Goal: Task Accomplishment & Management: Complete application form

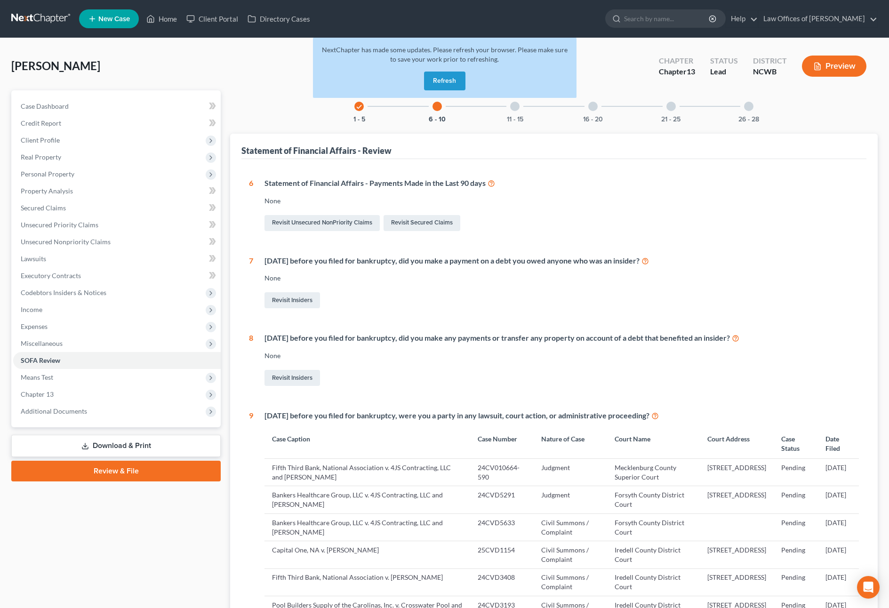
scroll to position [64, 0]
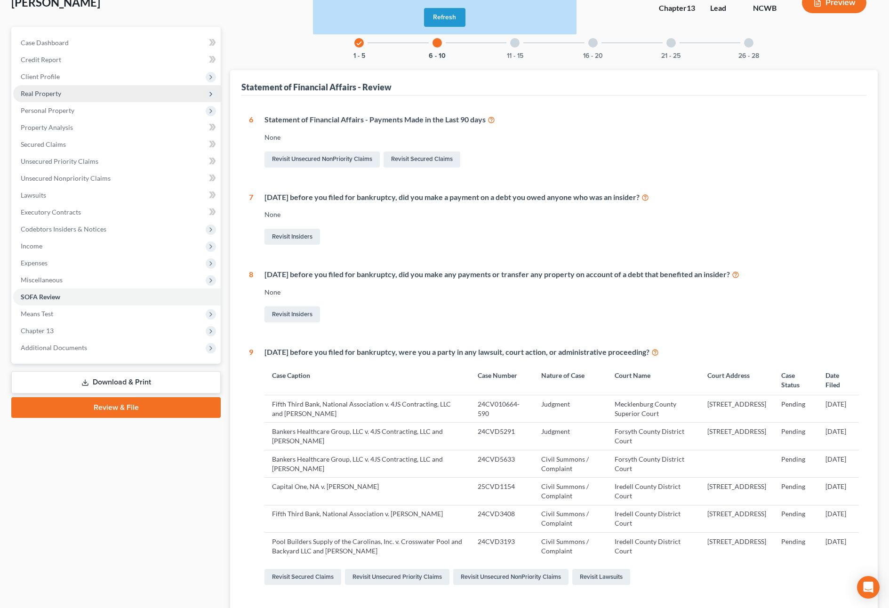
click at [39, 94] on span "Real Property" at bounding box center [41, 93] width 40 height 8
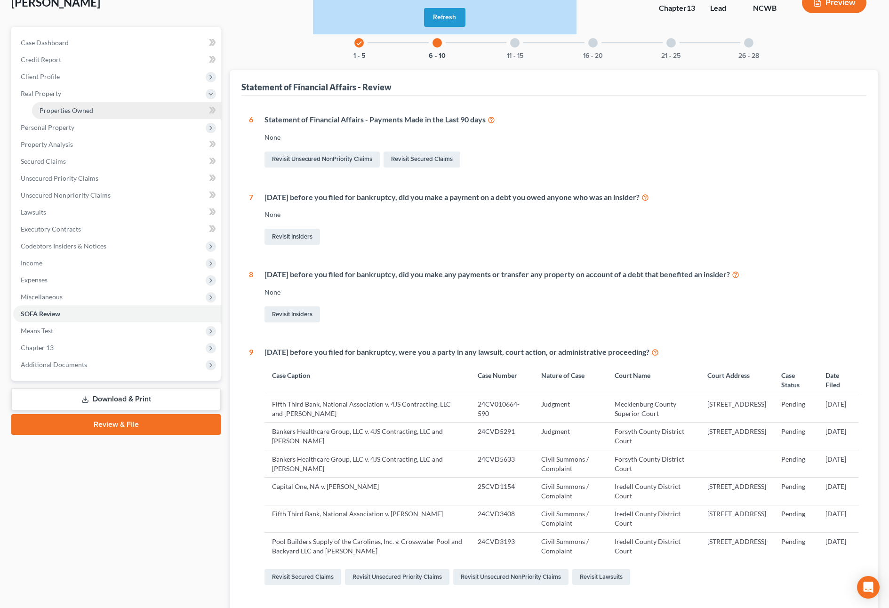
click at [65, 110] on span "Properties Owned" at bounding box center [67, 110] width 54 height 8
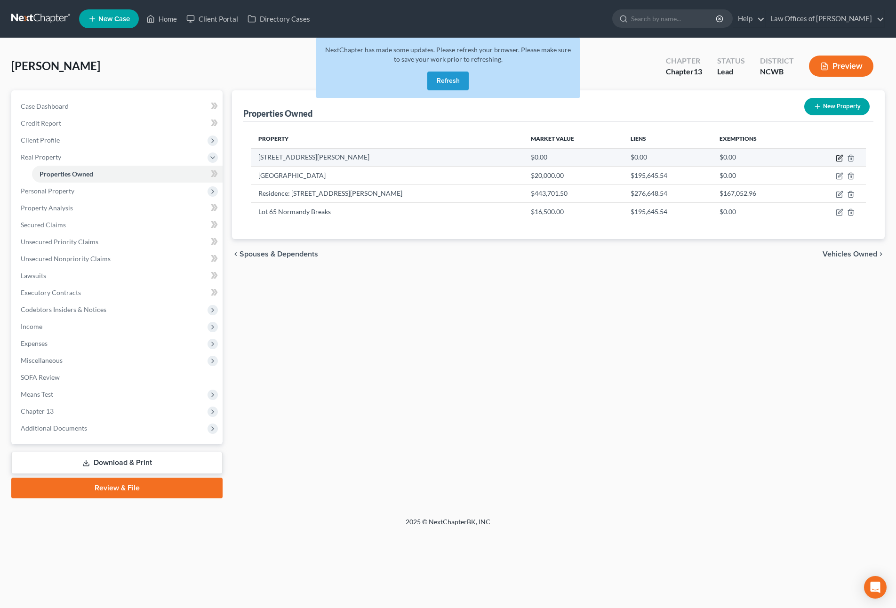
click at [840, 156] on icon "button" at bounding box center [840, 157] width 4 height 4
select select "28"
select select "48"
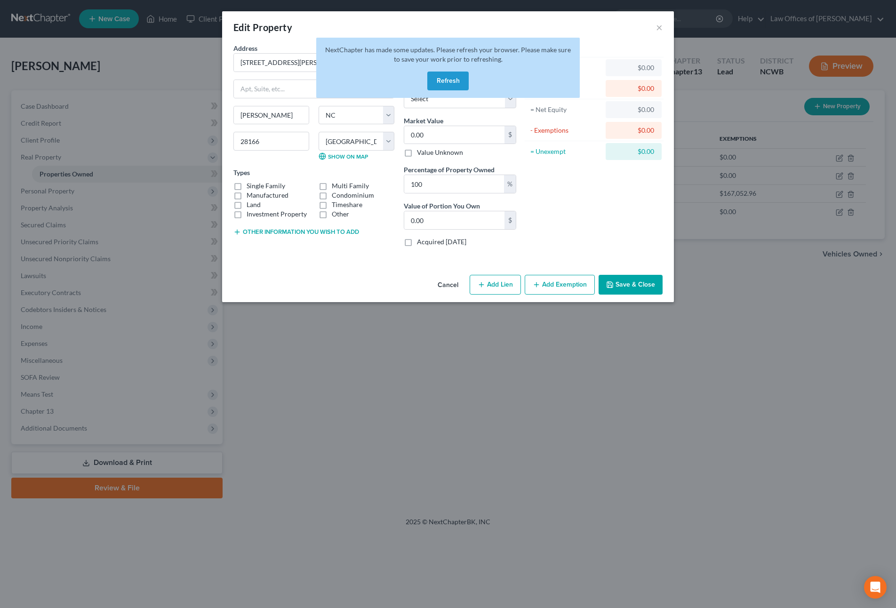
click at [447, 77] on button "Refresh" at bounding box center [447, 81] width 41 height 19
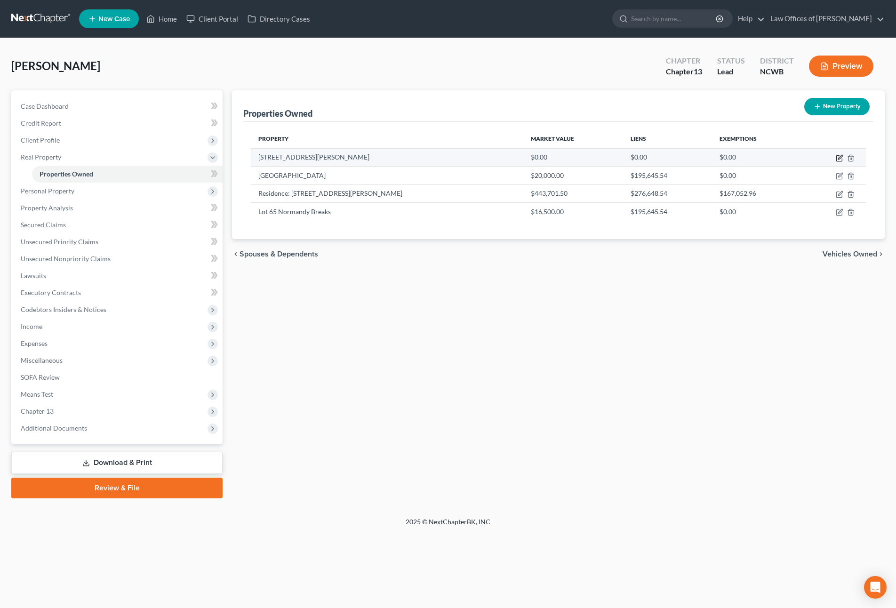
click at [837, 158] on icon "button" at bounding box center [840, 159] width 6 height 6
select select "28"
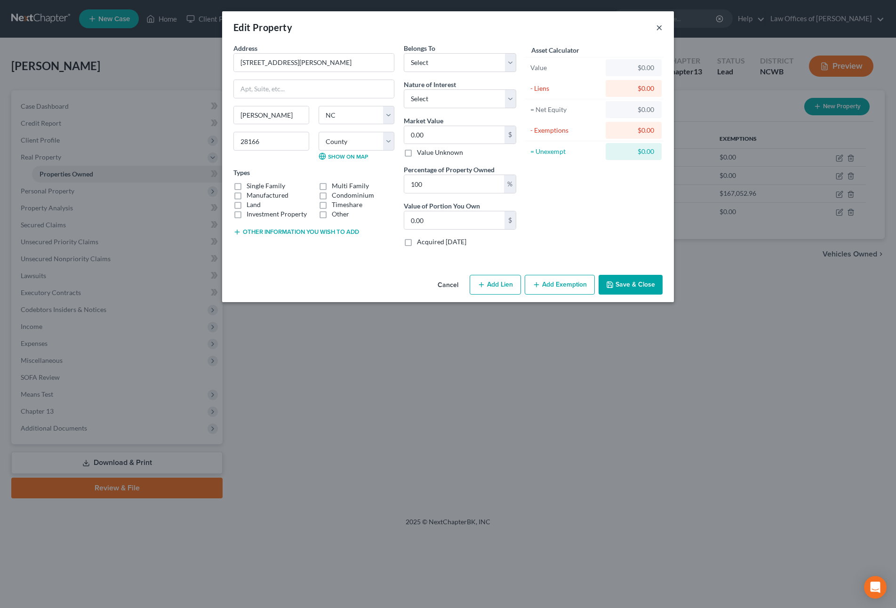
click at [659, 28] on button "×" at bounding box center [659, 27] width 7 height 11
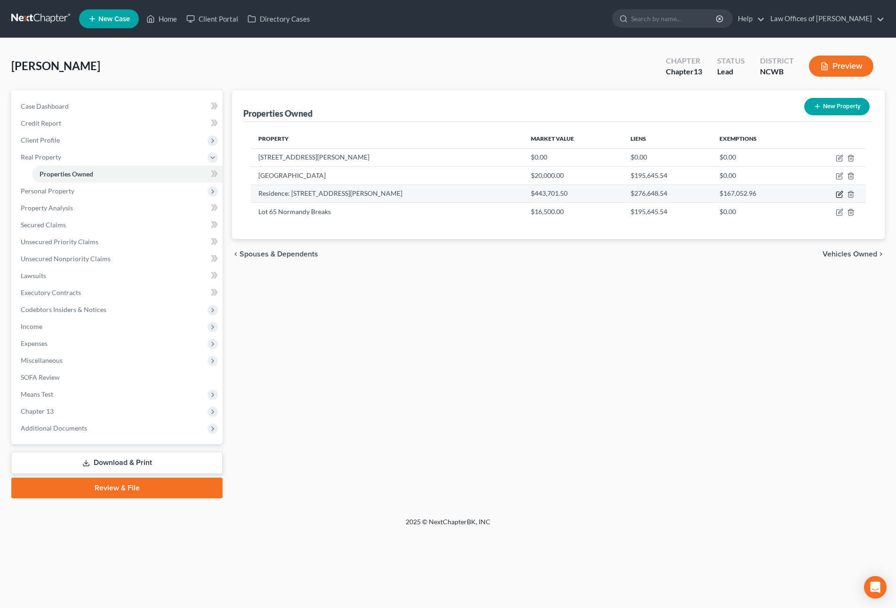
click at [836, 193] on icon "button" at bounding box center [840, 195] width 8 height 8
select select "28"
select select "3"
select select "5"
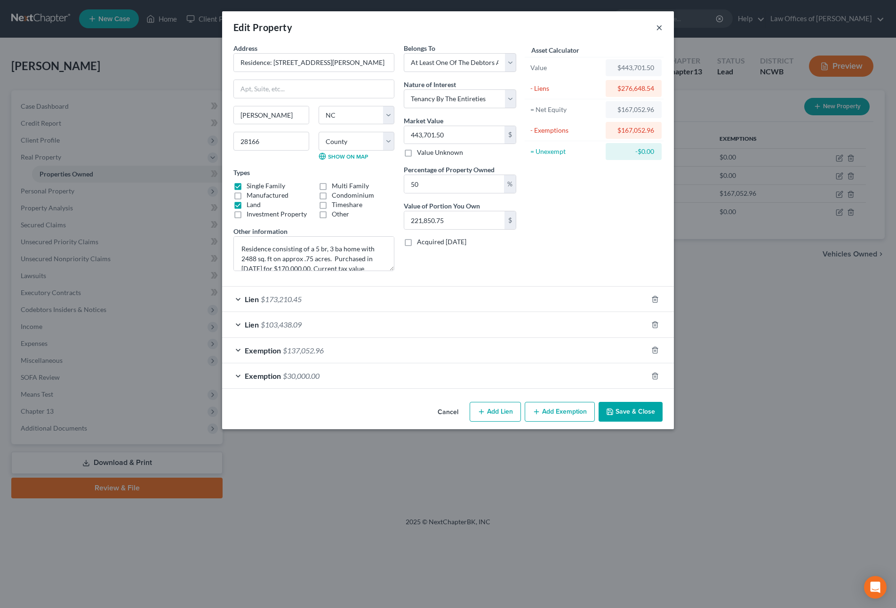
click at [658, 32] on button "×" at bounding box center [659, 27] width 7 height 11
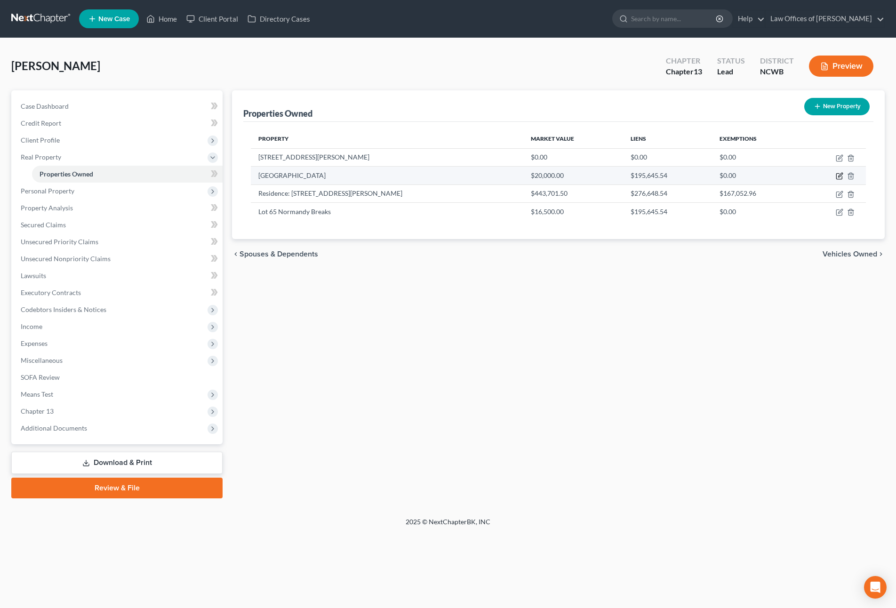
click at [841, 175] on icon "button" at bounding box center [840, 176] width 8 height 8
select select "28"
select select "48"
select select "3"
select select "5"
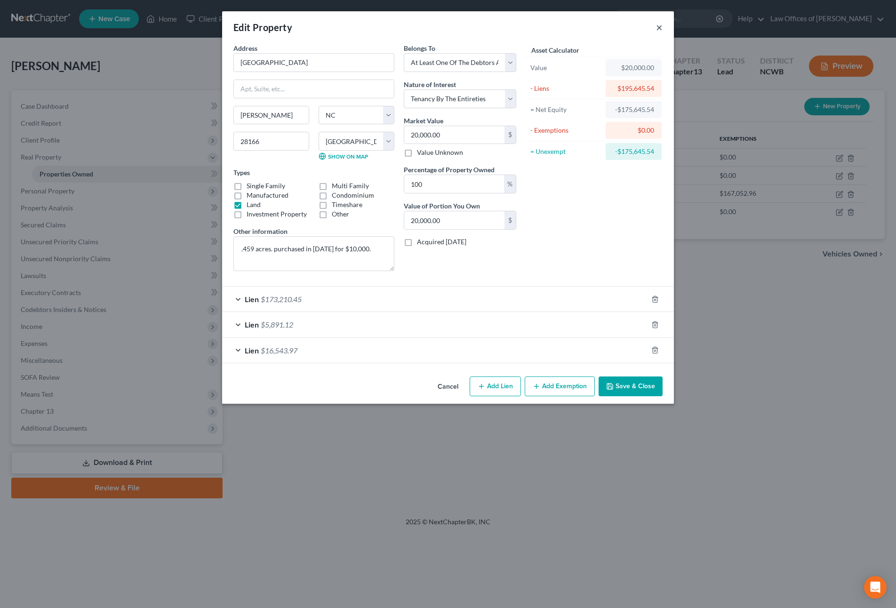
click at [657, 27] on button "×" at bounding box center [659, 27] width 7 height 11
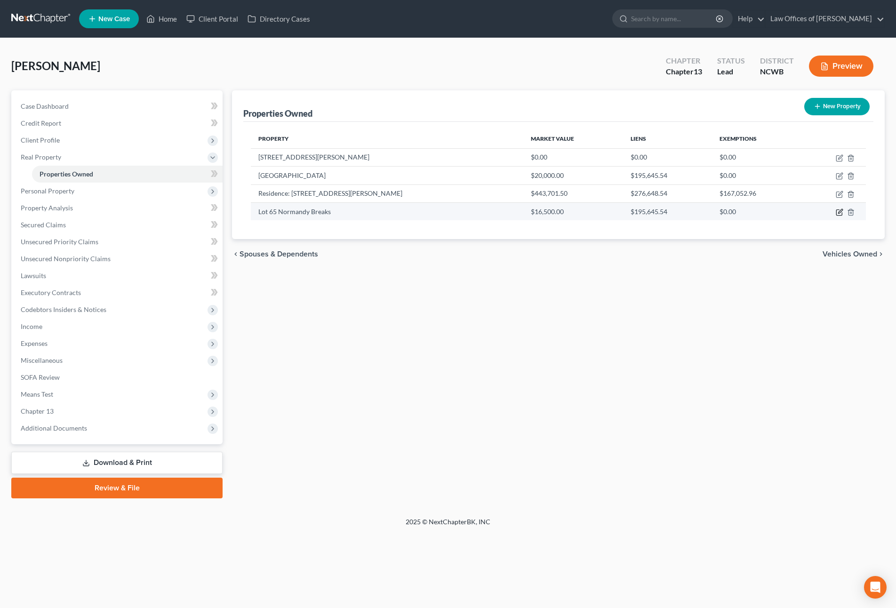
click at [839, 213] on icon "button" at bounding box center [840, 211] width 4 height 4
select select "28"
select select "48"
select select "3"
select select "5"
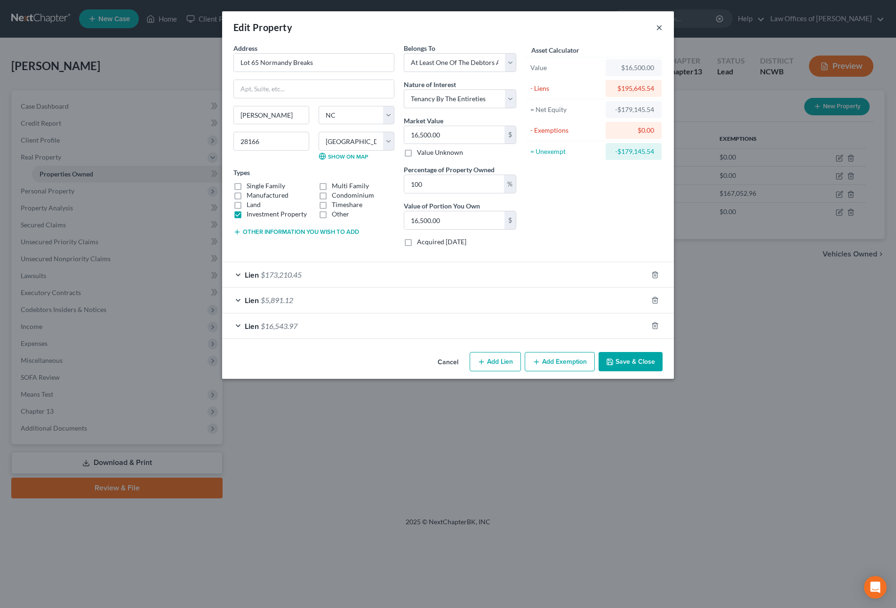
click at [658, 28] on button "×" at bounding box center [659, 27] width 7 height 11
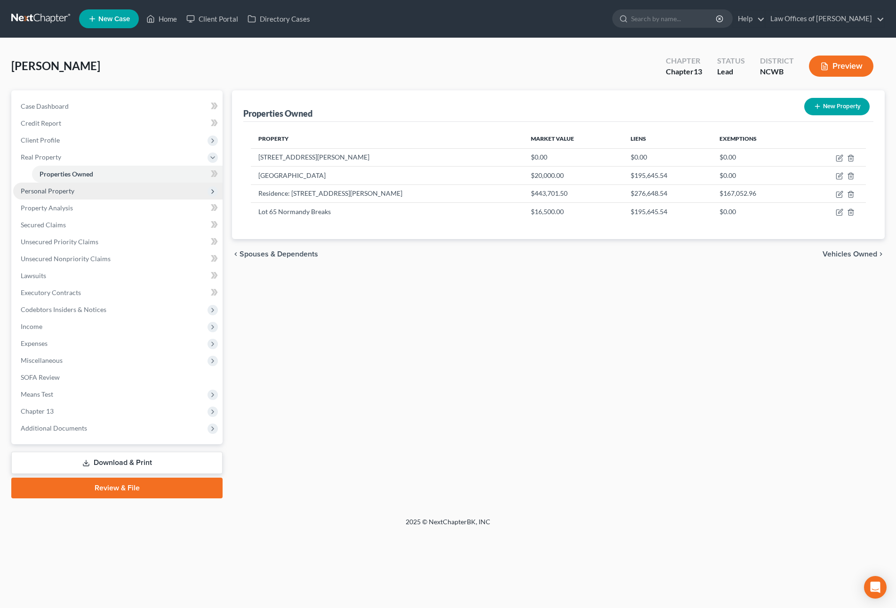
click at [40, 190] on span "Personal Property" at bounding box center [48, 191] width 54 height 8
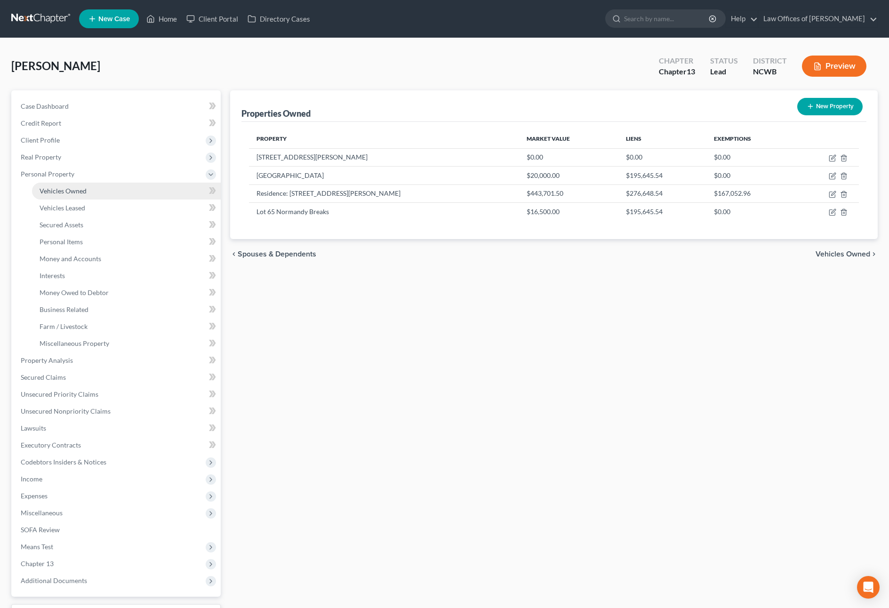
click at [68, 194] on span "Vehicles Owned" at bounding box center [63, 191] width 47 height 8
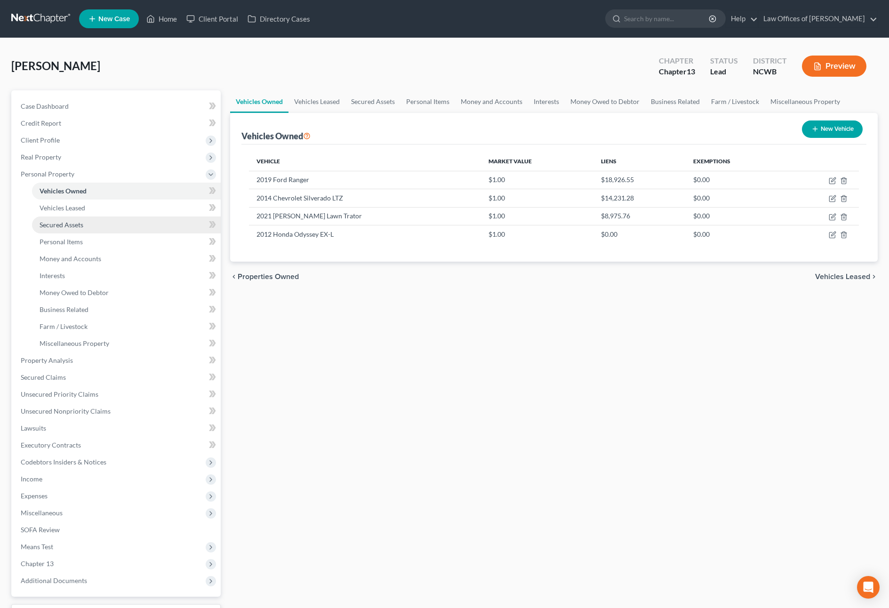
click at [64, 228] on span "Secured Assets" at bounding box center [62, 225] width 44 height 8
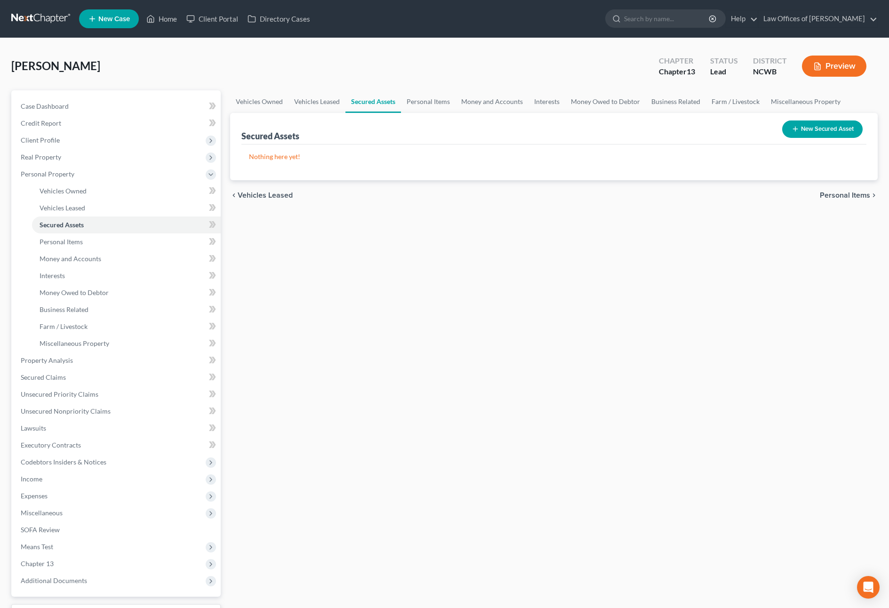
click at [799, 134] on button "New Secured Asset" at bounding box center [822, 129] width 80 height 17
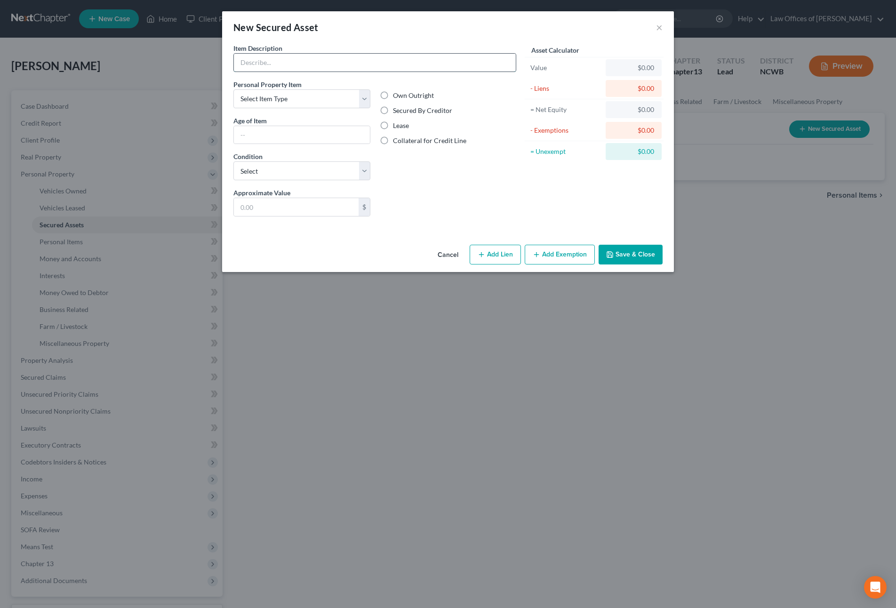
click at [284, 68] on input "text" at bounding box center [375, 63] width 282 height 18
type input "[PERSON_NAME]"
select select "clothing"
click at [660, 28] on button "×" at bounding box center [659, 27] width 7 height 11
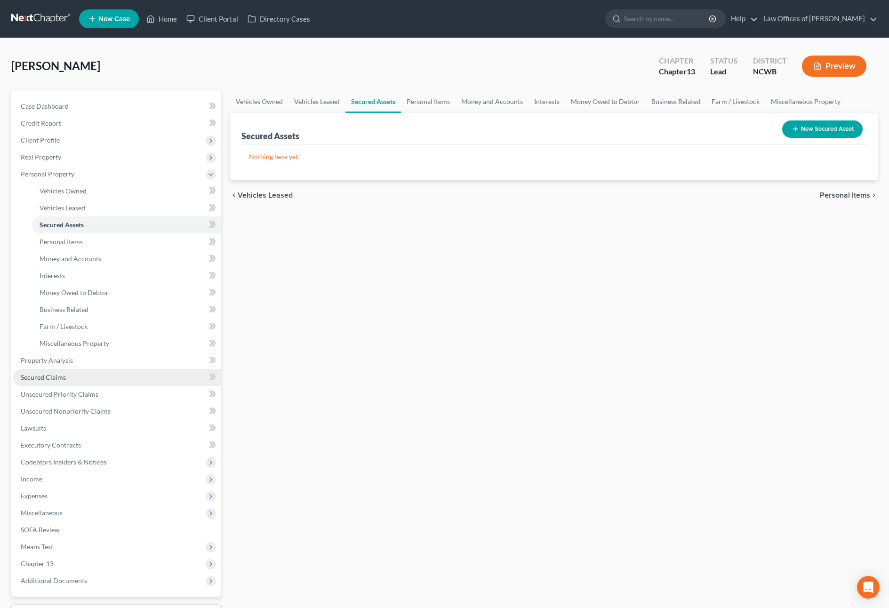
click at [48, 376] on span "Secured Claims" at bounding box center [43, 377] width 45 height 8
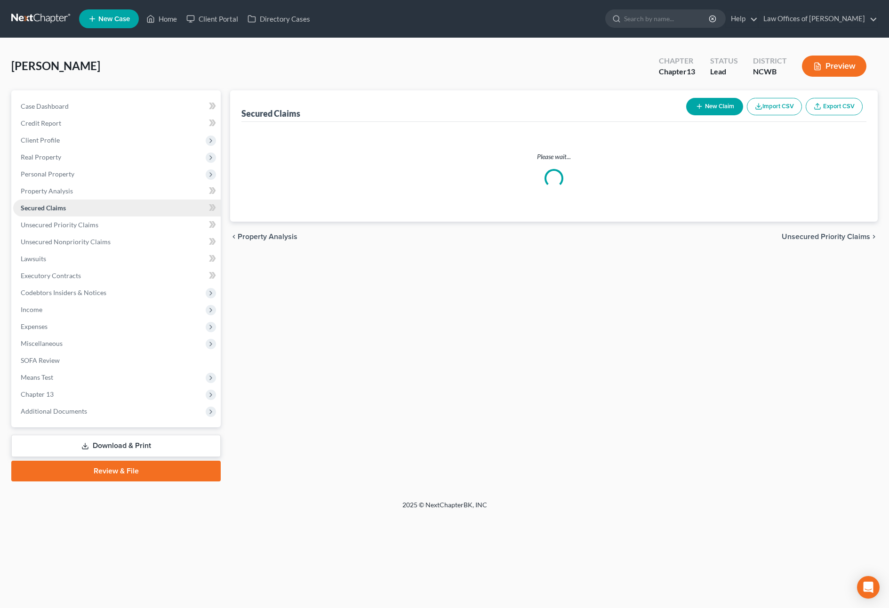
click at [48, 212] on span "Secured Claims" at bounding box center [43, 208] width 45 height 8
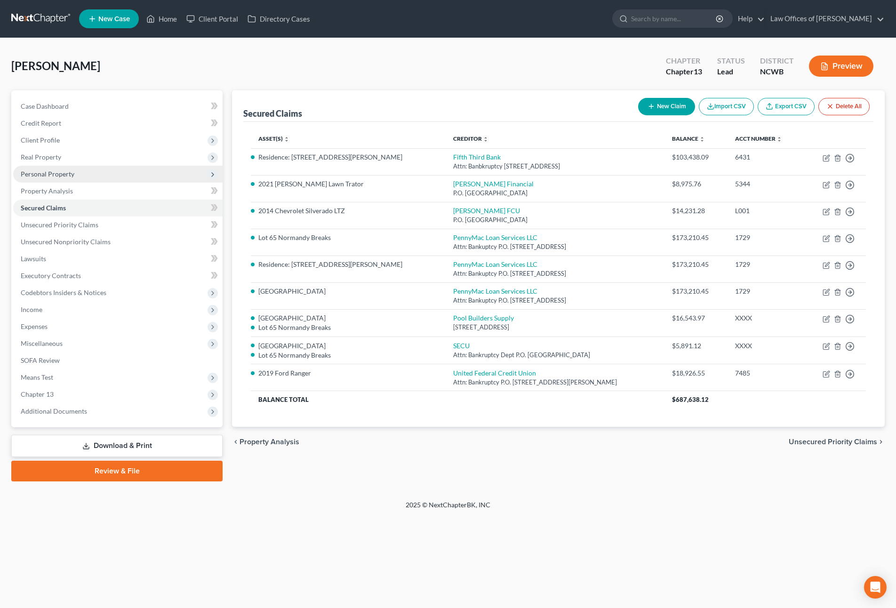
click at [37, 172] on span "Personal Property" at bounding box center [48, 174] width 54 height 8
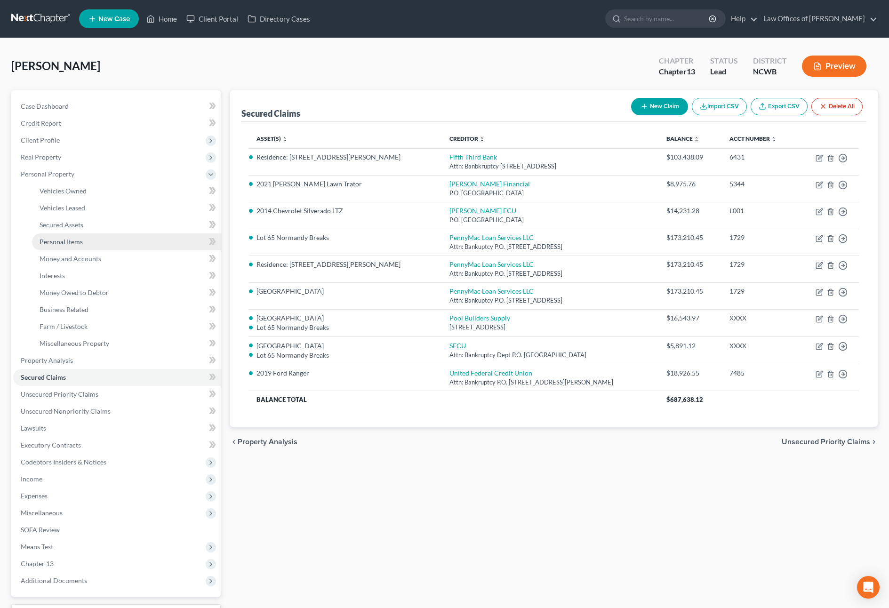
click at [64, 243] on span "Personal Items" at bounding box center [61, 242] width 43 height 8
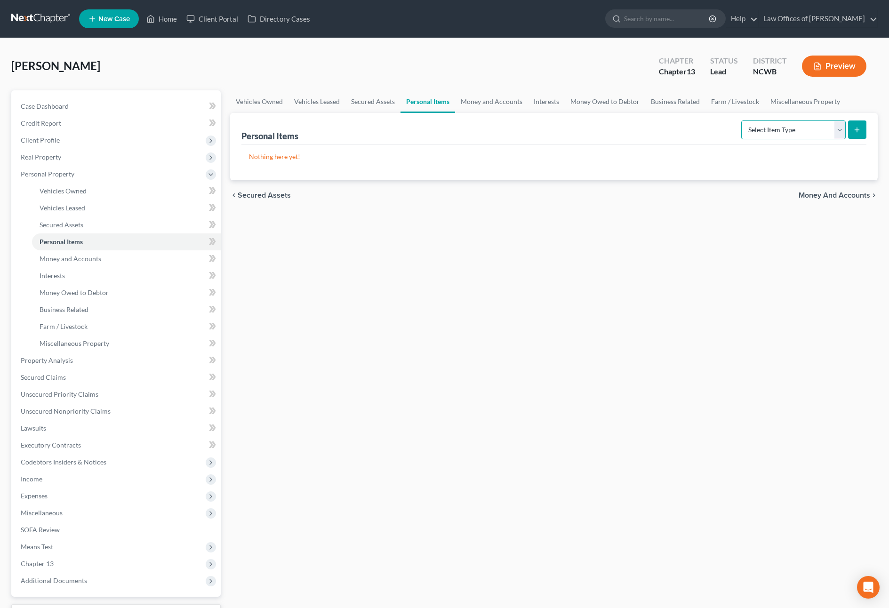
click at [815, 133] on select "Select Item Type Clothing Collectibles Of Value Electronics Firearms Household …" at bounding box center [793, 130] width 105 height 19
select select "household_goods"
click at [742, 121] on select "Select Item Type Clothing Collectibles Of Value Electronics Firearms Household …" at bounding box center [793, 130] width 105 height 19
click at [857, 129] on icon "submit" at bounding box center [857, 130] width 8 height 8
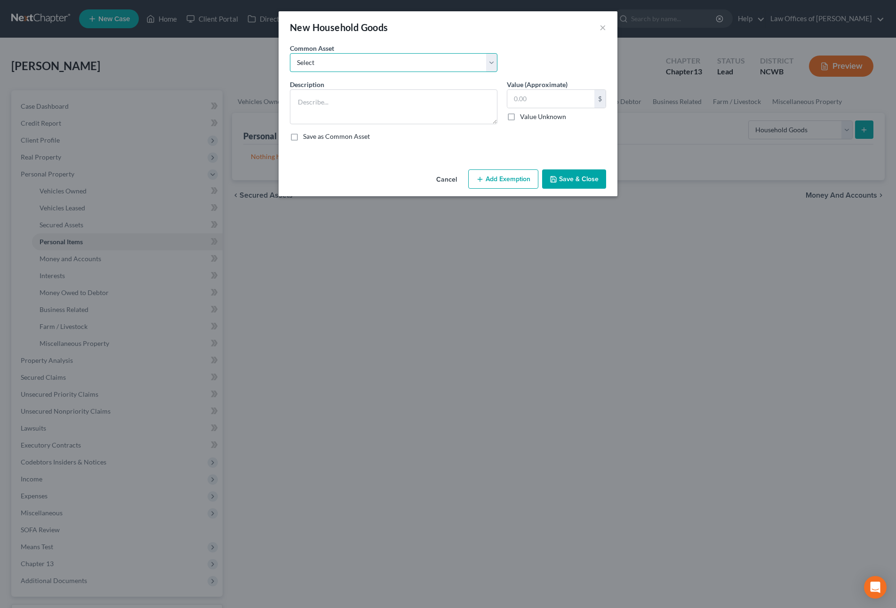
click at [384, 61] on select "Select Bedroom, Dining, Living room, Family room, Patio, Kitchen furniture; Was…" at bounding box center [394, 62] width 208 height 19
select select "1"
click at [290, 53] on select "Select Bedroom, Dining, Living room, Family room, Patio, Kitchen furniture; Was…" at bounding box center [394, 62] width 208 height 19
type textarea "Bedroom, Dining, Living room, Patio furniture; Washer/dryer; Riding mower; Yard…"
type input "1,730.00"
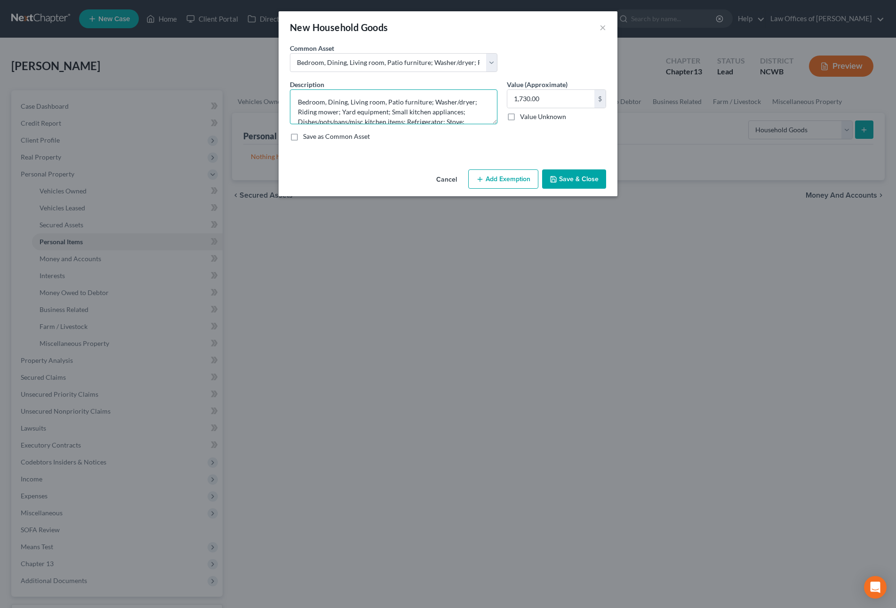
click at [386, 100] on textarea "Bedroom, Dining, Living room, Patio furniture; Washer/dryer; Riding mower; Yard…" at bounding box center [394, 106] width 208 height 35
type textarea "Bedroom, Dining, Living room, Family room, Patio furniture; Washer/dryer; Yard …"
click at [562, 179] on button "Save & Close" at bounding box center [574, 179] width 64 height 20
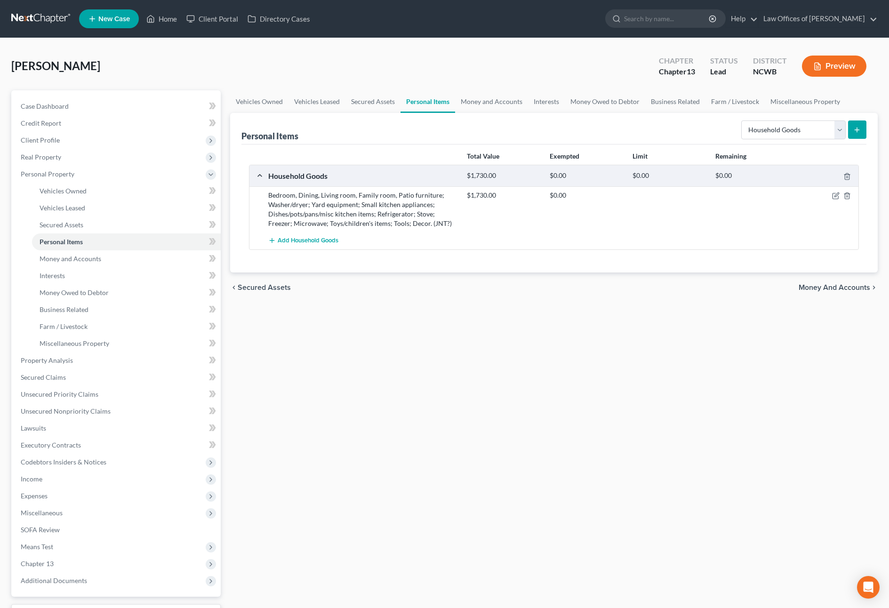
click at [506, 173] on div "$1,730.00" at bounding box center [503, 175] width 83 height 9
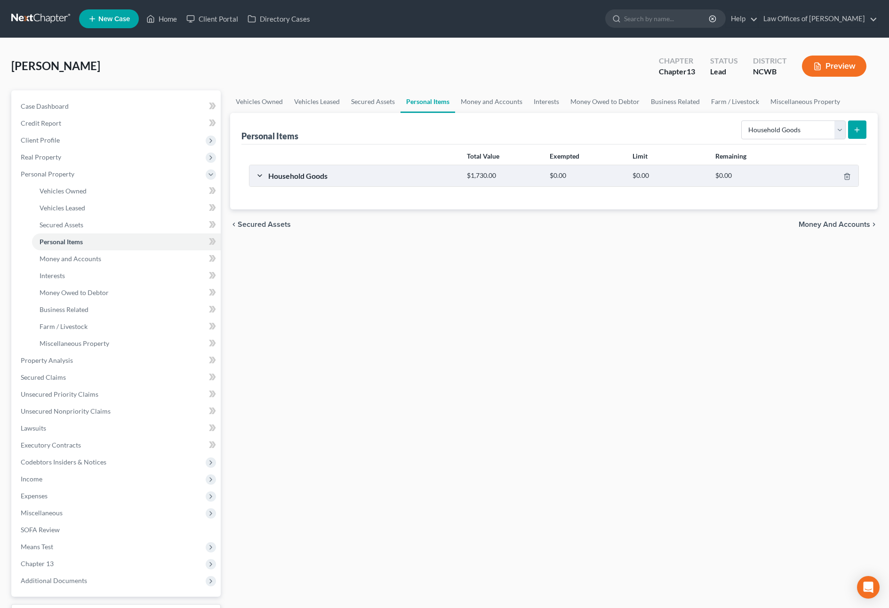
click at [278, 174] on div "Household Goods" at bounding box center [363, 176] width 199 height 10
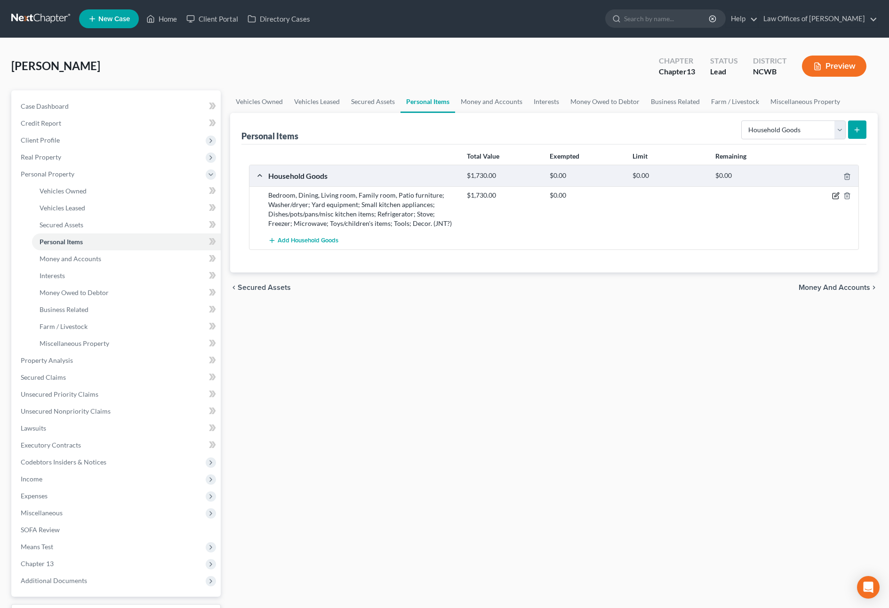
click at [837, 192] on icon "button" at bounding box center [836, 196] width 8 height 8
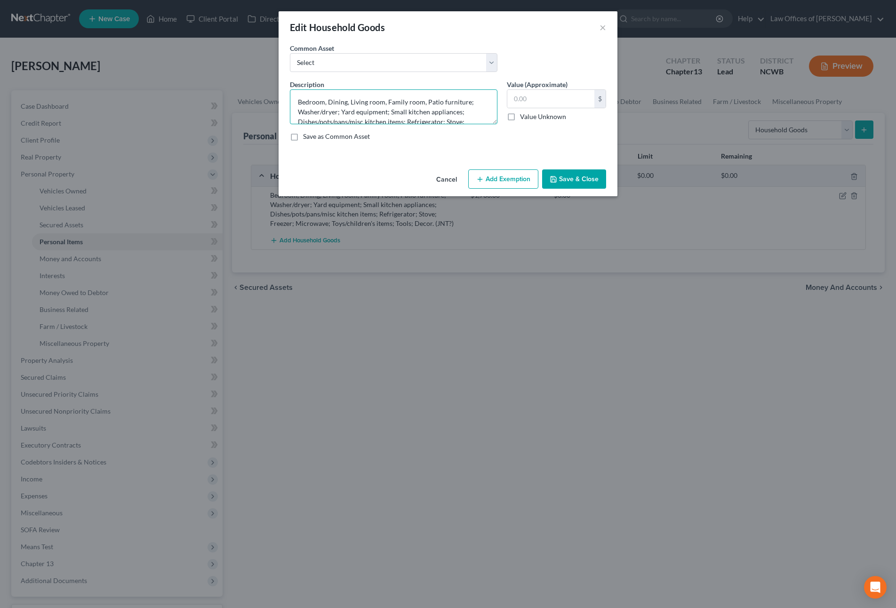
scroll to position [13, 0]
type textarea "Bedroom, Dining, Living room, Family room, Patio furniture; Washer/dryer; Yard …"
click at [555, 103] on input "text" at bounding box center [550, 99] width 87 height 18
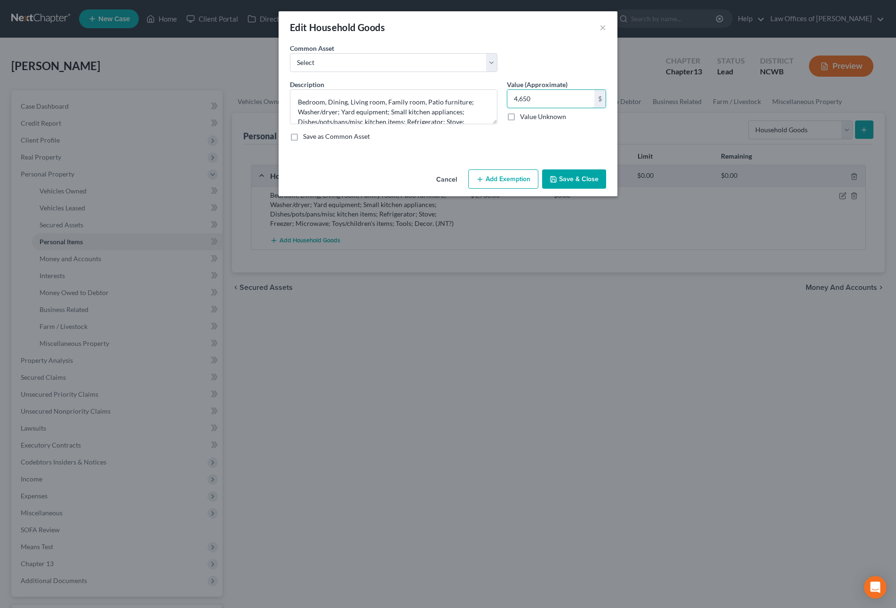
type input "4,650"
click at [573, 175] on button "Save & Close" at bounding box center [574, 179] width 64 height 20
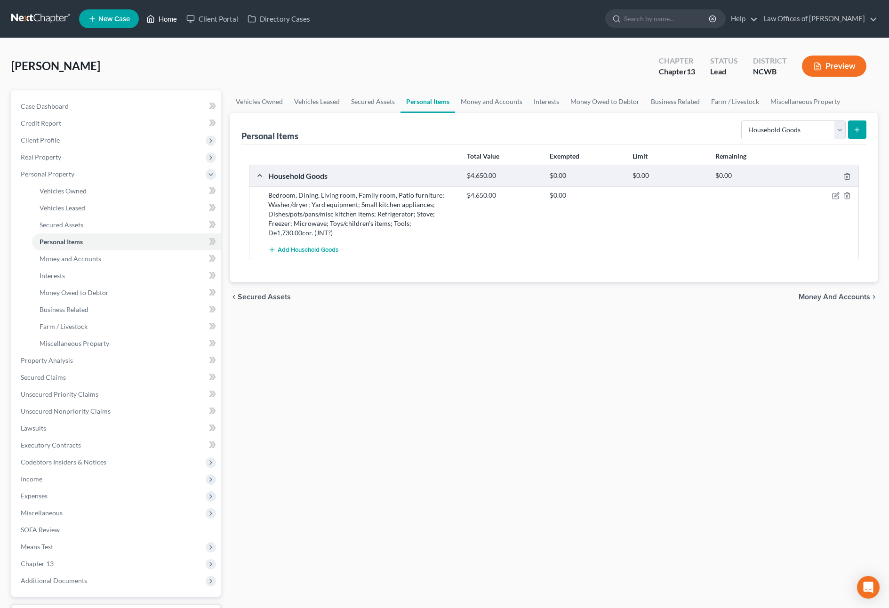
click at [167, 19] on link "Home" at bounding box center [162, 18] width 40 height 17
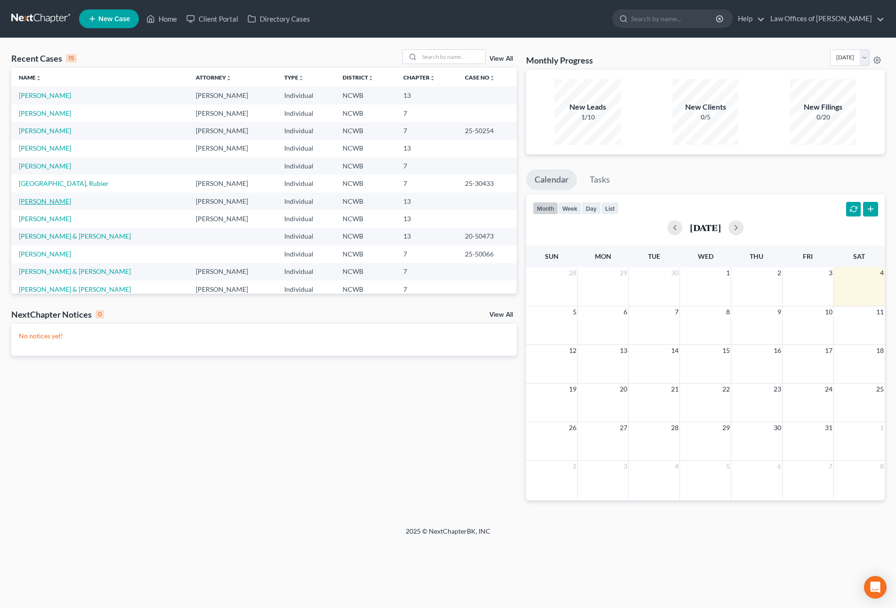
click at [39, 202] on link "[PERSON_NAME]" at bounding box center [45, 201] width 52 height 8
select select "4"
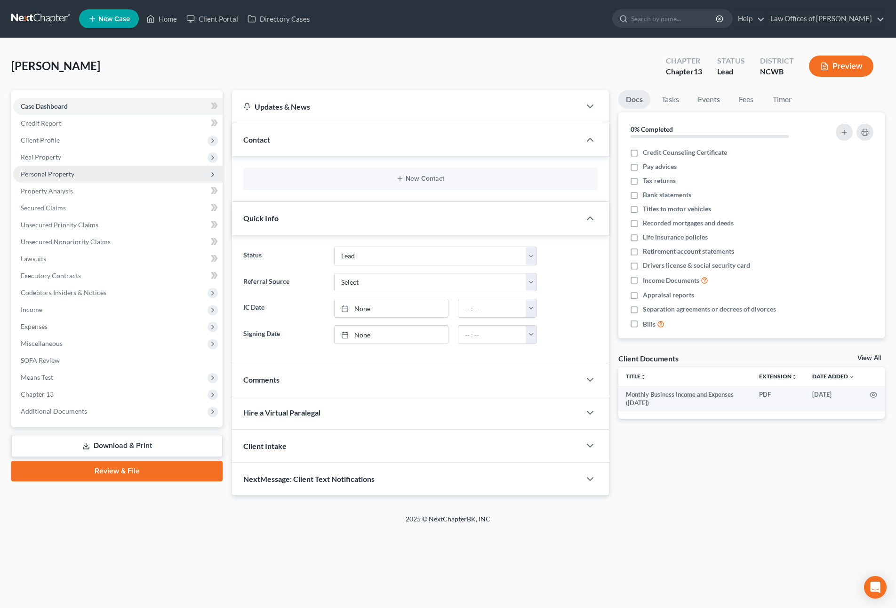
click at [56, 174] on span "Personal Property" at bounding box center [48, 174] width 54 height 8
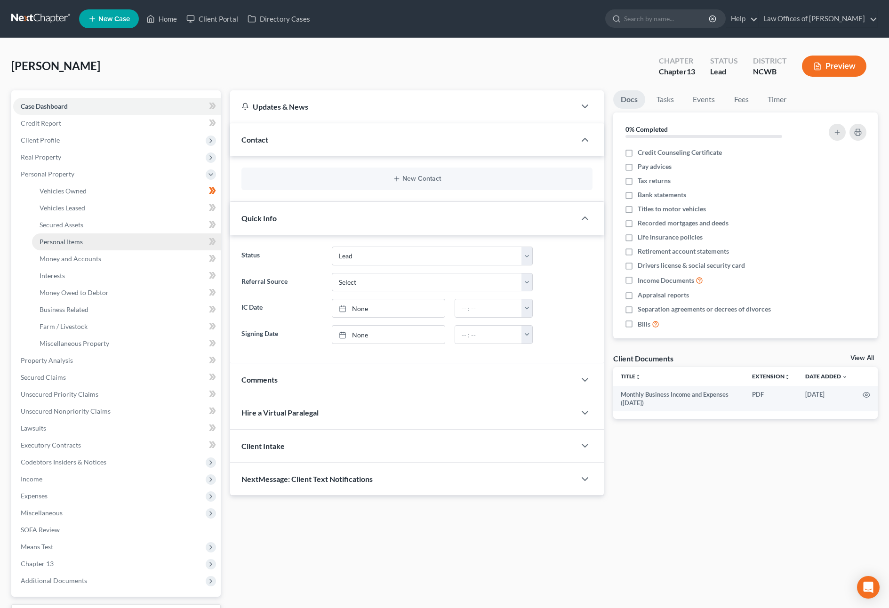
click at [71, 241] on span "Personal Items" at bounding box center [61, 242] width 43 height 8
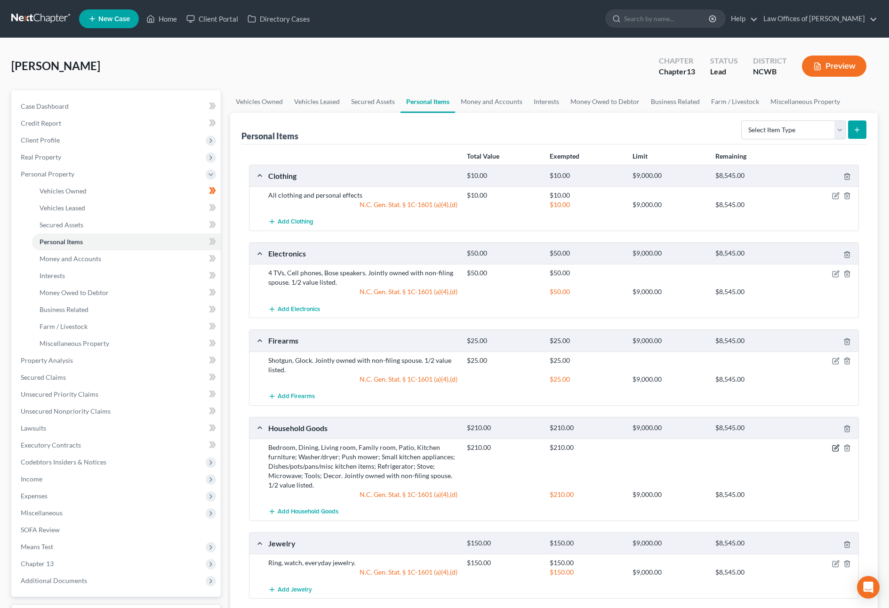
click at [837, 451] on icon "button" at bounding box center [836, 448] width 8 height 8
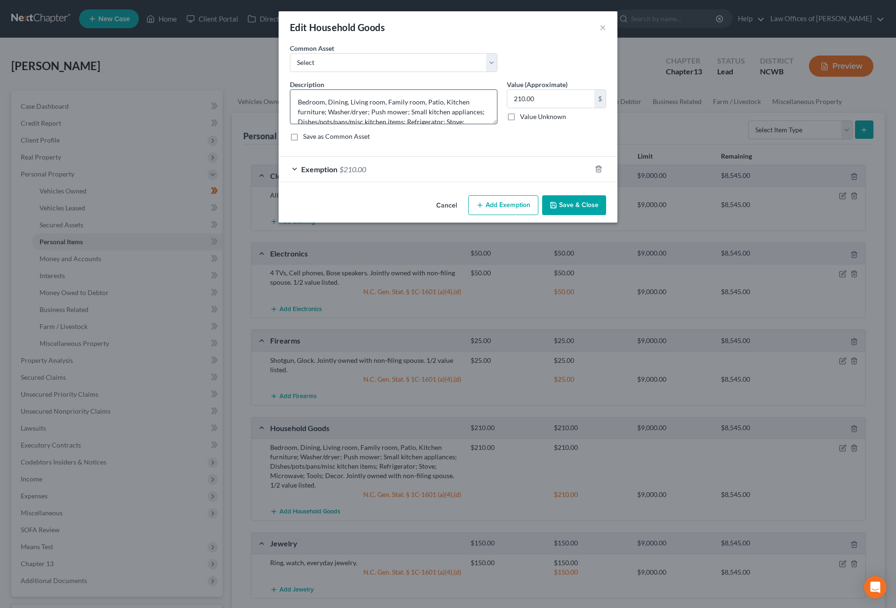
scroll to position [30, 0]
drag, startPoint x: 370, startPoint y: 111, endPoint x: 372, endPoint y: 106, distance: 5.1
click at [372, 106] on textarea "Bedroom, Dining, Living room, Family room, Patio, Kitchen furniture; Washer/dry…" at bounding box center [394, 106] width 208 height 35
click at [602, 27] on button "×" at bounding box center [603, 27] width 7 height 11
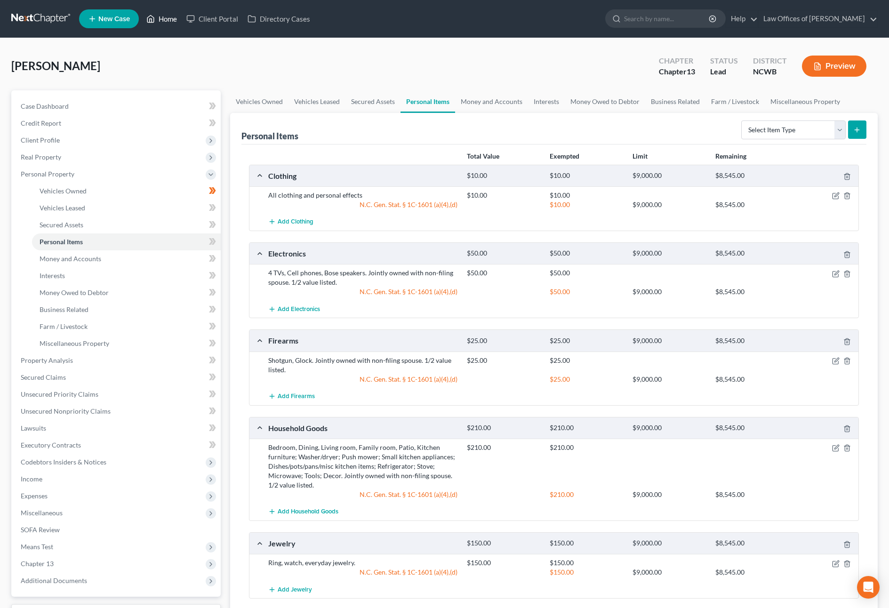
click at [156, 16] on link "Home" at bounding box center [162, 18] width 40 height 17
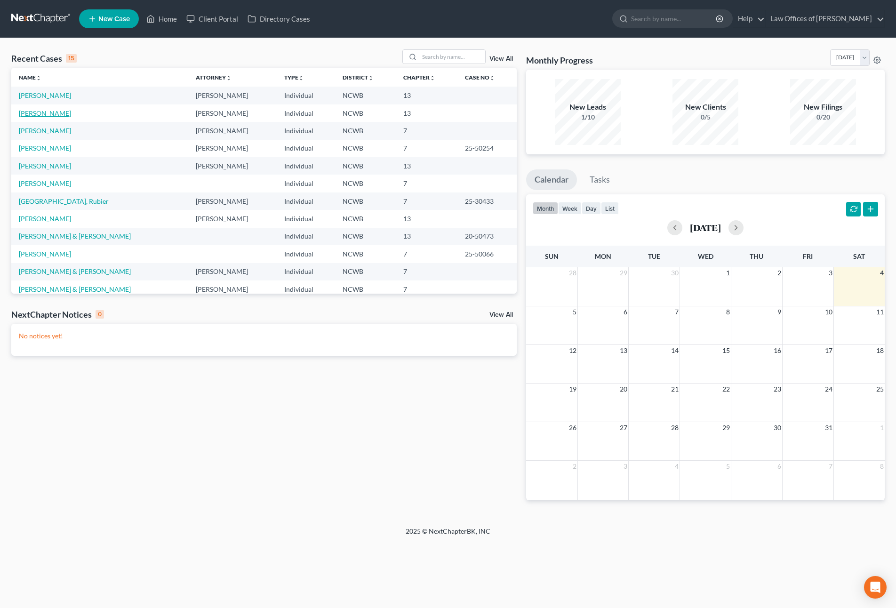
click at [44, 114] on link "[PERSON_NAME]" at bounding box center [45, 113] width 52 height 8
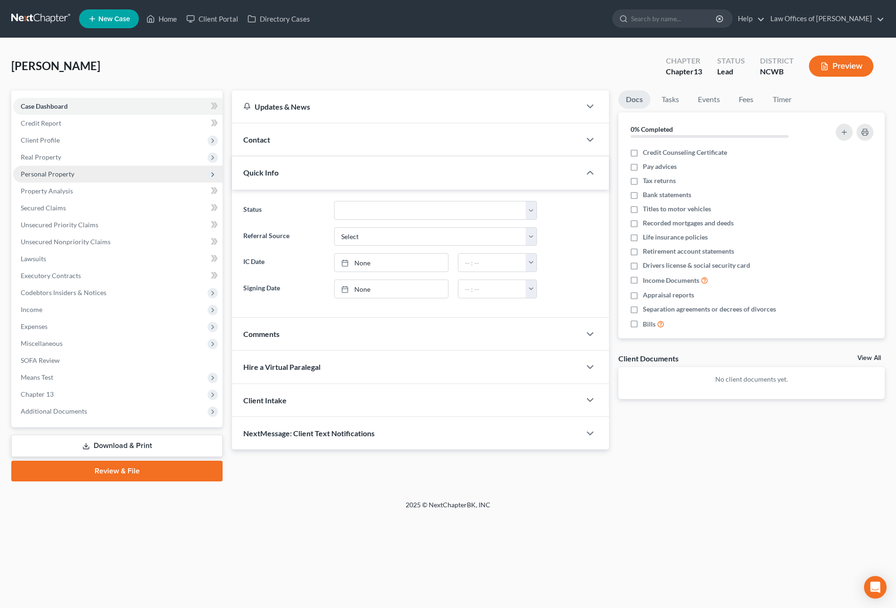
click at [42, 173] on span "Personal Property" at bounding box center [48, 174] width 54 height 8
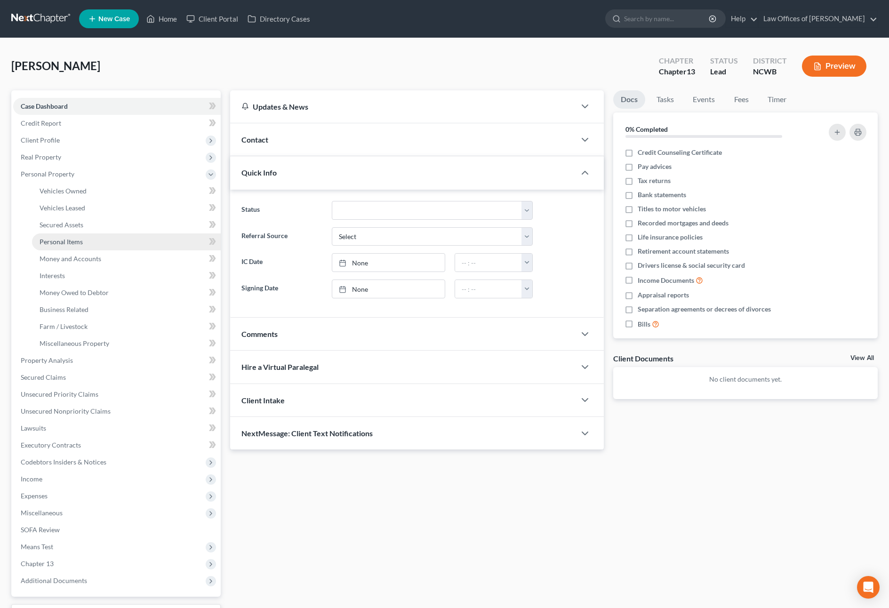
click at [78, 242] on span "Personal Items" at bounding box center [61, 242] width 43 height 8
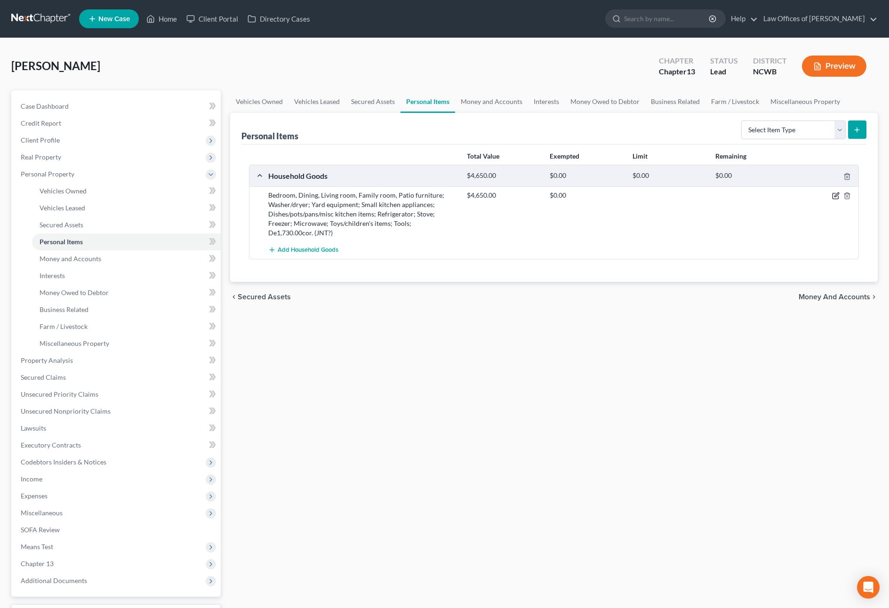
click at [838, 196] on icon "button" at bounding box center [836, 196] width 8 height 8
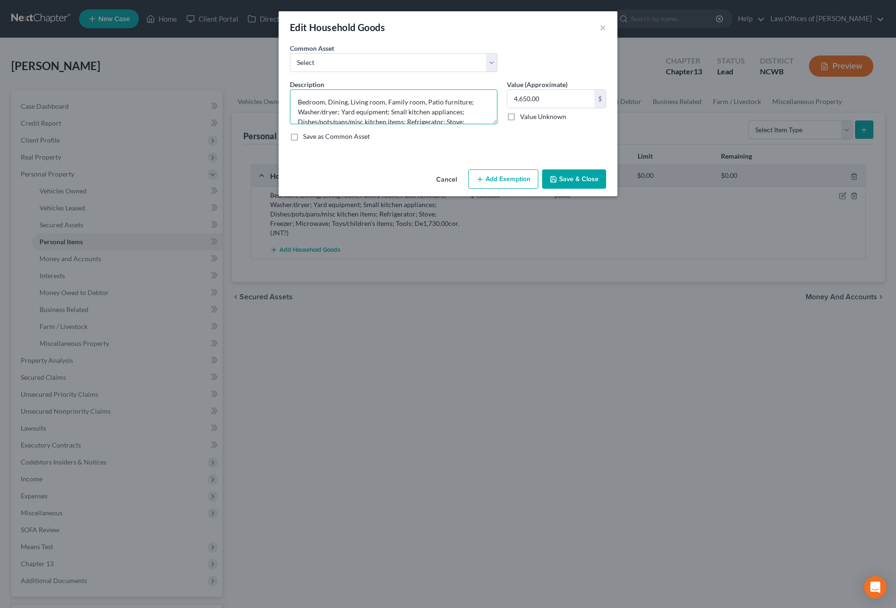
click at [476, 113] on textarea "Bedroom, Dining, Living room, Family room, Patio furniture; Washer/dryer; Yard …" at bounding box center [394, 106] width 208 height 35
click at [378, 114] on textarea "Bedroom, Dining, Living room, Family room, Patio furniture; Washer/dryer; Yard …" at bounding box center [394, 106] width 208 height 35
paste textarea "Jointly owned with non-filing spouse. 1/2 value listed."
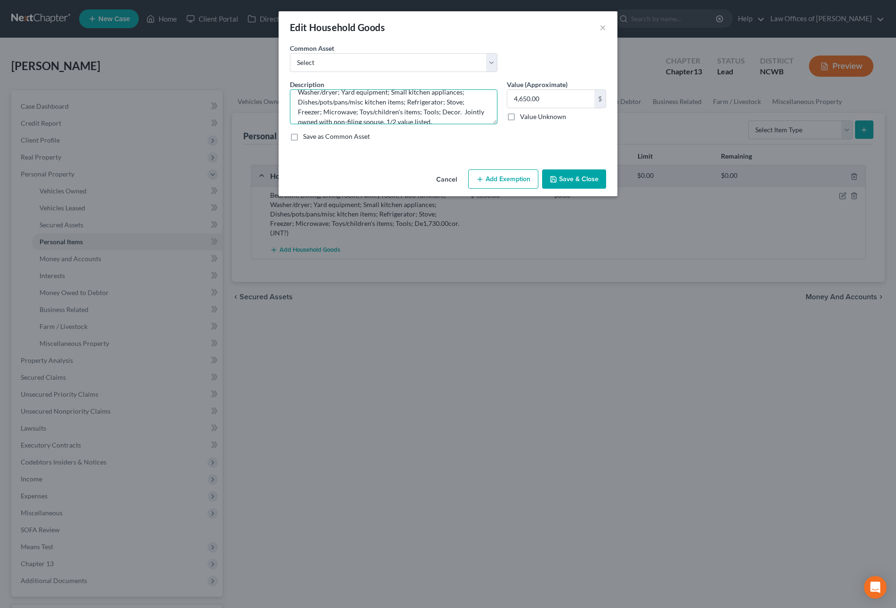
scroll to position [30, 0]
type textarea "Bedroom, Dining, Living room, Family room, Patio furniture; Washer/dryer; Yard …"
click at [567, 180] on button "Save & Close" at bounding box center [574, 179] width 64 height 20
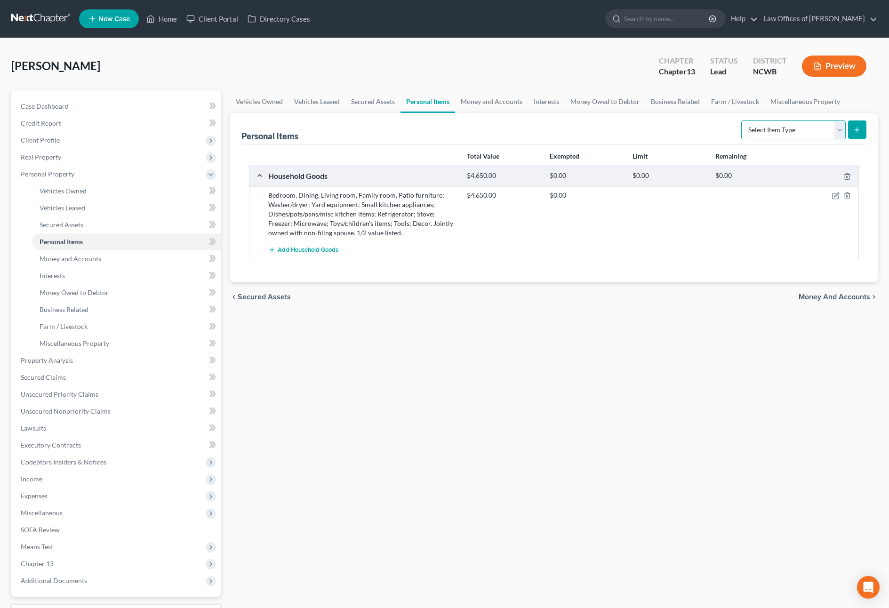
click at [781, 133] on select "Select Item Type Clothing Collectibles Of Value Electronics Firearms Household …" at bounding box center [793, 130] width 105 height 19
select select "other"
click at [742, 121] on select "Select Item Type Clothing Collectibles Of Value Electronics Firearms Household …" at bounding box center [793, 130] width 105 height 19
click at [856, 130] on icon "submit" at bounding box center [857, 130] width 8 height 8
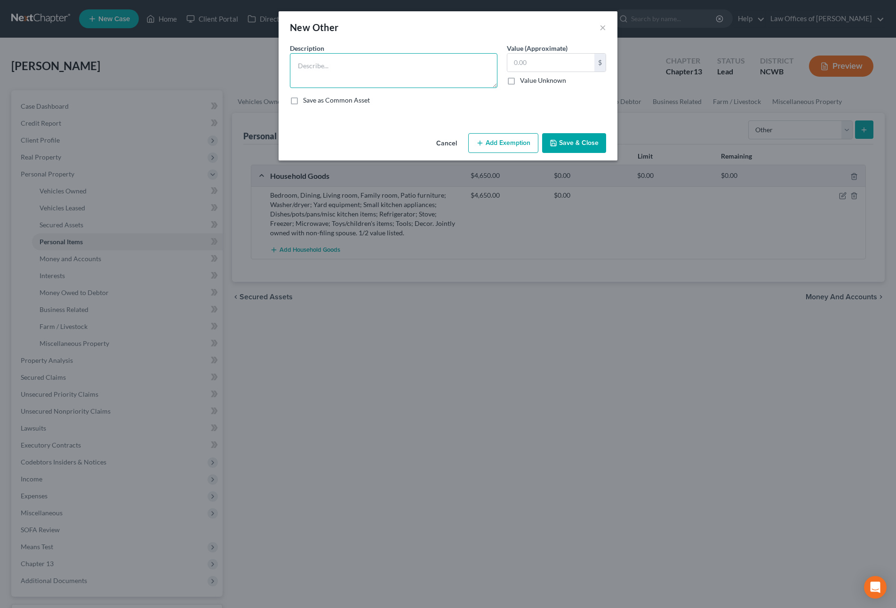
click at [330, 61] on textarea at bounding box center [394, 70] width 208 height 35
type textarea "Womens Hair Dryers"
type input "75"
click at [309, 66] on textarea "Womens Hair Dryers" at bounding box center [394, 70] width 208 height 35
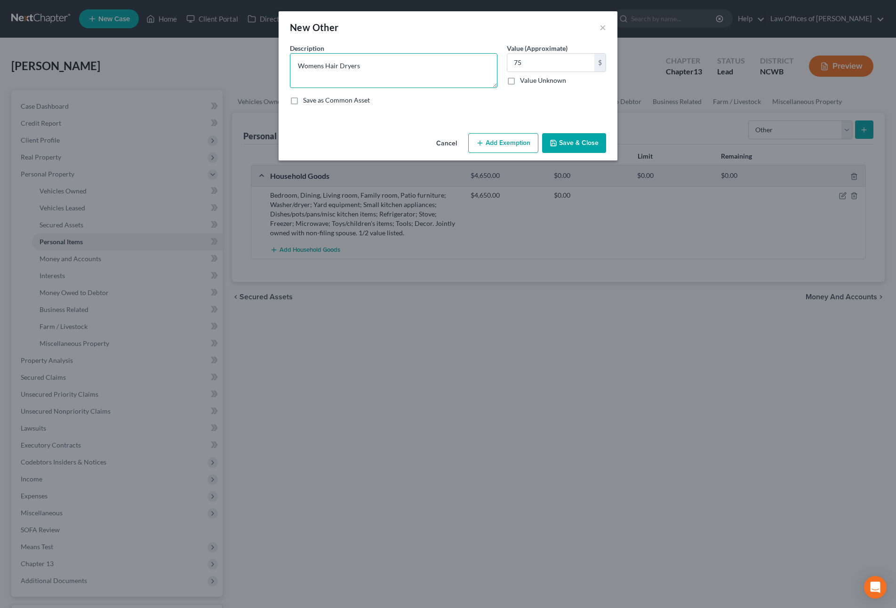
click at [314, 69] on textarea "Womens Hair Dryers" at bounding box center [394, 70] width 208 height 35
click at [321, 68] on textarea "Womens Hair Dryers" at bounding box center [394, 70] width 208 height 35
type textarea "Women's Hair Dryers"
click at [584, 143] on button "Save & Close" at bounding box center [574, 143] width 64 height 20
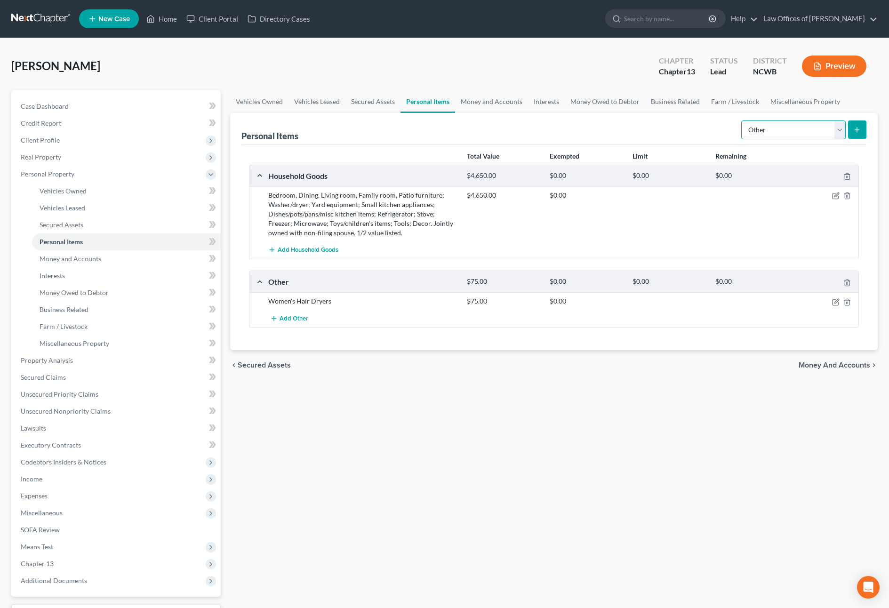
click at [813, 134] on select "Select Item Type Clothing Collectibles Of Value Electronics Firearms Household …" at bounding box center [793, 130] width 105 height 19
select select "electronics"
click at [742, 121] on select "Select Item Type Clothing Collectibles Of Value Electronics Firearms Household …" at bounding box center [793, 130] width 105 height 19
click at [857, 133] on icon "submit" at bounding box center [857, 130] width 8 height 8
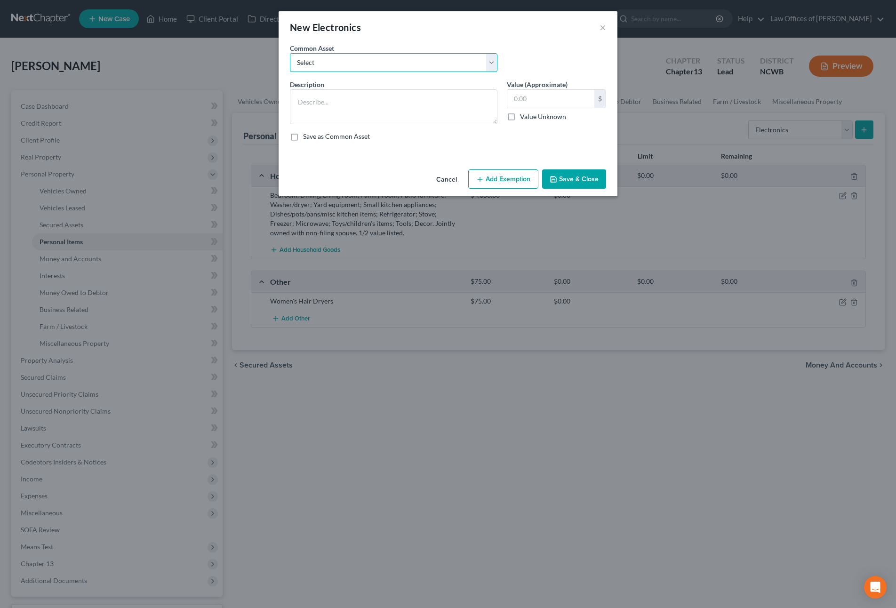
click at [320, 65] on select "Select Tv, DVD Player, Cell Phone, Computer, Printer, , 2 Boom boxes, Tablet, C…" at bounding box center [394, 62] width 208 height 19
select select "1"
click at [290, 53] on select "Select Tv, DVD Player, Cell Phone, Computer, Printer, , 2 Boom boxes, Tablet, C…" at bounding box center [394, 62] width 208 height 19
type textarea "4 TVs, 2 VCRs, DVD Player, XBox, Cell Phones, Computer, Printer, Stereo,Tablet,…"
type input "21,450.00"
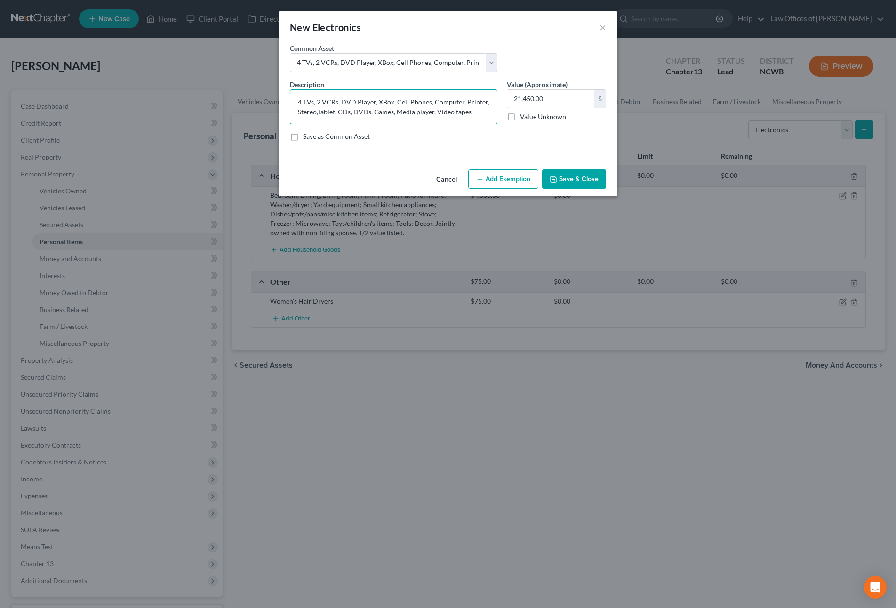
click at [302, 100] on textarea "4 TVs, 2 VCRs, DVD Player, XBox, Cell Phones, Computer, Printer, Stereo,Tablet,…" at bounding box center [394, 106] width 208 height 35
click at [459, 120] on textarea "5 TVs, XBox, Playstation, Nintendo Switch, Cell Phones, Laptop Computer, Printe…" at bounding box center [394, 106] width 208 height 35
paste textarea "Jointly owned with non-filing spouse. 1/2 value listed."
type textarea "5 TVs, XBox, Playstation, Nintendo Switch, Cell Phones, Laptop Computer, Printe…"
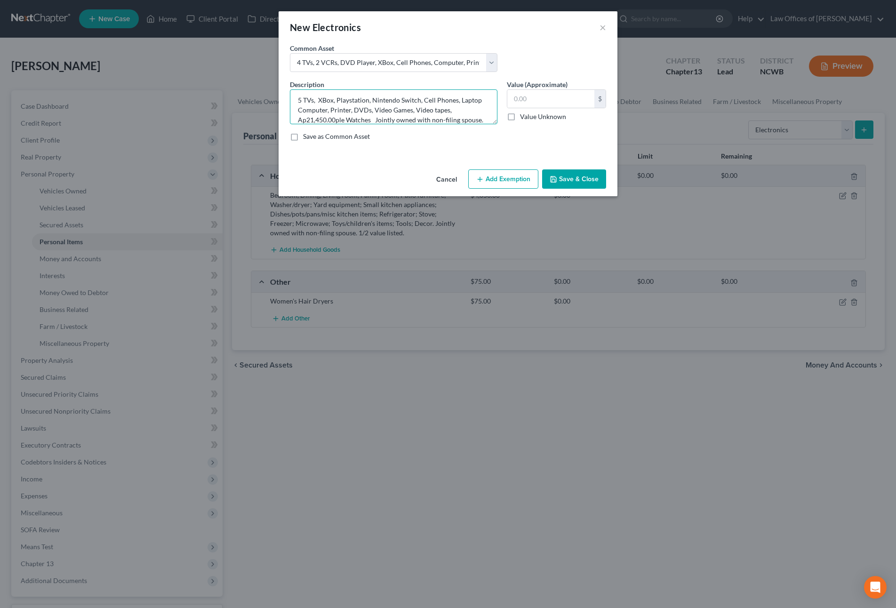
type textarea "5 TVs, XBox, Playstation, Nintendo Switch, Cell Phones, Laptop Computer, Printe…"
click at [576, 97] on input "text" at bounding box center [550, 99] width 87 height 18
type input "1,585"
click at [585, 177] on button "Save & Close" at bounding box center [574, 179] width 64 height 20
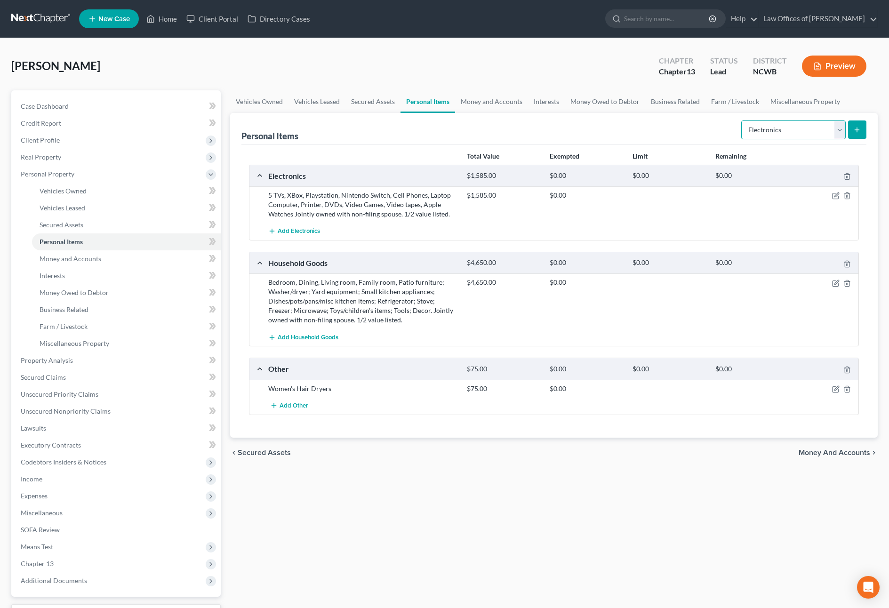
click at [831, 128] on select "Select Item Type Clothing Collectibles Of Value Electronics Firearms Household …" at bounding box center [793, 130] width 105 height 19
select select "sports_and_hobby_equipment"
click at [742, 121] on select "Select Item Type Clothing Collectibles Of Value Electronics Firearms Household …" at bounding box center [793, 130] width 105 height 19
click at [861, 129] on icon "submit" at bounding box center [857, 130] width 8 height 8
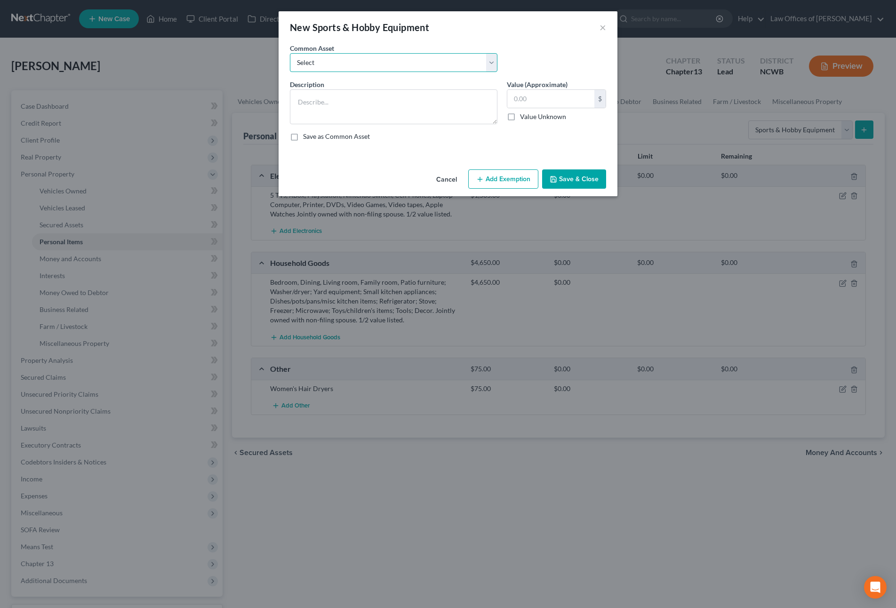
click at [375, 64] on select "Select Golf clubs, 3 kayaks (inflatable), 10 in 1 game table, camping gear, bin…" at bounding box center [394, 62] width 208 height 19
select select "0"
click at [290, 53] on select "Select Golf clubs, 3 kayaks (inflatable), 10 in 1 game table, camping gear, bin…" at bounding box center [394, 62] width 208 height 19
type textarea "Golf clubs, 3 kayaks (inflatable), 10 in 1 game table, camping gear, binoculars…"
type input "615.00"
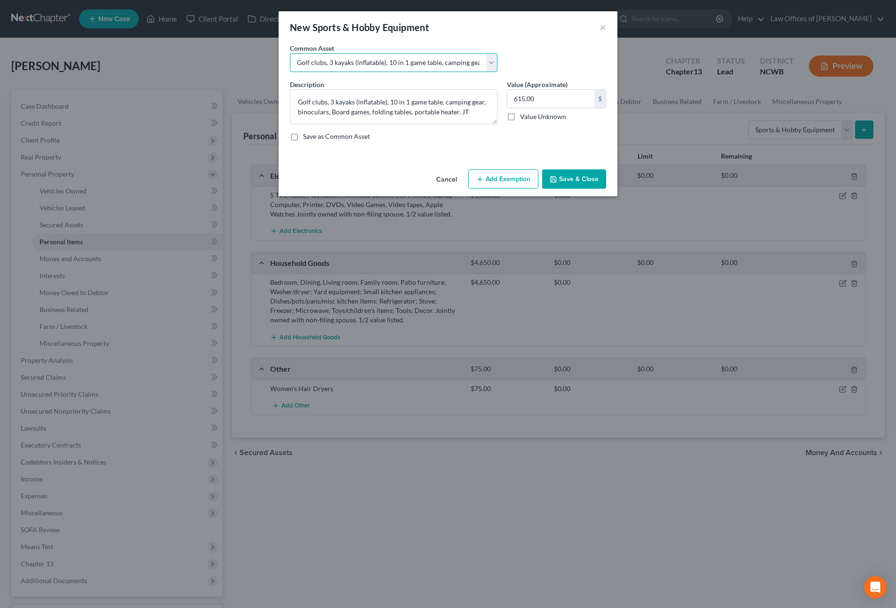
click at [338, 65] on select "Select Golf clubs, 3 kayaks (inflatable), 10 in 1 game table, camping gear, bin…" at bounding box center [394, 62] width 208 height 19
click at [333, 98] on textarea "Golf clubs, 3 kayaks (inflatable), 10 in 1 game table, camping gear, binoculars…" at bounding box center [394, 106] width 208 height 35
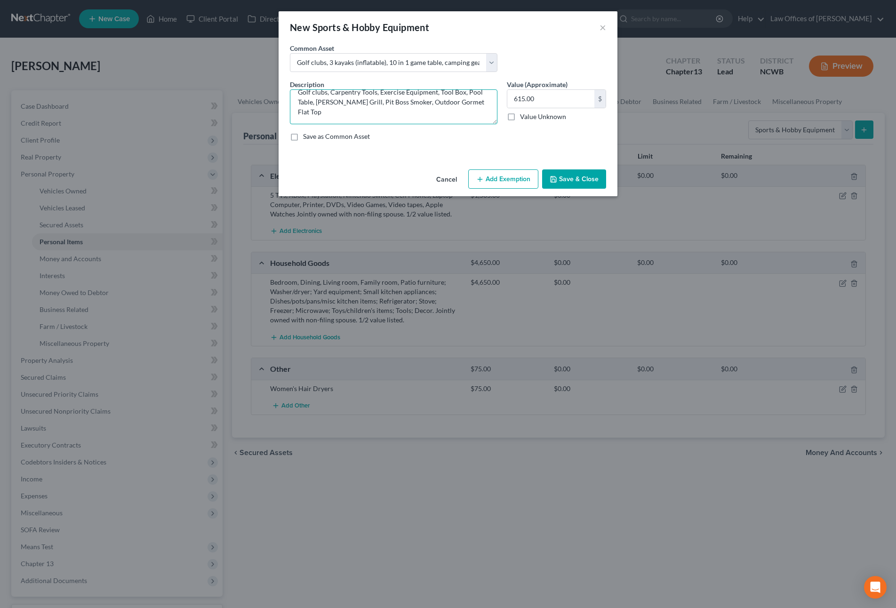
scroll to position [0, 0]
paste textarea "Jointly owned with non-filing spouse. 1/2 value listed."
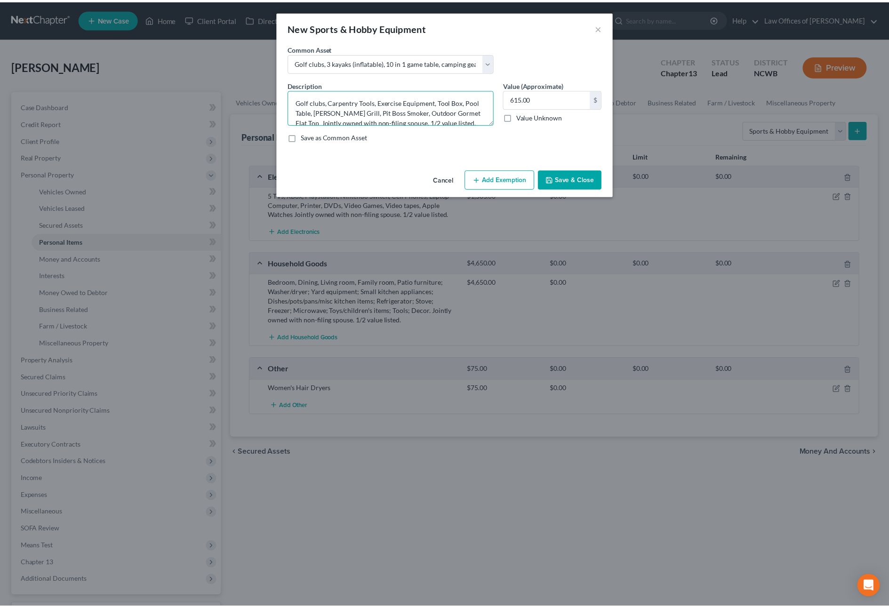
scroll to position [2, 0]
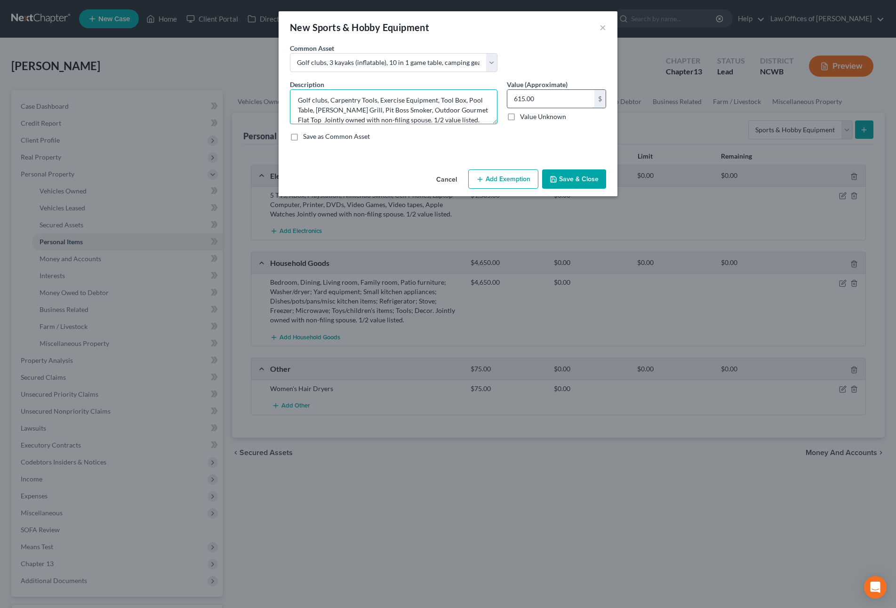
type textarea "Golf clubs, Carpentry Tools, Exercise Equipment, Tool Box, Pool Table, [PERSON_…"
type input "875"
click at [579, 180] on button "Save & Close" at bounding box center [574, 179] width 64 height 20
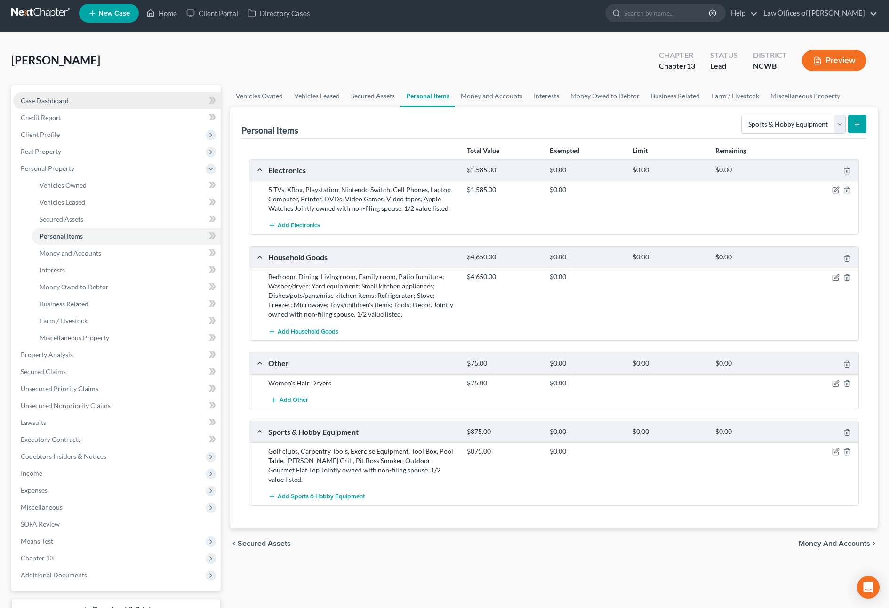
scroll to position [0, 0]
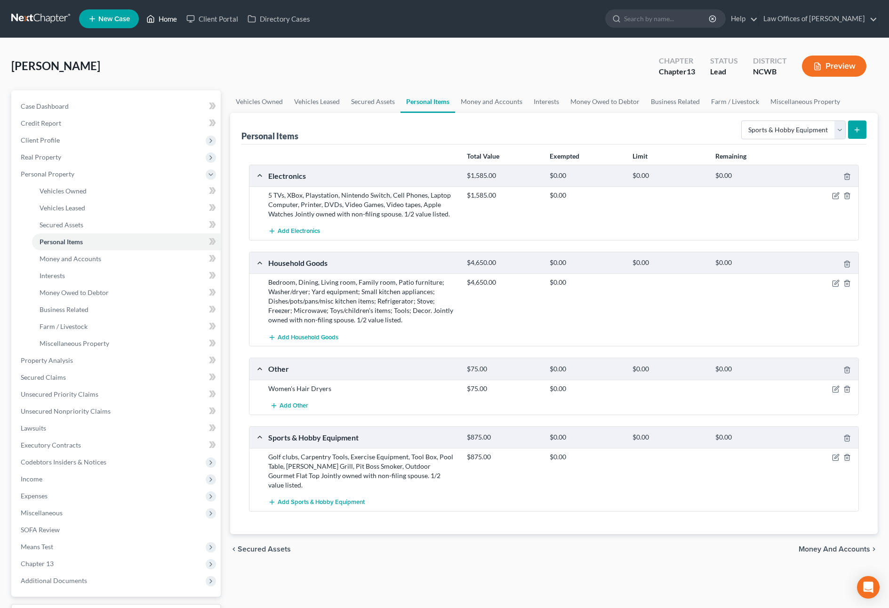
click at [165, 18] on link "Home" at bounding box center [162, 18] width 40 height 17
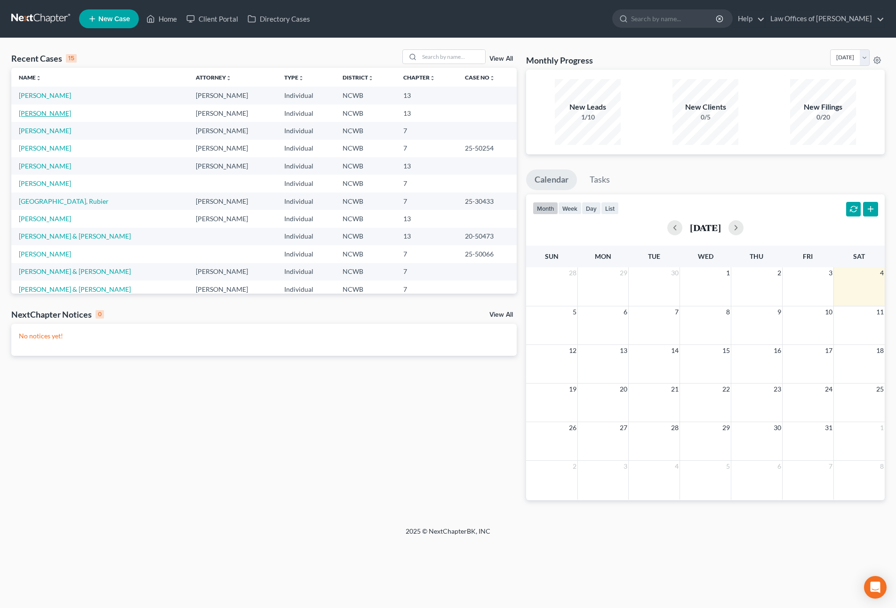
click at [44, 112] on link "[PERSON_NAME]" at bounding box center [45, 113] width 52 height 8
select select "4"
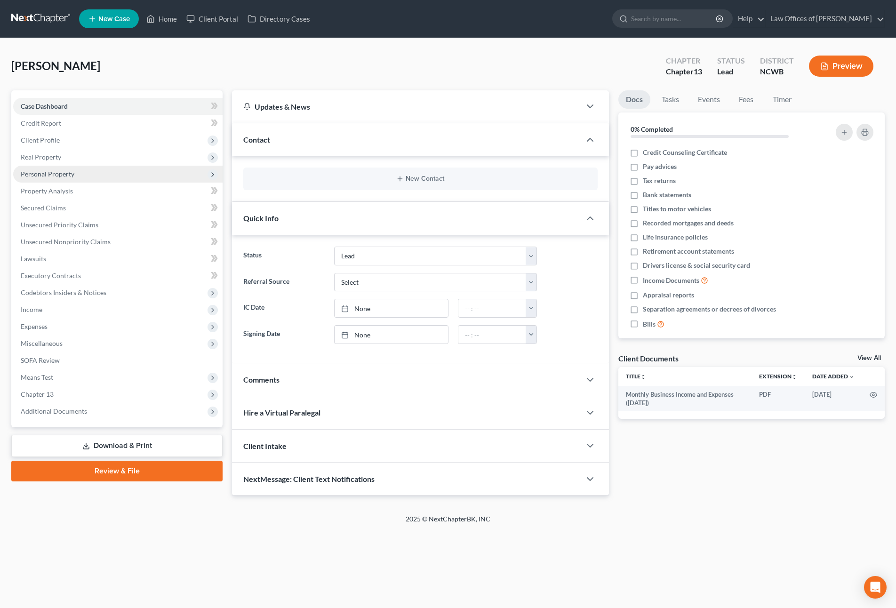
click at [54, 175] on span "Personal Property" at bounding box center [48, 174] width 54 height 8
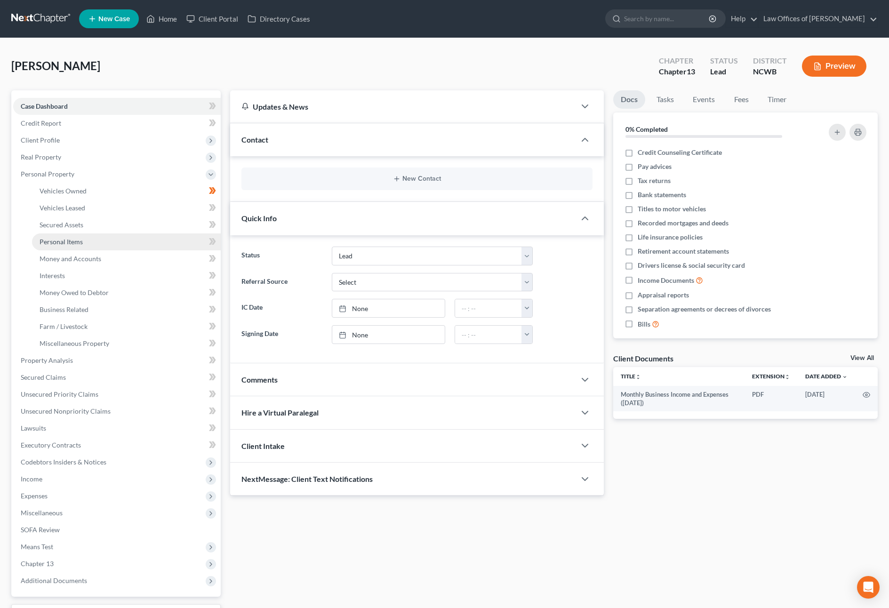
click at [69, 238] on span "Personal Items" at bounding box center [61, 242] width 43 height 8
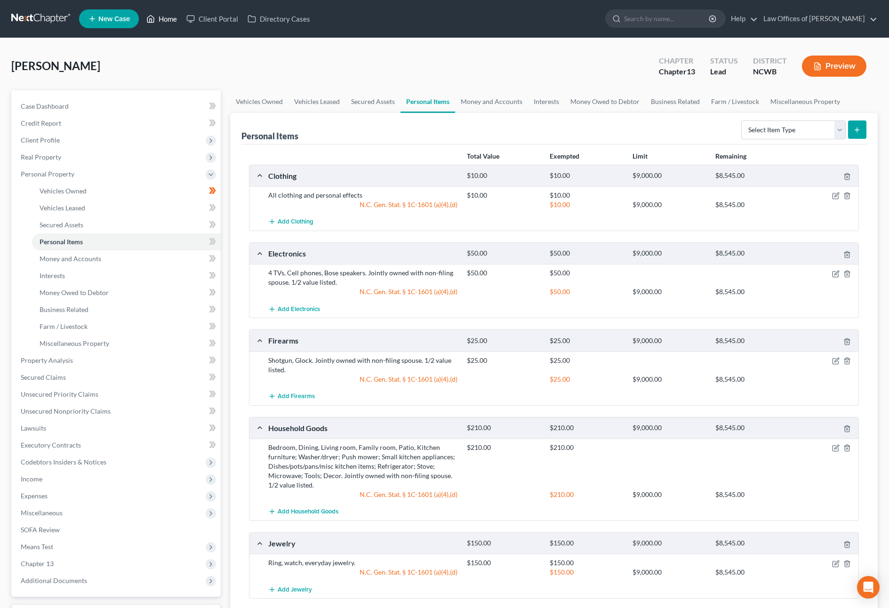
click at [175, 18] on link "Home" at bounding box center [162, 18] width 40 height 17
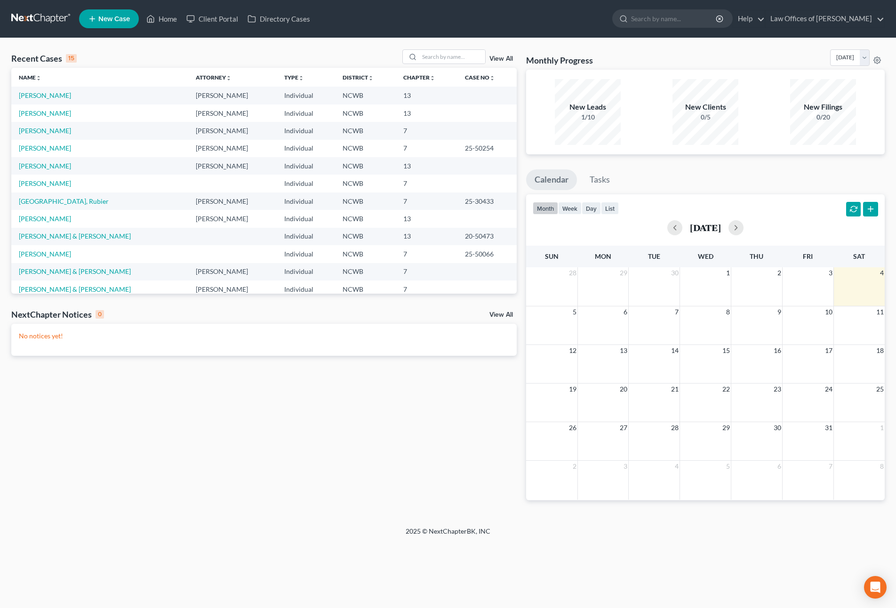
click at [40, 117] on td "[PERSON_NAME]" at bounding box center [99, 113] width 177 height 17
click at [41, 116] on link "[PERSON_NAME]" at bounding box center [45, 113] width 52 height 8
select select "4"
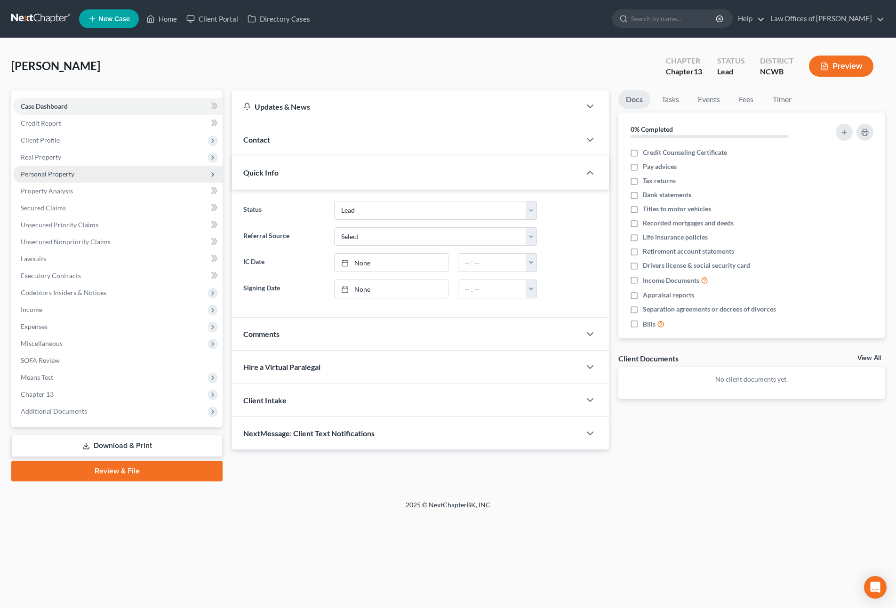
click at [48, 173] on span "Personal Property" at bounding box center [48, 174] width 54 height 8
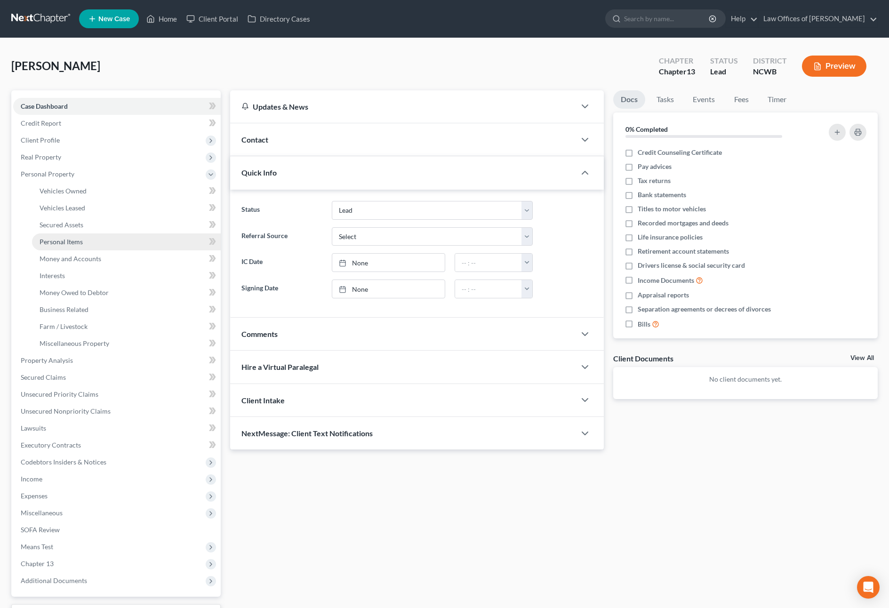
click at [66, 245] on span "Personal Items" at bounding box center [61, 242] width 43 height 8
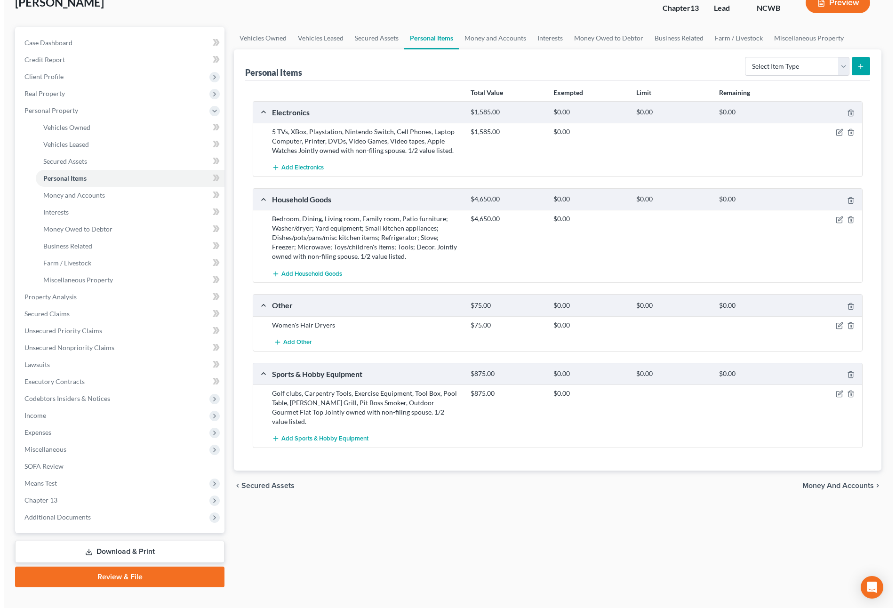
scroll to position [79, 0]
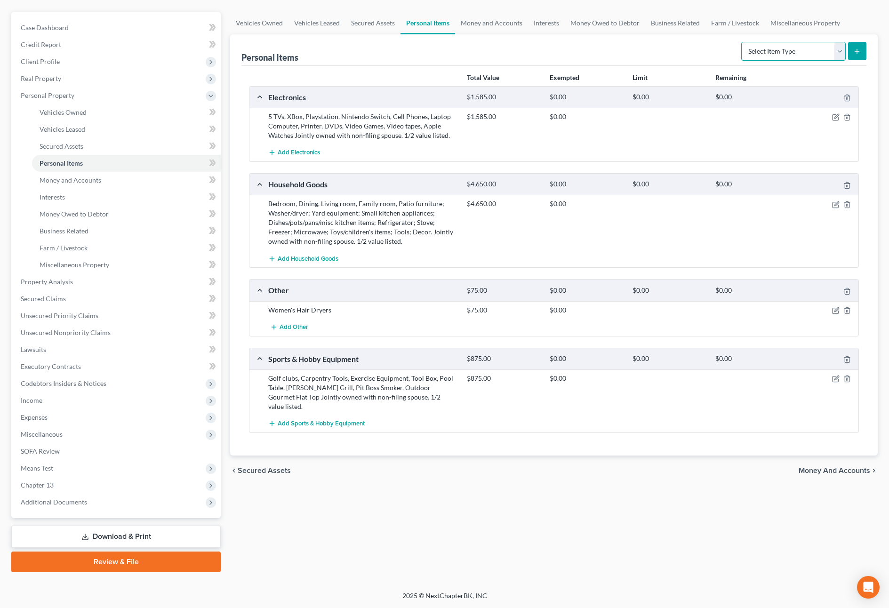
click at [778, 58] on select "Select Item Type Clothing Collectibles Of Value Electronics Firearms Household …" at bounding box center [793, 51] width 105 height 19
select select "firearms"
click at [742, 42] on select "Select Item Type Clothing Collectibles Of Value Electronics Firearms Household …" at bounding box center [793, 51] width 105 height 19
click at [859, 49] on icon "submit" at bounding box center [857, 52] width 8 height 8
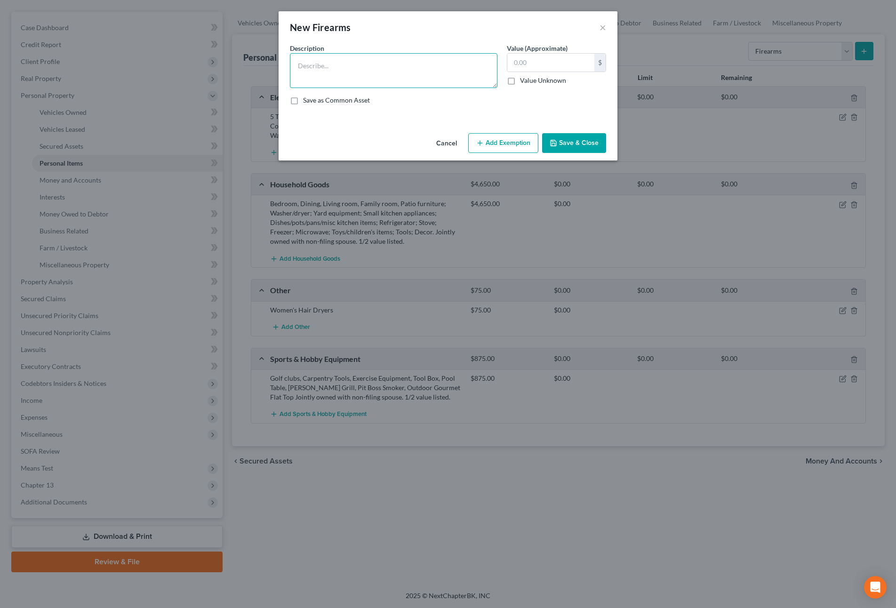
click at [379, 63] on textarea at bounding box center [394, 70] width 208 height 35
paste textarea "Jointly owned with non-filing spouse. 1/2 value listed."
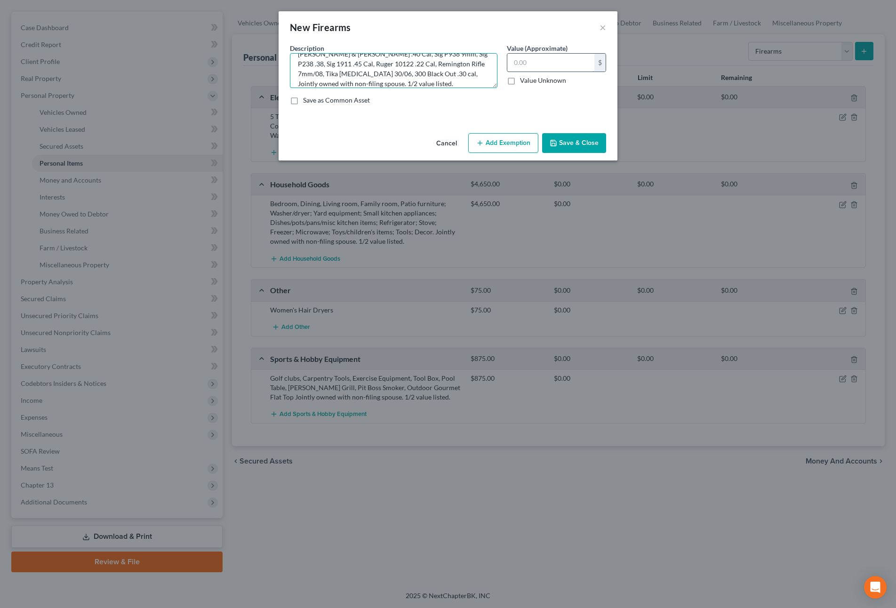
type textarea "[PERSON_NAME] & [PERSON_NAME] .40 Cal, Sig P938 9mm, Sig P238 .38, Sig 1911 .45…"
click at [545, 70] on input "text" at bounding box center [550, 63] width 87 height 18
type input "15,755"
click at [466, 77] on textarea "[PERSON_NAME] & [PERSON_NAME] .40 Cal, Sig P938 9mm, Sig P238 .38, Sig 1911 .45…" at bounding box center [394, 70] width 208 height 35
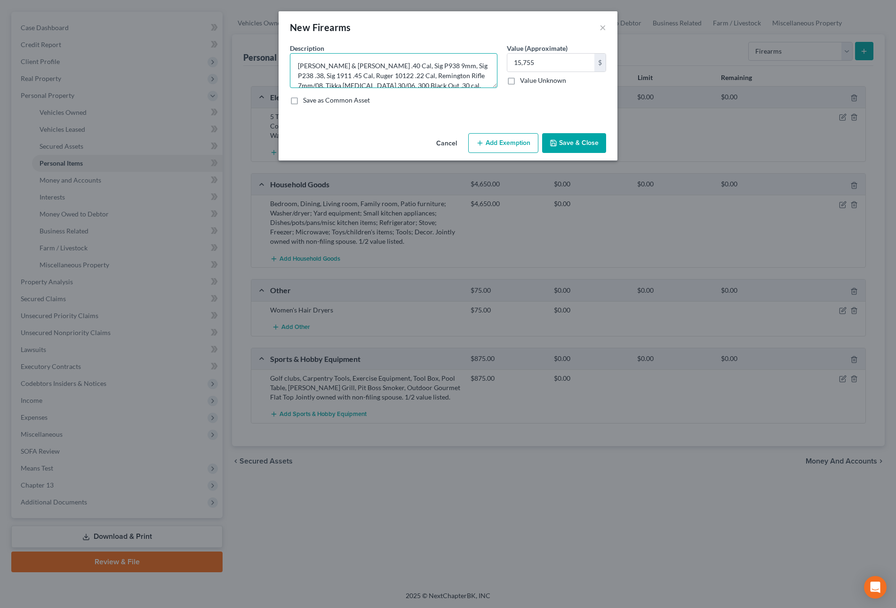
click at [478, 81] on textarea "[PERSON_NAME] & [PERSON_NAME] .40 Cal, Sig P938 9mm, Sig P238 .38, Sig 1911 .45…" at bounding box center [394, 70] width 208 height 35
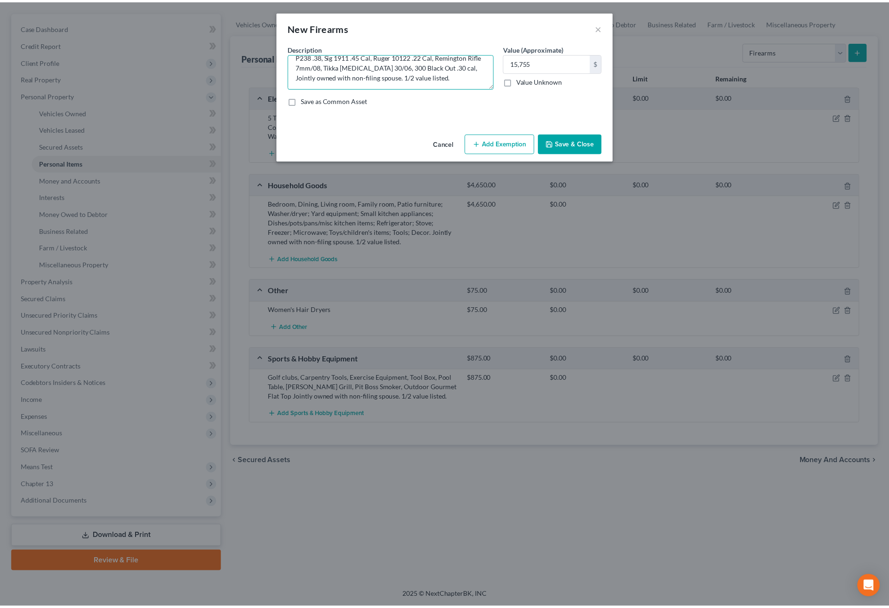
scroll to position [20, 0]
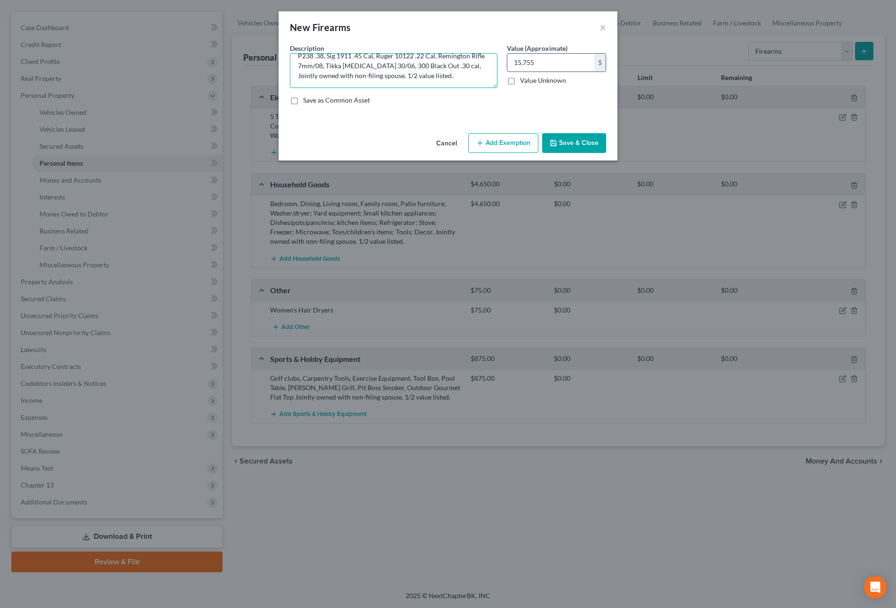
type textarea "[PERSON_NAME] & [PERSON_NAME] .40 Cal, Sig P938 9mm, Sig P238 .38, Sig 1911 .45…"
click at [546, 61] on input "15,755" at bounding box center [550, 63] width 87 height 18
type input "1,575"
click at [563, 142] on button "Save & Close" at bounding box center [574, 143] width 64 height 20
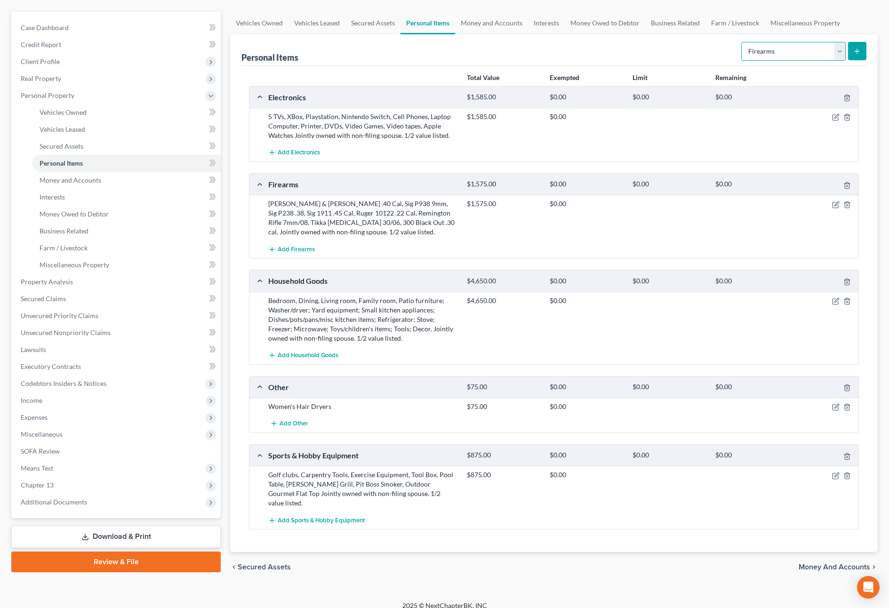
click at [787, 52] on select "Select Item Type Clothing Collectibles Of Value Electronics Firearms Household …" at bounding box center [793, 51] width 105 height 19
click at [777, 169] on div "Electronics $1,585.00 $0.00 $0.00 $0.00 5 TVs, XBox, Playstation, Nintendo Swit…" at bounding box center [554, 308] width 610 height 444
click at [808, 52] on select "Select Item Type Clothing Collectibles Of Value Electronics Firearms Household …" at bounding box center [793, 51] width 105 height 19
select select "sports_and_hobby_equipment"
click at [742, 42] on select "Select Item Type Clothing Collectibles Of Value Electronics Firearms Household …" at bounding box center [793, 51] width 105 height 19
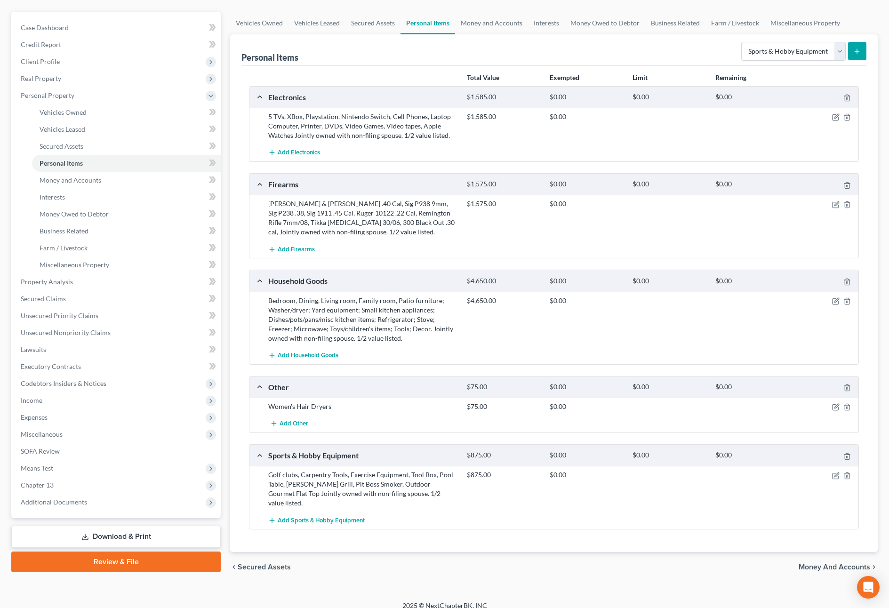
click at [858, 51] on line "submit" at bounding box center [857, 51] width 4 height 0
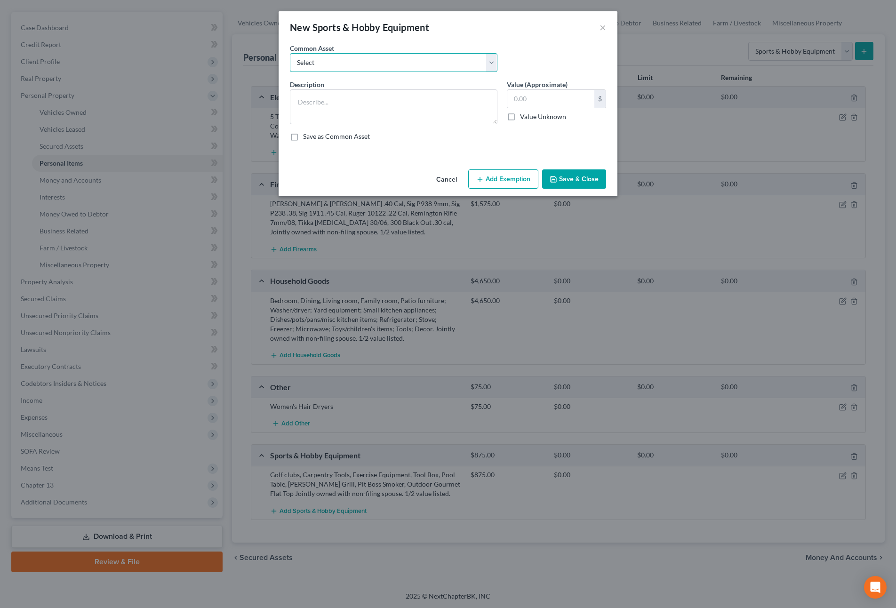
click at [342, 60] on select "Select Golf clubs, 3 kayaks (inflatable), 10 in 1 game table, camping gear, bin…" at bounding box center [394, 62] width 208 height 19
select select "0"
click at [290, 53] on select "Select Golf clubs, 3 kayaks (inflatable), 10 in 1 game table, camping gear, bin…" at bounding box center [394, 62] width 208 height 19
type textarea "Golf clubs, 3 kayaks (inflatable), 10 in 1 game table, camping gear, binoculars…"
type input "615.00"
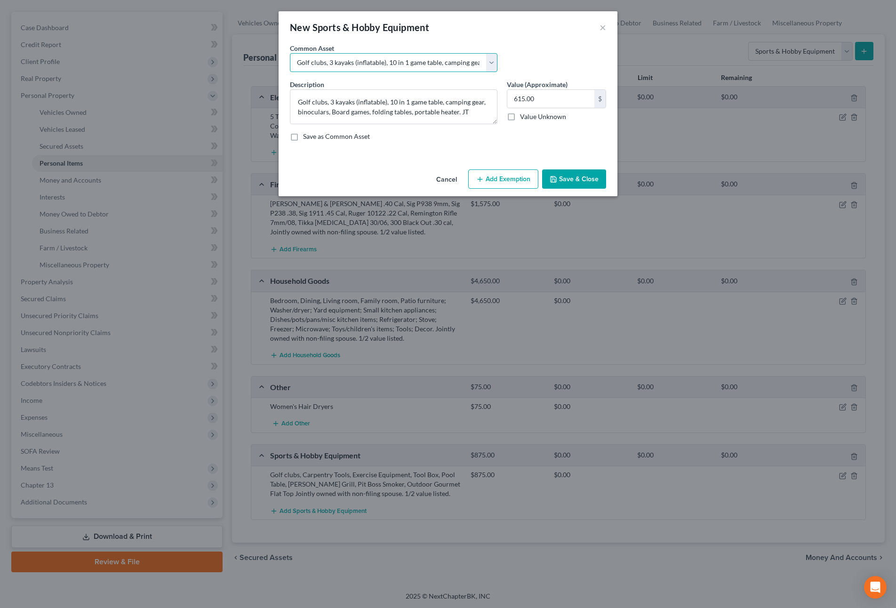
click at [493, 57] on select "Select Golf clubs, 3 kayaks (inflatable), 10 in 1 game table, camping gear, bin…" at bounding box center [394, 62] width 208 height 19
select select
click at [290, 53] on select "Select Golf clubs, 3 kayaks (inflatable), 10 in 1 game table, camping gear, bin…" at bounding box center [394, 62] width 208 height 19
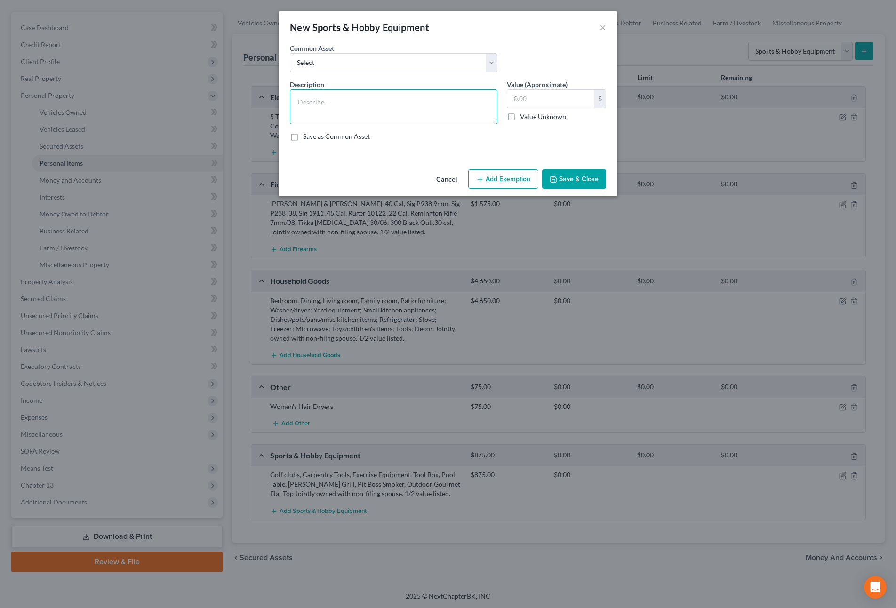
click at [452, 91] on textarea at bounding box center [394, 106] width 208 height 35
paste textarea "Jointly owned with non-filing spouse. 1/2 value listed."
type textarea "Reload Equip., various ammo Jointly owned with non-filing spouse. 1/2 value lis…"
click at [563, 105] on input "text" at bounding box center [550, 99] width 87 height 18
type input "6"
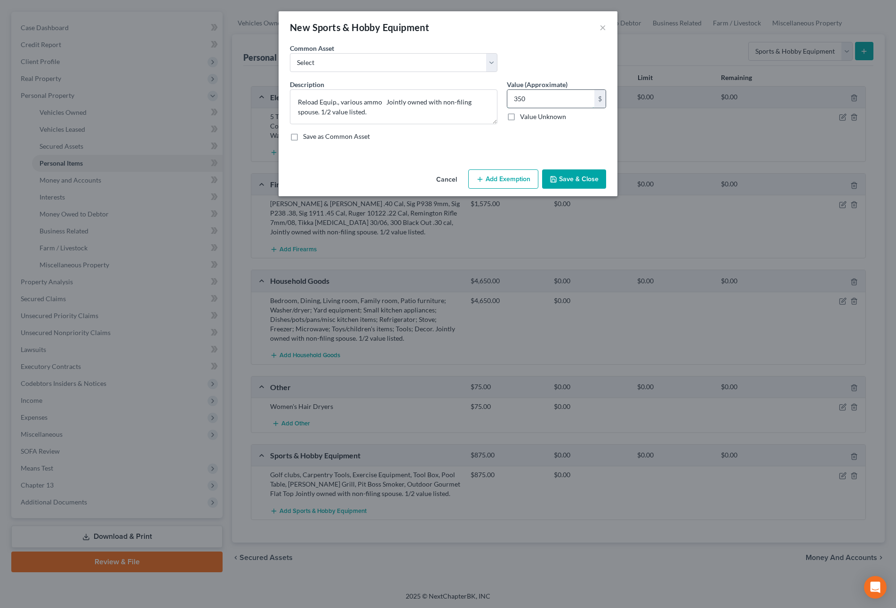
type input "350"
click at [574, 175] on button "Save & Close" at bounding box center [574, 179] width 64 height 20
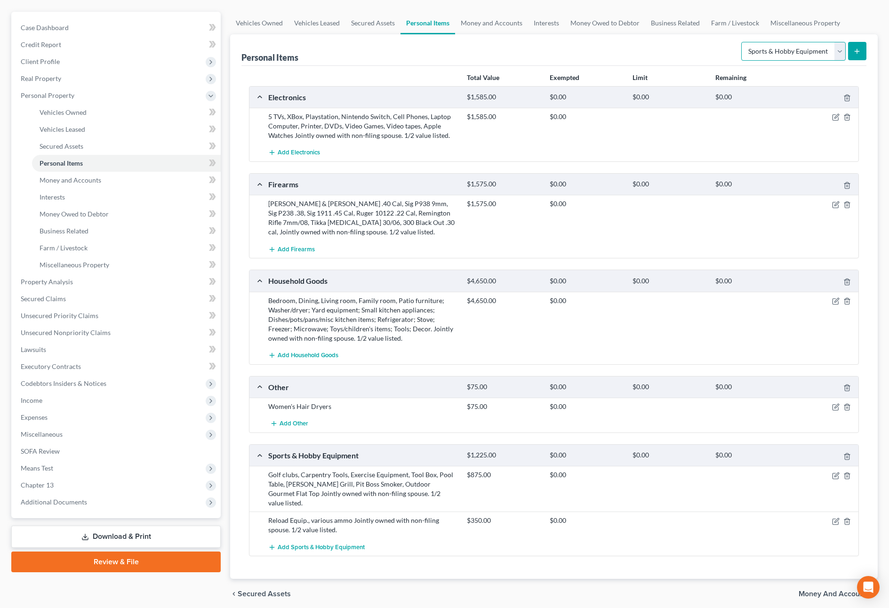
click at [761, 52] on select "Select Item Type Clothing Collectibles Of Value Electronics Firearms Household …" at bounding box center [793, 51] width 105 height 19
select select "clothing"
click at [742, 42] on select "Select Item Type Clothing Collectibles Of Value Electronics Firearms Household …" at bounding box center [793, 51] width 105 height 19
click at [861, 52] on icon "submit" at bounding box center [857, 52] width 8 height 8
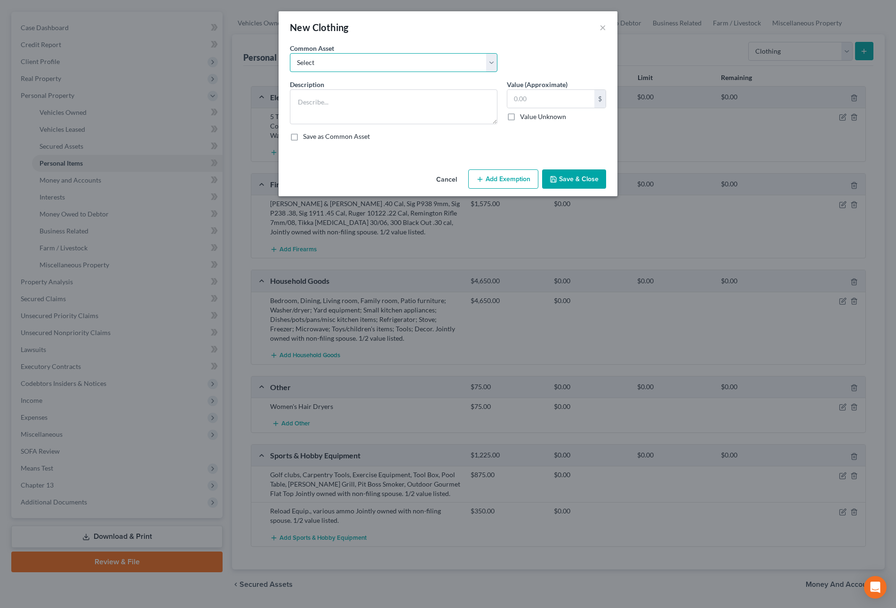
click at [434, 62] on select "Select All clothing All clothing and personal effects" at bounding box center [394, 62] width 208 height 19
select select "0"
click at [290, 53] on select "Select All clothing All clothing and personal effects" at bounding box center [394, 62] width 208 height 19
type textarea "All clothing"
click at [542, 97] on input "750.00" at bounding box center [550, 99] width 87 height 18
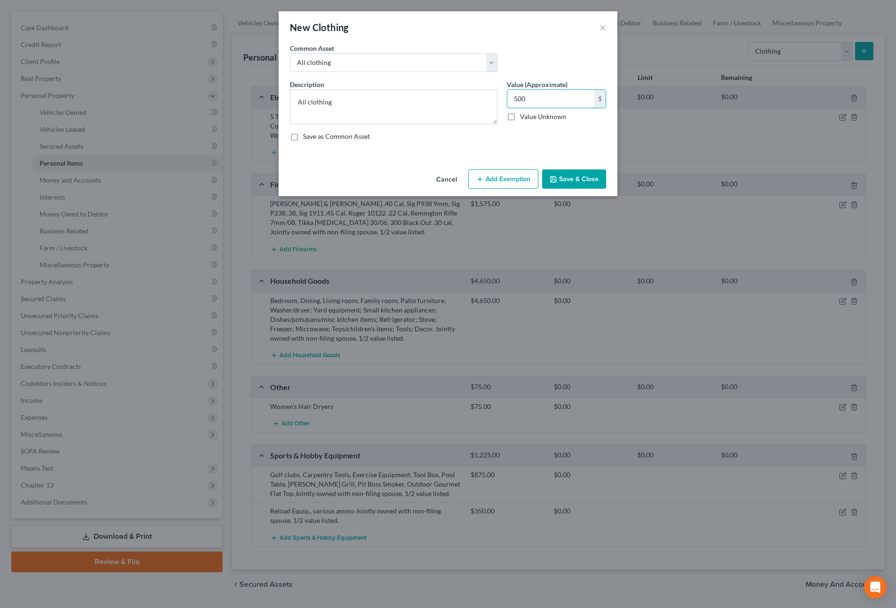
type input "500"
click at [584, 177] on button "Save & Close" at bounding box center [574, 179] width 64 height 20
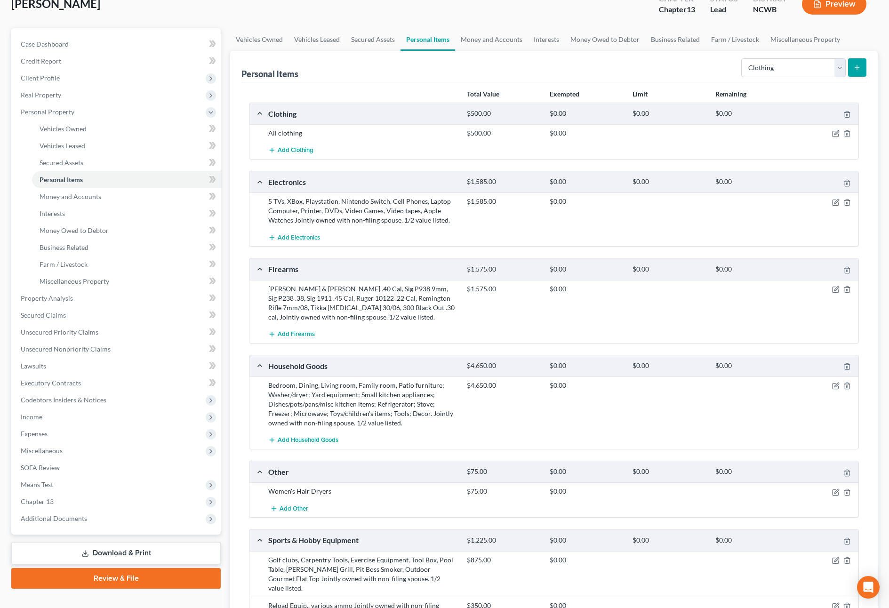
scroll to position [0, 0]
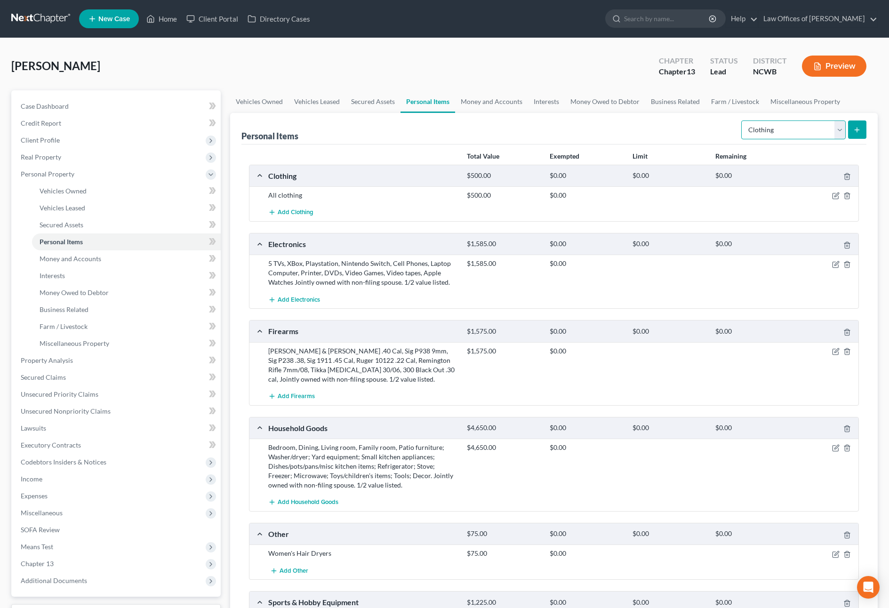
click at [825, 133] on select "Select Item Type Clothing Collectibles Of Value Electronics Firearms Household …" at bounding box center [793, 130] width 105 height 19
select select "jewelry"
click at [742, 121] on select "Select Item Type Clothing Collectibles Of Value Electronics Firearms Household …" at bounding box center [793, 130] width 105 height 19
click at [861, 131] on button "submit" at bounding box center [857, 130] width 18 height 18
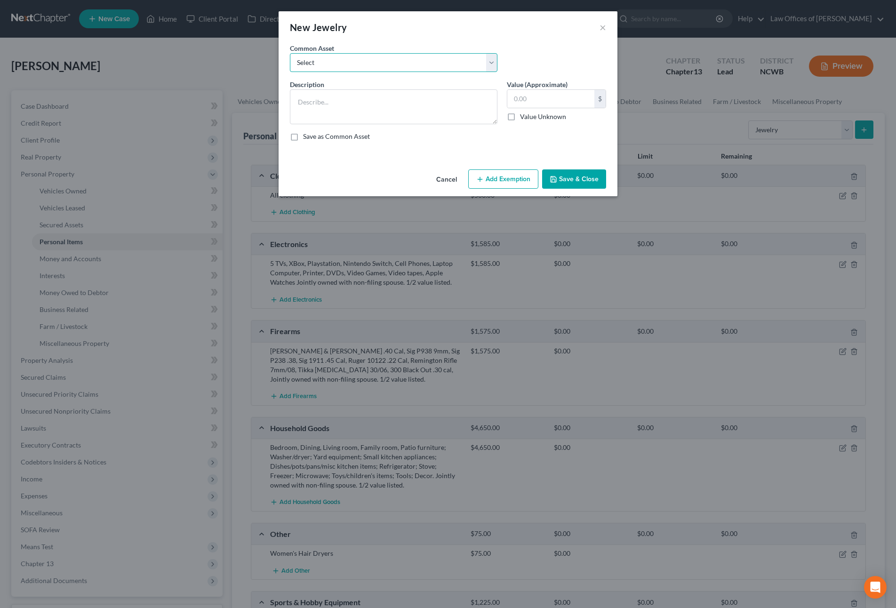
click at [315, 63] on select "Select Wedding ring, wedding band, watches, earrings, necklaces, bracelets, cos…" at bounding box center [394, 62] width 208 height 19
select select "0"
click at [290, 53] on select "Select Wedding ring, wedding band, watches, earrings, necklaces, bracelets, cos…" at bounding box center [394, 62] width 208 height 19
type textarea "Wedding ring, wedding band, watches, earrings, necklaces, bracelets, costume je…"
type input "2,050.00"
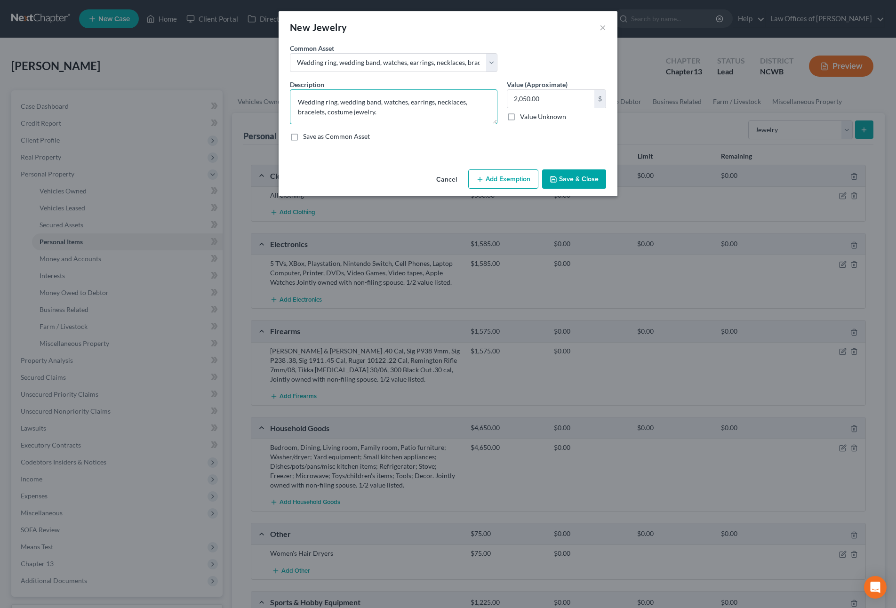
drag, startPoint x: 407, startPoint y: 105, endPoint x: 413, endPoint y: 119, distance: 15.4
click at [413, 119] on textarea "Wedding ring, wedding band, watches, earrings, necklaces, bracelets, costume je…" at bounding box center [394, 106] width 208 height 35
type textarea "Wedding ring, wedding band, watches"
type input "1,000"
click at [414, 104] on textarea "Wedding ring, wedding band, watches" at bounding box center [394, 106] width 208 height 35
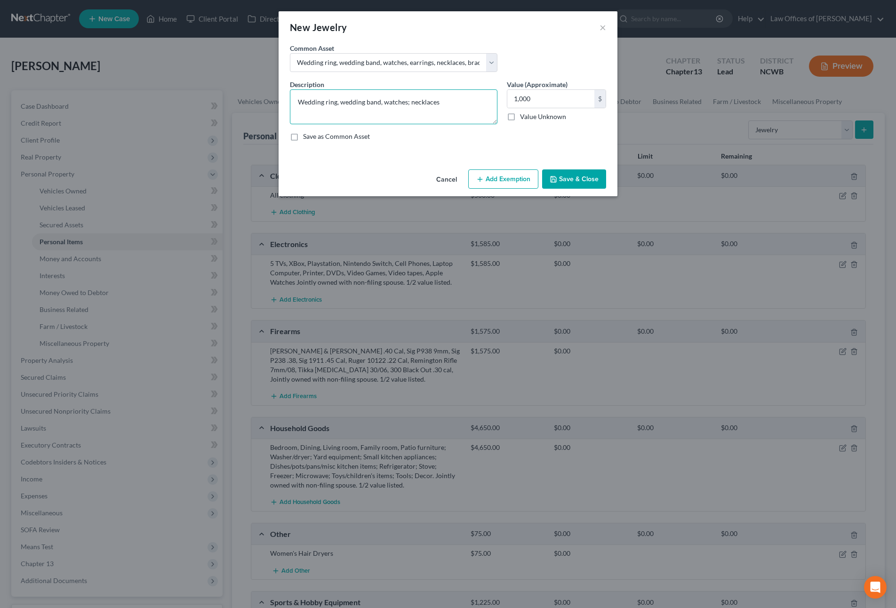
type textarea "Wedding ring, wedding band, watches; necklaces"
type input "2"
type input "5,000"
click at [573, 181] on button "Save & Close" at bounding box center [574, 179] width 64 height 20
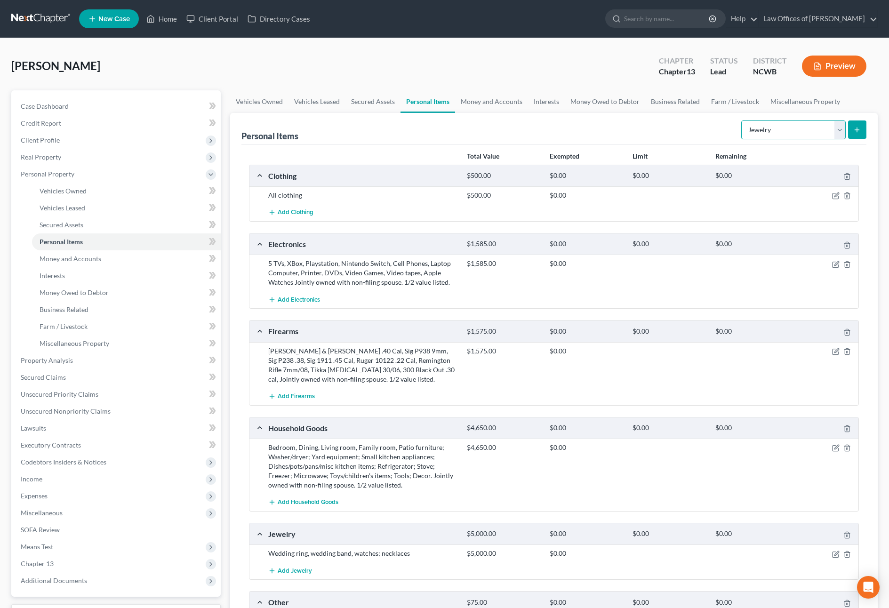
click at [768, 127] on select "Select Item Type Clothing Collectibles Of Value Electronics Firearms Household …" at bounding box center [793, 130] width 105 height 19
select select "pets"
click at [742, 121] on select "Select Item Type Clothing Collectibles Of Value Electronics Firearms Household …" at bounding box center [793, 130] width 105 height 19
click at [854, 130] on icon "submit" at bounding box center [857, 130] width 8 height 8
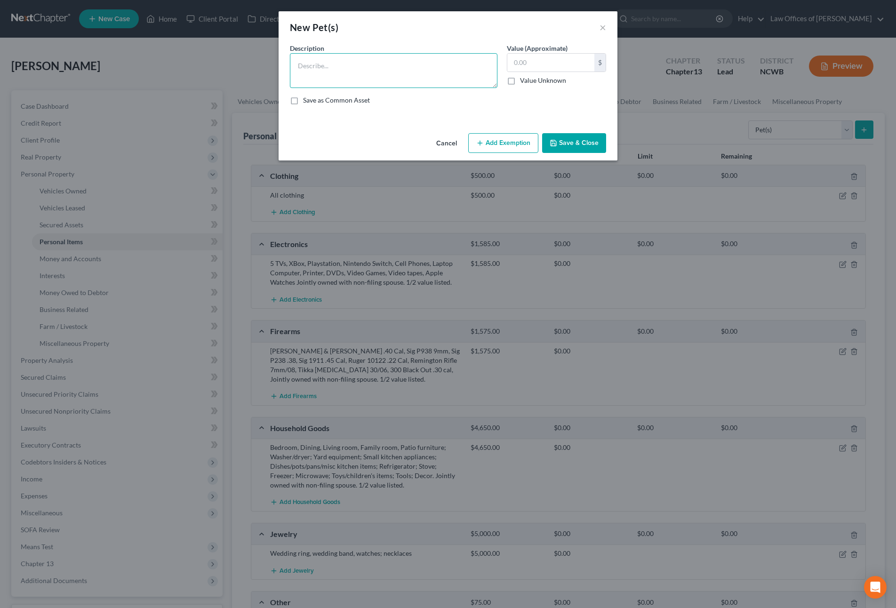
click at [350, 66] on textarea at bounding box center [394, 70] width 208 height 35
type textarea "3"
type textarea "Dogs - 3, [PERSON_NAME] - 1"
type input "3"
type input "650"
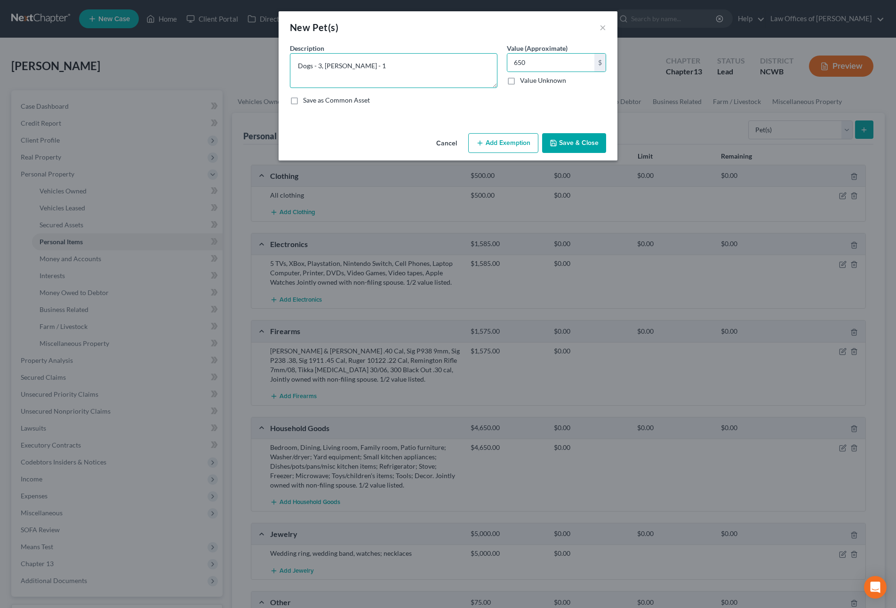
click at [338, 67] on textarea "Dogs - 3, [PERSON_NAME] - 1" at bounding box center [394, 70] width 208 height 35
type textarea "Dogs - 3, Ferret - 1"
click at [583, 143] on button "Save & Close" at bounding box center [574, 143] width 64 height 20
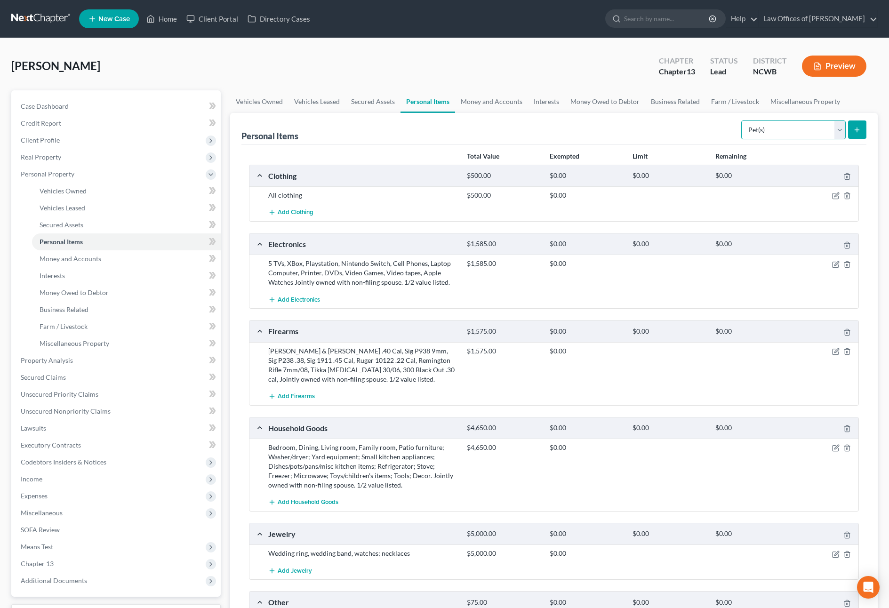
click at [830, 132] on select "Select Item Type Clothing Collectibles Of Value Electronics Firearms Household …" at bounding box center [793, 130] width 105 height 19
select select "other"
click at [742, 121] on select "Select Item Type Clothing Collectibles Of Value Electronics Firearms Household …" at bounding box center [793, 130] width 105 height 19
click at [855, 129] on icon "submit" at bounding box center [857, 130] width 8 height 8
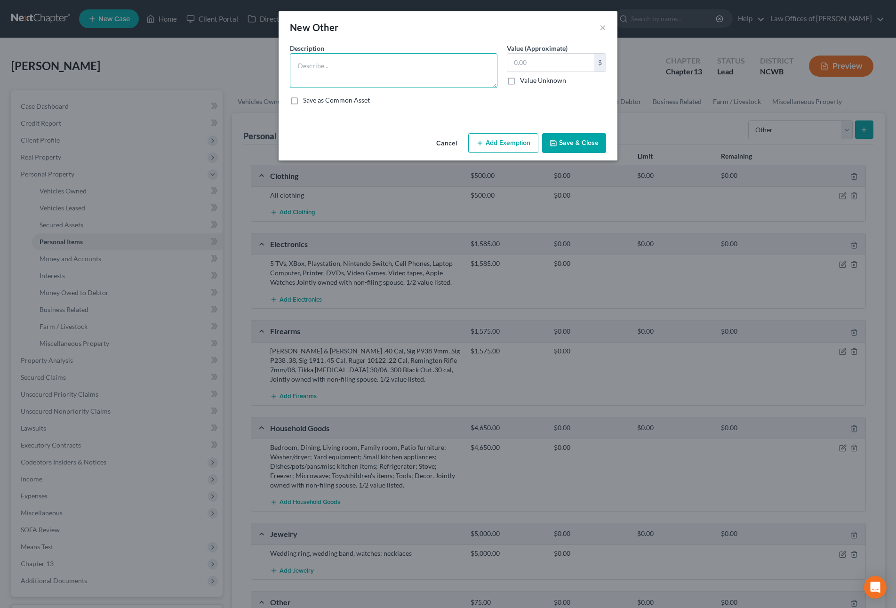
click at [354, 64] on textarea at bounding box center [394, 70] width 208 height 35
type textarea "Medical Equip.: C-Pap machine"
type input "800"
click at [575, 136] on button "Save & Close" at bounding box center [574, 143] width 64 height 20
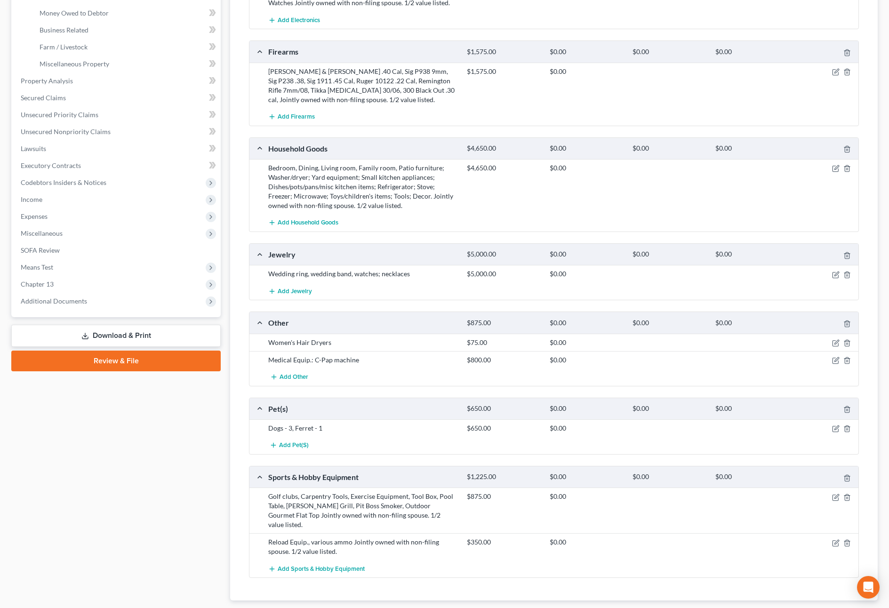
scroll to position [329, 0]
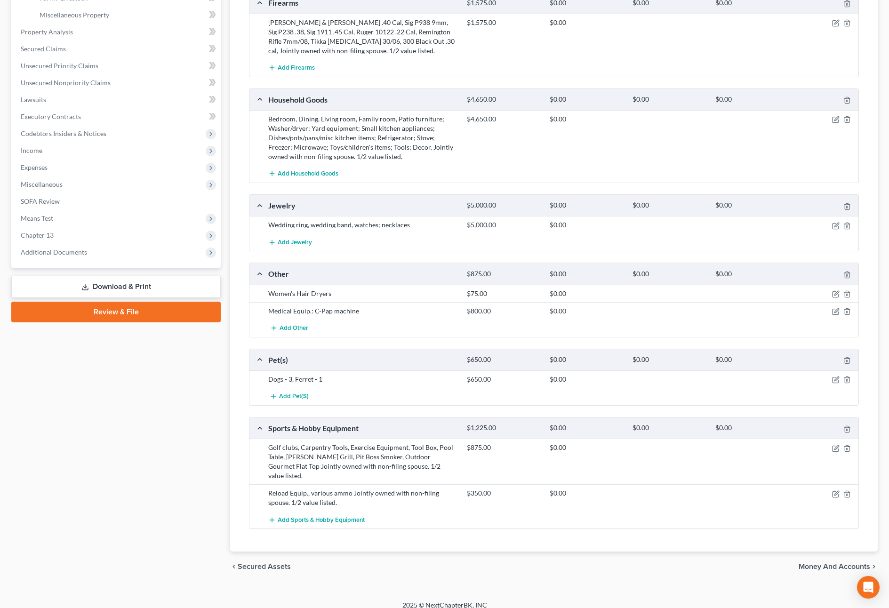
click at [833, 563] on span "Money and Accounts" at bounding box center [835, 567] width 72 height 8
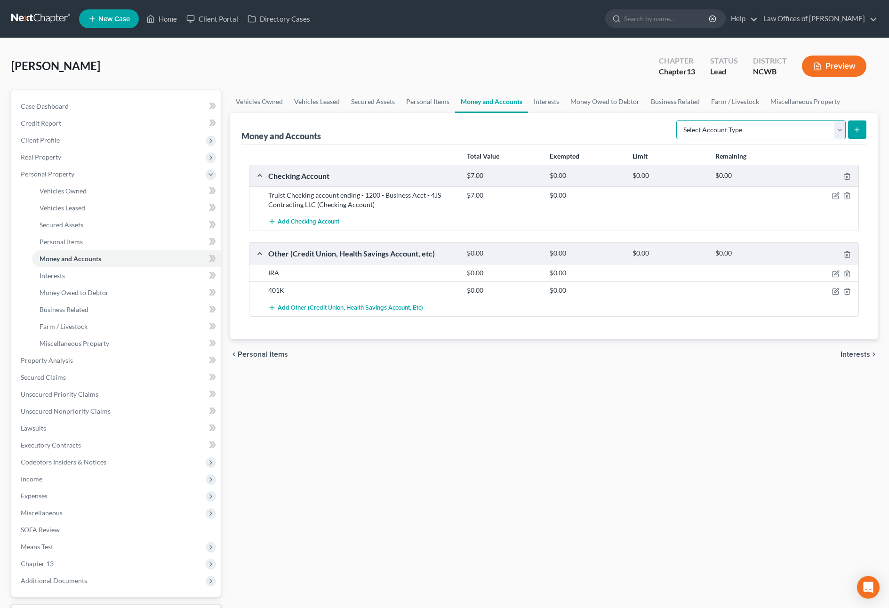
click at [756, 130] on select "Select Account Type Brokerage Cash on Hand Certificates of Deposit Checking Acc…" at bounding box center [760, 130] width 169 height 19
select select "cash_on_hand"
click at [678, 121] on select "Select Account Type Brokerage Cash on Hand Certificates of Deposit Checking Acc…" at bounding box center [760, 130] width 169 height 19
click at [855, 132] on icon "submit" at bounding box center [857, 130] width 8 height 8
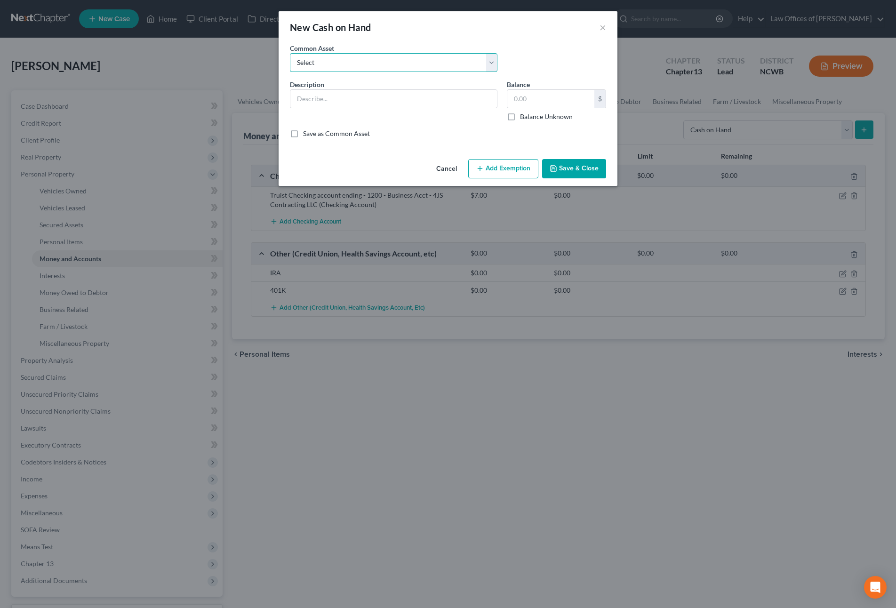
click at [379, 64] on select "Select Cash on hand Checking Checking- Savings- Cash on hand Cash on hand Cash …" at bounding box center [394, 62] width 208 height 19
select select "0"
click at [290, 53] on select "Select Cash on hand Checking Checking- Savings- Cash on hand Cash on hand Cash …" at bounding box center [394, 62] width 208 height 19
type input "Cash on hand"
click at [539, 101] on input "0" at bounding box center [550, 99] width 87 height 18
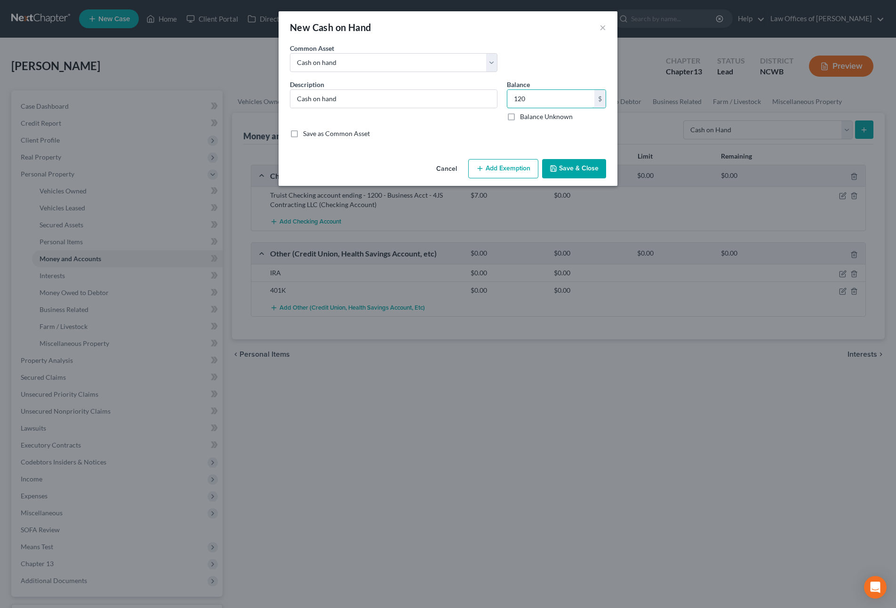
type input "120"
click at [560, 168] on button "Save & Close" at bounding box center [574, 169] width 64 height 20
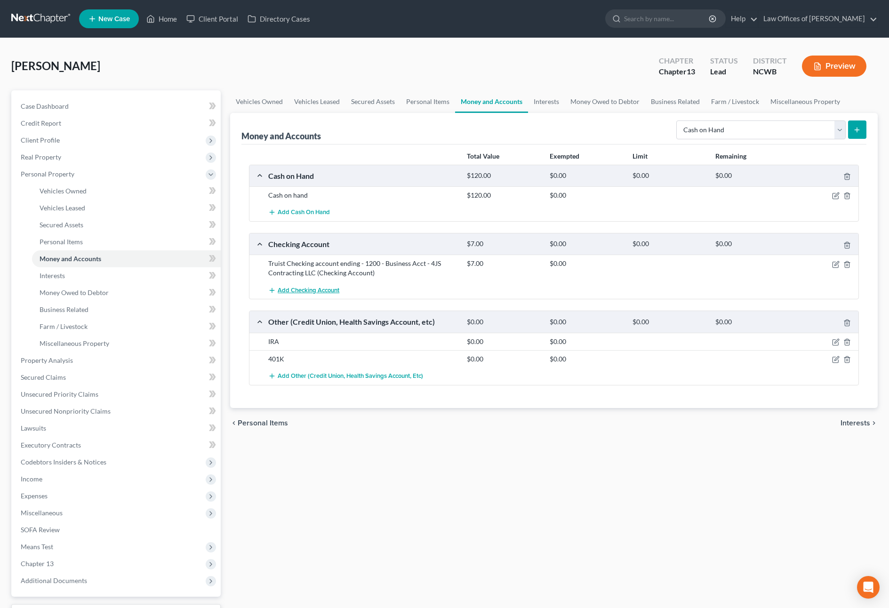
click at [330, 290] on span "Add Checking Account" at bounding box center [309, 291] width 62 height 8
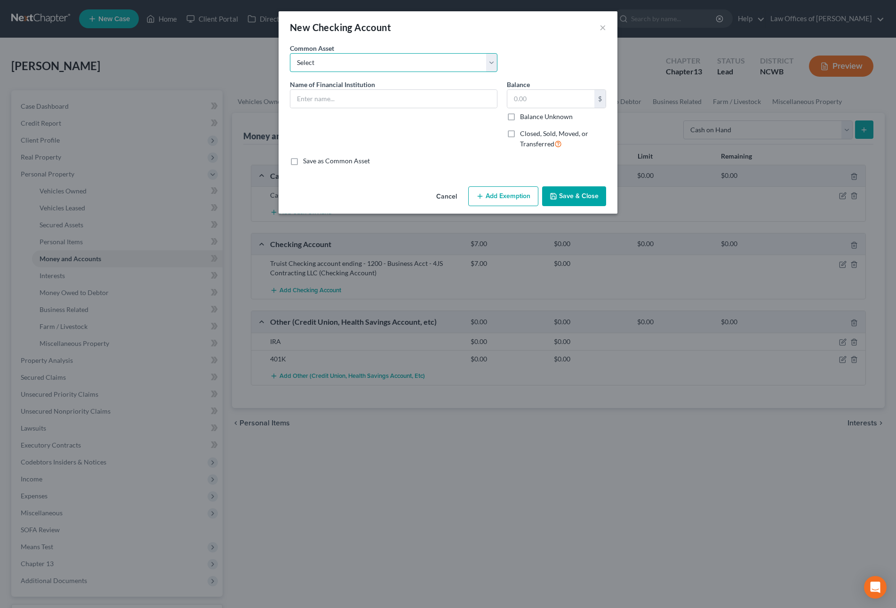
click at [341, 64] on select "Select Truist Checking account ending -8787 SECU BBT Jnt w/girlfriend. 1/2 val …" at bounding box center [394, 62] width 208 height 19
click at [290, 53] on select "Select Truist Checking account ending -8787 SECU BBT Jnt w/girlfriend. 1/2 val …" at bounding box center [394, 62] width 208 height 19
click at [334, 93] on input "text" at bounding box center [393, 99] width 207 height 18
type input "United Federal Credit Union - Acct #"
click at [539, 96] on input "text" at bounding box center [550, 99] width 87 height 18
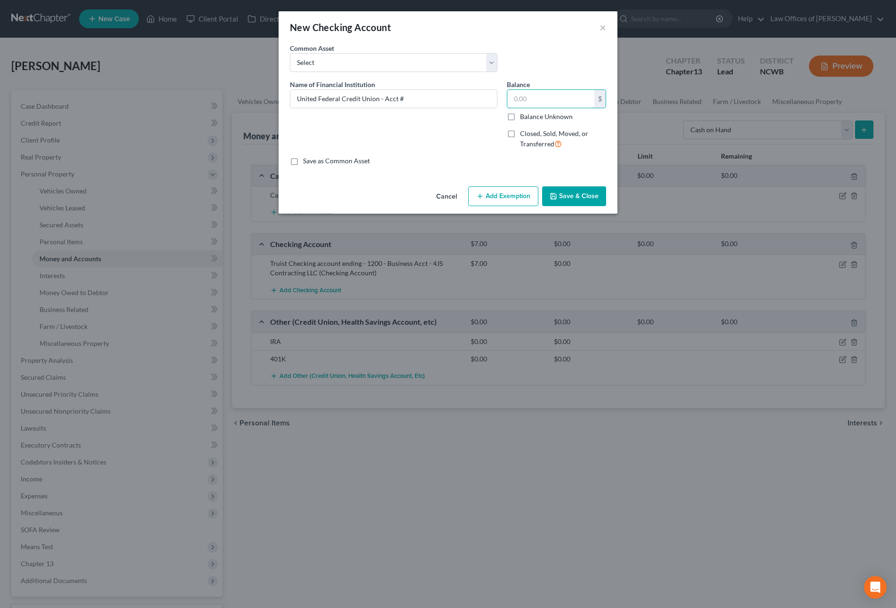
type input "0"
type input "2,401.48"
click at [580, 195] on button "Save & Close" at bounding box center [574, 196] width 64 height 20
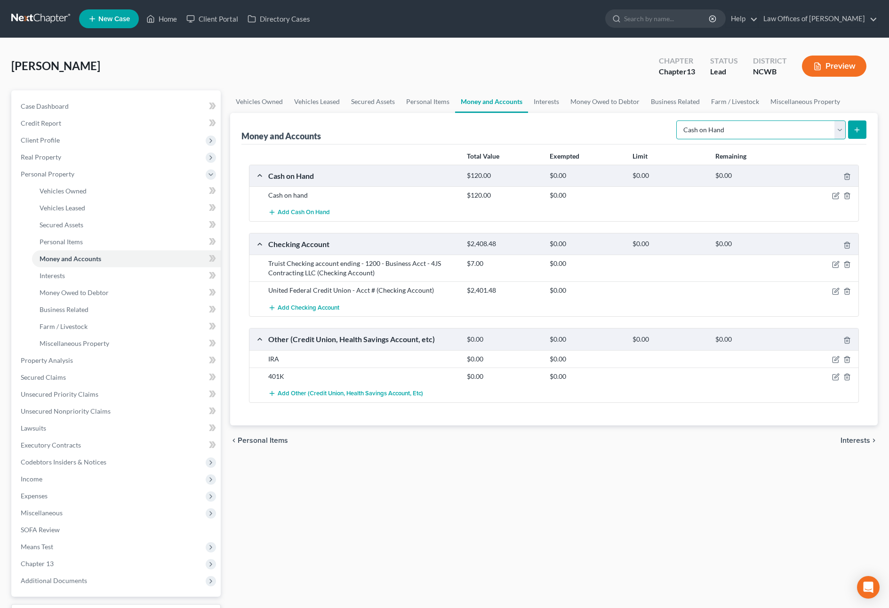
click at [830, 126] on select "Select Account Type Brokerage Cash on Hand Certificates of Deposit Checking Acc…" at bounding box center [760, 130] width 169 height 19
click at [452, 517] on div "Vehicles Owned Vehicles Leased Secured Assets Personal Items Money and Accounts…" at bounding box center [553, 370] width 657 height 561
click at [322, 309] on span "Add Checking Account" at bounding box center [309, 308] width 62 height 8
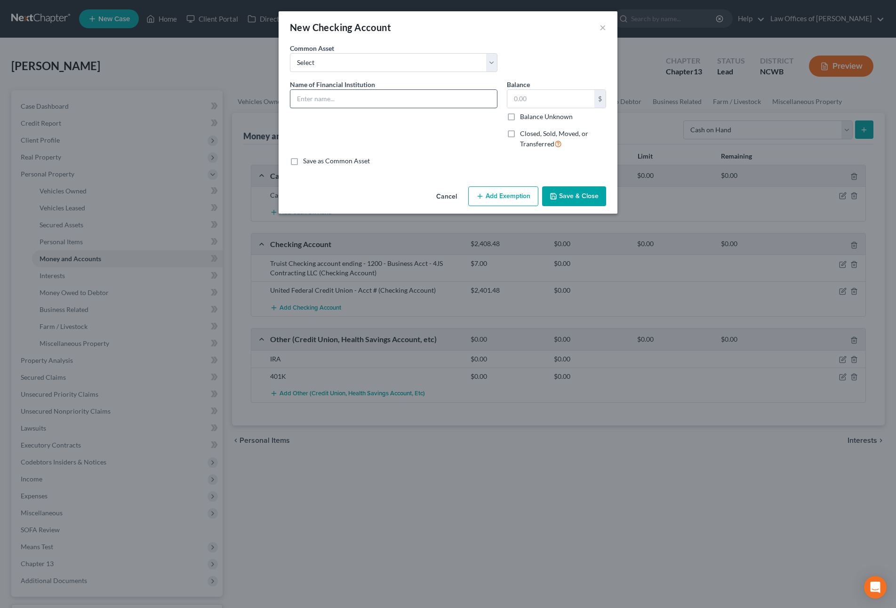
click at [386, 95] on input "text" at bounding box center [393, 99] width 207 height 18
type input "Bank of America - Checking - Acct. #"
type input "2,820.58"
click at [569, 194] on button "Save & Close" at bounding box center [574, 196] width 64 height 20
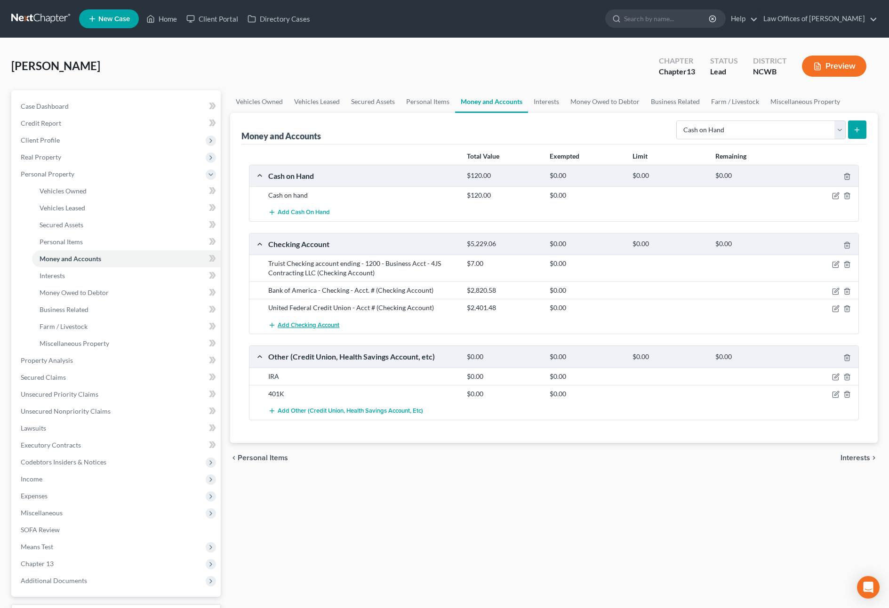
click at [291, 324] on span "Add Checking Account" at bounding box center [309, 326] width 62 height 8
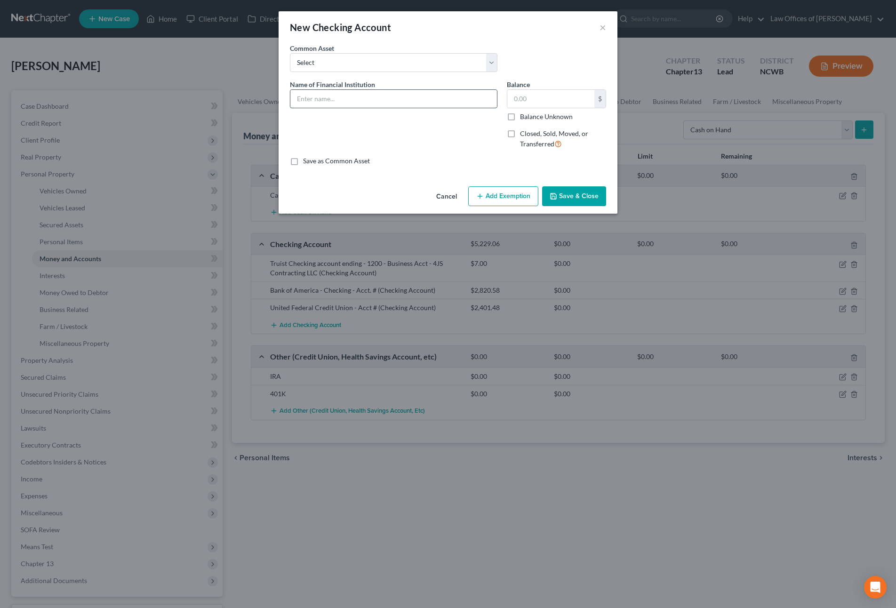
click at [421, 96] on input "text" at bounding box center [393, 99] width 207 height 18
type input "Bank of America - joint with spouse - Acct #"
type input "343.49"
click at [562, 196] on button "Save & Close" at bounding box center [574, 196] width 64 height 20
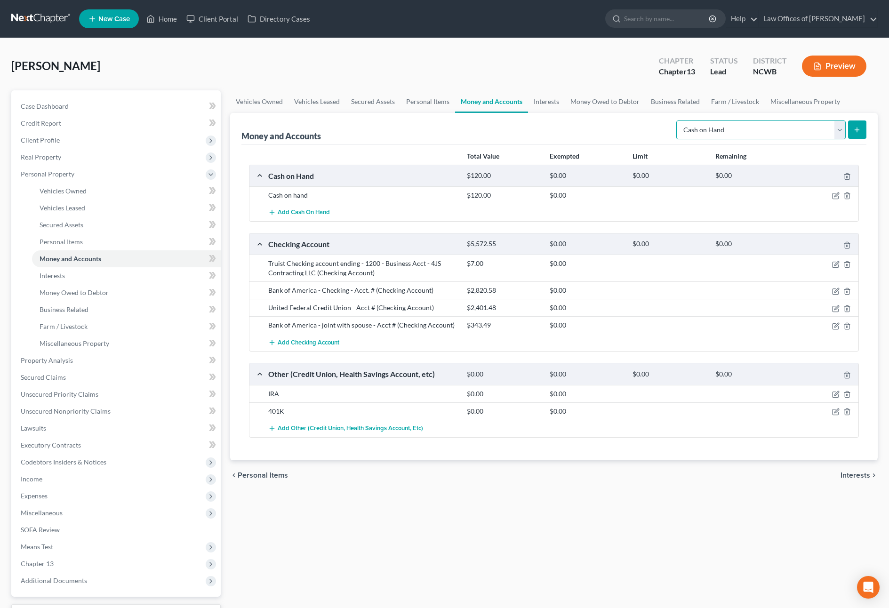
click at [805, 133] on select "Select Account Type Brokerage Cash on Hand Certificates of Deposit Checking Acc…" at bounding box center [760, 130] width 169 height 19
select select "savings"
click at [678, 121] on select "Select Account Type Brokerage Cash on Hand Certificates of Deposit Checking Acc…" at bounding box center [760, 130] width 169 height 19
click at [859, 129] on icon "submit" at bounding box center [857, 130] width 8 height 8
click at [853, 128] on button "submit" at bounding box center [857, 130] width 18 height 18
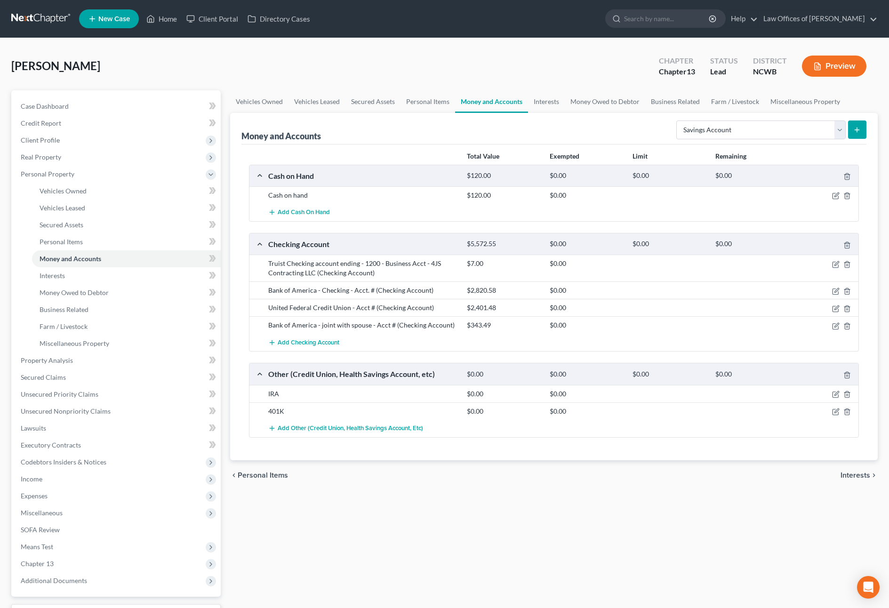
click at [857, 130] on line "submit" at bounding box center [857, 130] width 4 height 0
click at [545, 105] on link "Interests" at bounding box center [546, 101] width 37 height 23
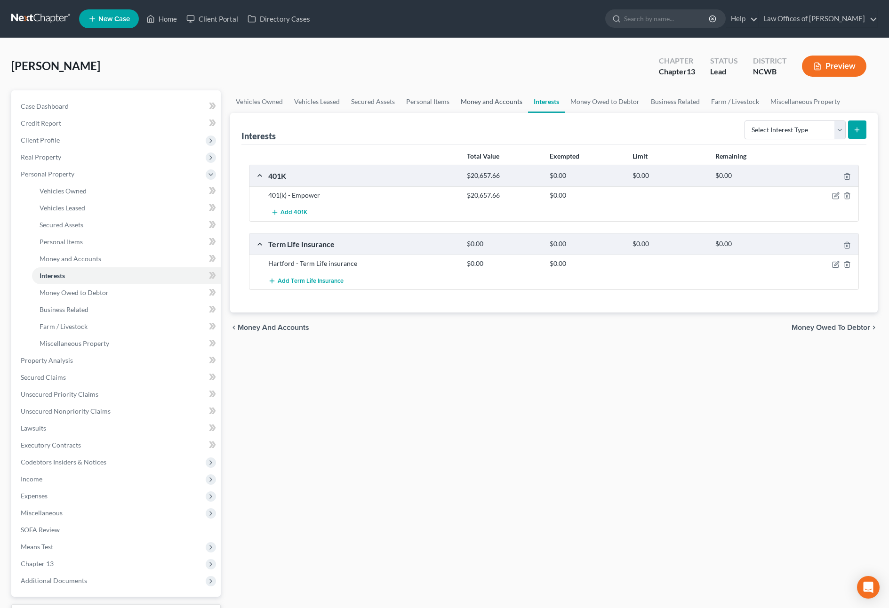
click at [497, 105] on link "Money and Accounts" at bounding box center [491, 101] width 73 height 23
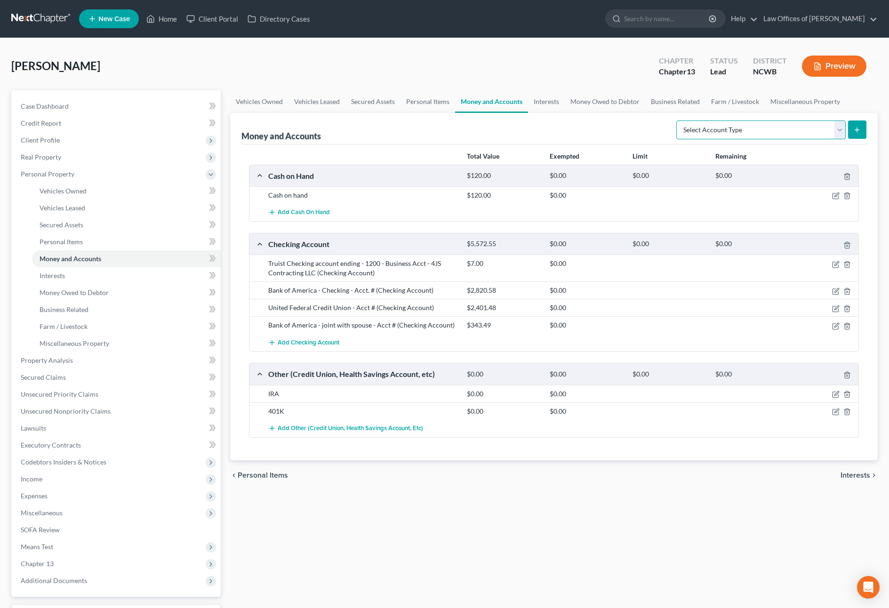
click at [739, 128] on select "Select Account Type Brokerage Cash on Hand Certificates of Deposit Checking Acc…" at bounding box center [760, 130] width 169 height 19
select select "savings"
click at [678, 121] on select "Select Account Type Brokerage Cash on Hand Certificates of Deposit Checking Acc…" at bounding box center [760, 130] width 169 height 19
click at [859, 132] on icon "submit" at bounding box center [857, 130] width 8 height 8
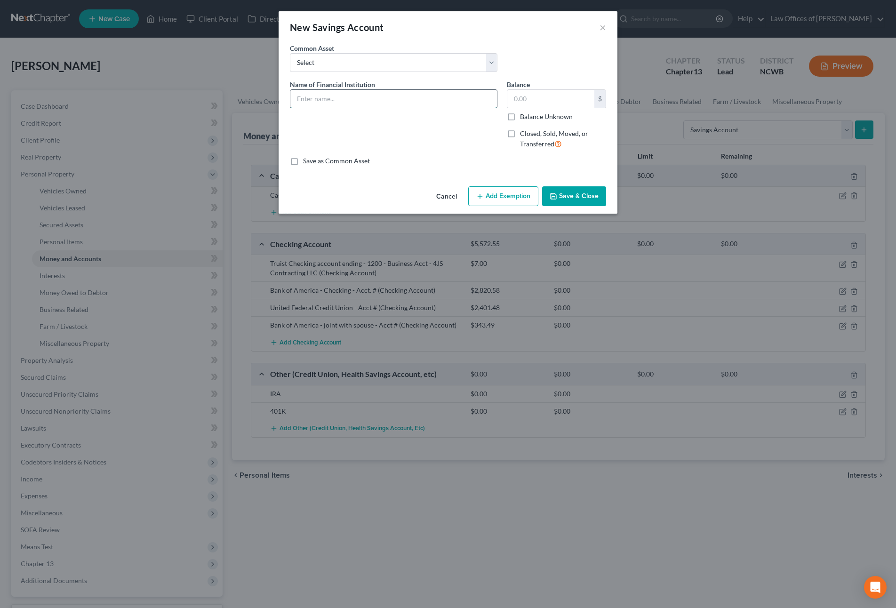
click at [379, 105] on input "text" at bounding box center [393, 99] width 207 height 18
type input "United Federal Credit Union - Acct #"
type input "2,401.48"
click at [556, 196] on icon "button" at bounding box center [554, 197] width 8 height 8
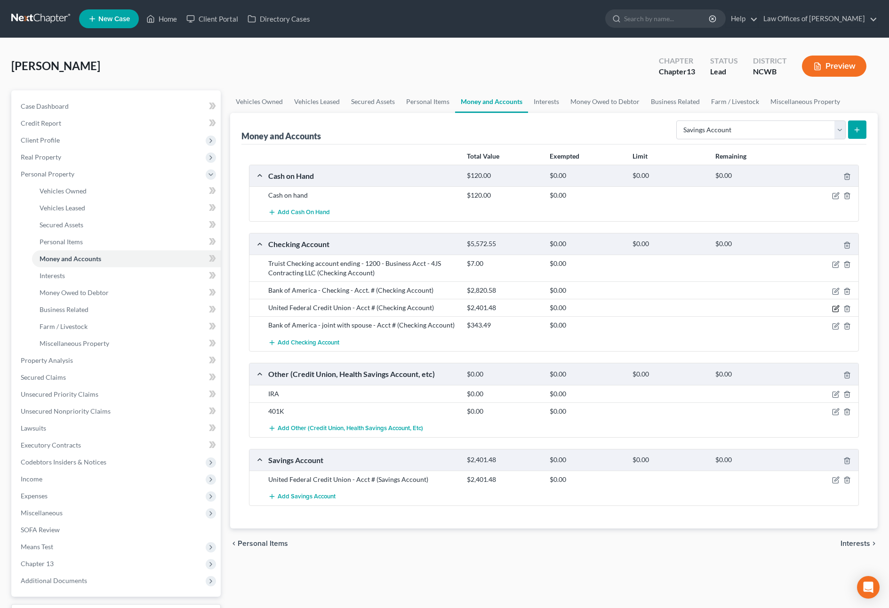
click at [837, 308] on icon "button" at bounding box center [837, 308] width 4 height 4
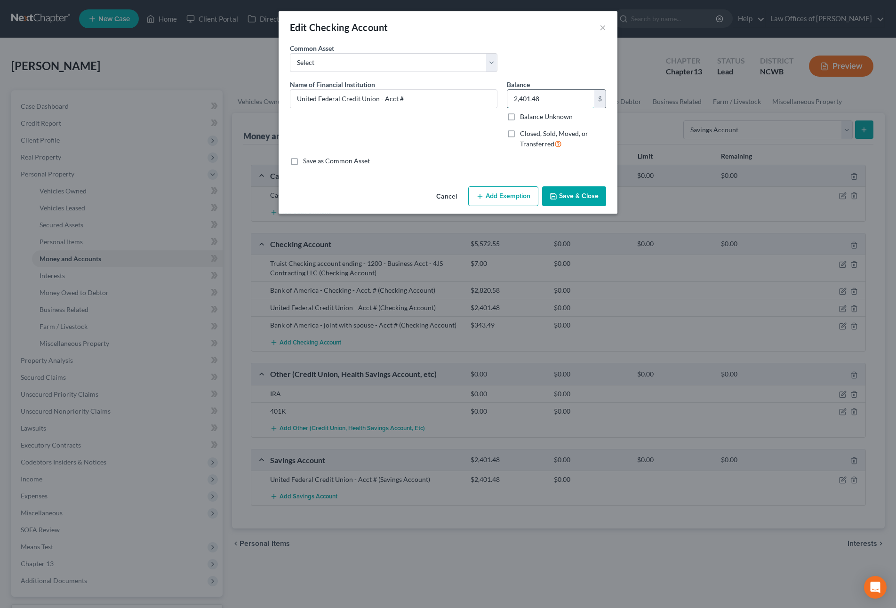
click at [556, 102] on input "2,401.48" at bounding box center [550, 99] width 87 height 18
type input "127.66"
click at [553, 197] on polyline "button" at bounding box center [553, 198] width 3 height 2
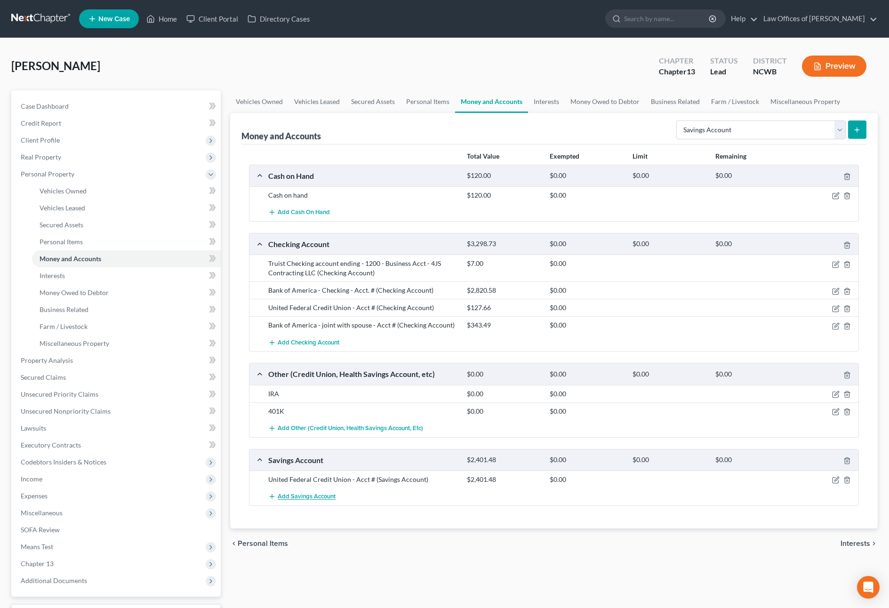
click at [300, 497] on span "Add Savings Account" at bounding box center [307, 497] width 58 height 8
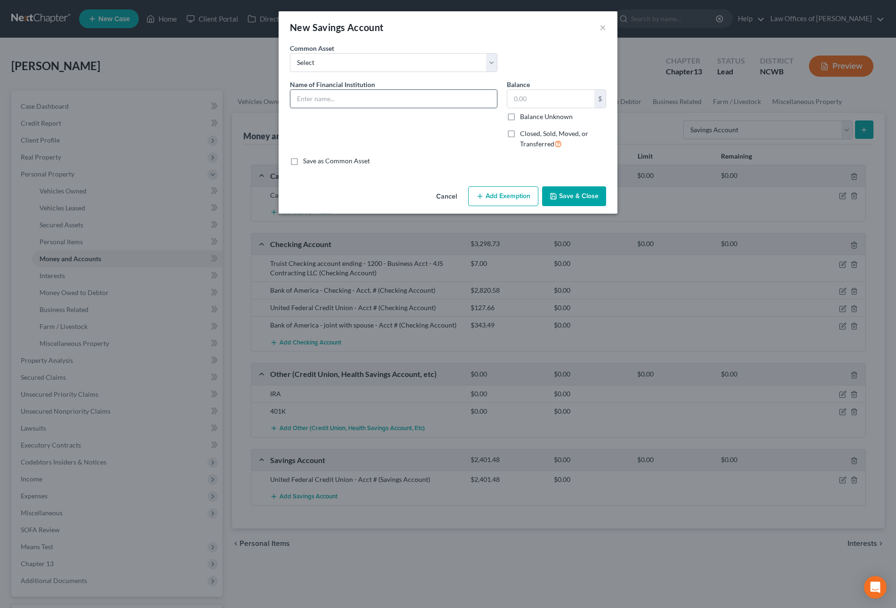
click at [370, 106] on input "text" at bounding box center [393, 99] width 207 height 18
type input "S"
type input "State Employees' Credit Union - Acct. @ 9359"
type input "48.01"
type input "State Employees' Credit Union - joint with spouse - Acct. # 9359"
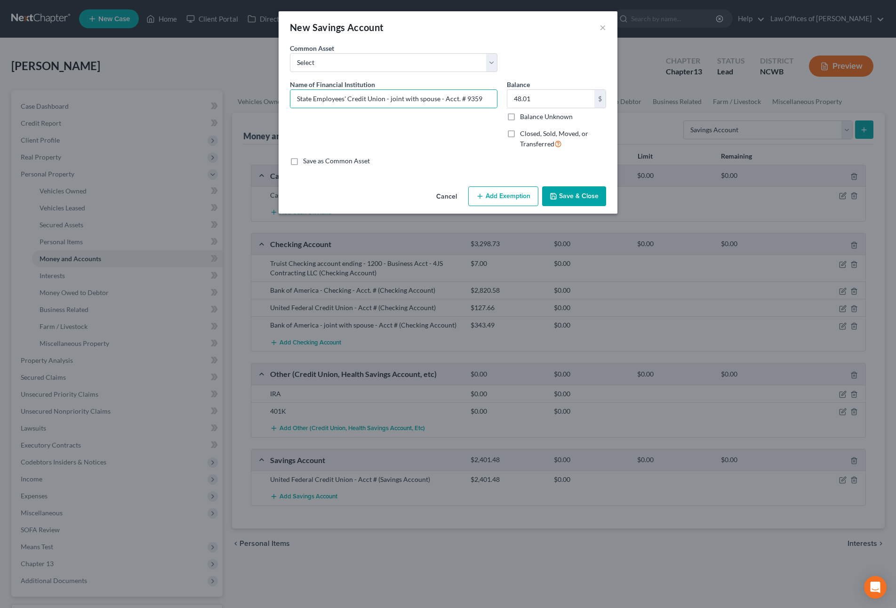
click at [572, 193] on button "Save & Close" at bounding box center [574, 196] width 64 height 20
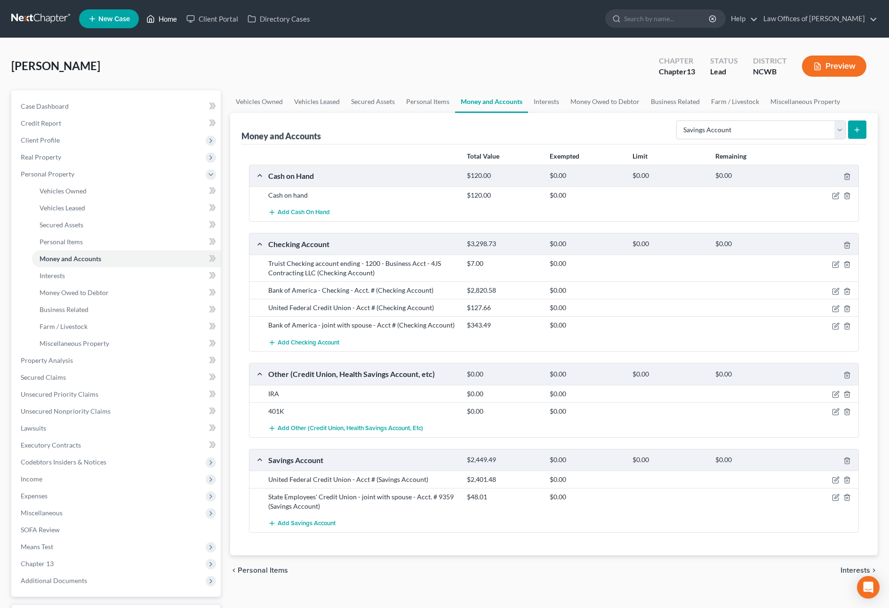
click at [151, 16] on icon at bounding box center [151, 19] width 7 height 7
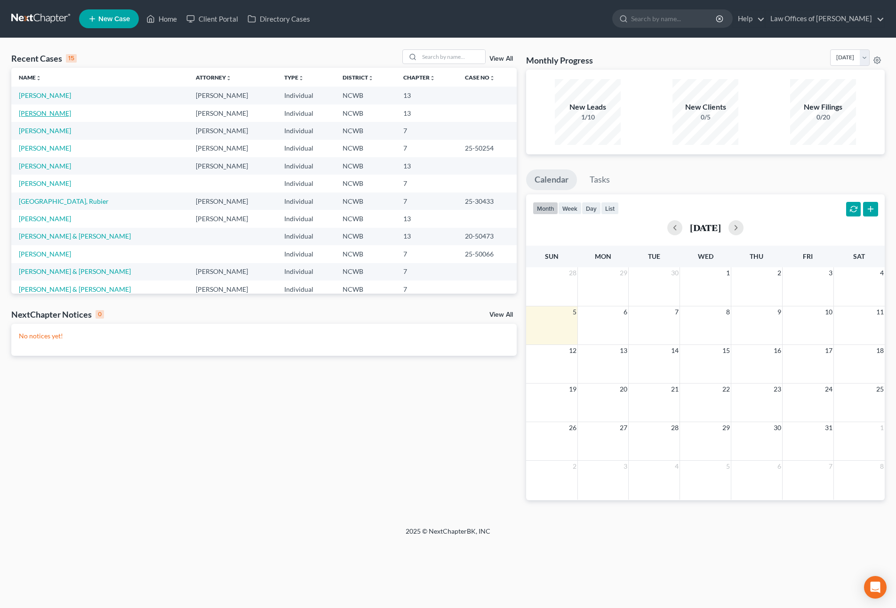
click at [45, 114] on link "[PERSON_NAME]" at bounding box center [45, 113] width 52 height 8
select select "4"
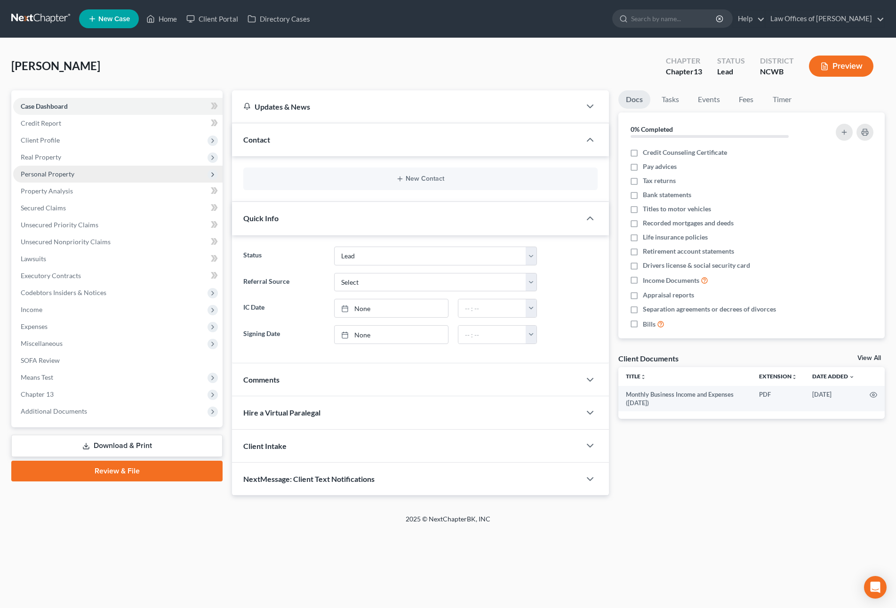
click at [35, 175] on span "Personal Property" at bounding box center [48, 174] width 54 height 8
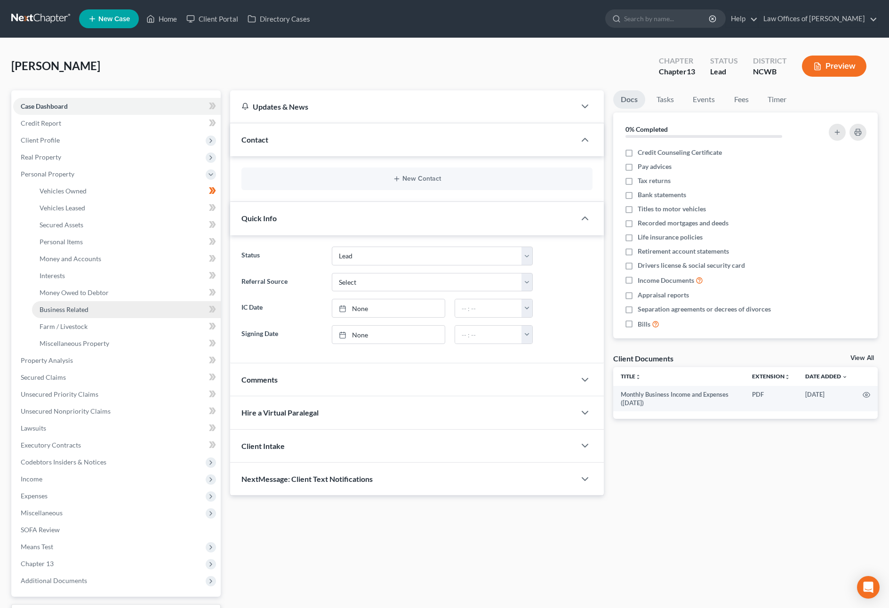
click at [68, 309] on span "Business Related" at bounding box center [64, 310] width 49 height 8
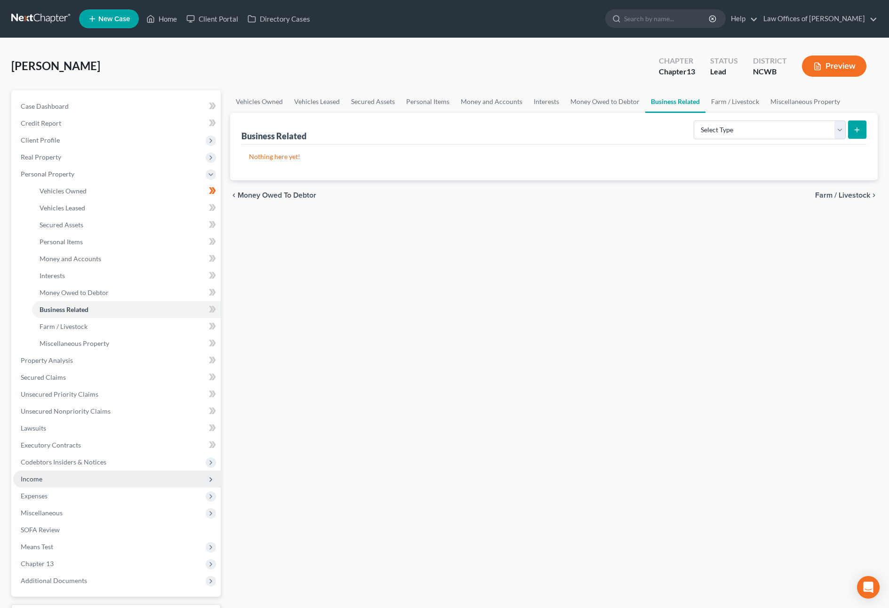
click at [34, 480] on span "Income" at bounding box center [32, 479] width 22 height 8
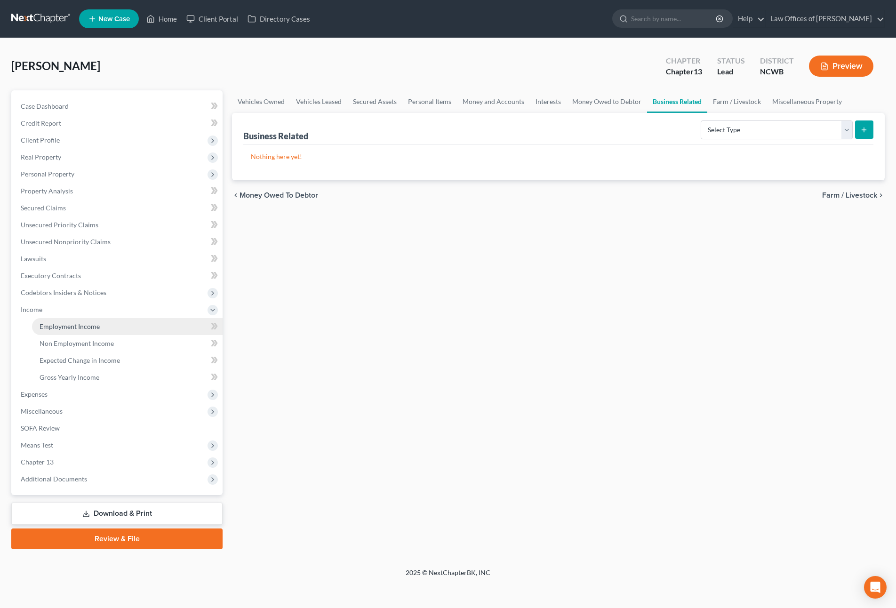
click at [66, 326] on span "Employment Income" at bounding box center [70, 326] width 60 height 8
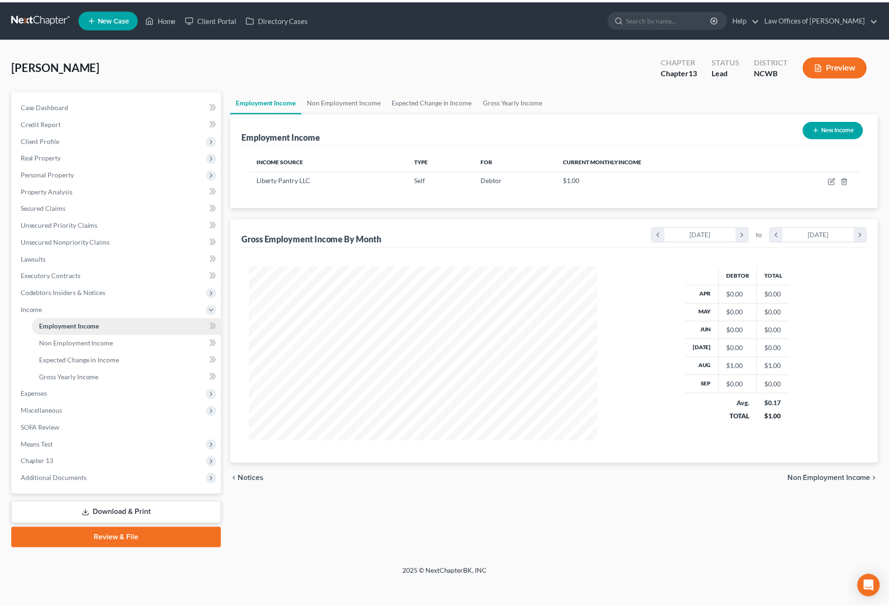
scroll to position [176, 370]
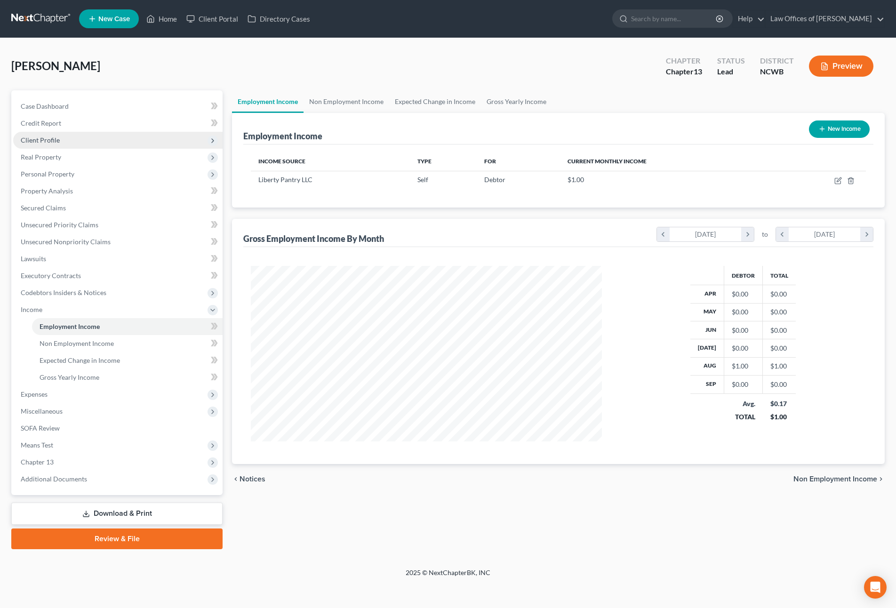
click at [40, 139] on span "Client Profile" at bounding box center [40, 140] width 39 height 8
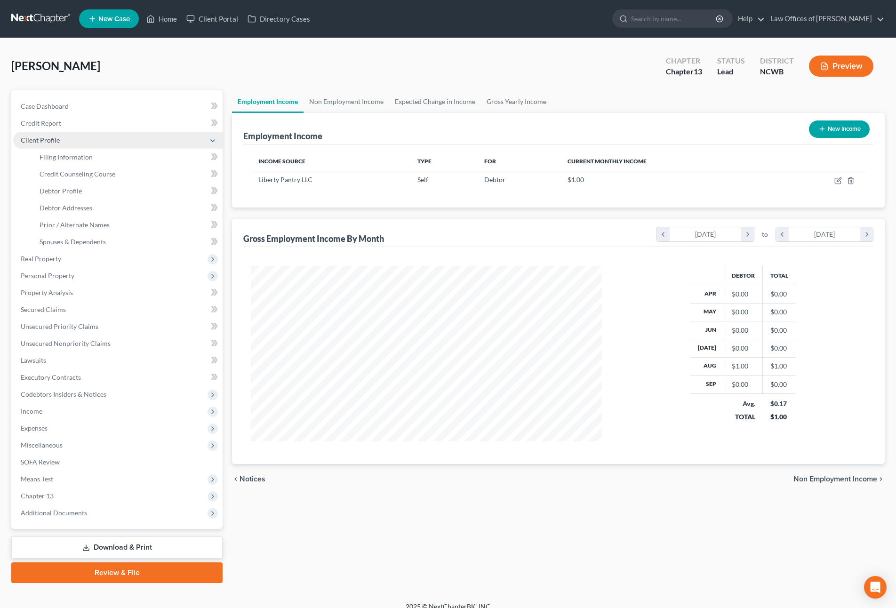
scroll to position [470576, 470383]
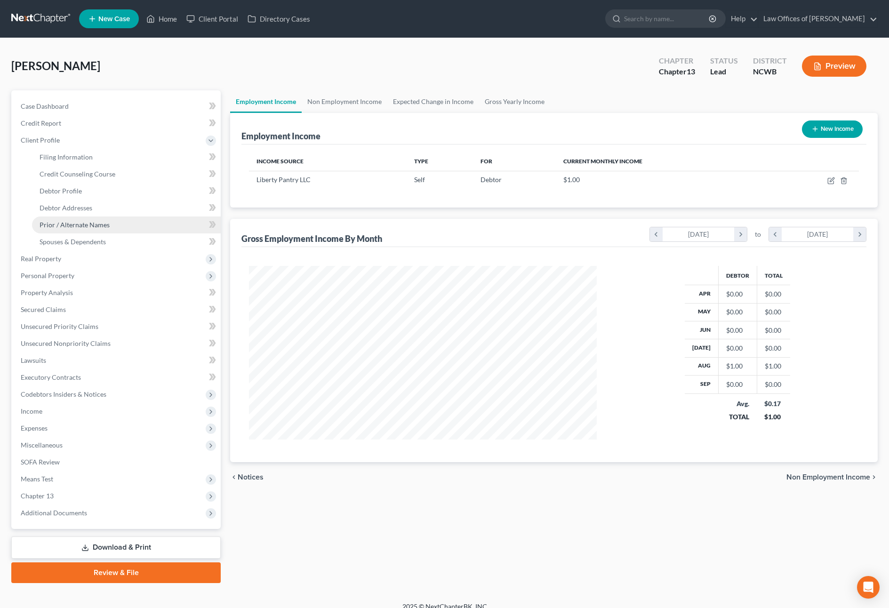
click at [68, 224] on span "Prior / Alternate Names" at bounding box center [75, 225] width 70 height 8
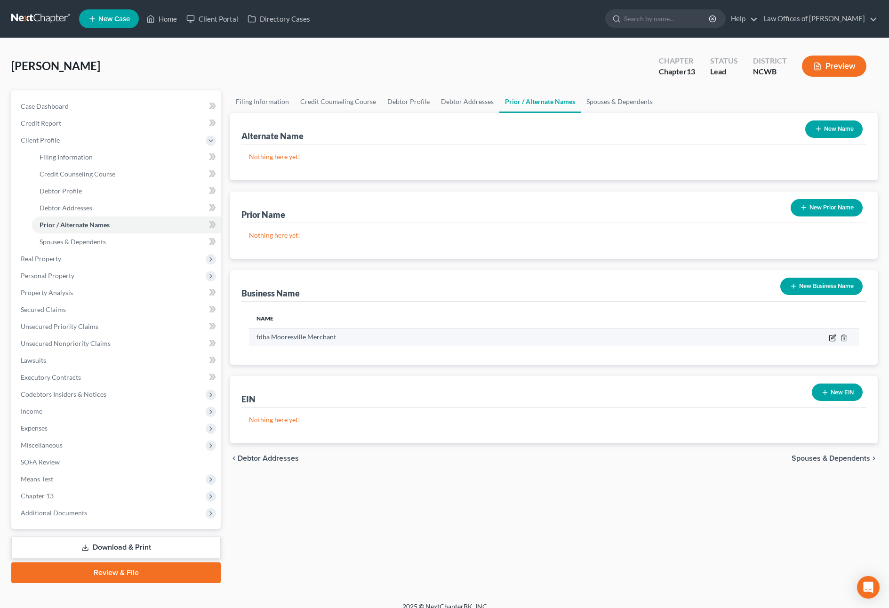
click at [832, 336] on icon "button" at bounding box center [833, 338] width 8 height 8
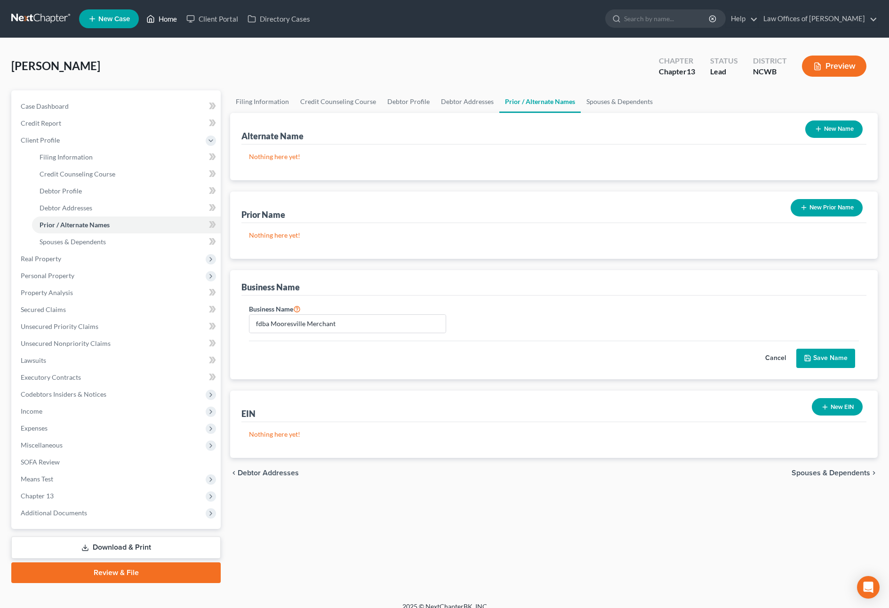
click at [153, 22] on icon at bounding box center [151, 19] width 7 height 7
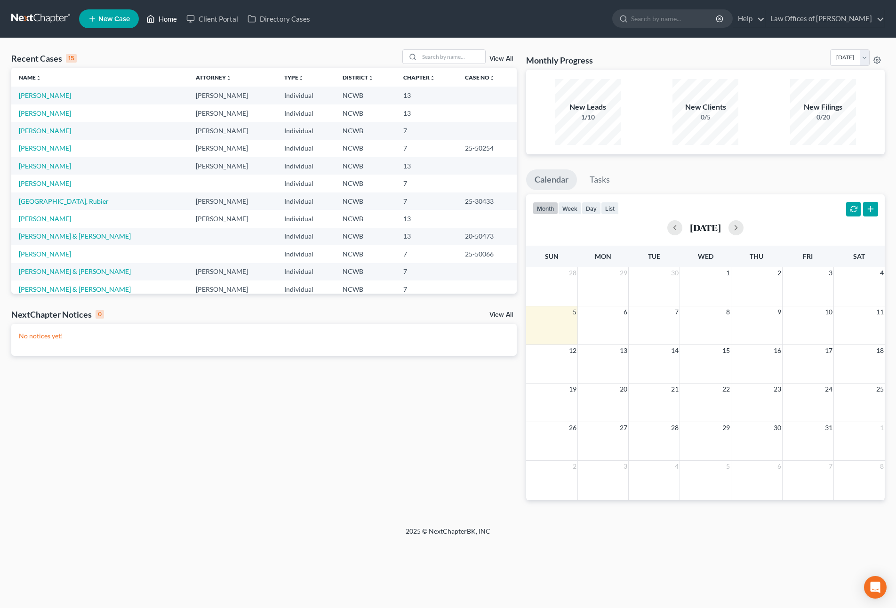
click at [163, 18] on link "Home" at bounding box center [162, 18] width 40 height 17
click at [25, 114] on link "[PERSON_NAME]" at bounding box center [45, 113] width 52 height 8
select select "4"
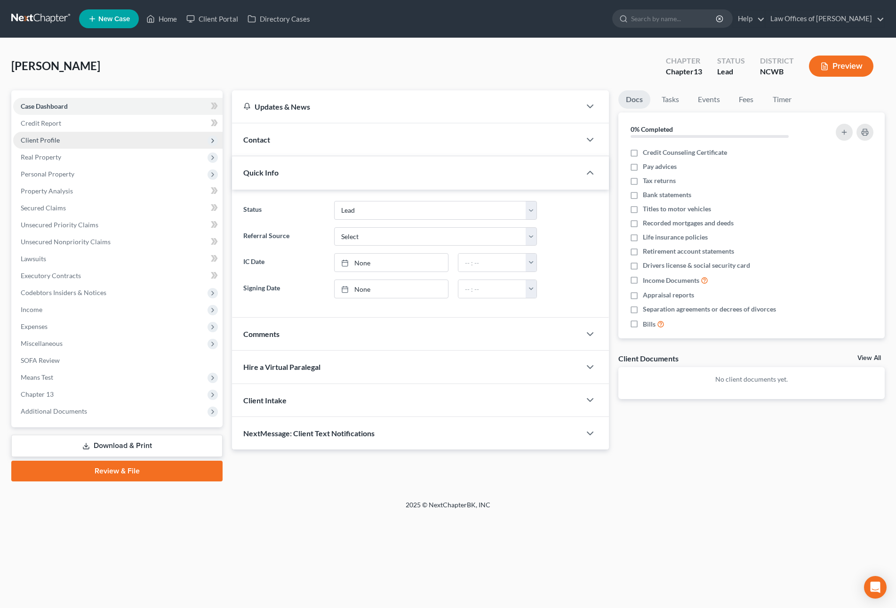
click at [51, 139] on span "Client Profile" at bounding box center [40, 140] width 39 height 8
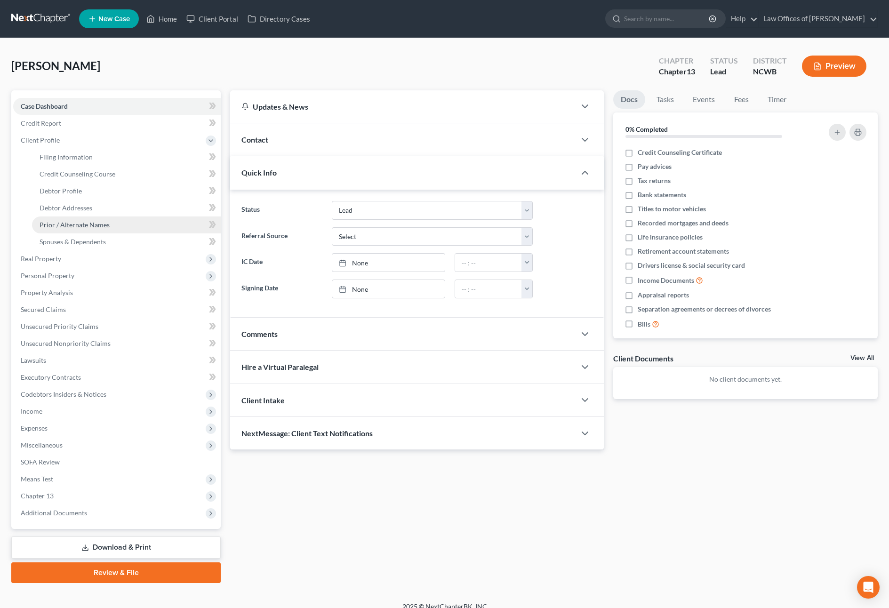
click at [83, 225] on span "Prior / Alternate Names" at bounding box center [75, 225] width 70 height 8
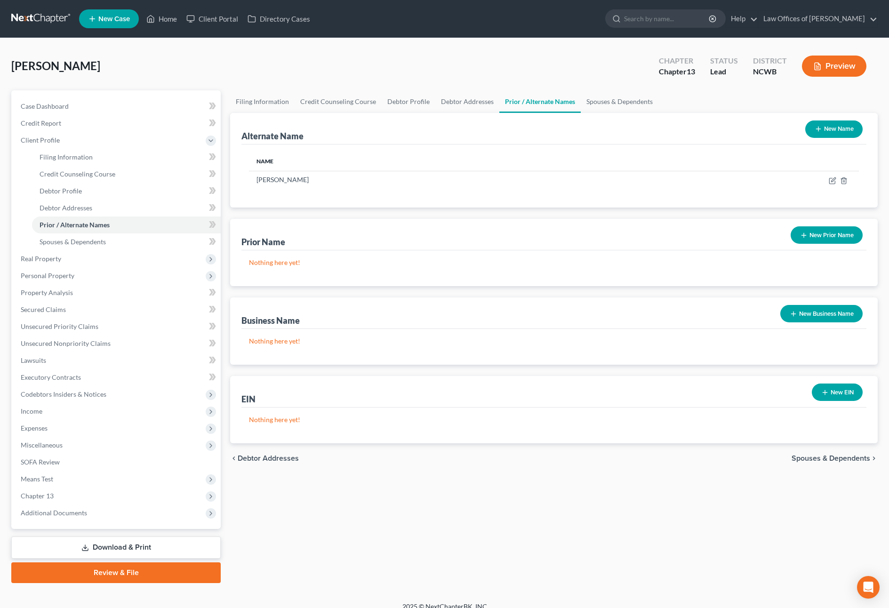
click at [823, 318] on button "New Business Name" at bounding box center [822, 313] width 82 height 17
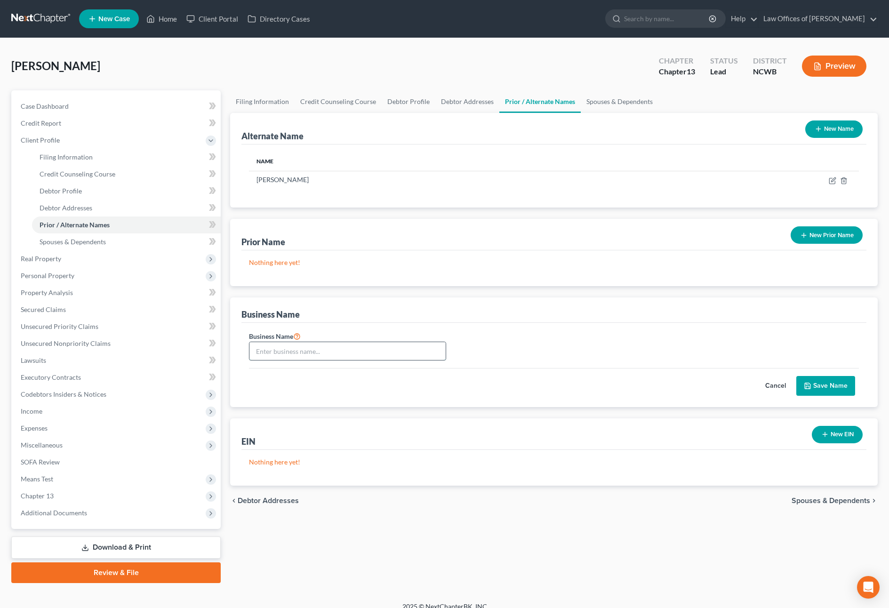
click at [304, 348] on input "text" at bounding box center [347, 351] width 196 height 18
type input "fdba 4JS Contracting"
click at [826, 388] on button "Save Name" at bounding box center [826, 386] width 59 height 20
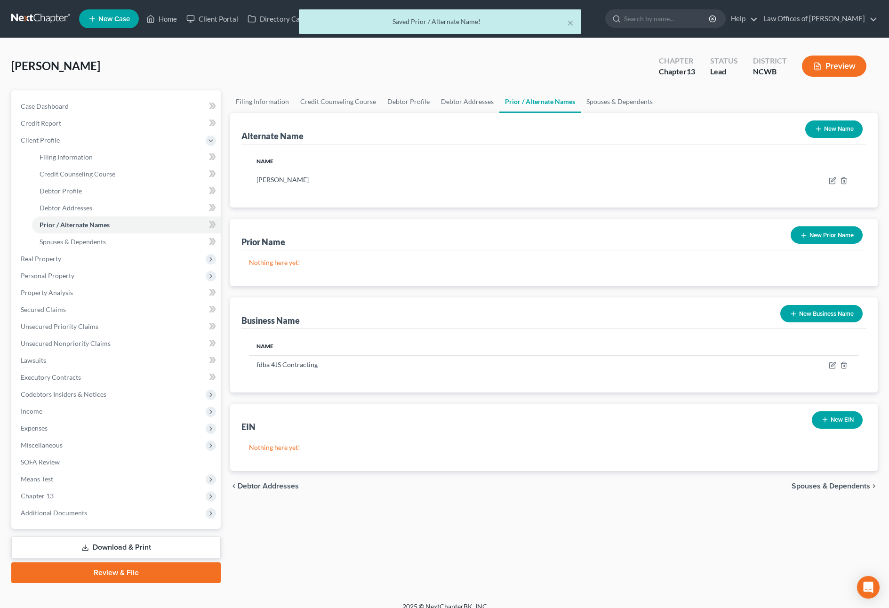
click at [815, 311] on button "New Business Name" at bounding box center [822, 313] width 82 height 17
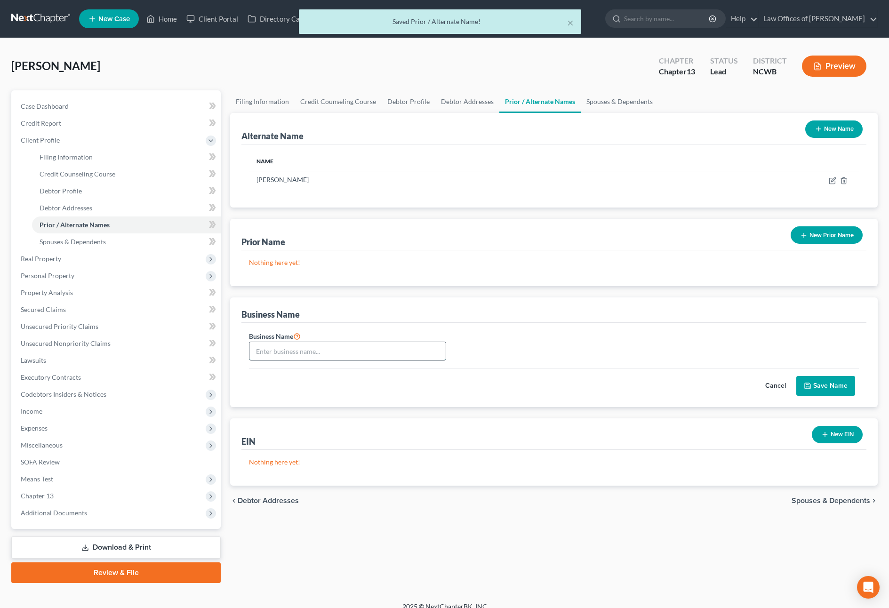
click at [312, 353] on input "text" at bounding box center [347, 351] width 196 height 18
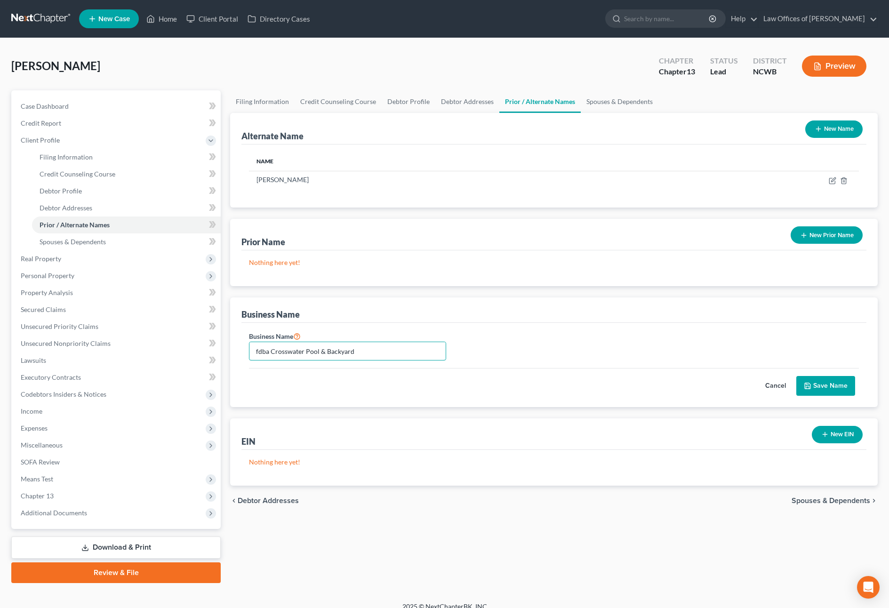
type input "fdba Crosswater Pool & Backyard"
click at [827, 390] on button "Save Name" at bounding box center [826, 386] width 59 height 20
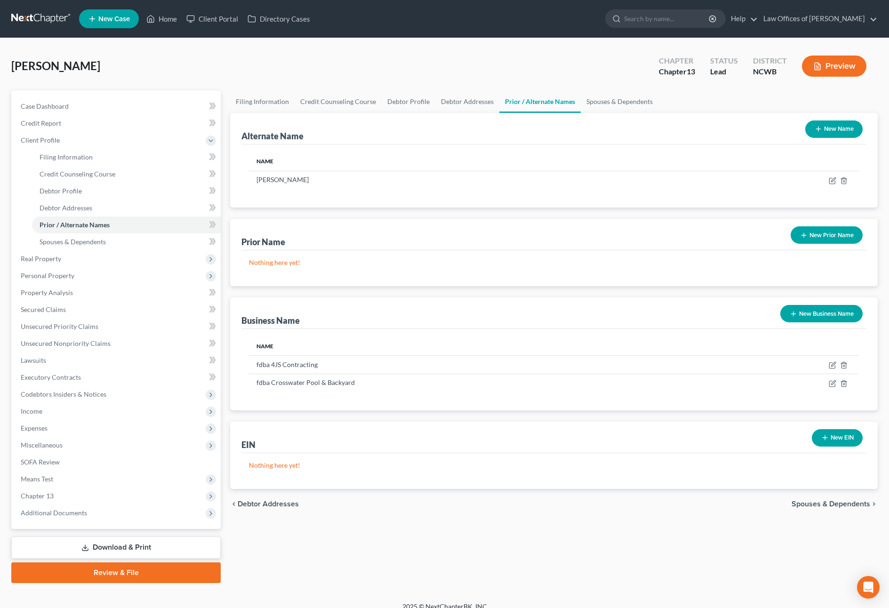
click at [833, 317] on button "New Business Name" at bounding box center [822, 313] width 82 height 17
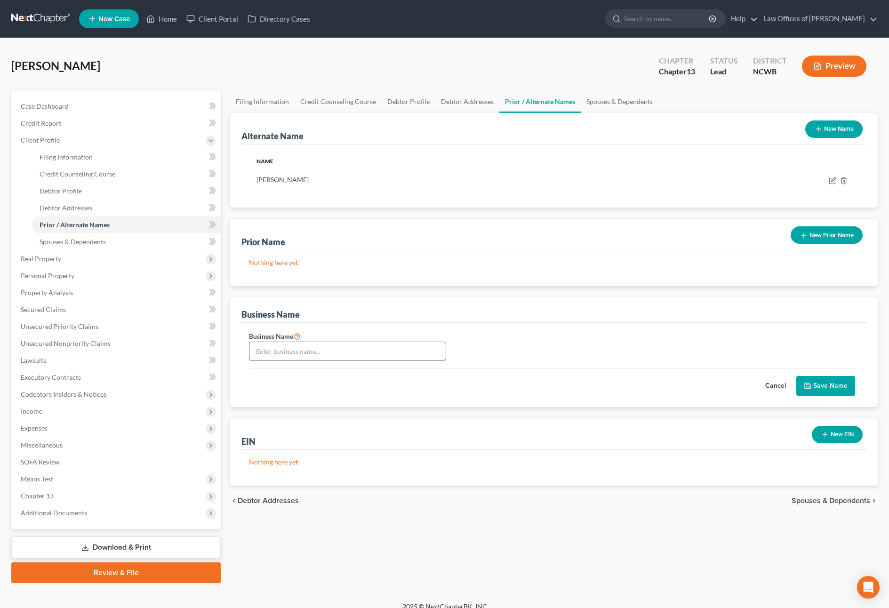
click at [378, 356] on input "text" at bounding box center [347, 351] width 196 height 18
type input "fdba S & S Pool & Backyard"
click at [838, 388] on button "Save Name" at bounding box center [826, 386] width 59 height 20
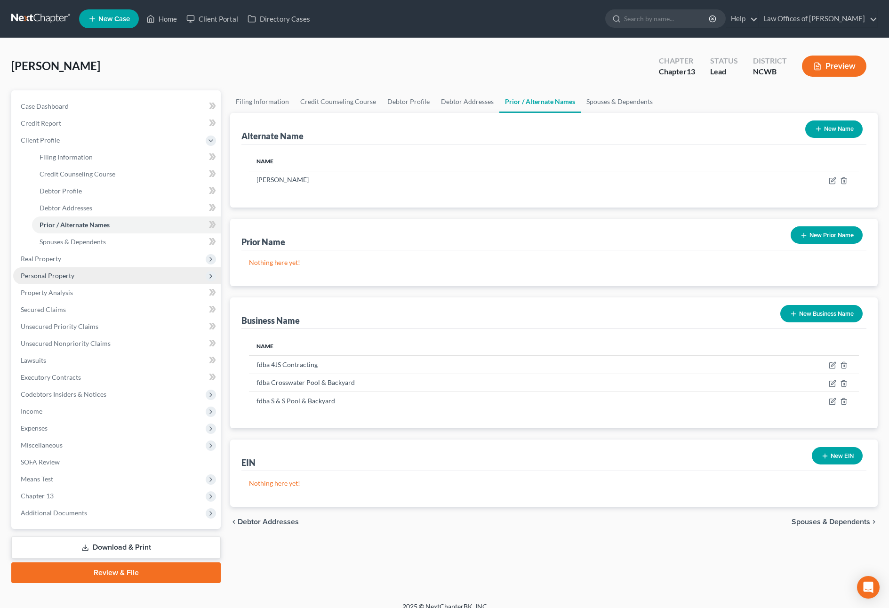
click at [40, 276] on span "Personal Property" at bounding box center [48, 276] width 54 height 8
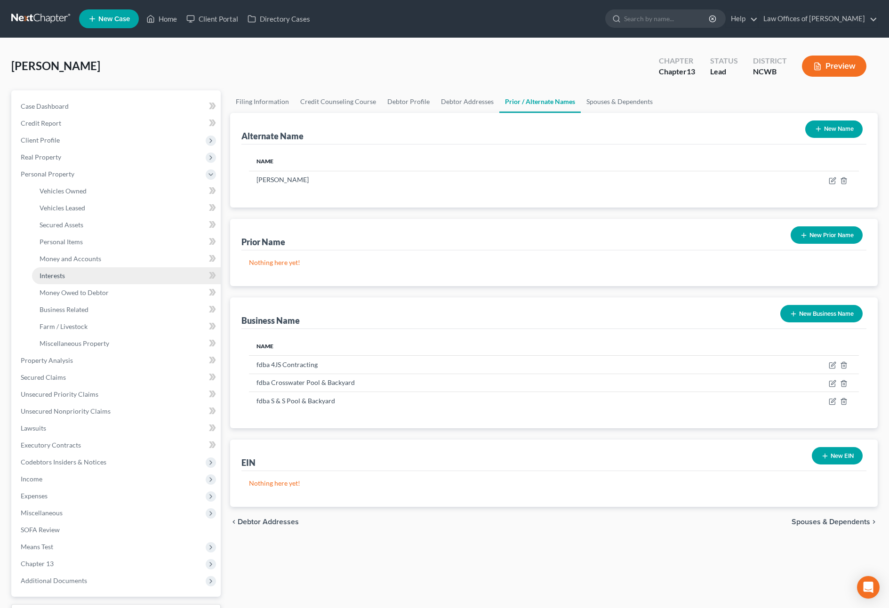
click at [49, 274] on span "Interests" at bounding box center [52, 276] width 25 height 8
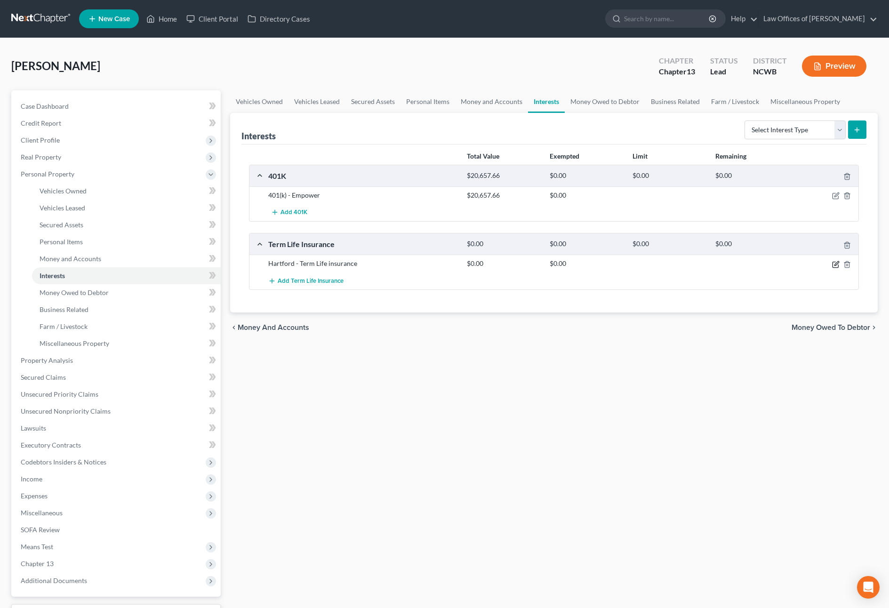
click at [835, 265] on icon "button" at bounding box center [837, 263] width 4 height 4
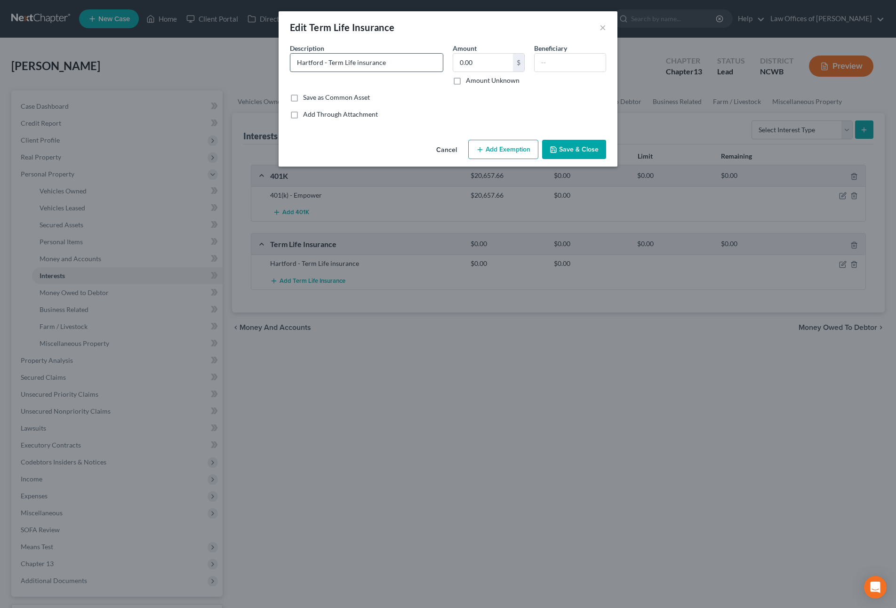
click at [385, 67] on input "Hartford - Term Life insurance" at bounding box center [366, 63] width 153 height 18
type input "Hartford - Term Life insurance - Benefit 2Xs Salary - No Cash Value"
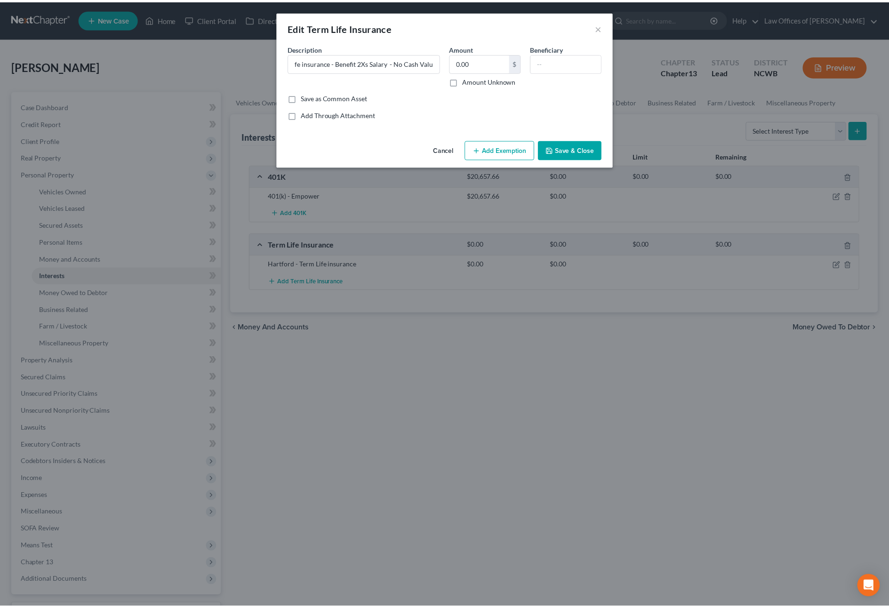
scroll to position [0, 0]
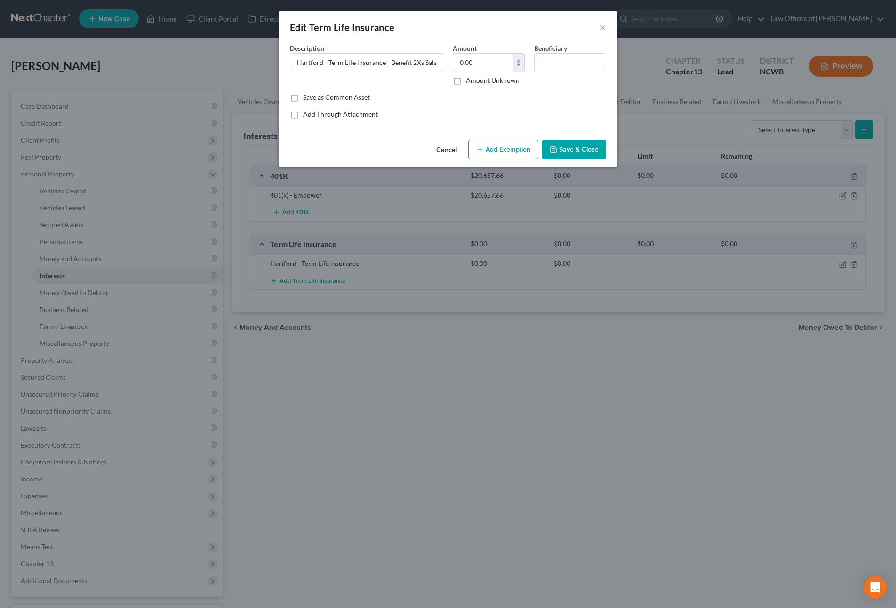
click at [560, 147] on button "Save & Close" at bounding box center [574, 150] width 64 height 20
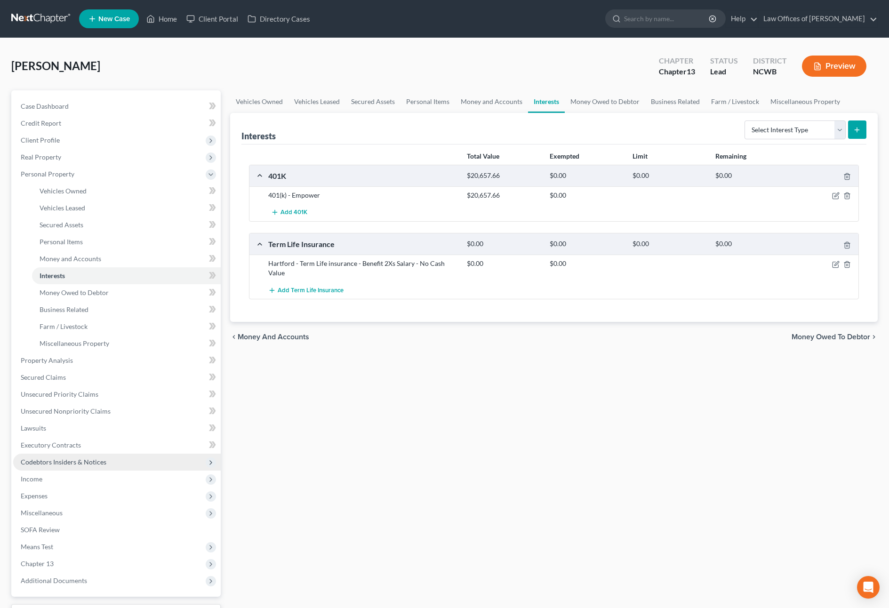
click at [78, 463] on span "Codebtors Insiders & Notices" at bounding box center [64, 462] width 86 height 8
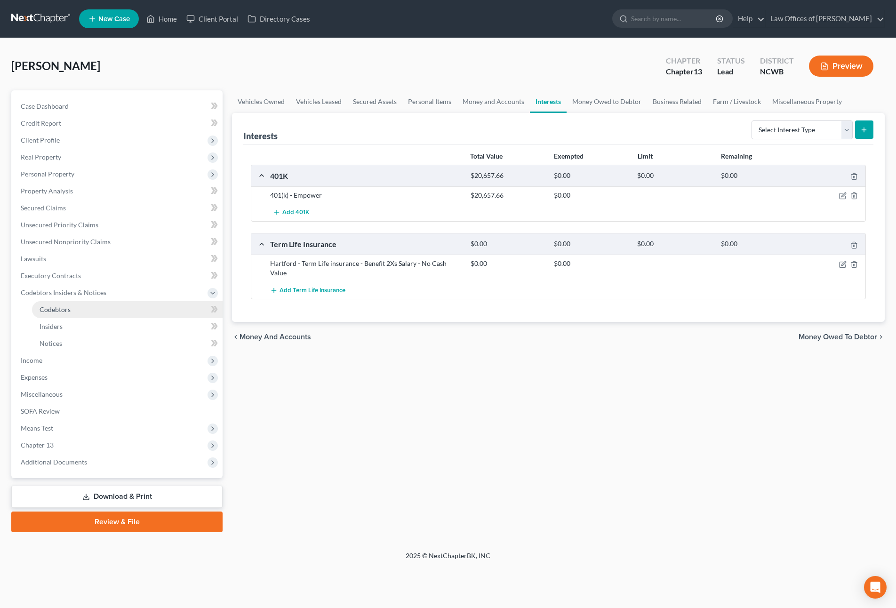
click at [50, 311] on span "Codebtors" at bounding box center [55, 310] width 31 height 8
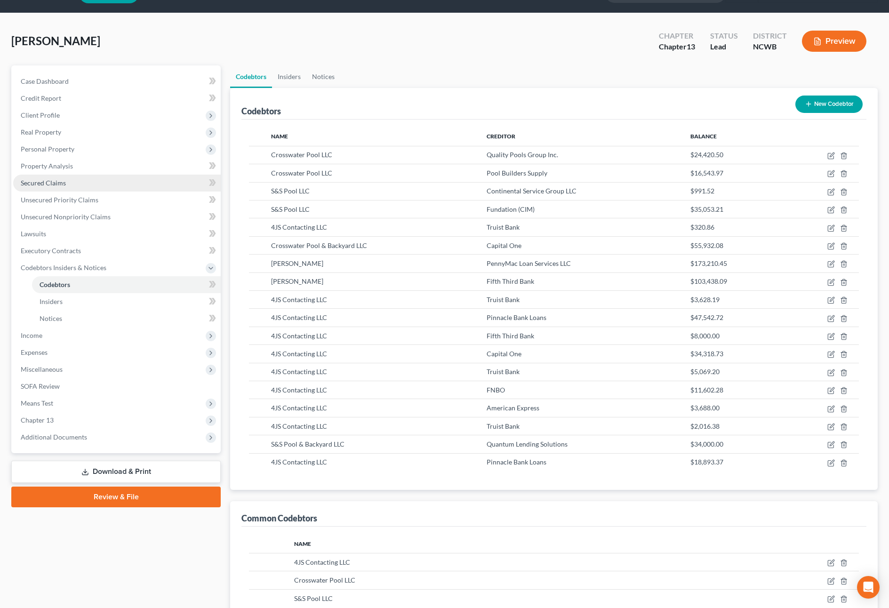
scroll to position [15, 0]
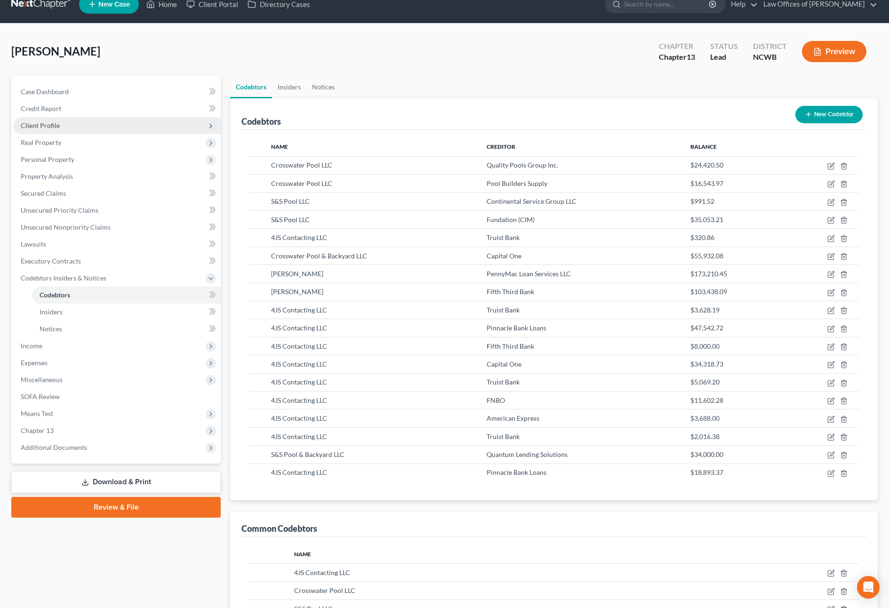
click at [43, 125] on span "Client Profile" at bounding box center [40, 125] width 39 height 8
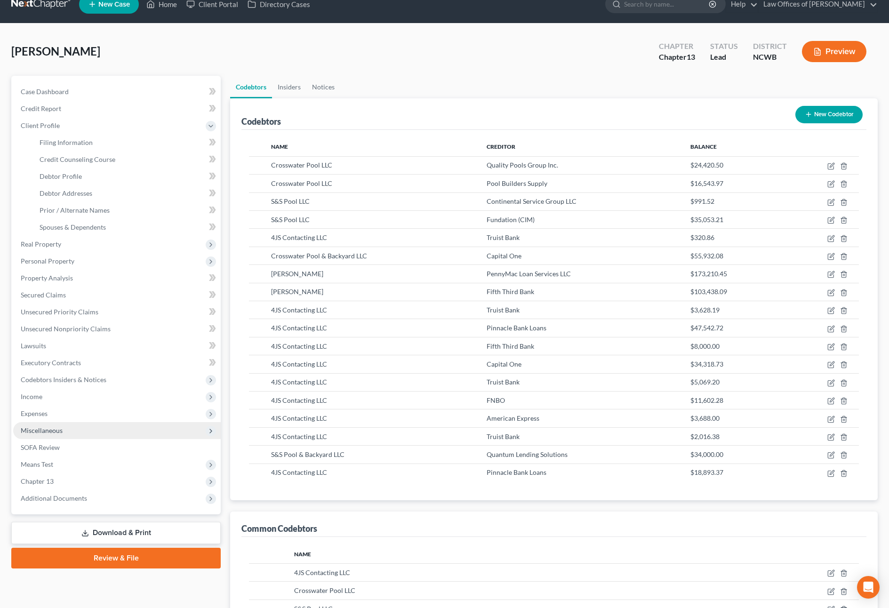
click at [32, 432] on span "Miscellaneous" at bounding box center [42, 430] width 42 height 8
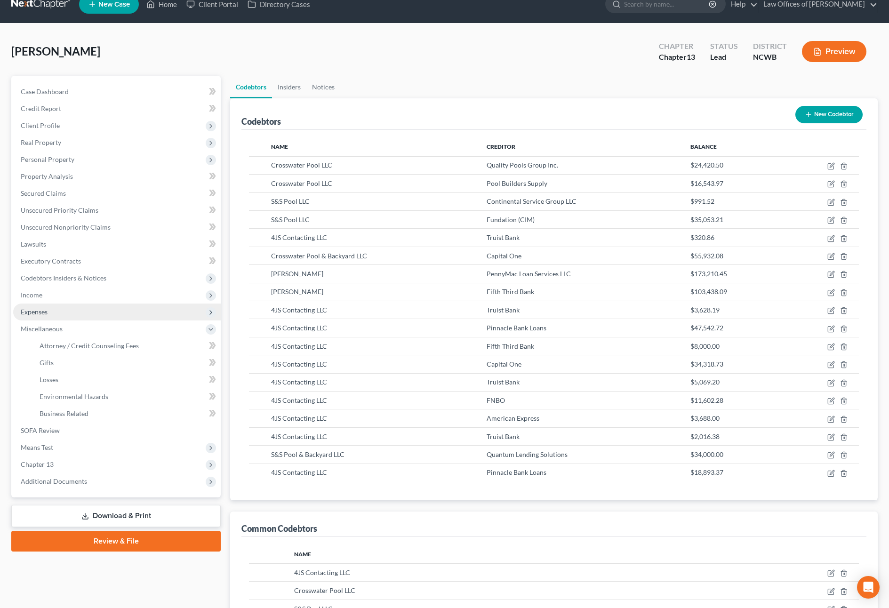
click at [26, 309] on span "Expenses" at bounding box center [34, 312] width 27 height 8
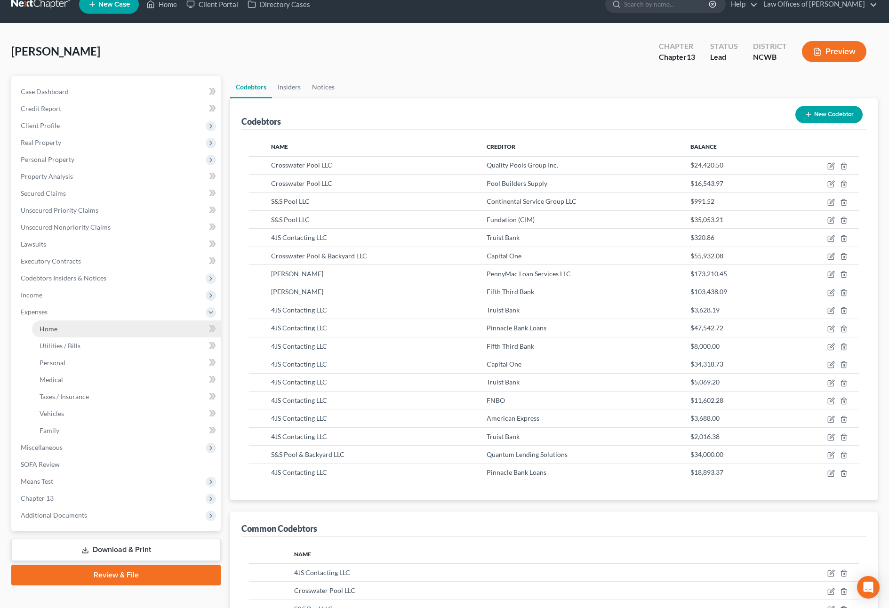
click at [57, 328] on span "Home" at bounding box center [49, 329] width 18 height 8
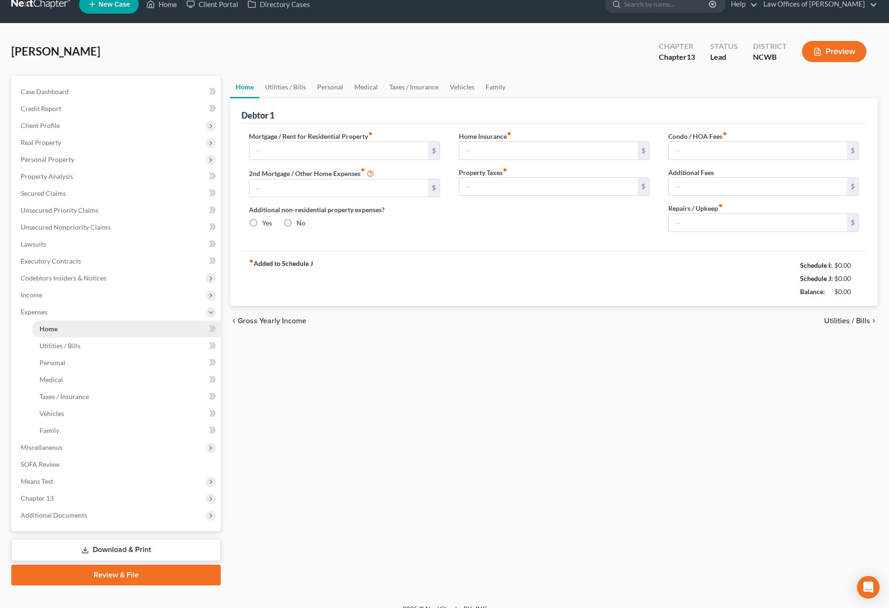
type input "0.00"
radio input "true"
type input "0.00"
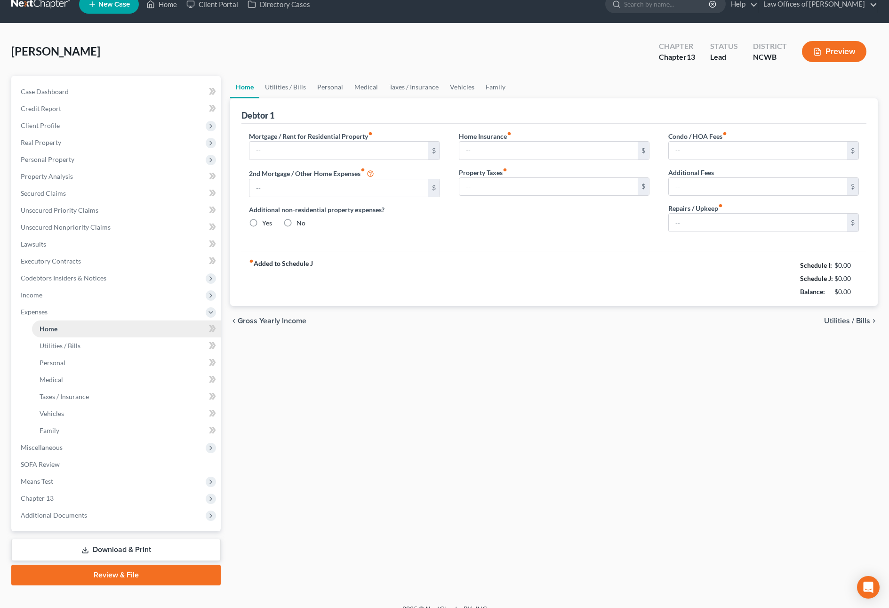
type input "0.00"
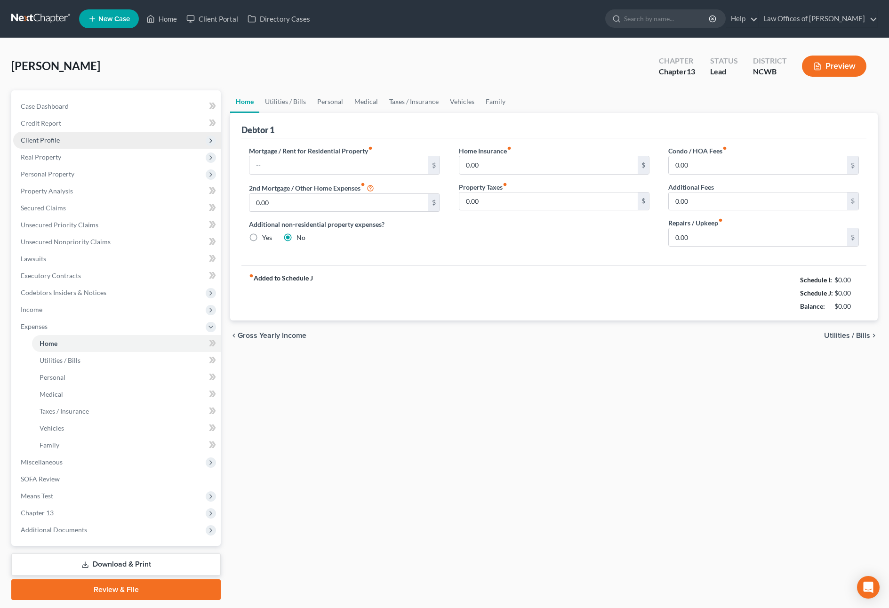
click at [34, 140] on span "Client Profile" at bounding box center [40, 140] width 39 height 8
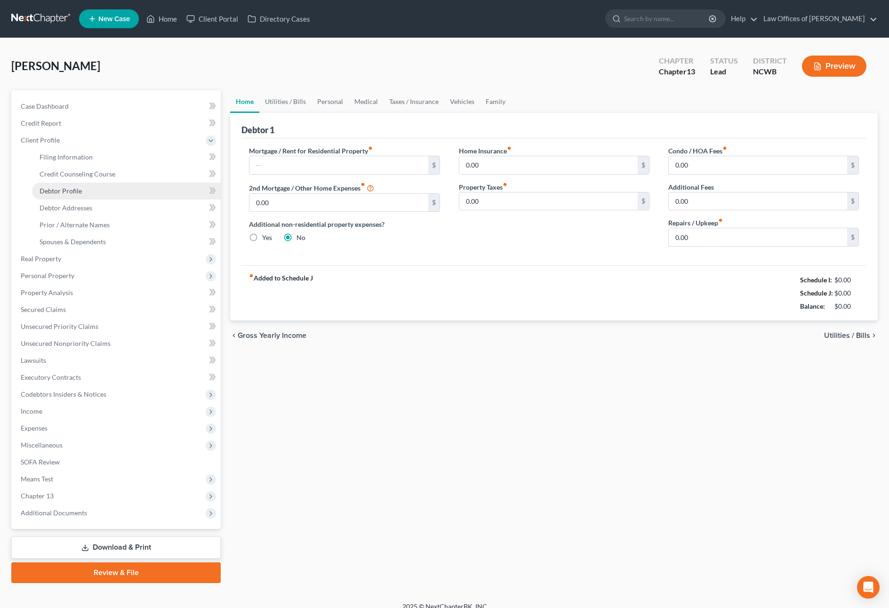
click at [66, 191] on span "Debtor Profile" at bounding box center [61, 191] width 42 height 8
select select "1"
select select "4"
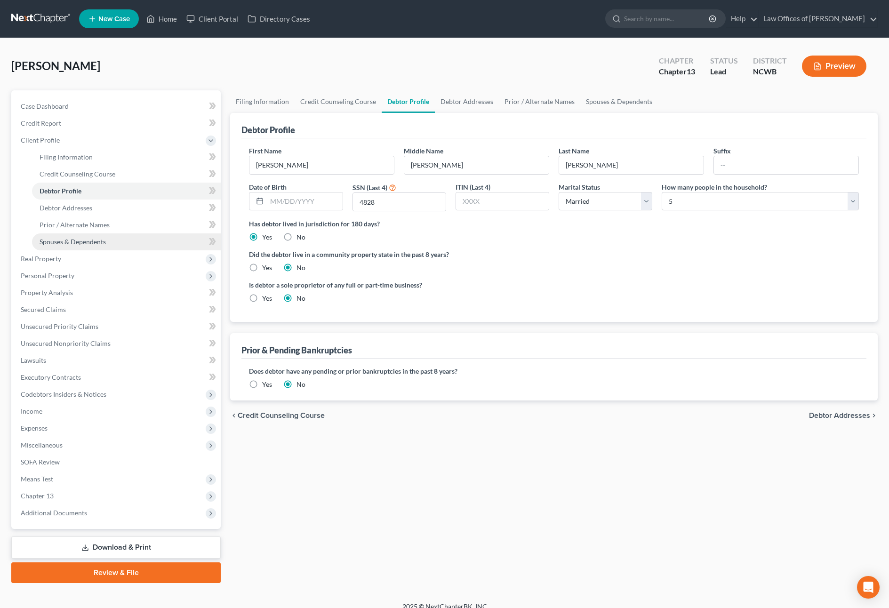
click at [85, 242] on span "Spouses & Dependents" at bounding box center [73, 242] width 66 height 8
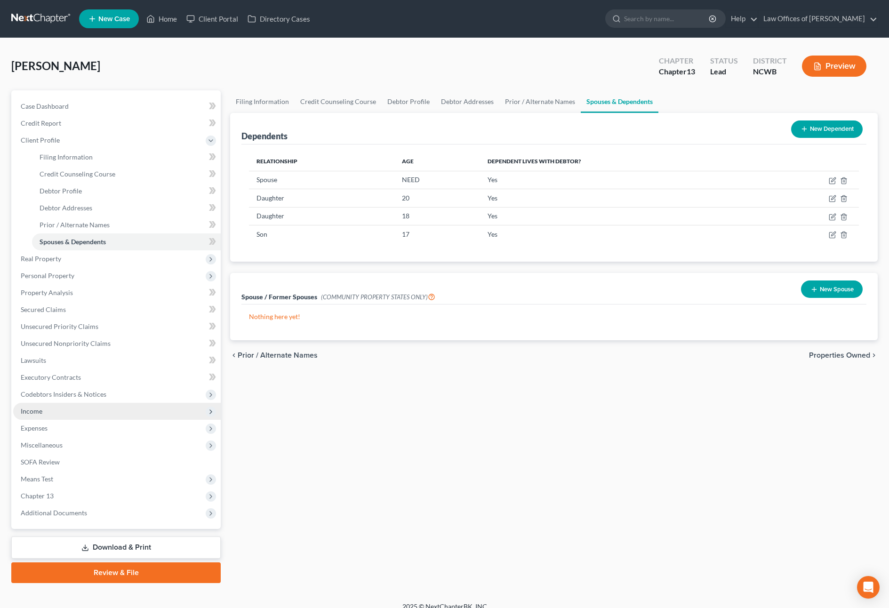
click at [35, 412] on span "Income" at bounding box center [32, 411] width 22 height 8
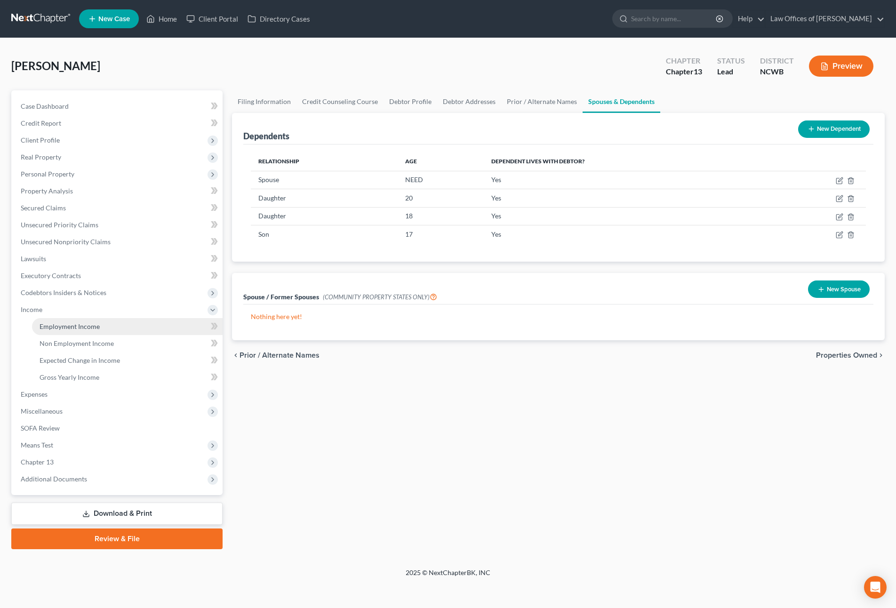
click at [72, 330] on span "Employment Income" at bounding box center [70, 326] width 60 height 8
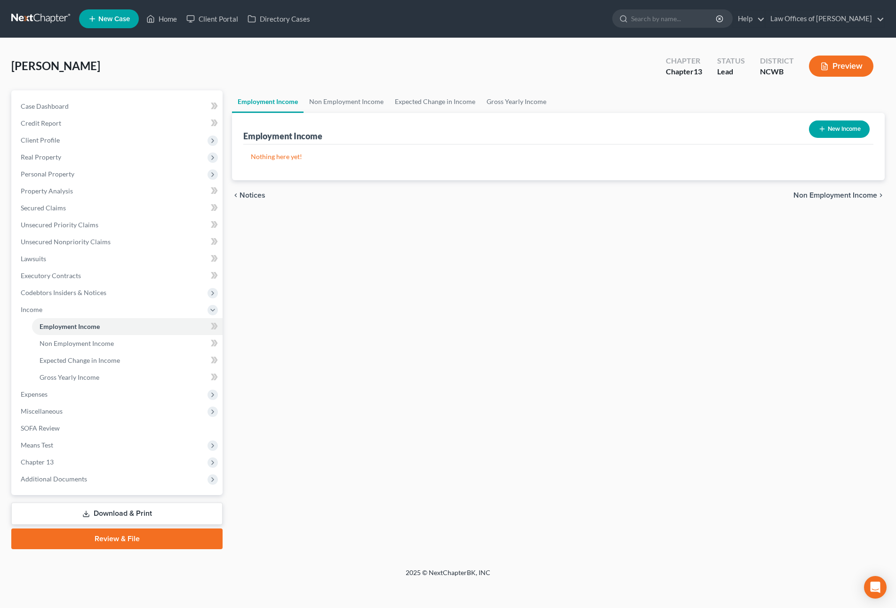
click at [839, 130] on button "New Income" at bounding box center [839, 129] width 61 height 17
select select "0"
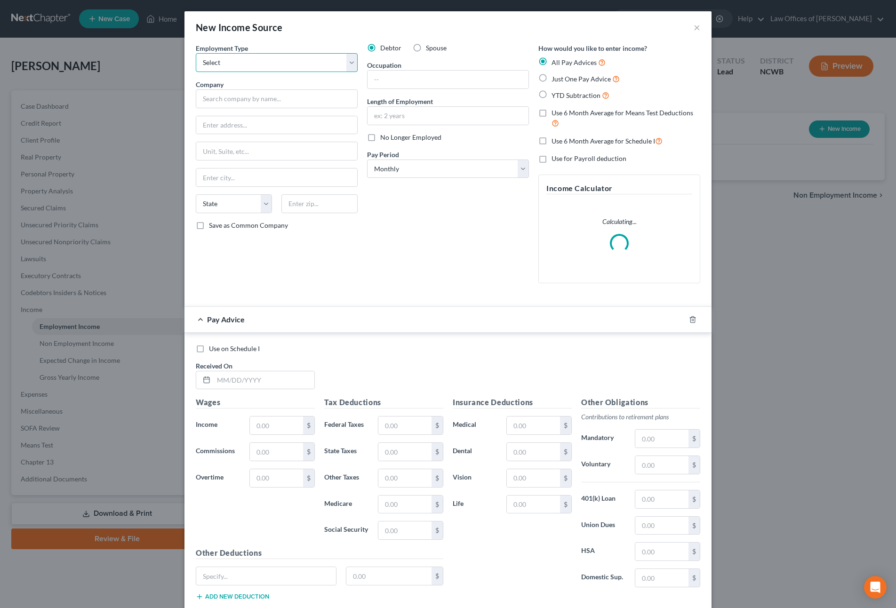
click at [232, 65] on select "Select Full or [DEMOGRAPHIC_DATA] Employment Self Employment" at bounding box center [277, 62] width 162 height 19
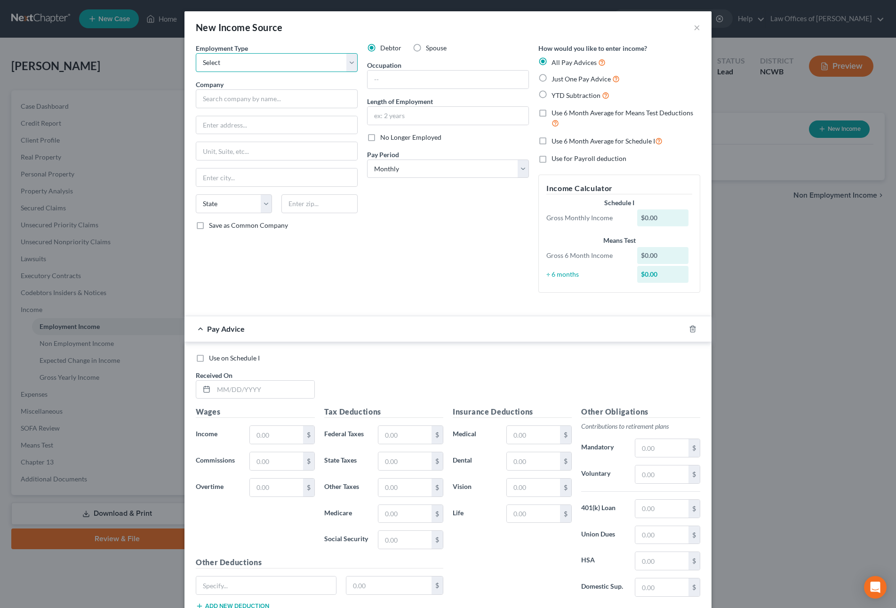
select select "0"
click at [196, 53] on select "Select Full or [DEMOGRAPHIC_DATA] Employment Self Employment" at bounding box center [277, 62] width 162 height 19
click at [237, 100] on input "text" at bounding box center [277, 98] width 162 height 19
type input "Sonoco Recycling LLC"
type input "[STREET_ADDRESS]"
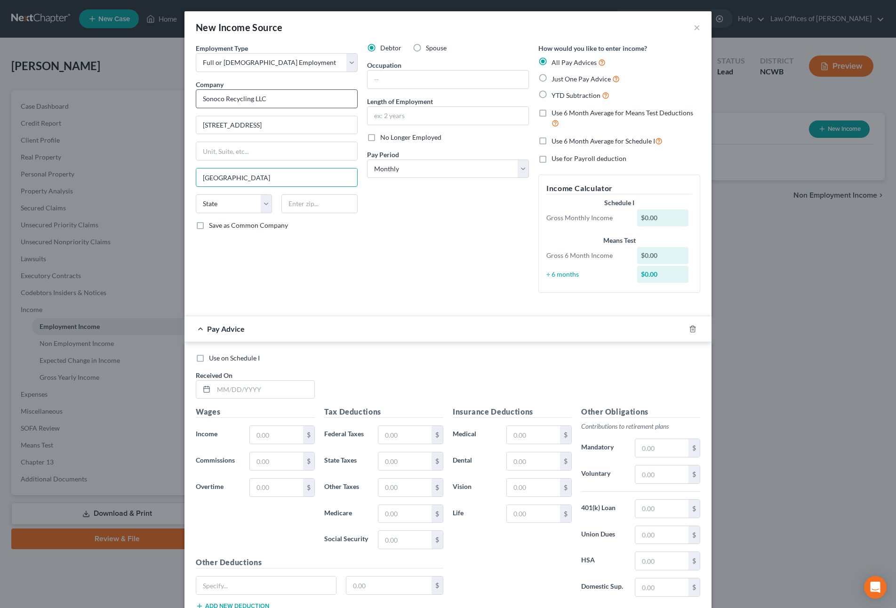
type input "[GEOGRAPHIC_DATA]"
select select "42"
type input "29551"
click at [410, 78] on input "text" at bounding box center [448, 80] width 161 height 18
type input "Leader - Electro/Mechanical Tech"
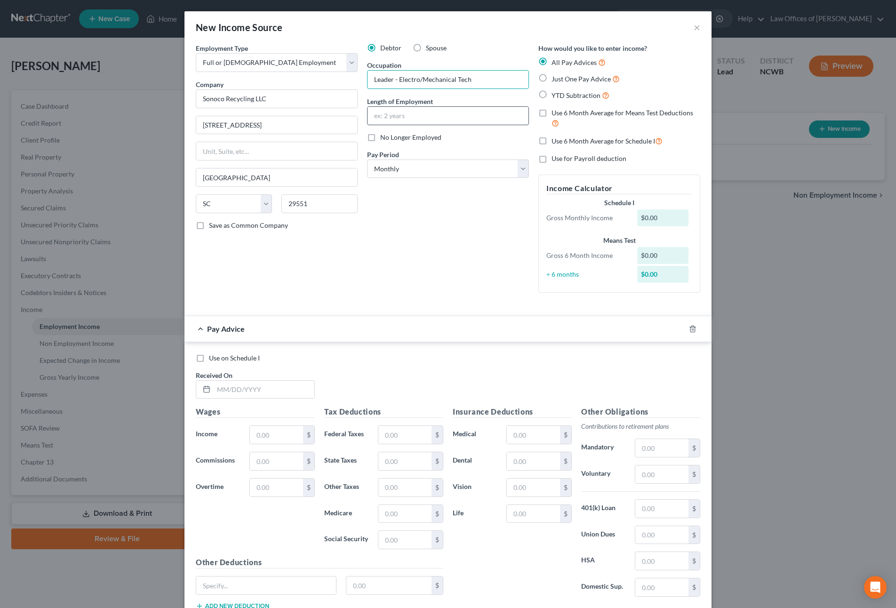
click at [457, 113] on input "text" at bounding box center [448, 116] width 161 height 18
type input "1 yr 7 mos"
click at [399, 174] on select "Select Monthly Twice Monthly Every Other Week Weekly" at bounding box center [448, 169] width 162 height 19
select select "3"
click at [367, 160] on select "Select Monthly Twice Monthly Every Other Week Weekly" at bounding box center [448, 169] width 162 height 19
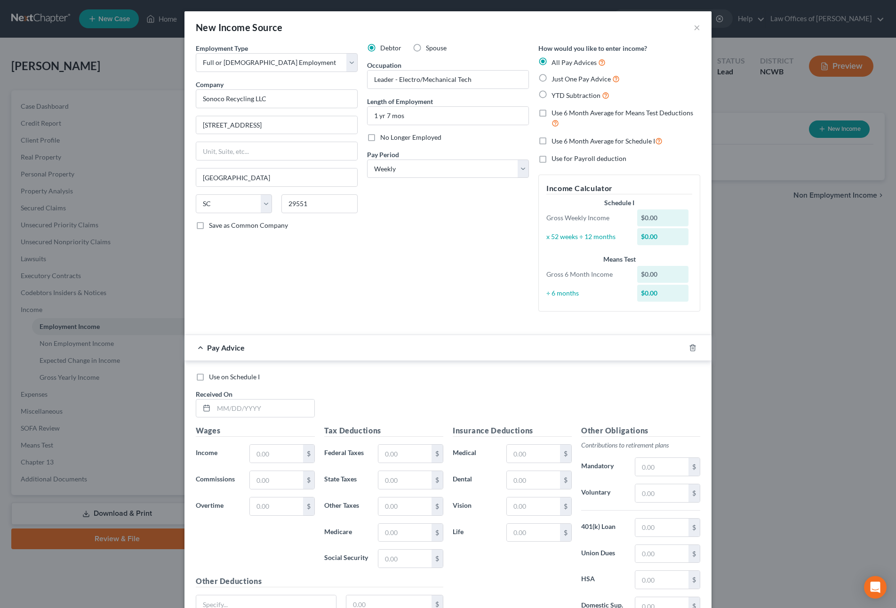
click at [552, 77] on label "Just One Pay Advice" at bounding box center [586, 78] width 68 height 11
click at [555, 77] on input "Just One Pay Advice" at bounding box center [558, 76] width 6 height 6
radio input "true"
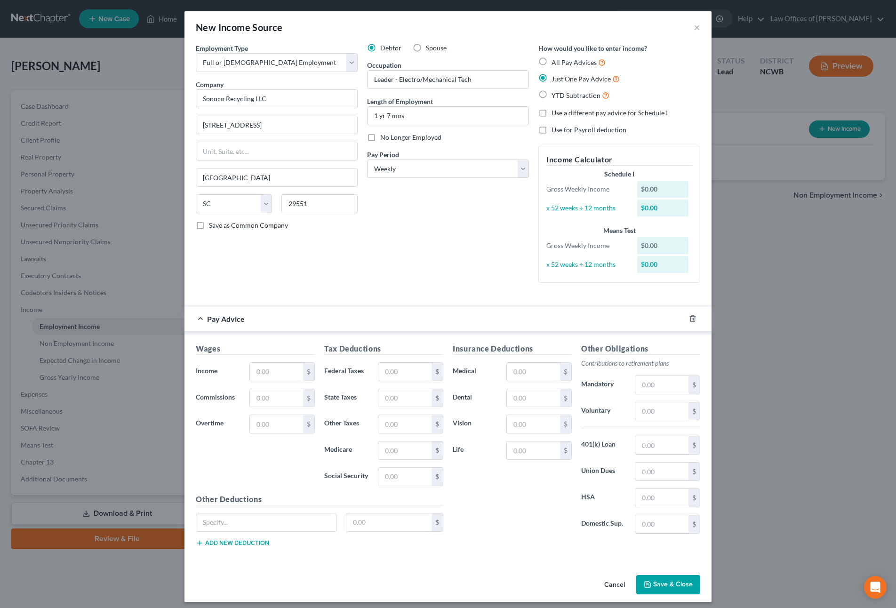
click at [654, 587] on button "Save & Close" at bounding box center [668, 585] width 64 height 20
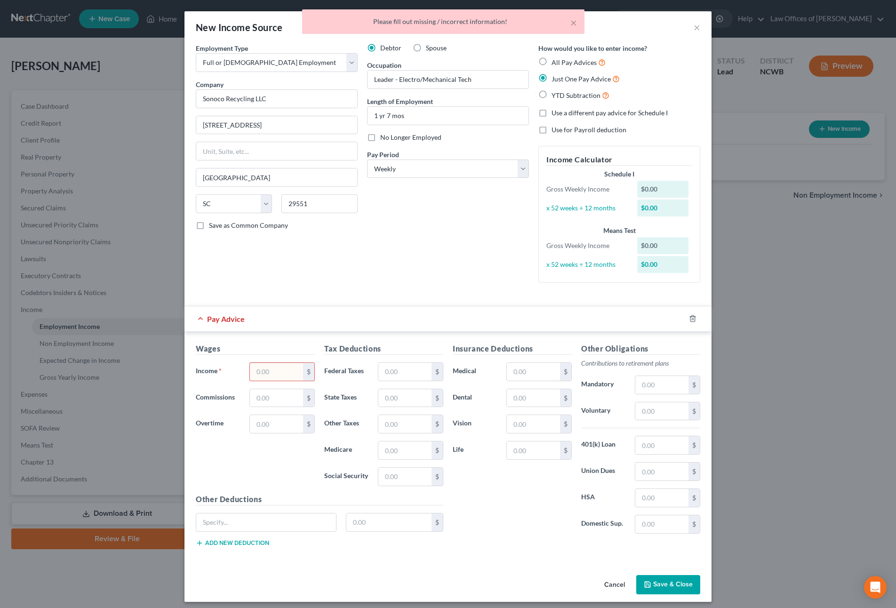
click at [268, 370] on input "text" at bounding box center [276, 372] width 53 height 18
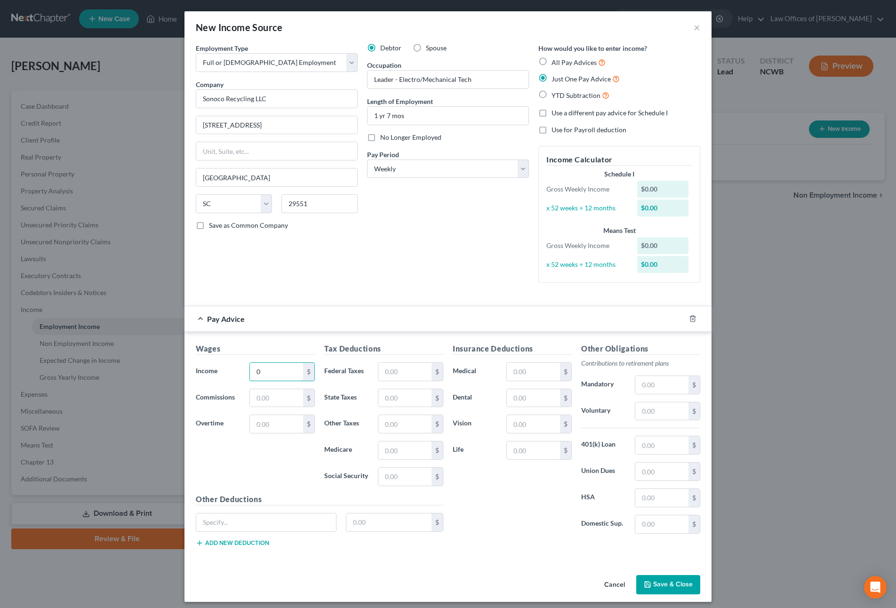
type input "0"
click at [668, 583] on button "Save & Close" at bounding box center [668, 585] width 64 height 20
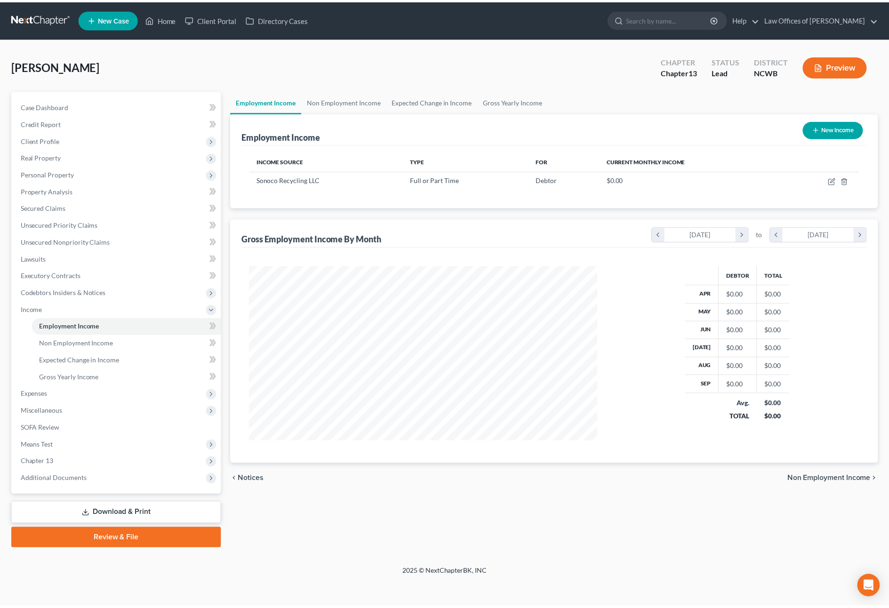
scroll to position [176, 370]
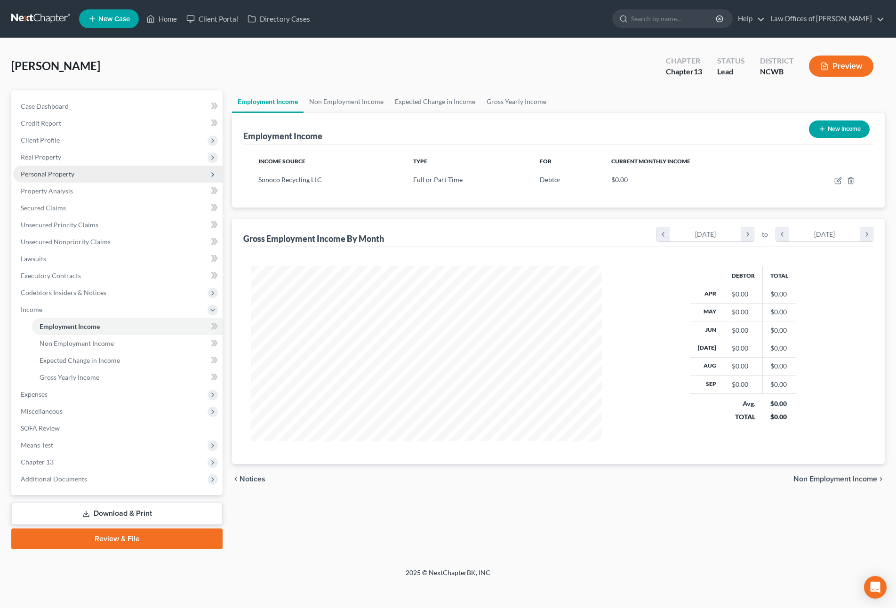
click at [39, 174] on span "Personal Property" at bounding box center [48, 174] width 54 height 8
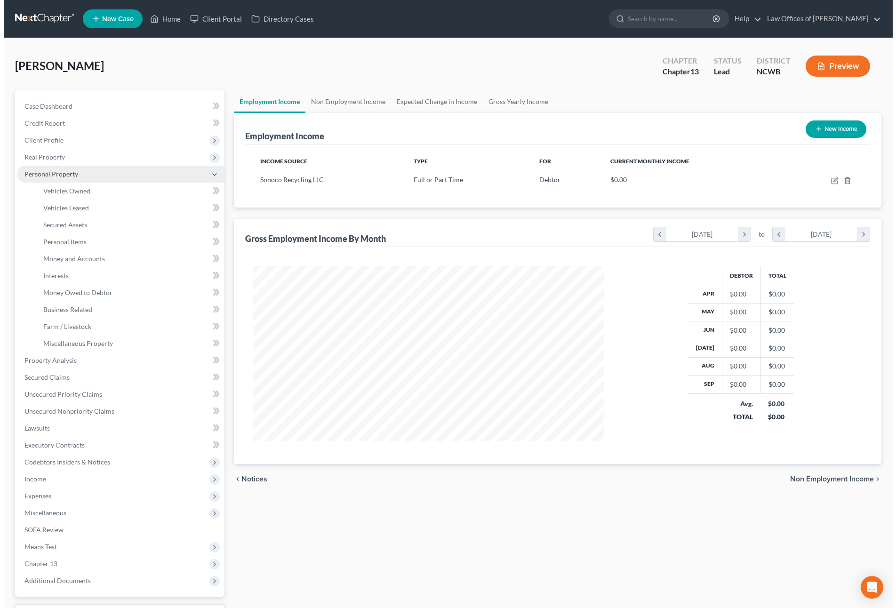
scroll to position [470576, 470383]
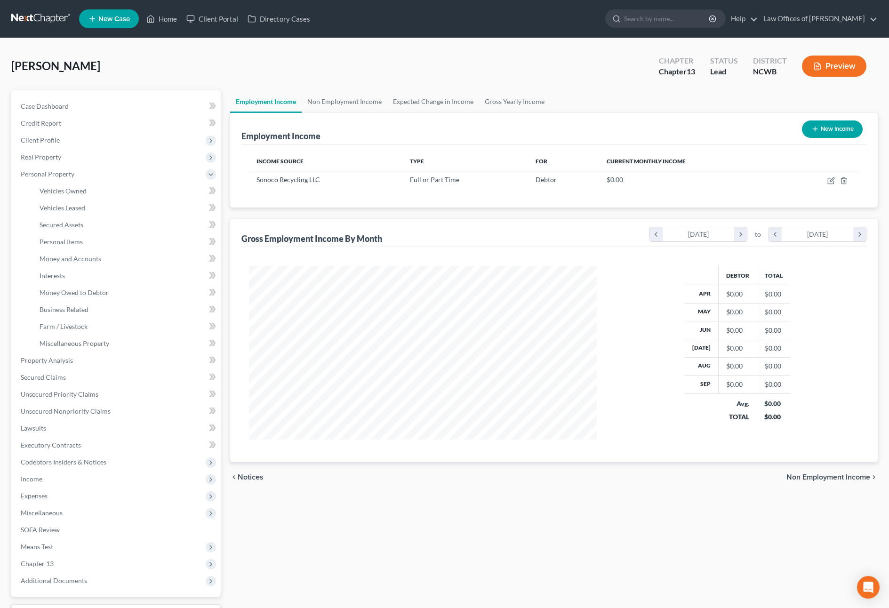
click at [842, 71] on button "Preview" at bounding box center [834, 66] width 64 height 21
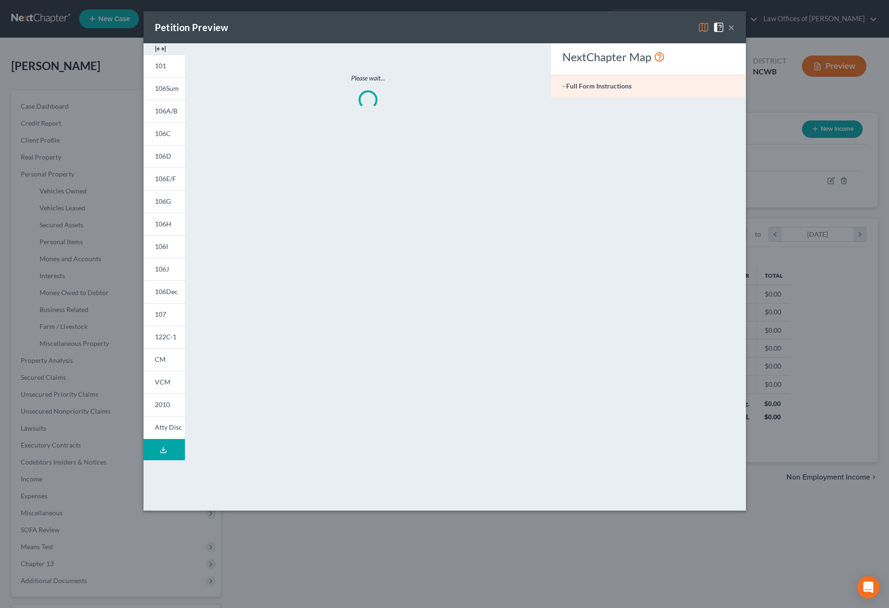
scroll to position [176, 370]
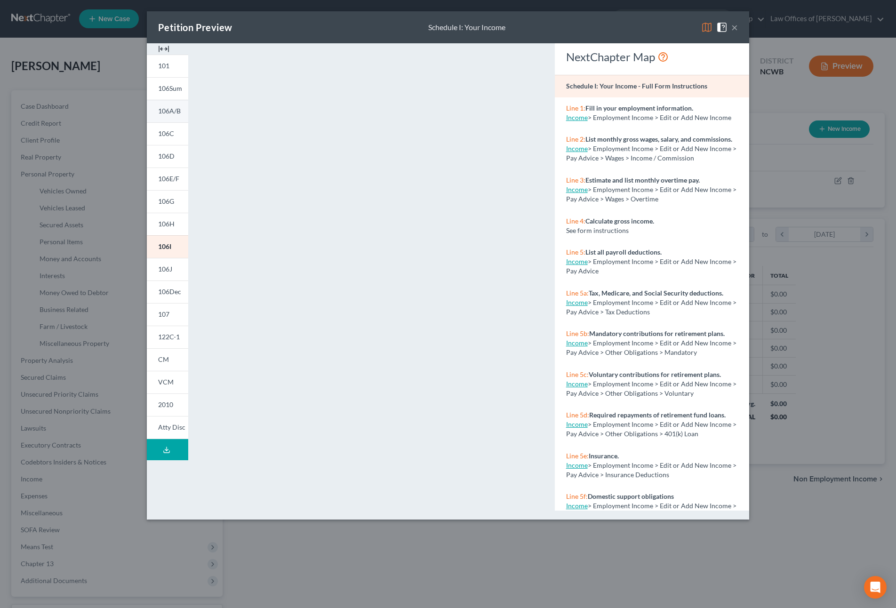
click at [170, 111] on span "106A/B" at bounding box center [169, 111] width 23 height 8
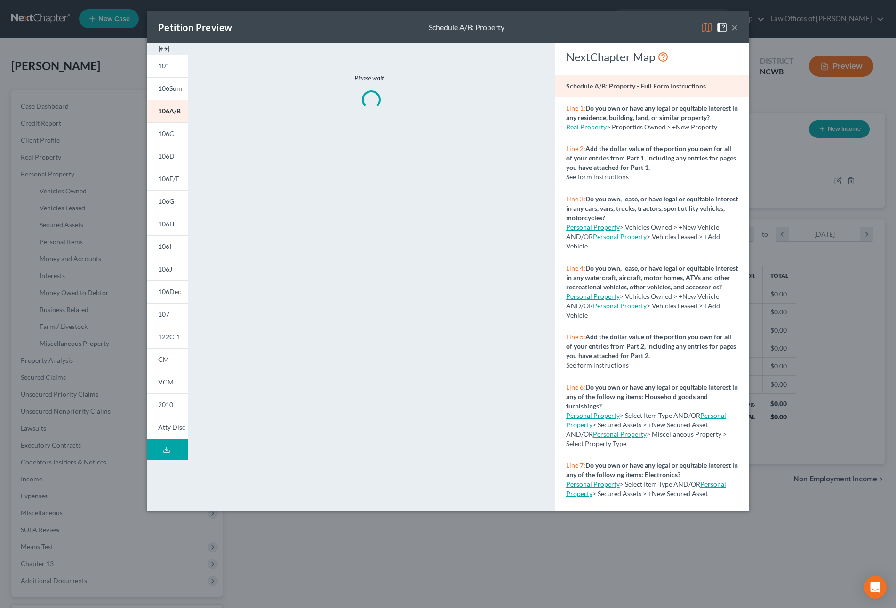
click at [709, 27] on img at bounding box center [706, 27] width 11 height 11
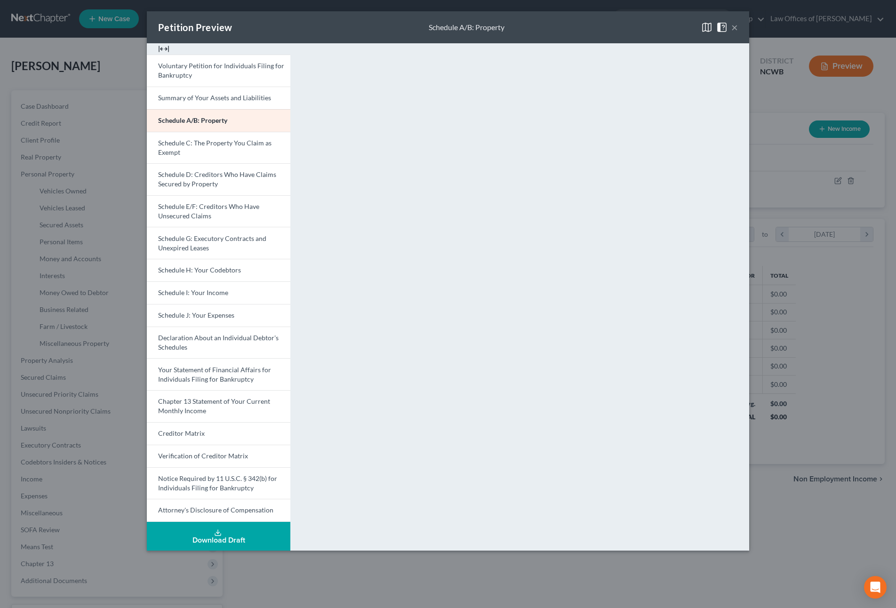
click at [733, 29] on button "×" at bounding box center [735, 27] width 7 height 11
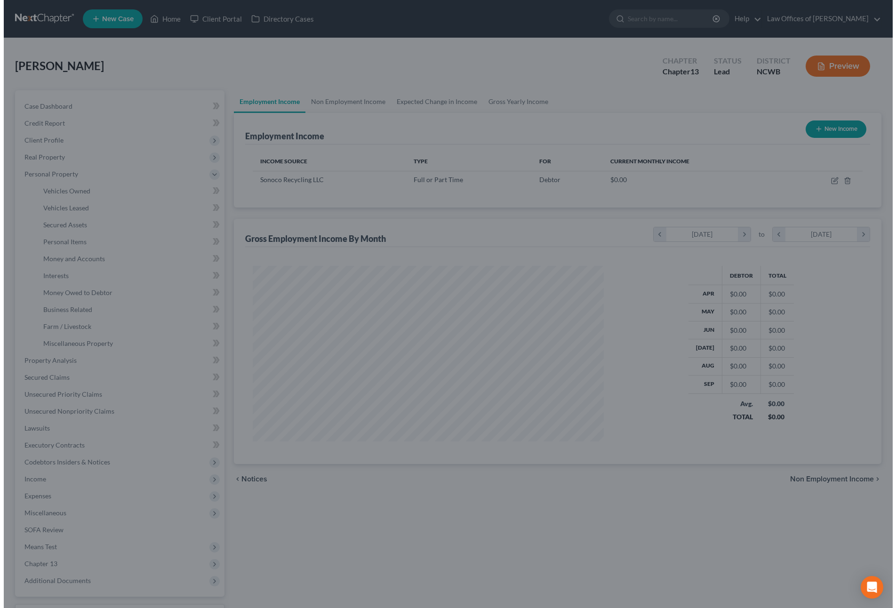
scroll to position [470576, 470383]
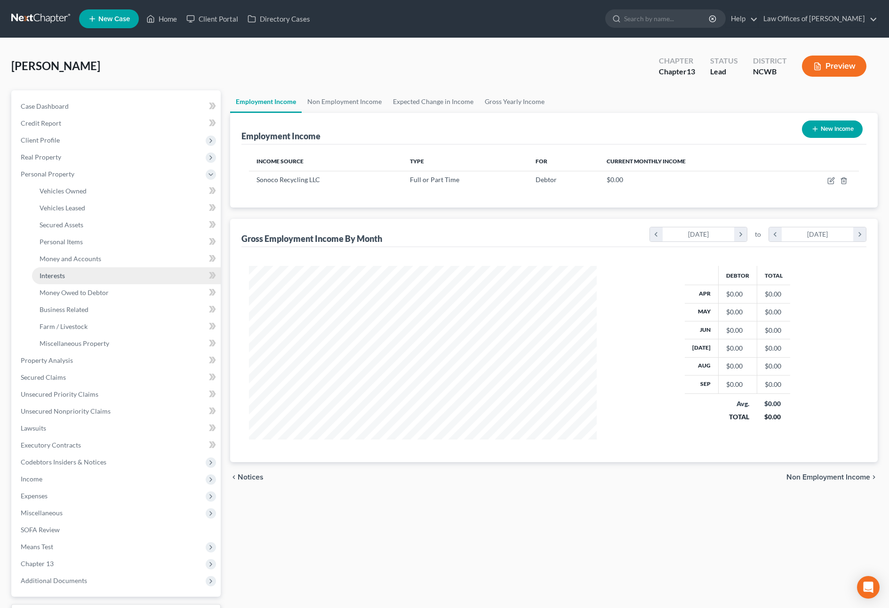
click at [69, 275] on link "Interests" at bounding box center [126, 275] width 189 height 17
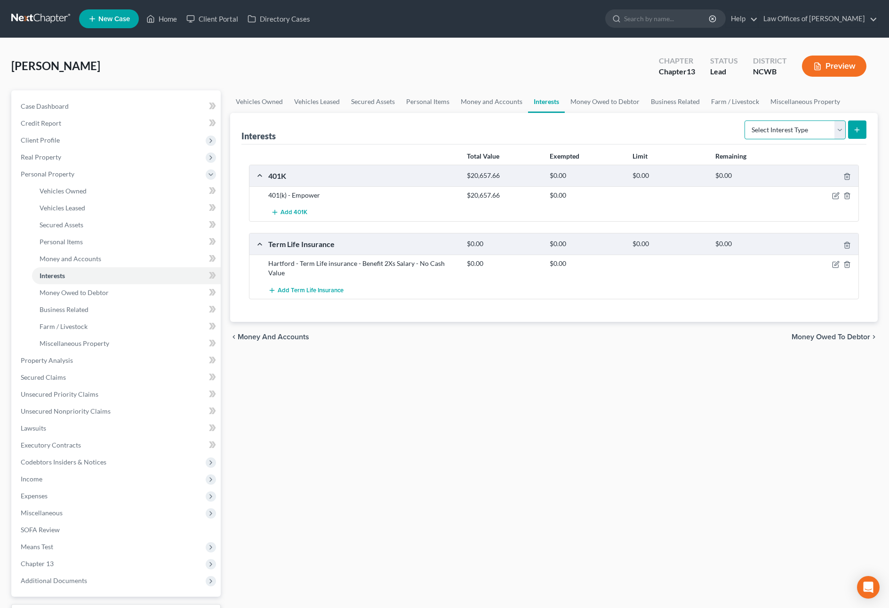
click at [811, 136] on select "Select Interest Type 401K Annuity Bond Education IRA Government Bond Government…" at bounding box center [795, 130] width 101 height 19
click at [774, 127] on select "Select Interest Type 401K Annuity Bond Education IRA Government Bond Government…" at bounding box center [795, 130] width 101 height 19
select select "unincorporated_business"
click at [746, 121] on select "Select Interest Type 401K Annuity Bond Education IRA Government Bond Government…" at bounding box center [795, 130] width 101 height 19
click at [858, 133] on icon "submit" at bounding box center [857, 130] width 8 height 8
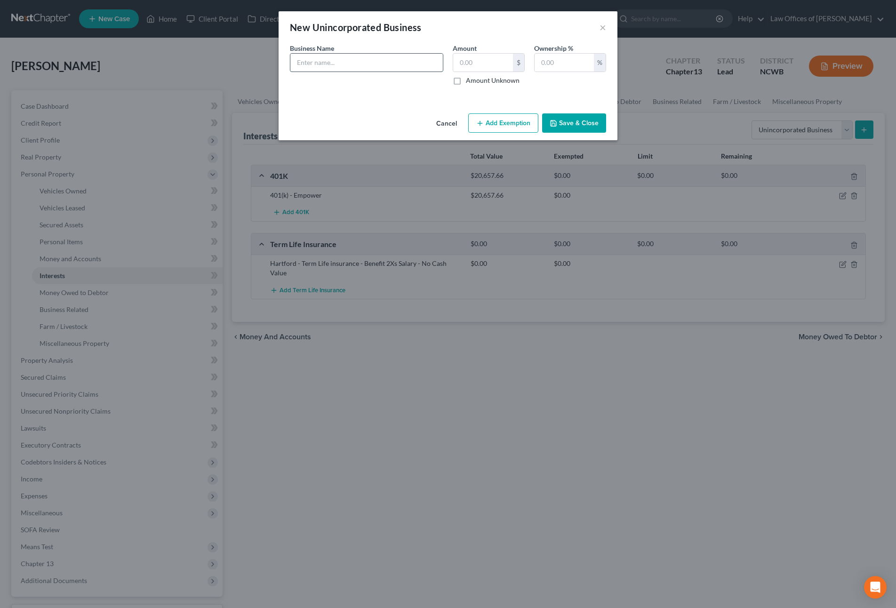
click at [436, 60] on input "text" at bounding box center [366, 63] width 153 height 18
click at [600, 25] on button "×" at bounding box center [603, 27] width 7 height 11
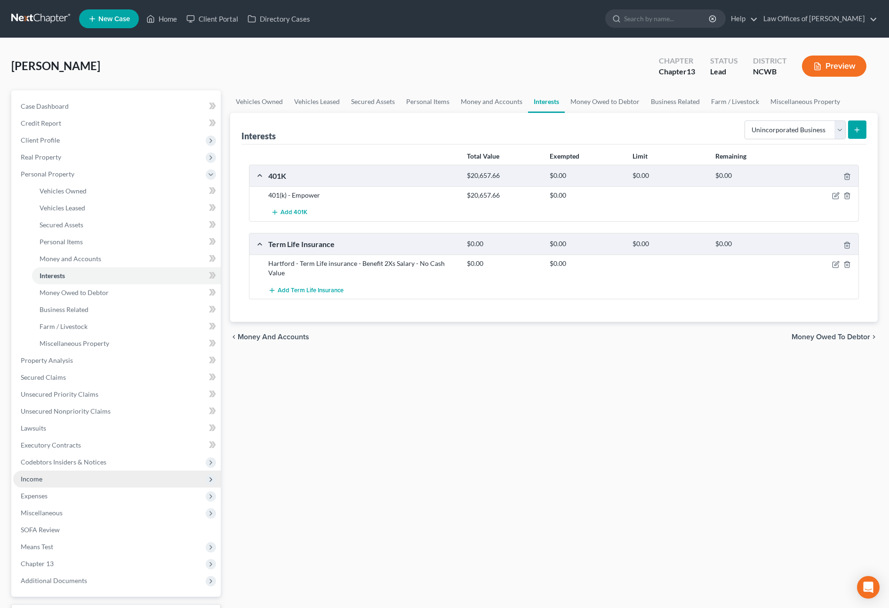
click at [31, 480] on span "Income" at bounding box center [32, 479] width 22 height 8
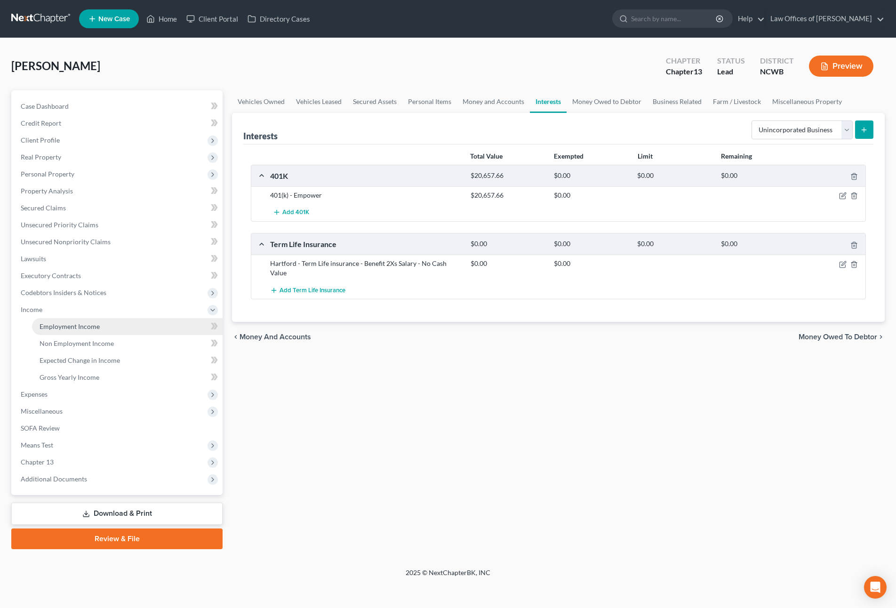
click at [70, 326] on span "Employment Income" at bounding box center [70, 326] width 60 height 8
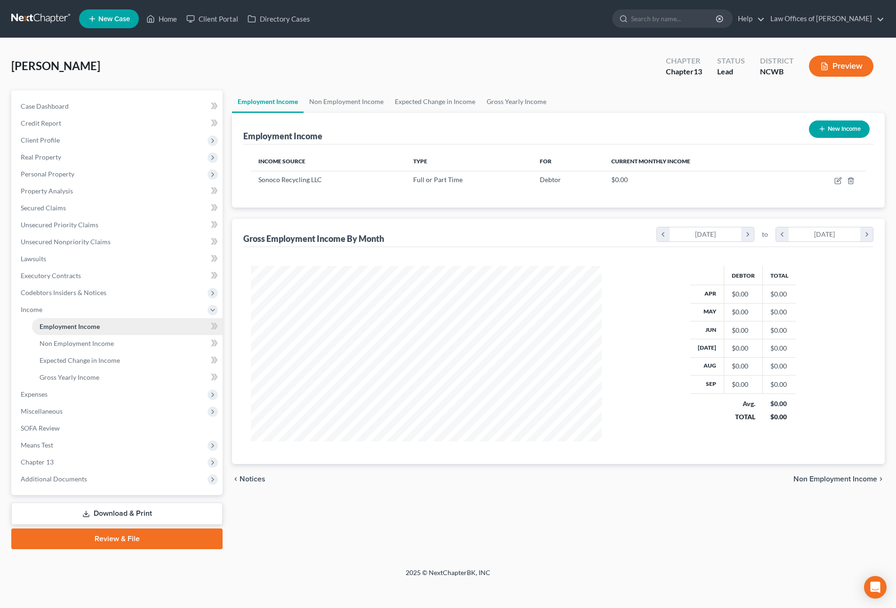
scroll to position [176, 370]
click at [846, 130] on button "New Income" at bounding box center [839, 129] width 61 height 17
select select "0"
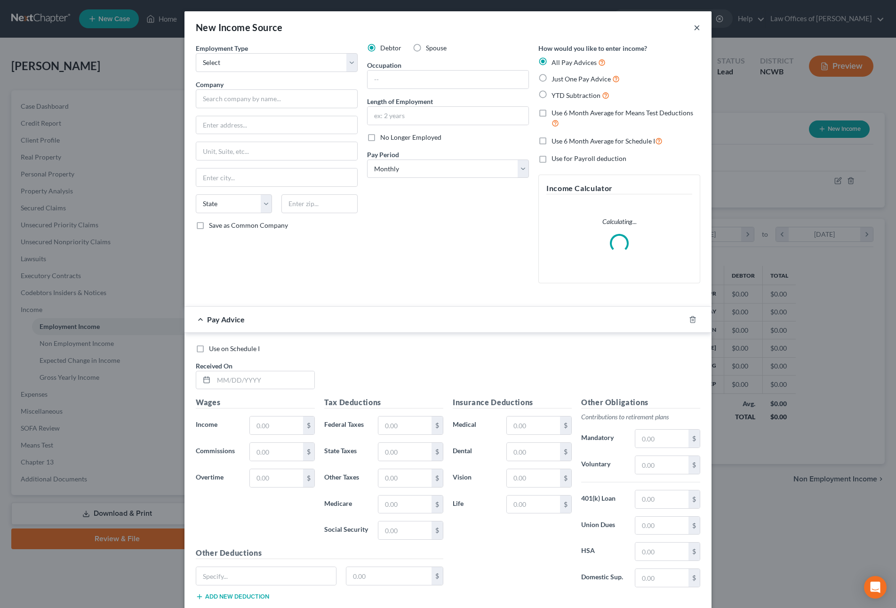
click at [695, 28] on button "×" at bounding box center [697, 27] width 7 height 11
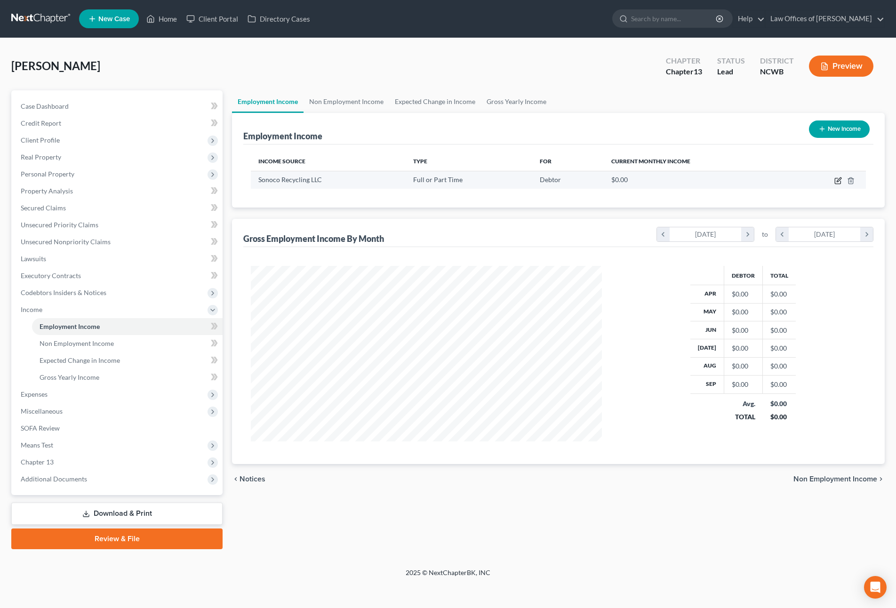
click at [838, 180] on icon "button" at bounding box center [839, 179] width 4 height 4
select select "0"
select select "42"
select select "3"
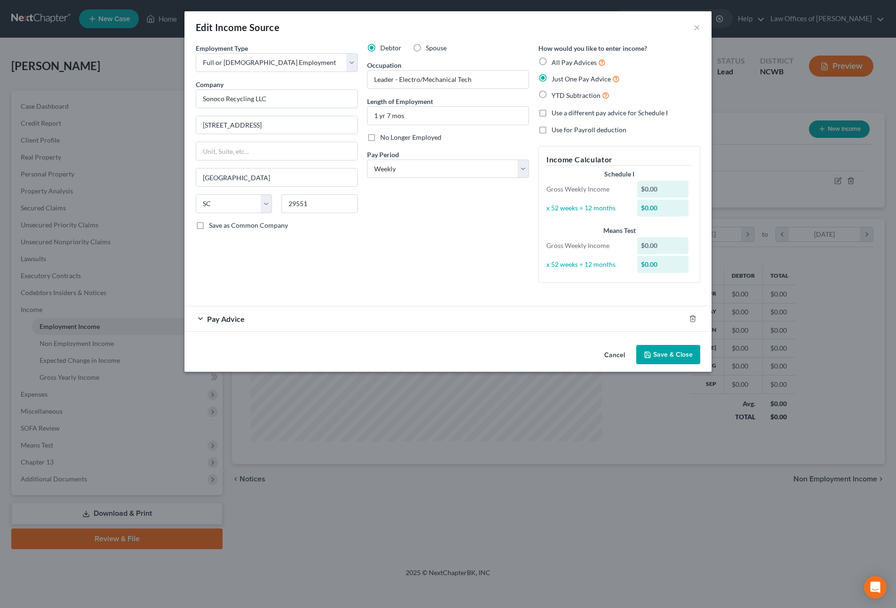
click at [552, 59] on label "All Pay Advices" at bounding box center [579, 62] width 54 height 11
click at [555, 59] on input "All Pay Advices" at bounding box center [558, 60] width 6 height 6
radio input "true"
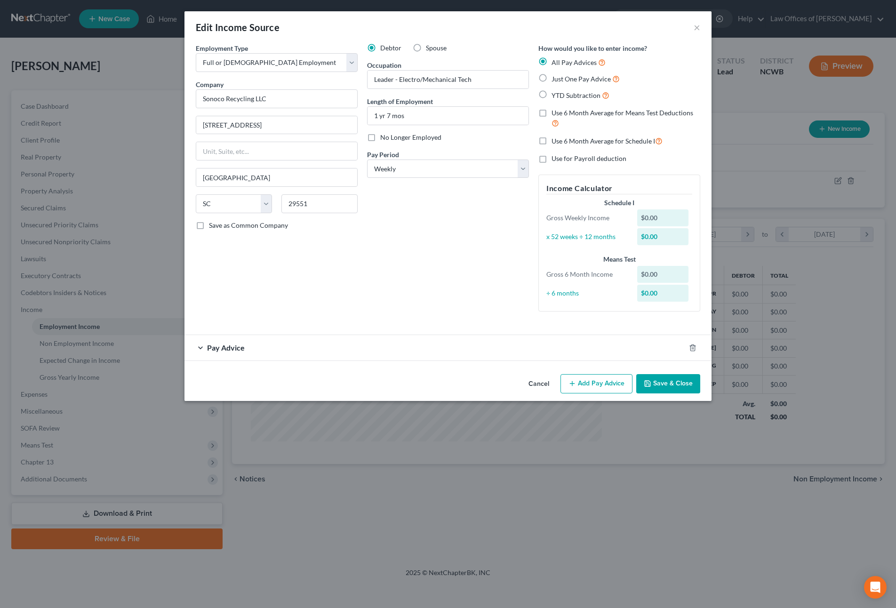
click at [227, 348] on span "Pay Advice" at bounding box center [226, 347] width 38 height 9
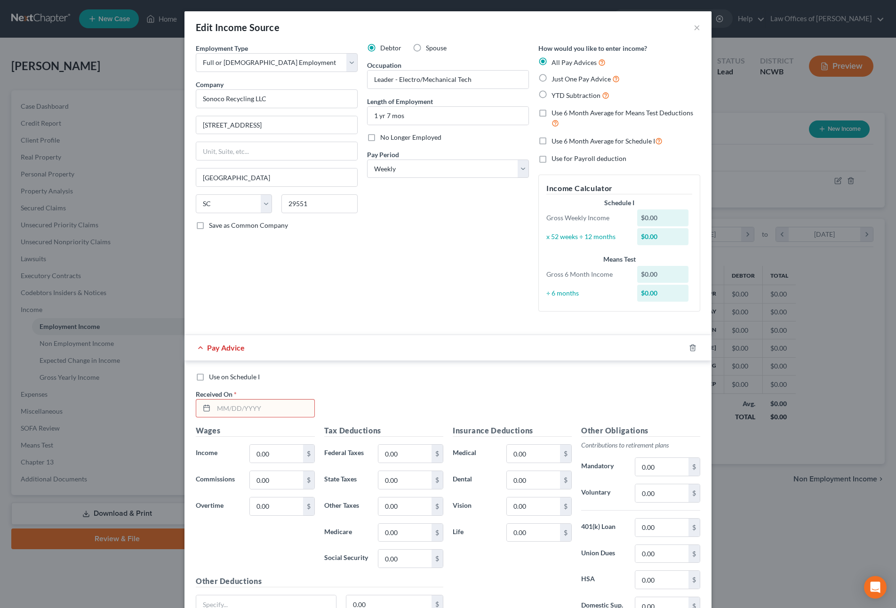
click at [209, 379] on label "Use on Schedule I" at bounding box center [234, 376] width 51 height 9
click at [213, 378] on input "Use on Schedule I" at bounding box center [216, 375] width 6 height 6
checkbox input "true"
click at [419, 84] on input "Leader - Electro/Mechanical Tech" at bounding box center [448, 80] width 161 height 18
click at [483, 85] on input "Leader - Electro/Mechanical Tech" at bounding box center [448, 80] width 161 height 18
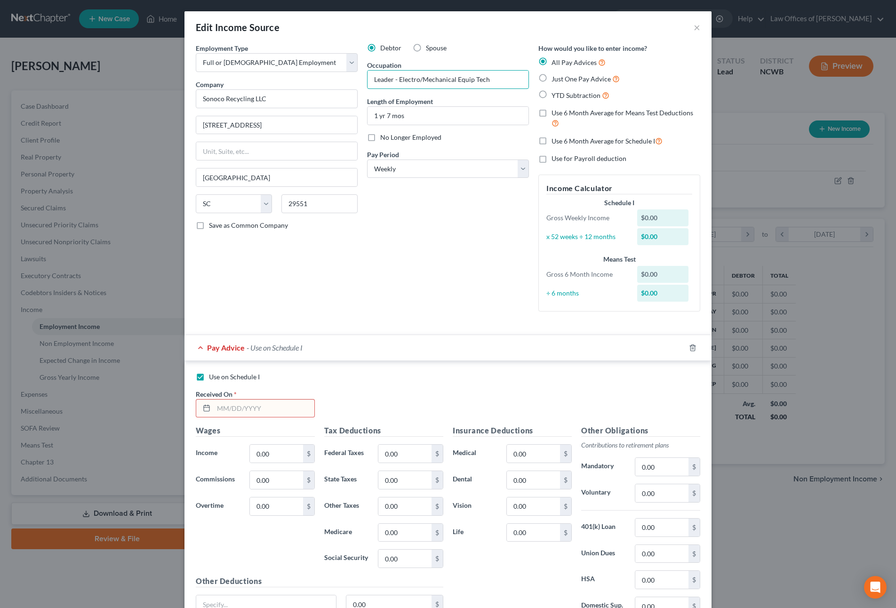
type input "Leader - Electro/Mechanical Equip Tech"
click at [219, 415] on input "text" at bounding box center [264, 409] width 101 height 18
click at [261, 416] on input "text" at bounding box center [264, 409] width 101 height 18
type input "[DATE]"
click at [269, 455] on input "0.00" at bounding box center [276, 454] width 53 height 18
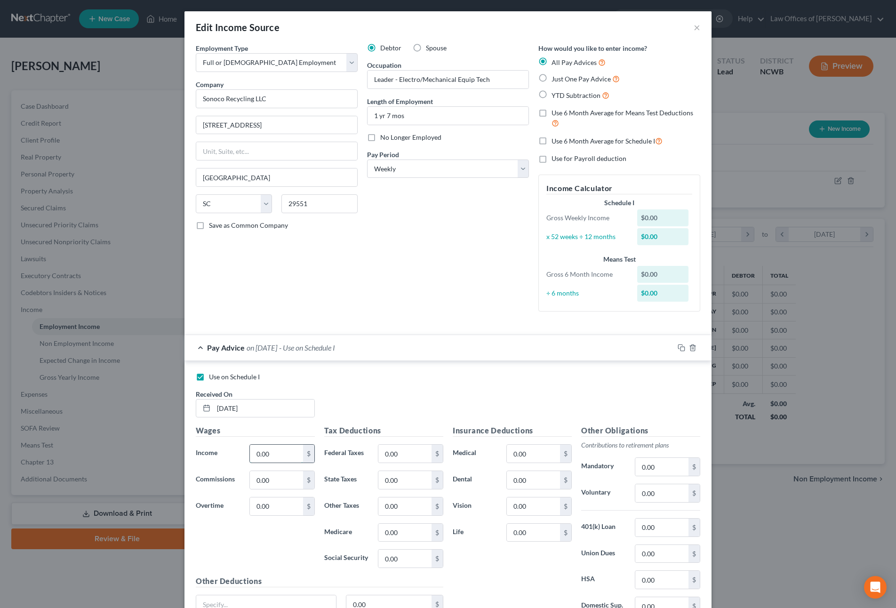
click at [283, 462] on input "0.00" at bounding box center [276, 454] width 53 height 18
type input "0"
type input "2,941.19"
click at [396, 453] on input "0.00" at bounding box center [404, 454] width 53 height 18
type input "324.36"
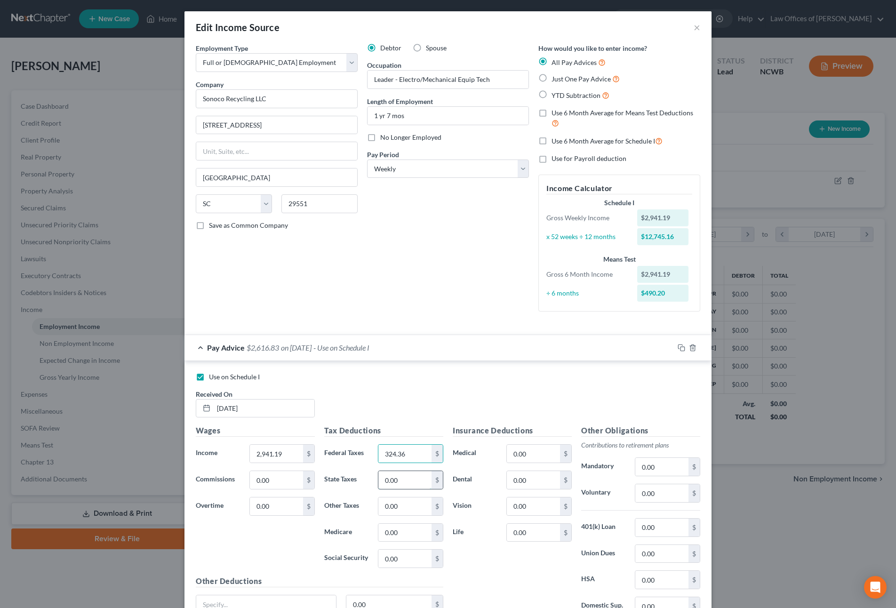
click at [398, 488] on input "0.00" at bounding box center [404, 480] width 53 height 18
type input "85"
click at [400, 533] on input "0.00" at bounding box center [404, 533] width 53 height 18
type input "34.59"
click at [408, 559] on input "0.00" at bounding box center [404, 559] width 53 height 18
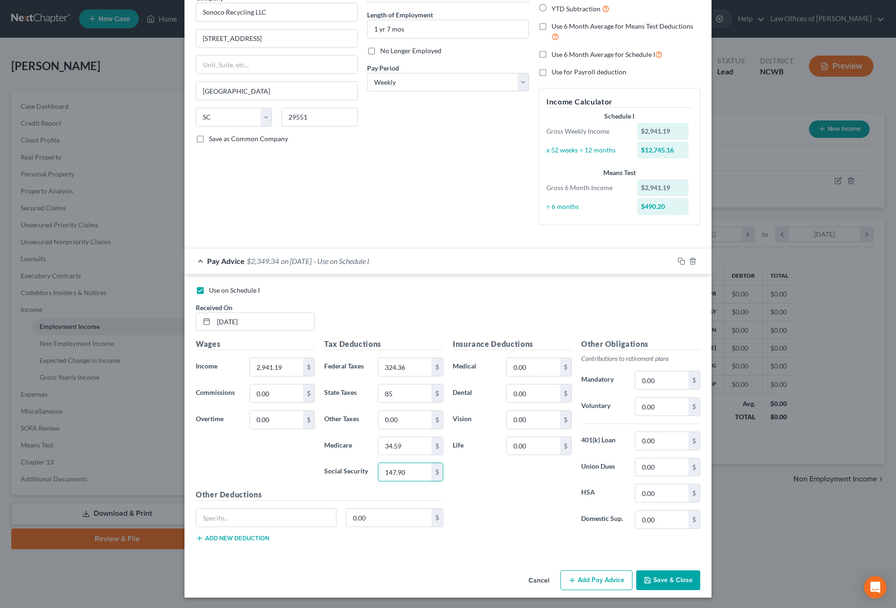
scroll to position [88, 0]
type input "147.90"
click at [508, 368] on input "0.00" at bounding box center [533, 366] width 53 height 18
type input "3"
type input "147.69"
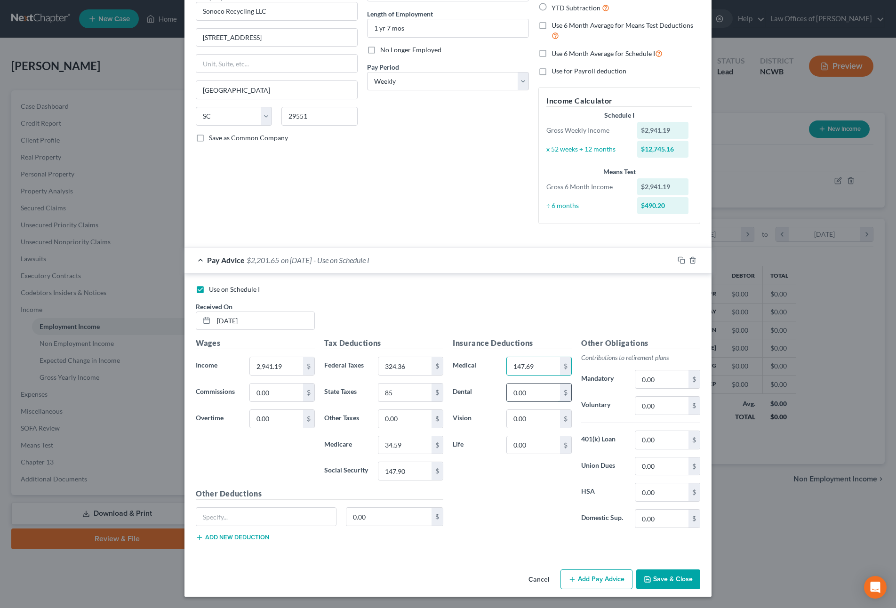
click at [524, 386] on input "0.00" at bounding box center [533, 393] width 53 height 18
type input "11.56"
click at [654, 387] on input "0.00" at bounding box center [662, 379] width 53 height 18
type input "178.09"
click at [661, 412] on input "0.00" at bounding box center [662, 406] width 53 height 18
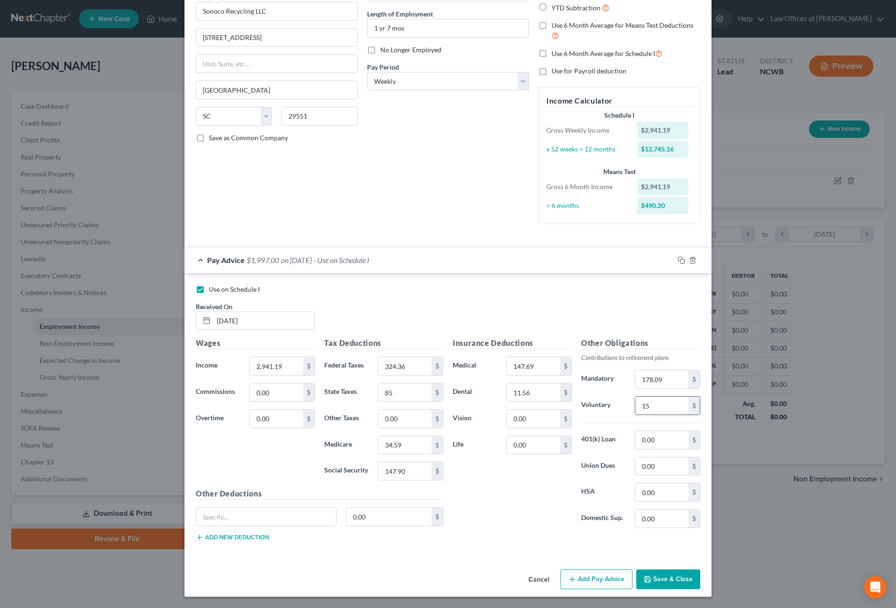
type input "1"
click at [413, 400] on input "85" at bounding box center [404, 393] width 53 height 18
type input "85.00"
click at [412, 452] on input "34.59" at bounding box center [404, 445] width 53 height 18
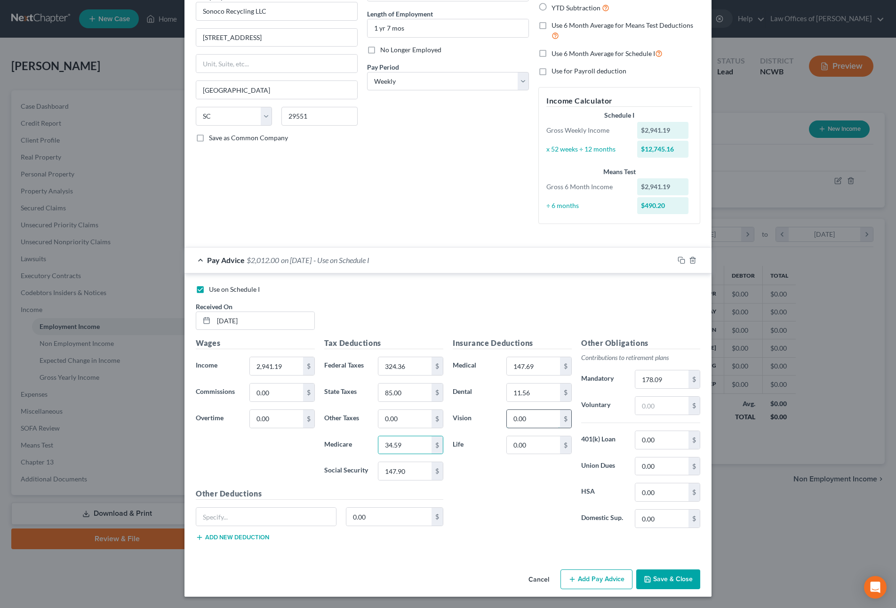
click at [548, 423] on input "0.00" at bounding box center [533, 419] width 53 height 18
type input "3.8"
click at [649, 410] on input "text" at bounding box center [662, 406] width 53 height 18
type input "152.65"
click at [535, 450] on input "0.00" at bounding box center [533, 445] width 53 height 18
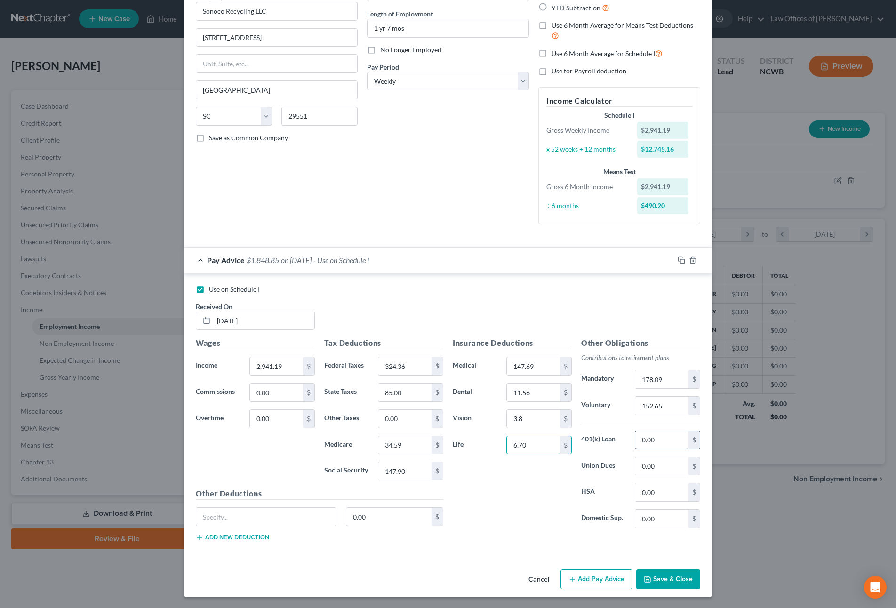
type input "6.70"
click at [643, 442] on input "0.00" at bounding box center [662, 440] width 53 height 18
click at [374, 520] on input "0.00" at bounding box center [389, 517] width 86 height 18
click at [273, 371] on input "2,941.19" at bounding box center [276, 366] width 53 height 18
type input "2,385.48"
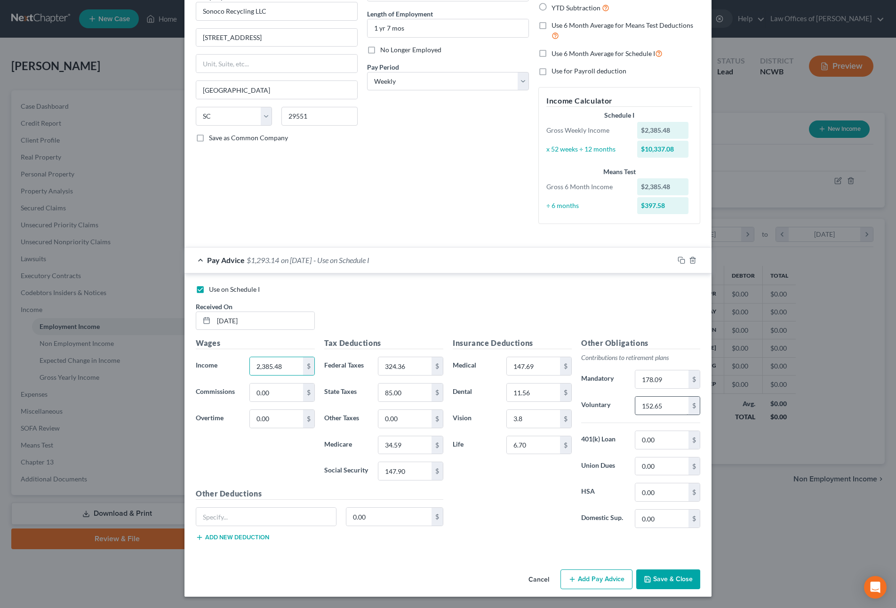
click at [673, 399] on div "152.65 $" at bounding box center [667, 405] width 65 height 19
click at [486, 316] on div "Use on Schedule I Received On * [DATE]" at bounding box center [448, 311] width 514 height 53
click at [281, 361] on input "2,385.48" at bounding box center [276, 366] width 53 height 18
type input "2,544.10"
click at [666, 408] on input "text" at bounding box center [662, 406] width 53 height 18
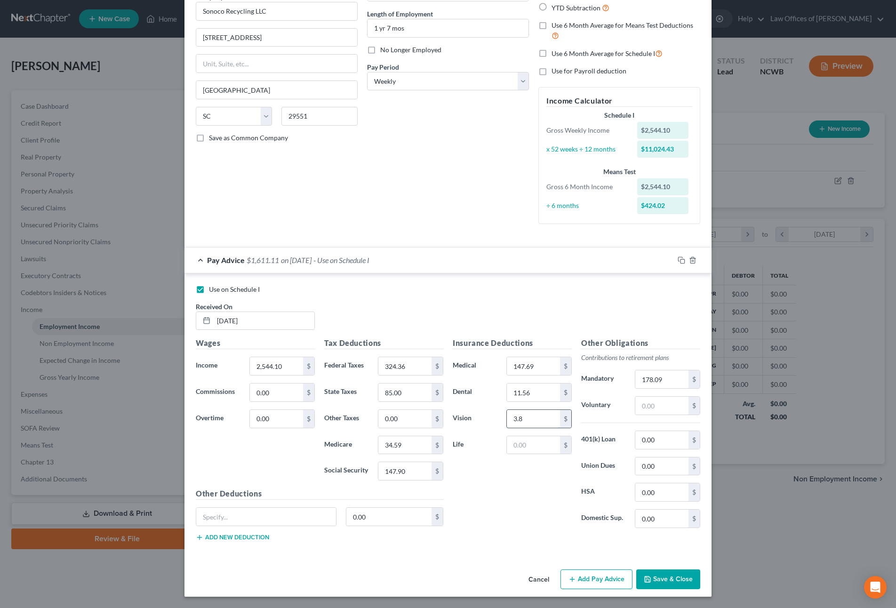
click at [551, 418] on input "3.8" at bounding box center [533, 419] width 53 height 18
type input "3.80"
click at [531, 449] on input "text" at bounding box center [533, 445] width 53 height 18
click at [655, 577] on button "Save & Close" at bounding box center [668, 580] width 64 height 20
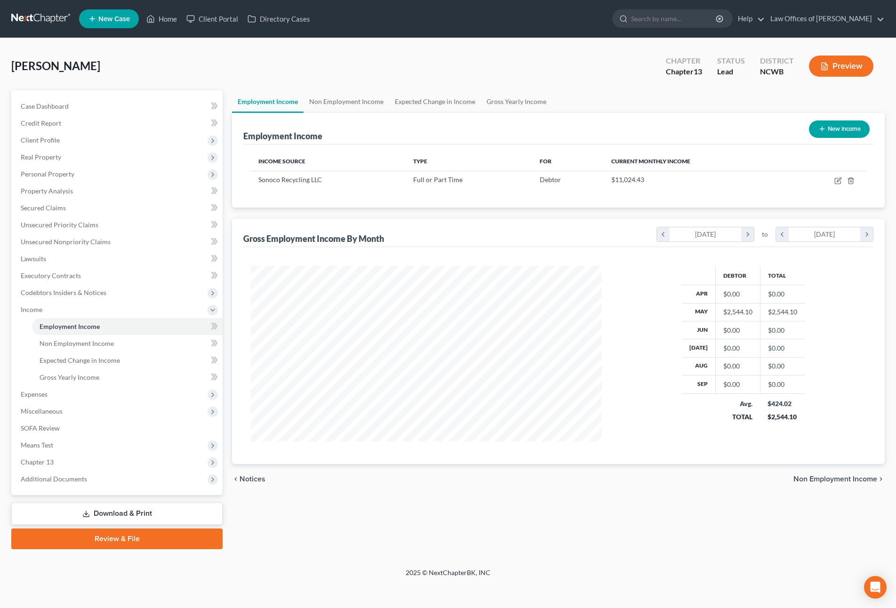
scroll to position [176, 370]
click at [845, 137] on button "New Income" at bounding box center [839, 129] width 61 height 17
select select "0"
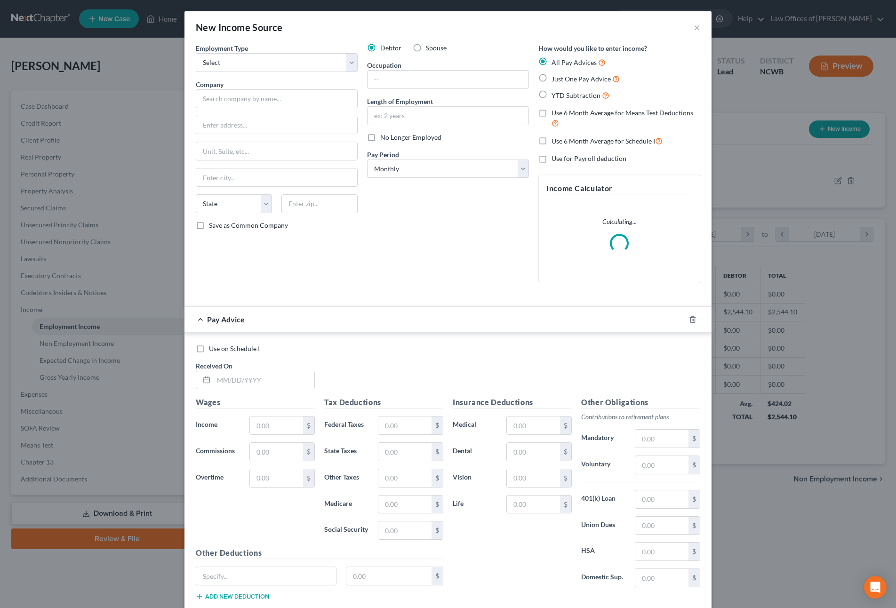
click at [426, 48] on span "Spouse" at bounding box center [436, 48] width 21 height 8
click at [430, 48] on input "Spouse" at bounding box center [433, 46] width 6 height 6
radio input "true"
click at [301, 69] on select "Select Full or [DEMOGRAPHIC_DATA] Employment Self Employment" at bounding box center [277, 62] width 162 height 19
select select "0"
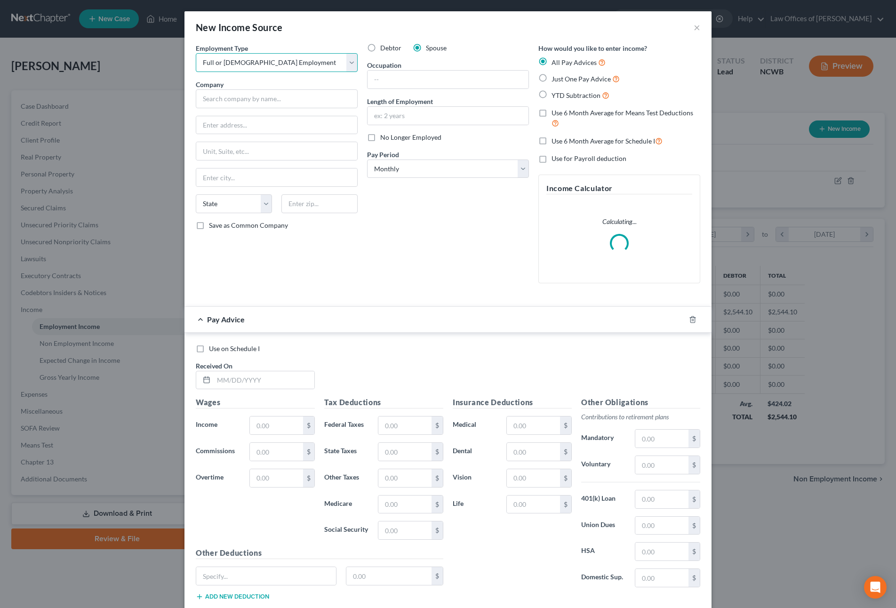
click at [196, 53] on select "Select Full or [DEMOGRAPHIC_DATA] Employment Self Employment" at bounding box center [277, 62] width 162 height 19
click at [285, 98] on input "text" at bounding box center [277, 98] width 162 height 19
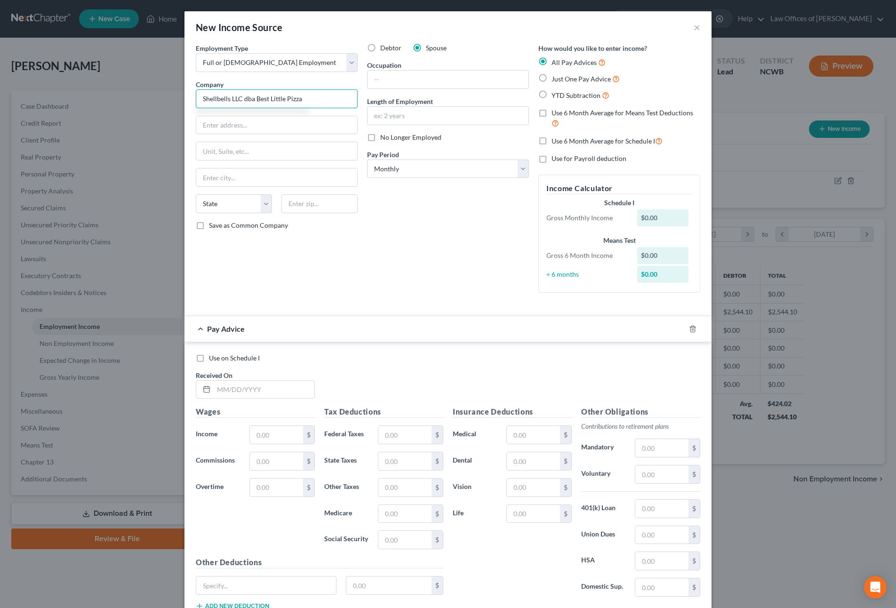
type input "Shellbells LLC dba Best Little Pizza"
type input "[STREET_ADDRESS][PERSON_NAME]"
type input "[PERSON_NAME]"
select select "28"
type input "28166"
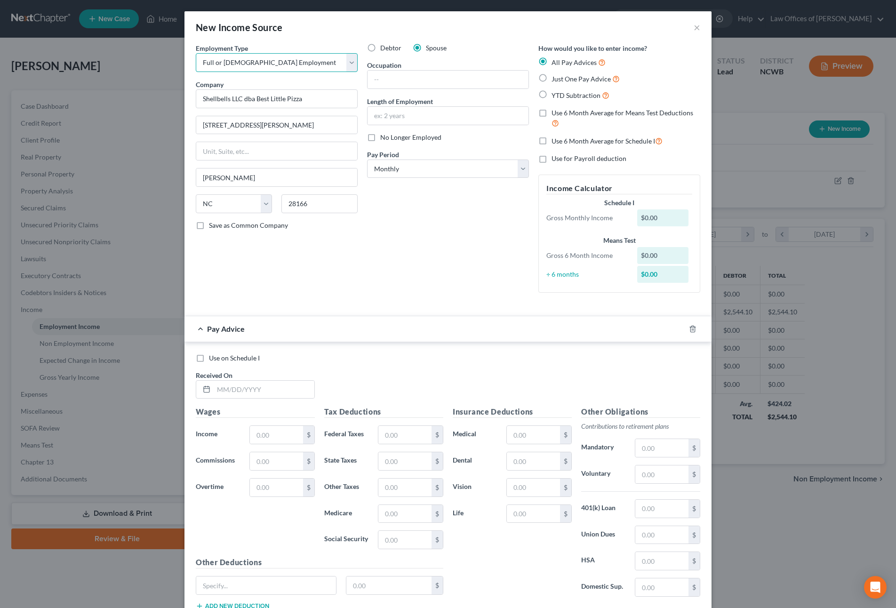
click at [292, 60] on select "Select Full or [DEMOGRAPHIC_DATA] Employment Self Employment" at bounding box center [277, 62] width 162 height 19
click at [196, 53] on select "Select Full or [DEMOGRAPHIC_DATA] Employment Self Employment" at bounding box center [277, 62] width 162 height 19
drag, startPoint x: 411, startPoint y: 80, endPoint x: 564, endPoint y: 123, distance: 159.1
click at [411, 80] on input "text" at bounding box center [448, 80] width 161 height 18
click at [282, 66] on select "Select Full or [DEMOGRAPHIC_DATA] Employment Self Employment" at bounding box center [277, 62] width 162 height 19
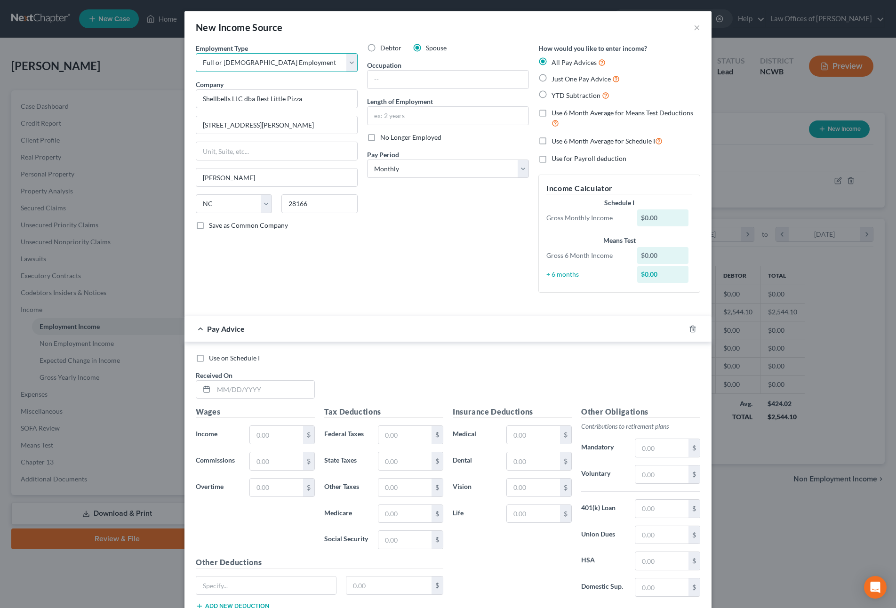
select select "1"
click at [196, 53] on select "Select Full or [DEMOGRAPHIC_DATA] Employment Self Employment" at bounding box center [277, 62] width 162 height 19
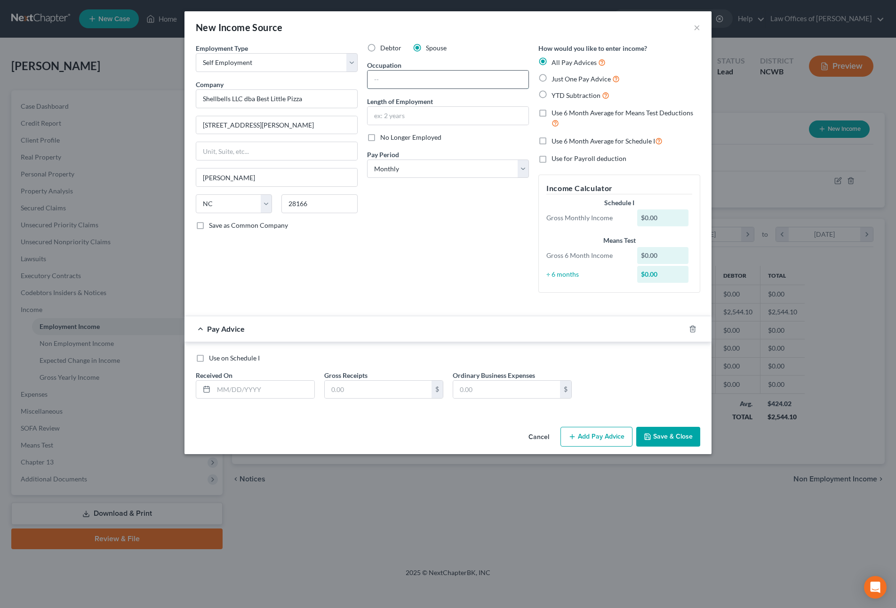
click at [455, 81] on input "text" at bounding box center [448, 80] width 161 height 18
type input "Self Employed"
type input "1yr 11mos"
click at [424, 168] on select "Select Monthly Twice Monthly Every Other Week Weekly" at bounding box center [448, 169] width 162 height 19
select select "2"
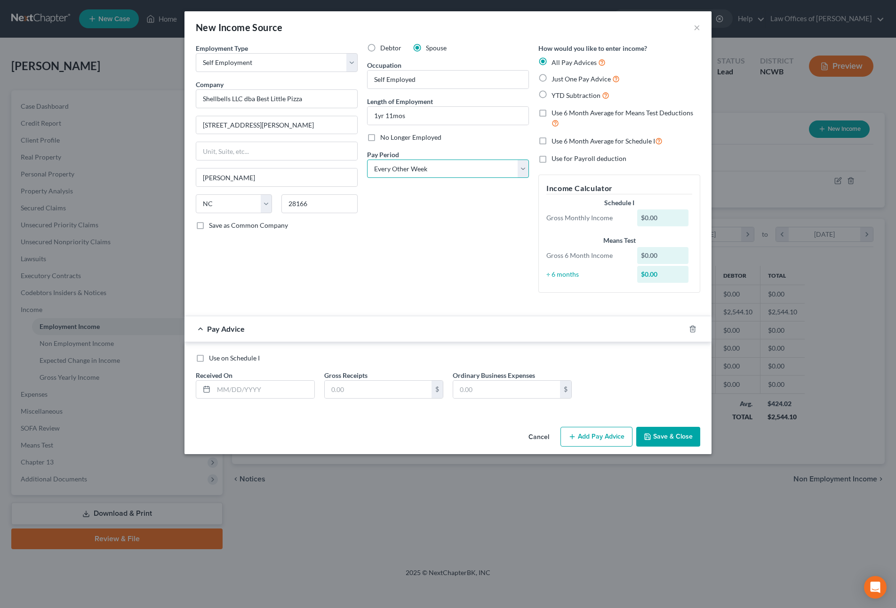
click at [367, 160] on select "Select Monthly Twice Monthly Every Other Week Weekly" at bounding box center [448, 169] width 162 height 19
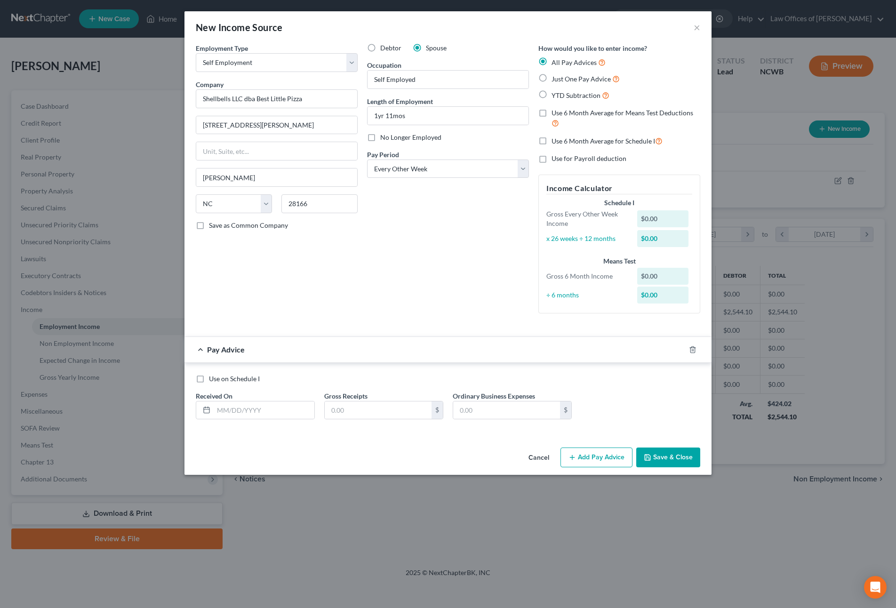
click at [552, 79] on label "Just One Pay Advice" at bounding box center [586, 78] width 68 height 11
click at [555, 79] on input "Just One Pay Advice" at bounding box center [558, 76] width 6 height 6
radio input "true"
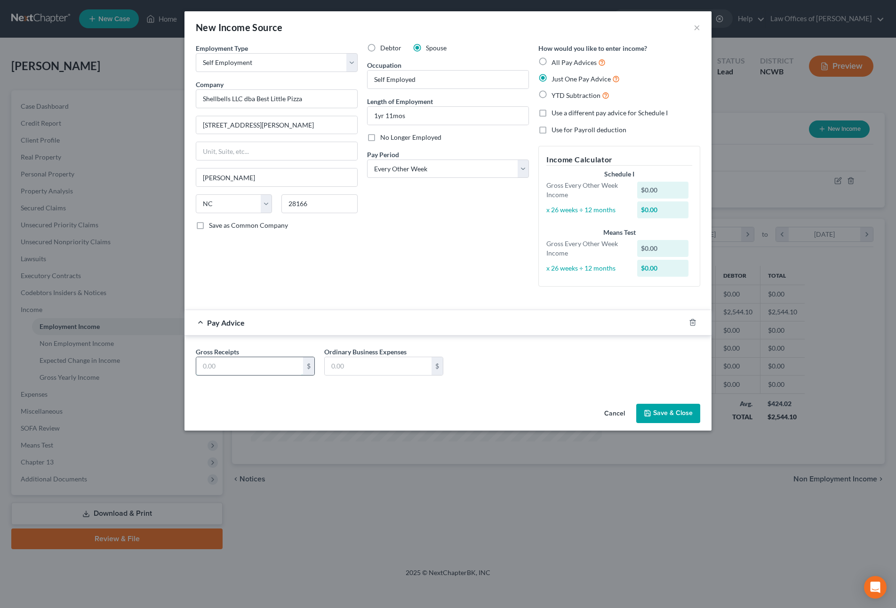
click at [264, 373] on input "text" at bounding box center [249, 366] width 107 height 18
type input "600"
click at [672, 412] on button "Save & Close" at bounding box center [668, 414] width 64 height 20
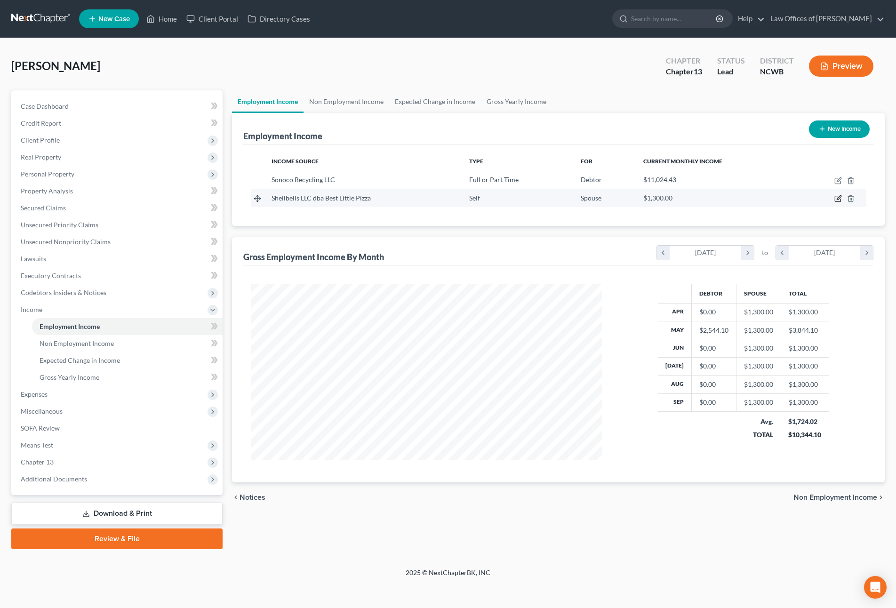
click at [837, 201] on icon "button" at bounding box center [839, 199] width 8 height 8
select select "1"
select select "28"
select select "2"
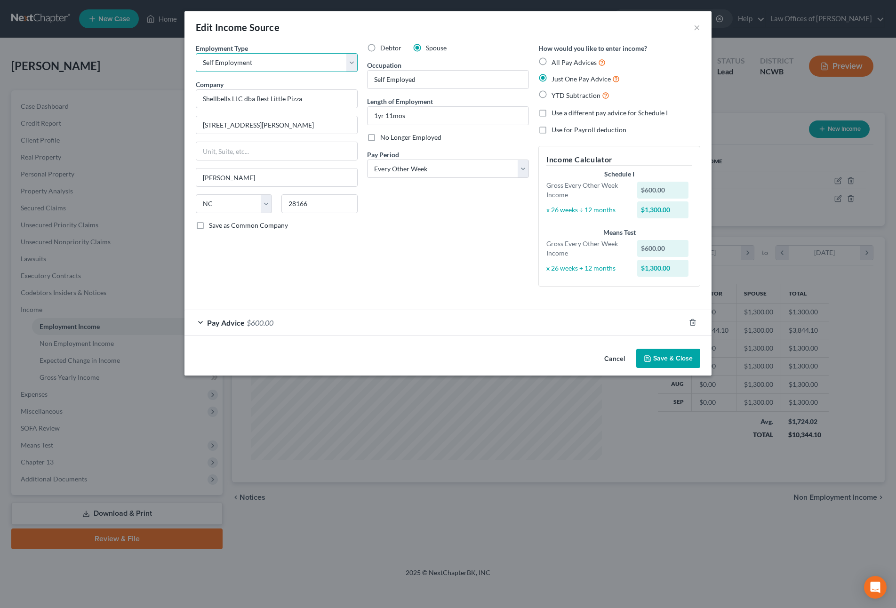
click at [262, 64] on select "Select Full or [DEMOGRAPHIC_DATA] Employment Self Employment" at bounding box center [277, 62] width 162 height 19
select select "0"
click at [196, 53] on select "Select Full or [DEMOGRAPHIC_DATA] Employment Self Employment" at bounding box center [277, 62] width 162 height 19
click at [252, 323] on span "$600.00" at bounding box center [260, 322] width 27 height 9
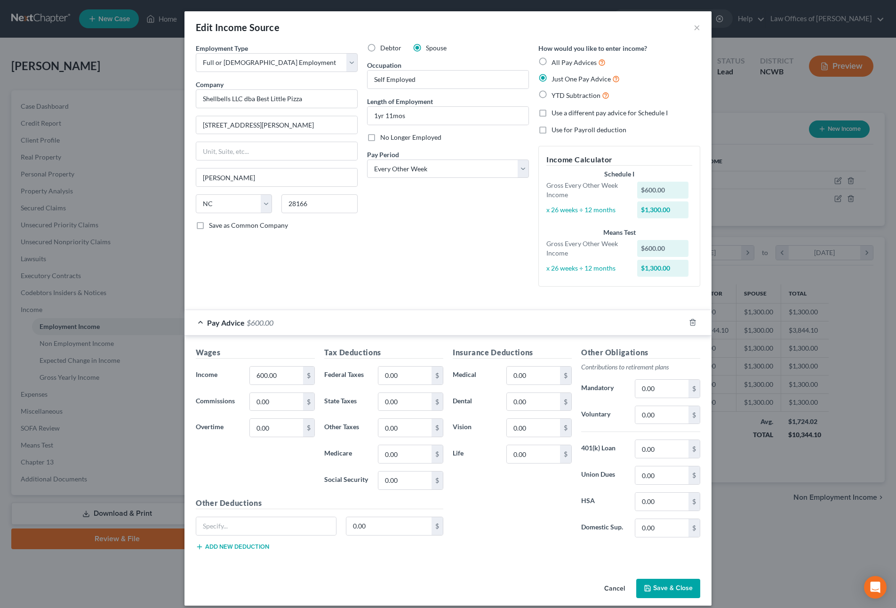
scroll to position [9, 0]
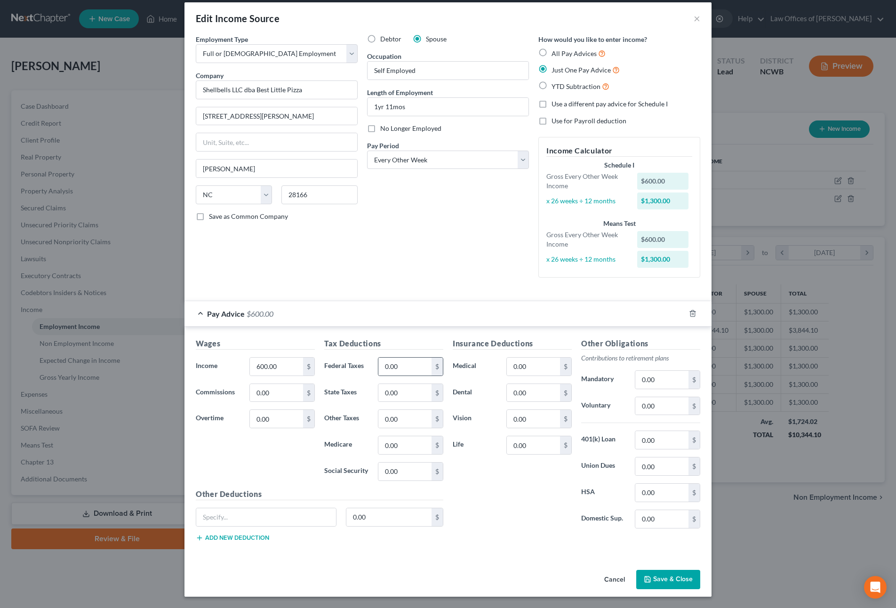
click at [397, 376] on div "0.00 $" at bounding box center [410, 366] width 65 height 19
click at [399, 363] on input "0.00" at bounding box center [404, 367] width 53 height 18
type input "40.92"
click at [390, 396] on input "0.00" at bounding box center [404, 393] width 53 height 18
type input "8.00"
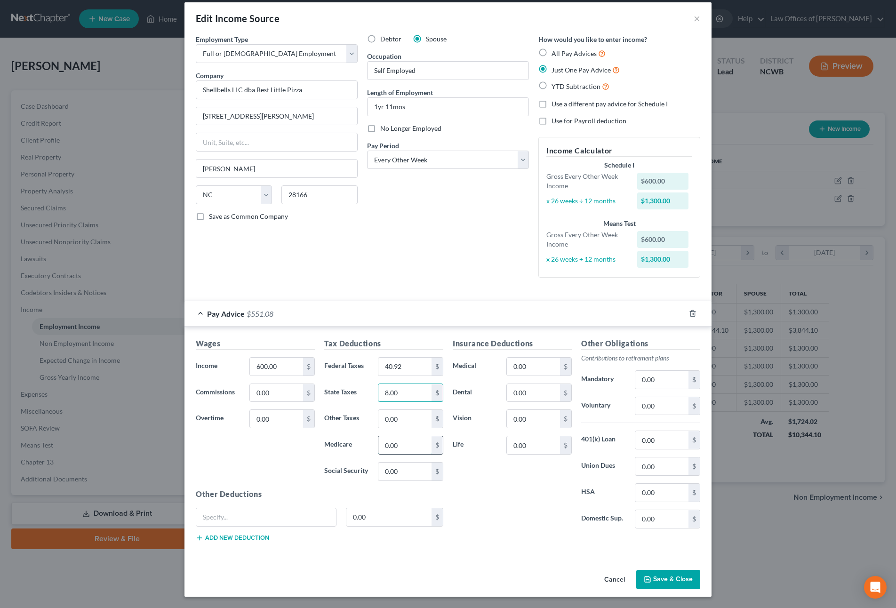
click at [386, 446] on input "0.00" at bounding box center [404, 445] width 53 height 18
type input "9.57"
click at [404, 362] on input "40.92" at bounding box center [404, 367] width 53 height 18
type input "8.00"
click at [394, 475] on input "0.00" at bounding box center [404, 472] width 53 height 18
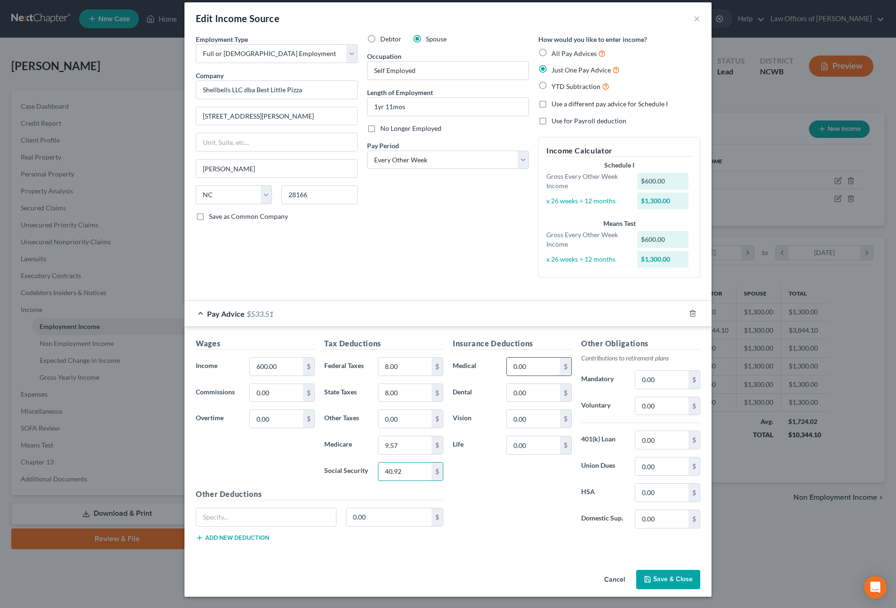
type input "40.92"
click at [516, 365] on input "0.00" at bounding box center [533, 367] width 53 height 18
click at [286, 368] on input "600.00" at bounding box center [276, 367] width 53 height 18
click at [402, 368] on input "8.00" at bounding box center [404, 367] width 53 height 18
click at [510, 363] on input "0.00" at bounding box center [533, 367] width 53 height 18
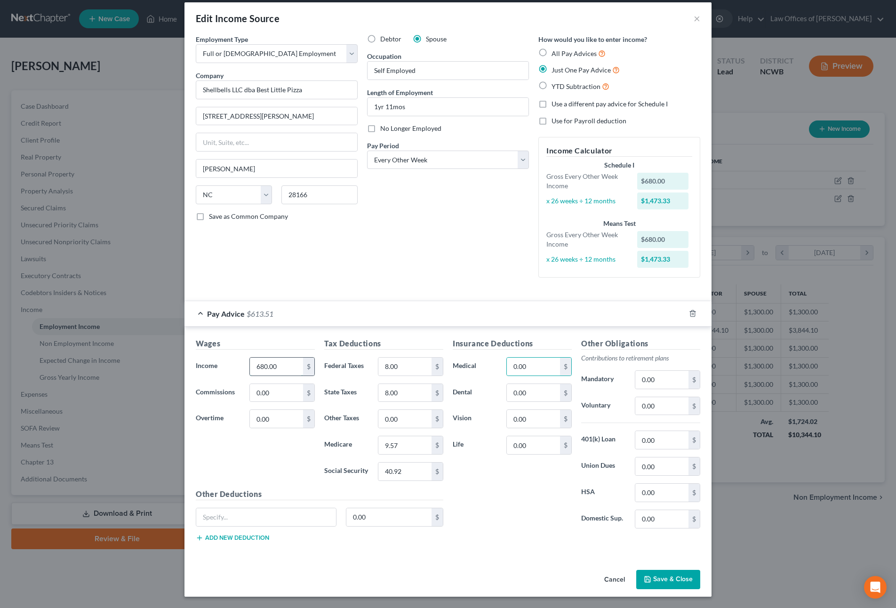
drag, startPoint x: 258, startPoint y: 365, endPoint x: 297, endPoint y: 376, distance: 40.0
click at [258, 365] on input "680.00" at bounding box center [276, 367] width 53 height 18
type input "660.00"
click at [412, 374] on input "8.00" at bounding box center [404, 367] width 53 height 18
click at [420, 394] on input "8.00" at bounding box center [404, 393] width 53 height 18
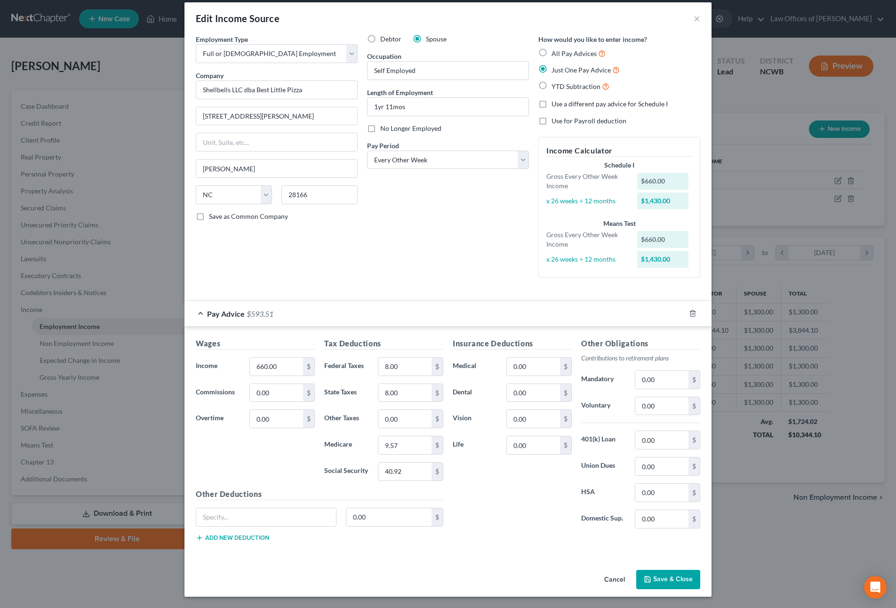
click at [670, 574] on button "Save & Close" at bounding box center [668, 580] width 64 height 20
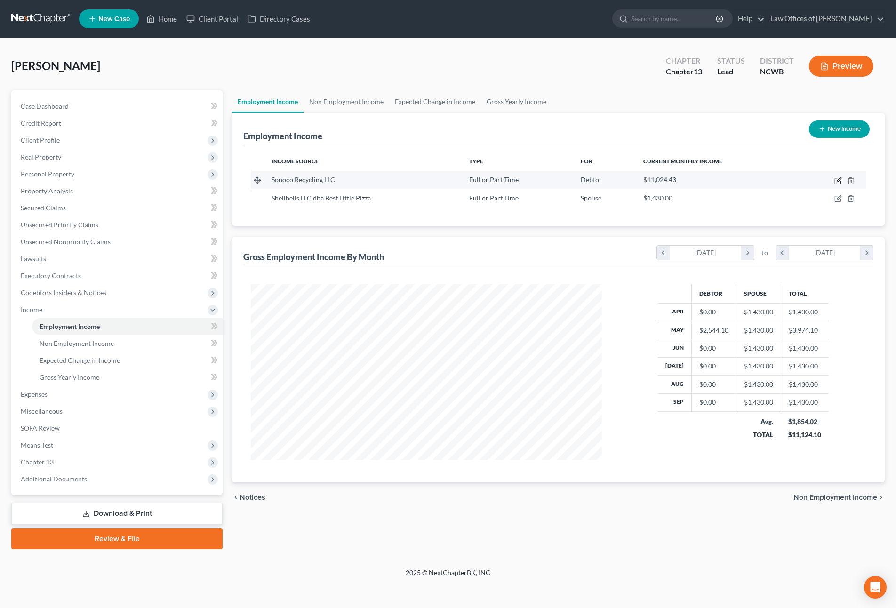
click at [838, 183] on icon "button" at bounding box center [839, 181] width 8 height 8
select select "0"
select select "42"
select select "3"
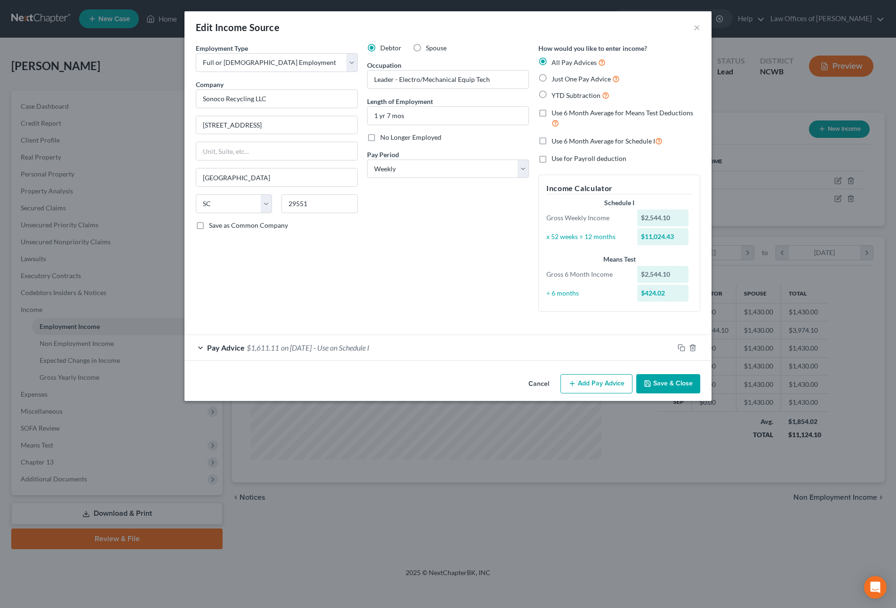
click at [552, 114] on label "Use 6 Month Average for Means Test Deductions" at bounding box center [626, 118] width 149 height 20
click at [555, 114] on input "Use 6 Month Average for Means Test Deductions" at bounding box center [558, 111] width 6 height 6
checkbox input "true"
click at [661, 390] on button "Save & Close" at bounding box center [668, 384] width 64 height 20
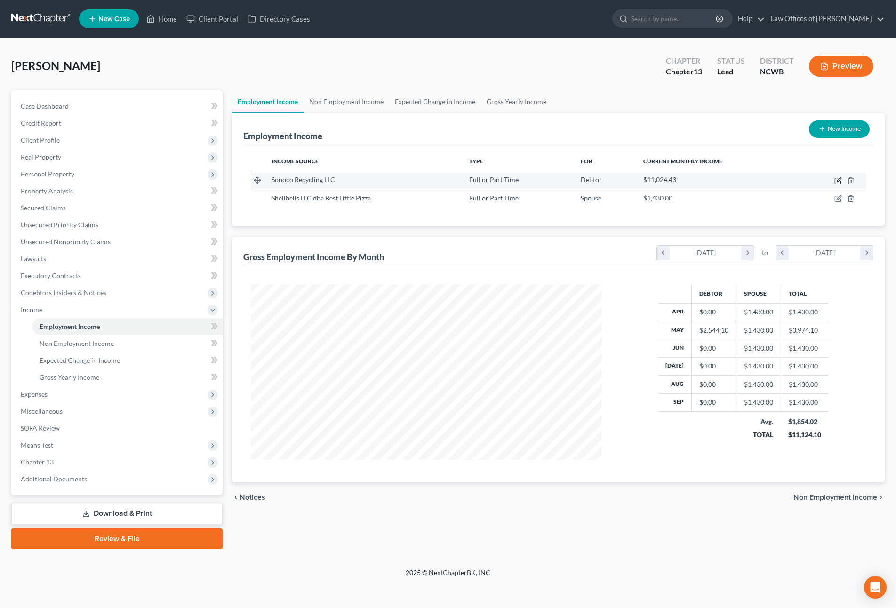
click at [837, 179] on icon "button" at bounding box center [839, 181] width 8 height 8
select select "0"
select select "42"
select select "3"
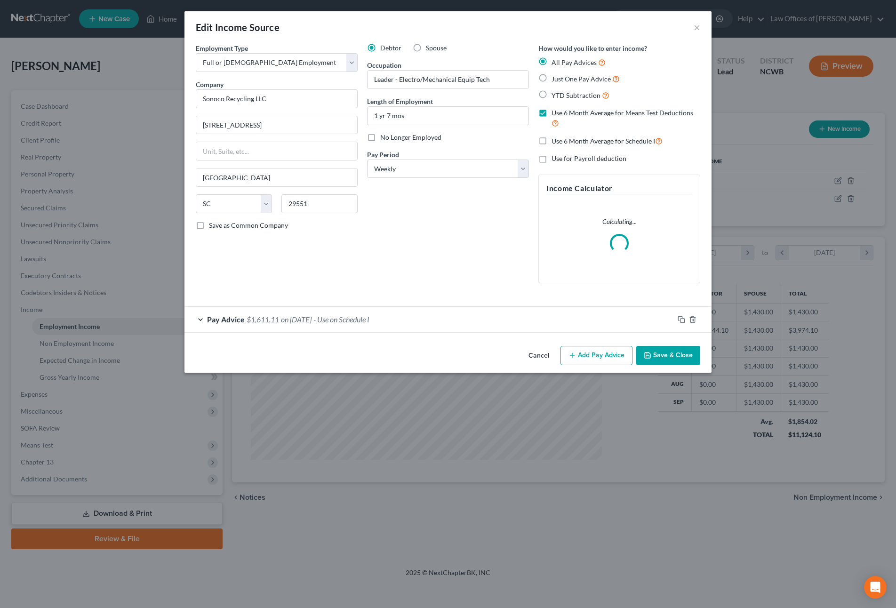
click at [552, 81] on label "Just One Pay Advice" at bounding box center [586, 78] width 68 height 11
click at [555, 80] on input "Just One Pay Advice" at bounding box center [558, 76] width 6 height 6
radio input "true"
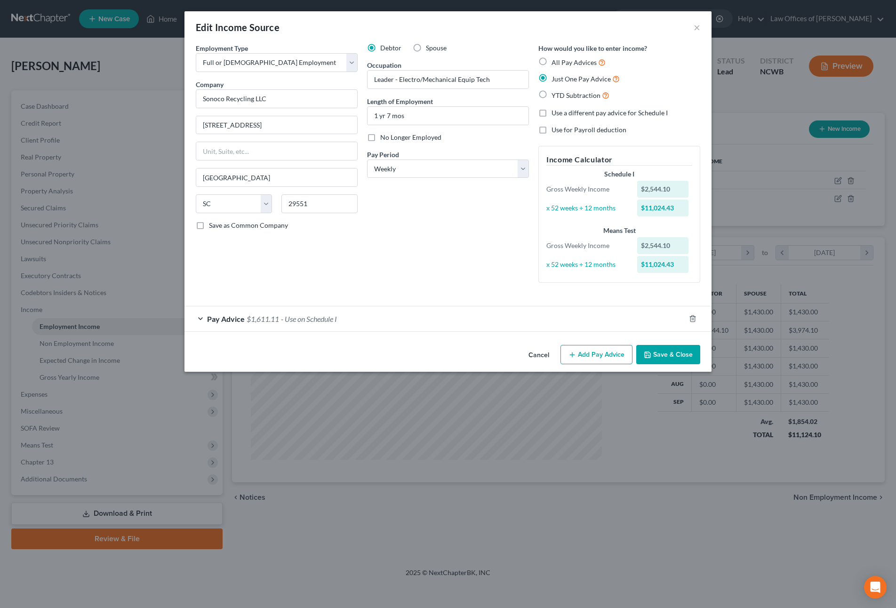
click at [266, 321] on span "$1,611.11" at bounding box center [263, 318] width 32 height 9
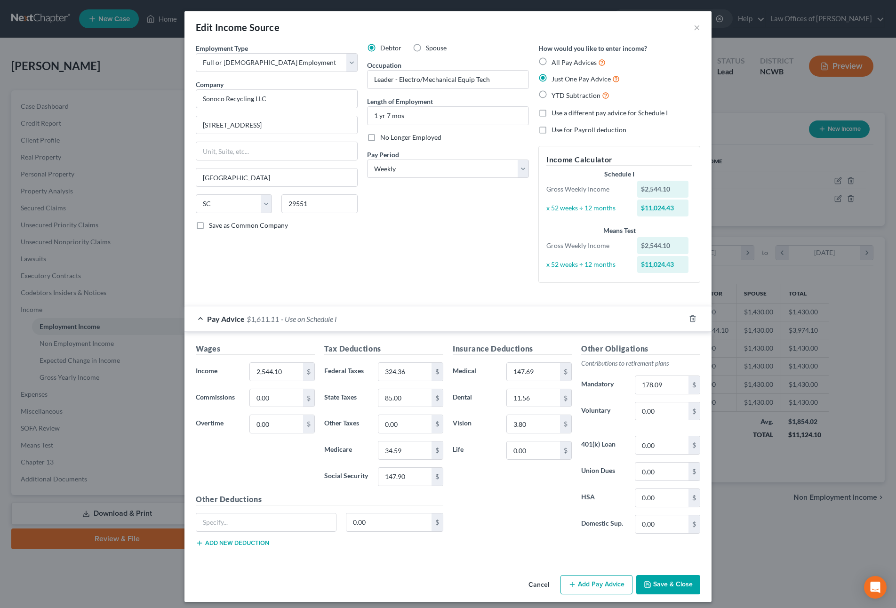
click at [552, 62] on label "All Pay Advices" at bounding box center [579, 62] width 54 height 11
click at [555, 62] on input "All Pay Advices" at bounding box center [558, 60] width 6 height 6
radio input "true"
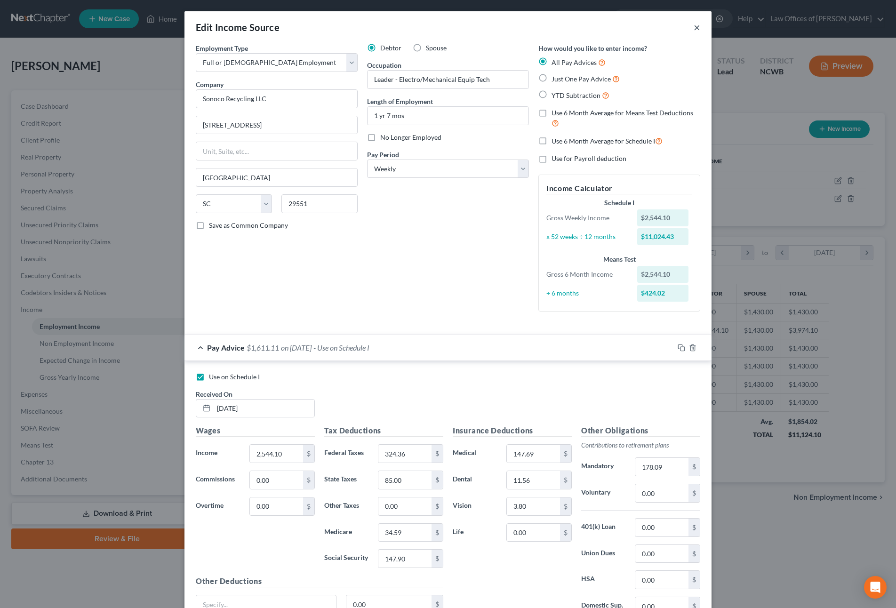
click at [694, 24] on button "×" at bounding box center [697, 27] width 7 height 11
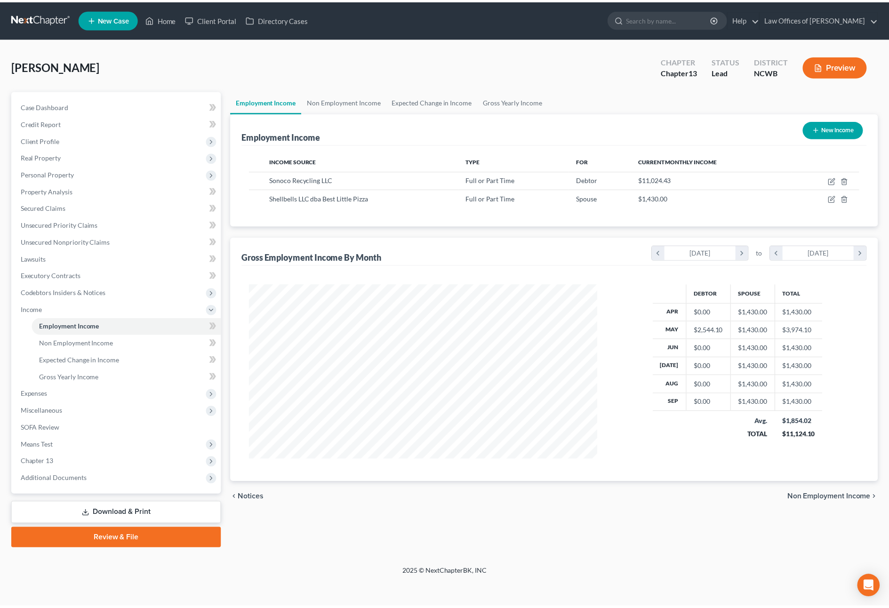
scroll to position [176, 370]
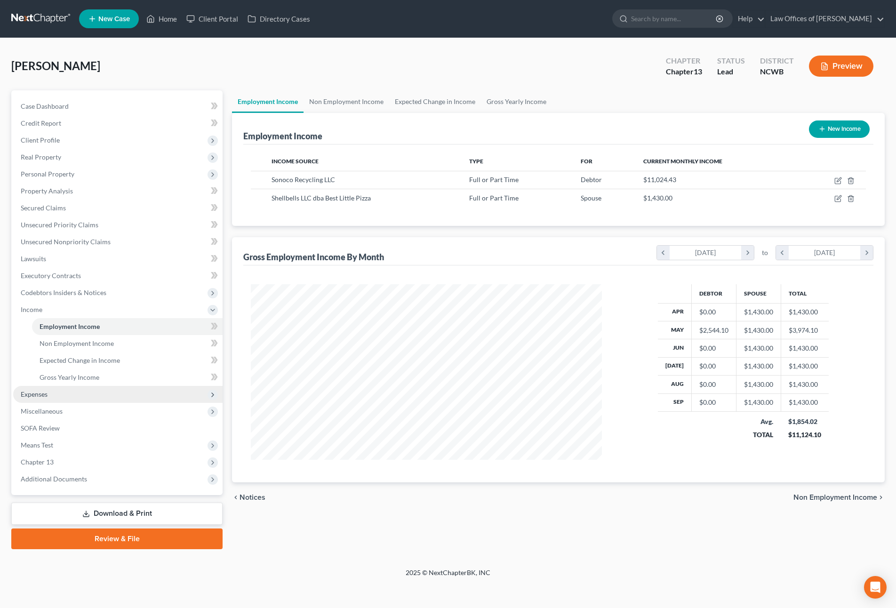
click at [24, 395] on span "Expenses" at bounding box center [34, 394] width 27 height 8
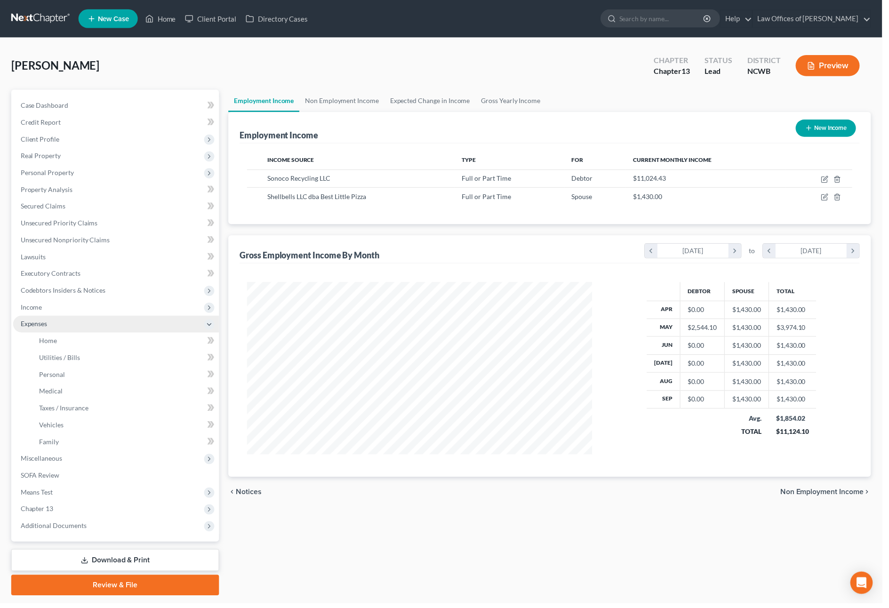
scroll to position [470576, 470383]
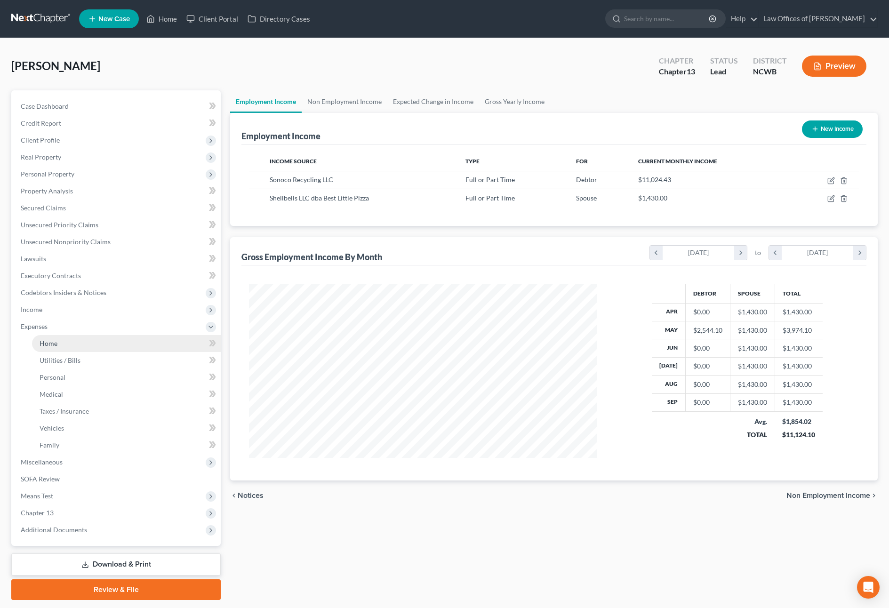
click at [56, 341] on span "Home" at bounding box center [49, 343] width 18 height 8
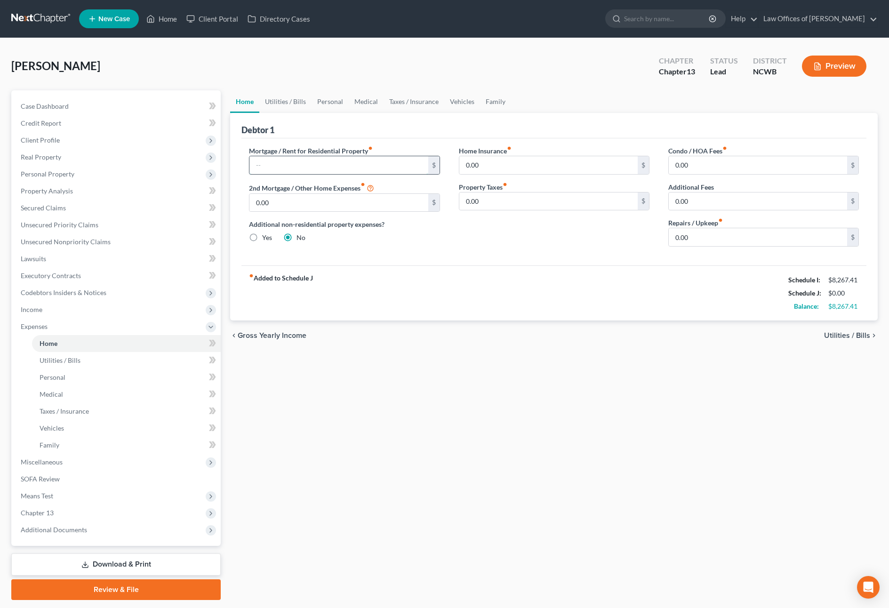
click at [350, 168] on input "text" at bounding box center [338, 165] width 178 height 18
type input "1,060.96"
click at [334, 198] on input "0.00" at bounding box center [338, 203] width 178 height 18
type input "760.68"
click at [845, 335] on span "Utilities / Bills" at bounding box center [847, 336] width 46 height 8
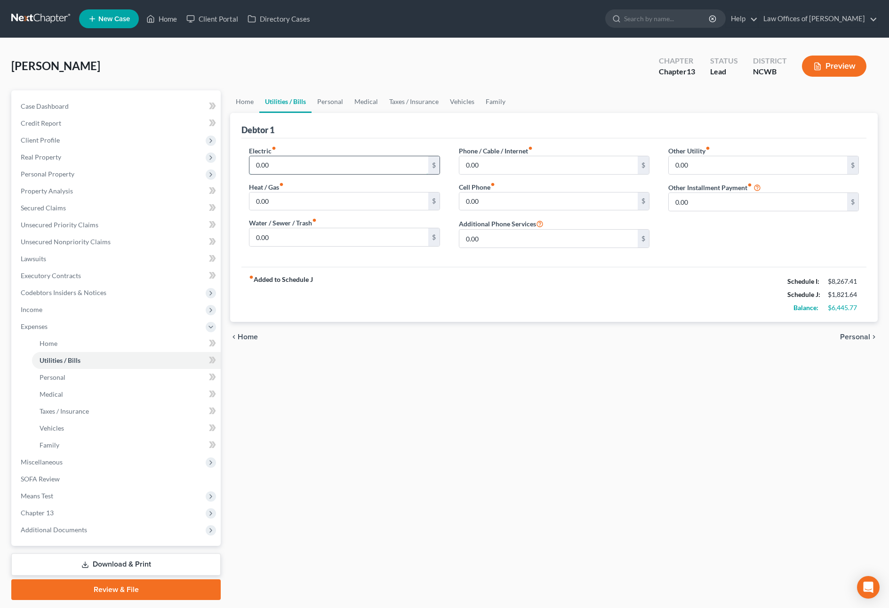
click at [345, 167] on input "0.00" at bounding box center [338, 165] width 178 height 18
type input "330"
click at [481, 161] on input "0.00" at bounding box center [548, 165] width 178 height 18
type input "337.04"
click at [531, 207] on input "0.00" at bounding box center [548, 202] width 178 height 18
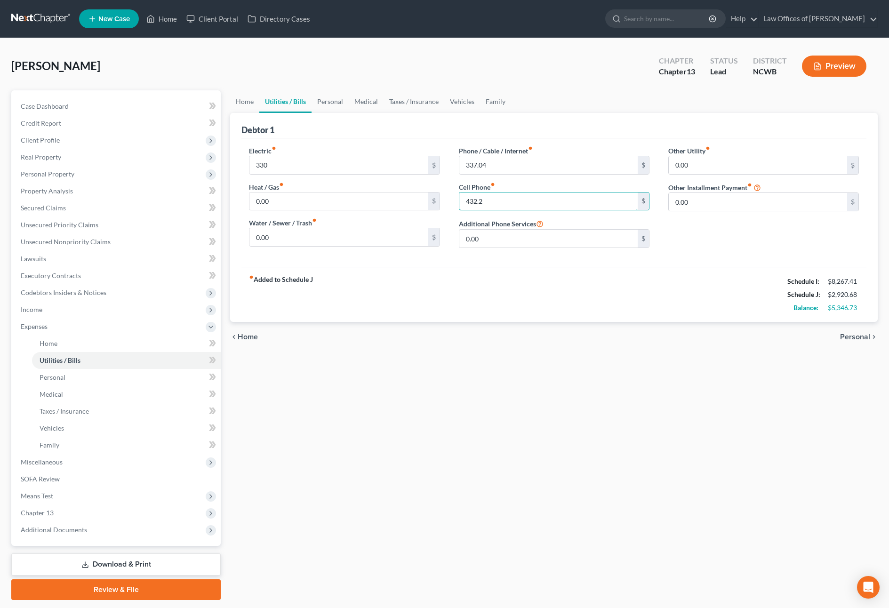
type input "432.20"
click at [245, 338] on span "Home" at bounding box center [248, 337] width 20 height 8
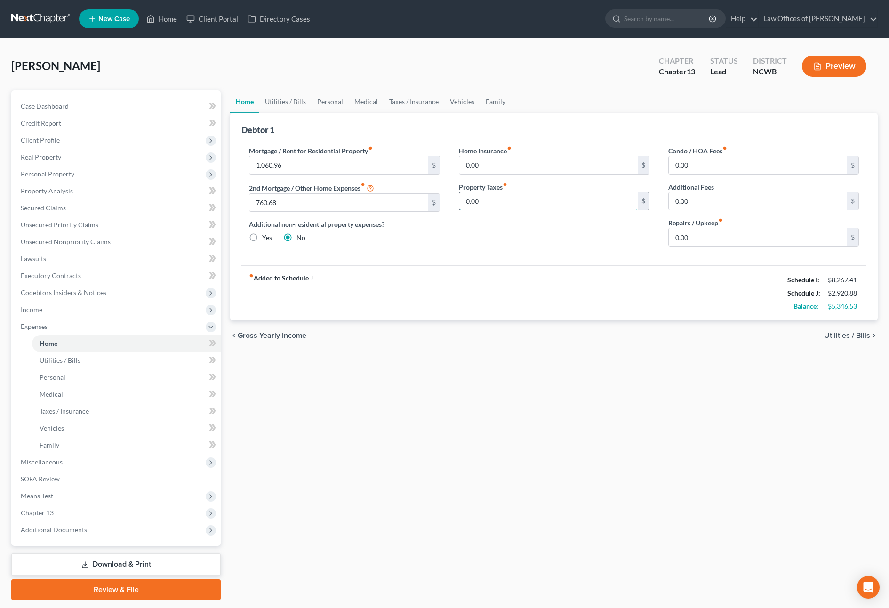
click at [527, 206] on input "0.00" at bounding box center [548, 202] width 178 height 18
type input "75.84"
click at [837, 332] on span "Utilities / Bills" at bounding box center [847, 336] width 46 height 8
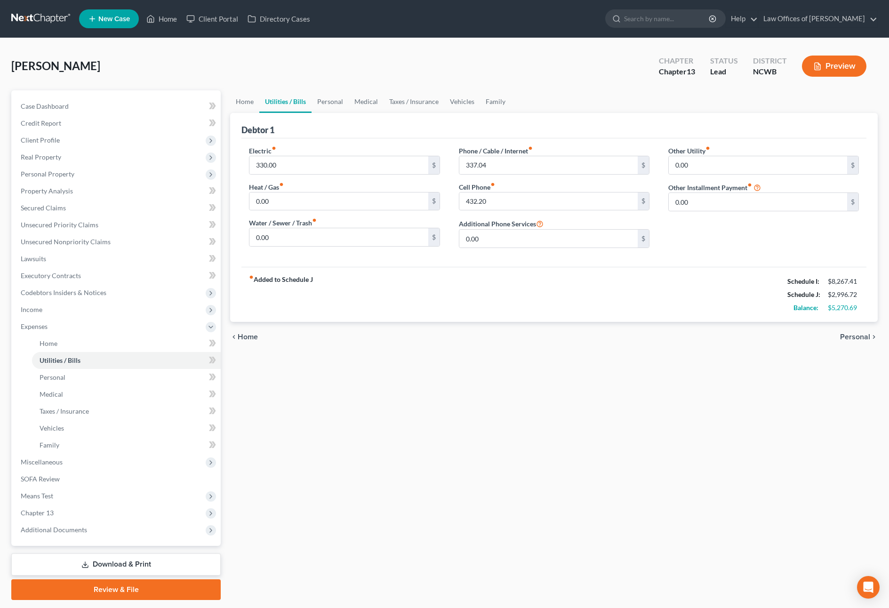
click at [856, 333] on span "Personal" at bounding box center [855, 337] width 30 height 8
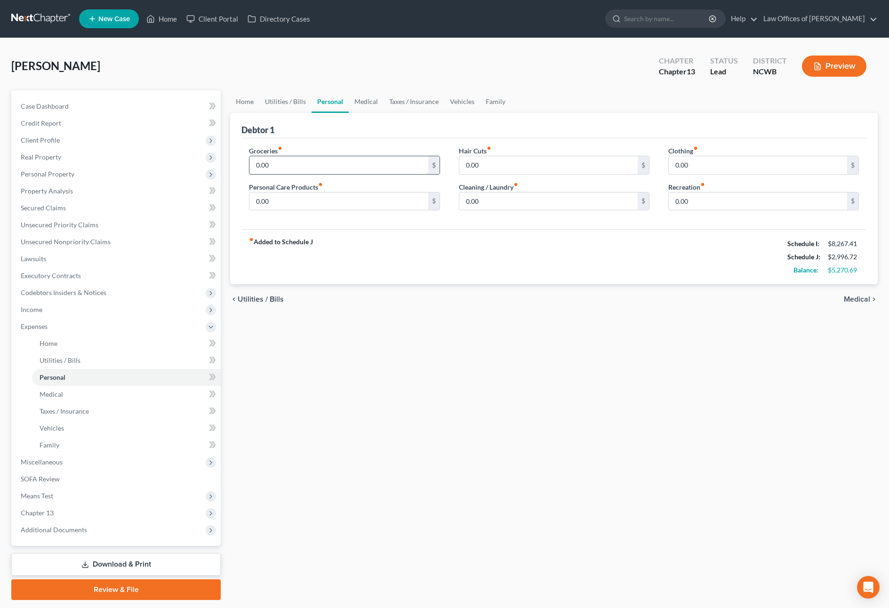
click at [284, 162] on input "0.00" at bounding box center [338, 165] width 178 height 18
type input "1,010.50"
click at [701, 167] on input "0.00" at bounding box center [758, 165] width 178 height 18
type input "483.27"
click at [383, 156] on div "1,010.50 $" at bounding box center [344, 165] width 191 height 19
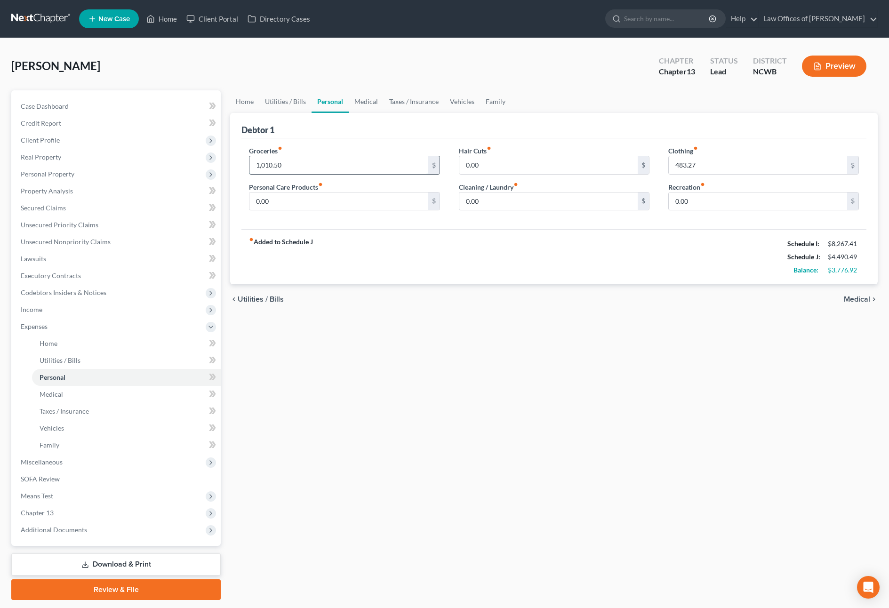
click at [377, 174] on input "1,010.50" at bounding box center [338, 165] width 178 height 18
type input "1,010.48"
click at [854, 298] on span "Medical" at bounding box center [857, 300] width 26 height 8
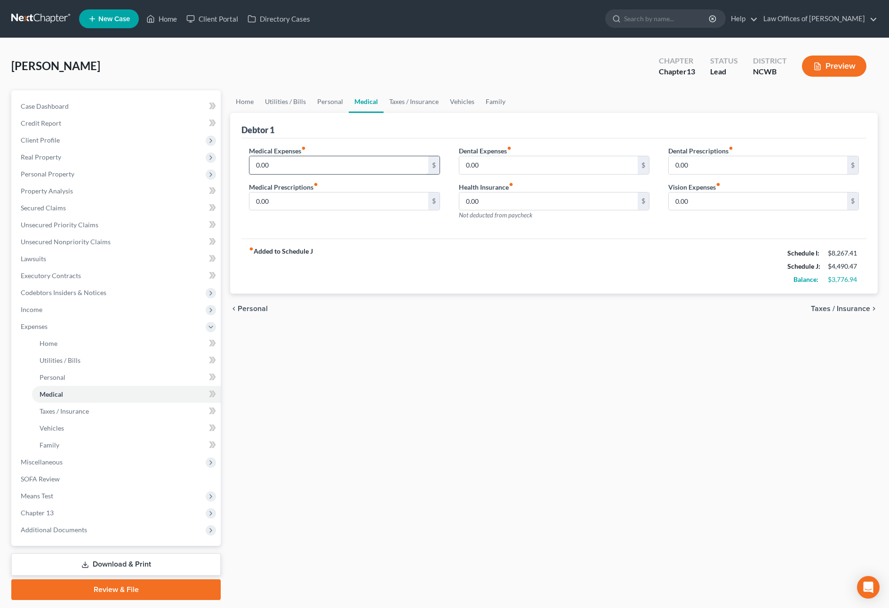
click at [382, 163] on input "0.00" at bounding box center [338, 165] width 178 height 18
click at [842, 312] on span "Taxes / Insurance" at bounding box center [840, 309] width 59 height 8
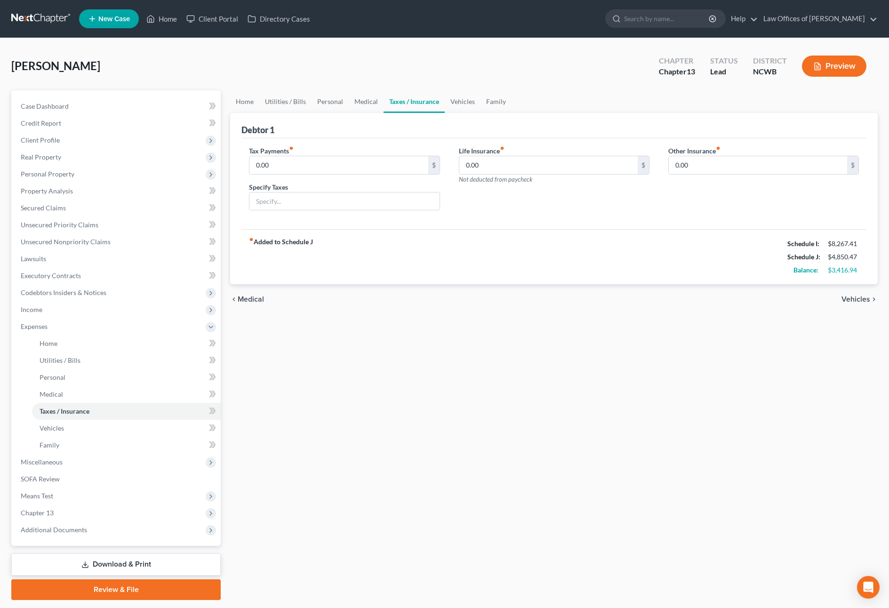
click at [863, 302] on span "Vehicles" at bounding box center [856, 300] width 29 height 8
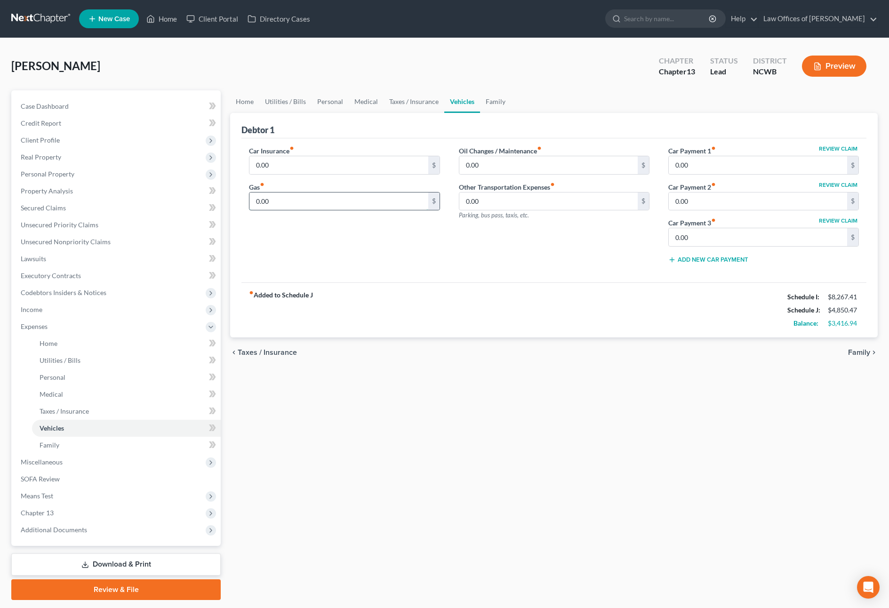
click at [400, 197] on input "0.00" at bounding box center [338, 202] width 178 height 18
click at [281, 349] on span "Taxes / Insurance" at bounding box center [267, 353] width 59 height 8
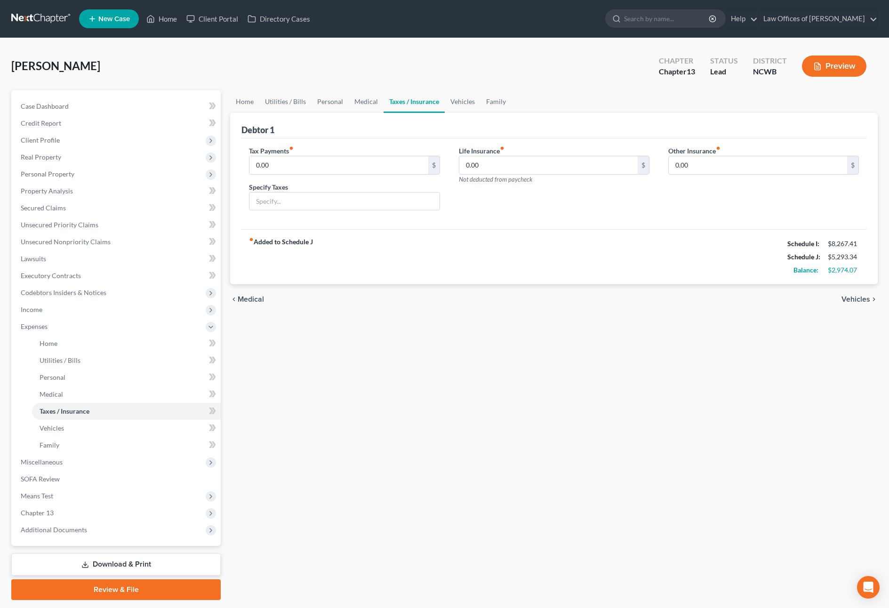
click at [262, 302] on span "Medical" at bounding box center [251, 300] width 26 height 8
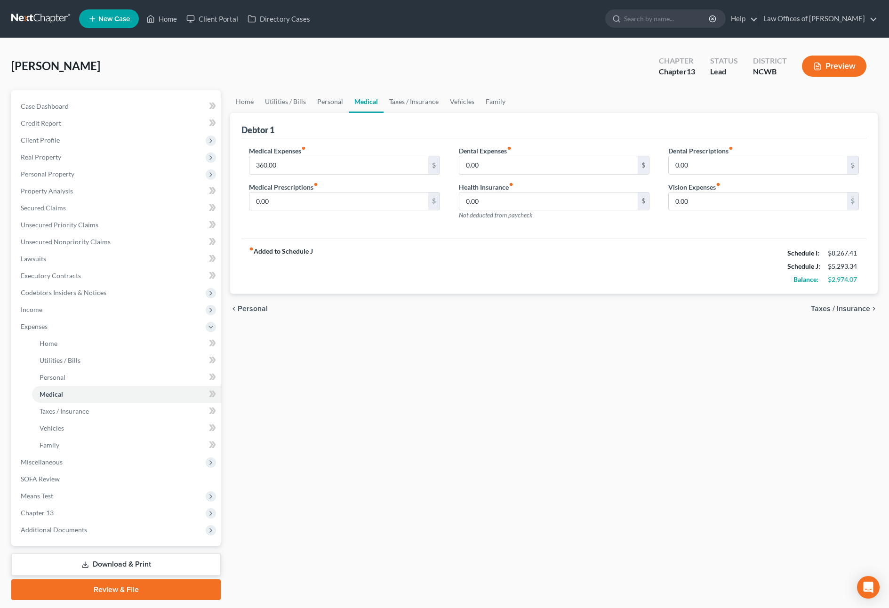
click at [256, 312] on span "Personal" at bounding box center [253, 309] width 30 height 8
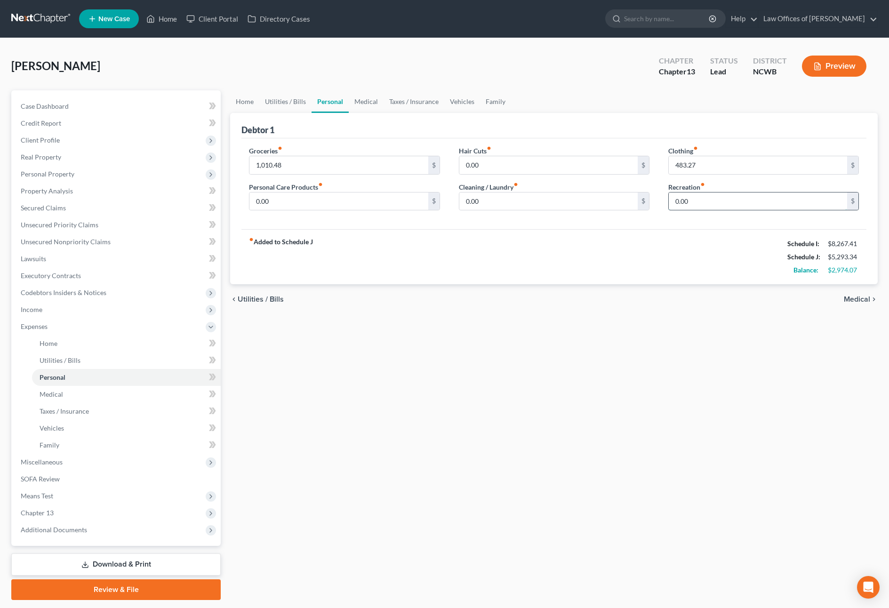
click at [739, 202] on input "0.00" at bounding box center [758, 202] width 178 height 18
click at [244, 102] on link "Home" at bounding box center [244, 101] width 29 height 23
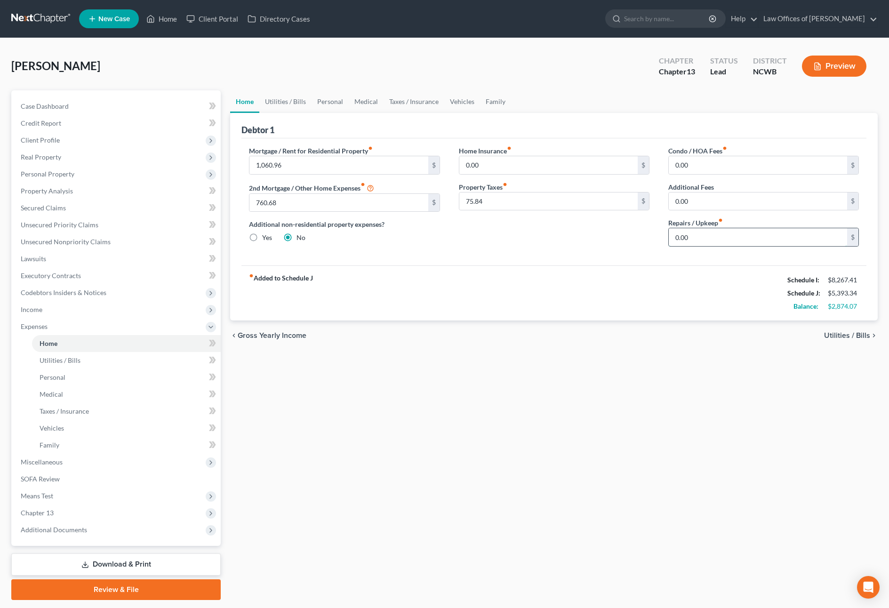
click at [720, 245] on input "0.00" at bounding box center [758, 237] width 178 height 18
click at [853, 338] on span "Utilities / Bills" at bounding box center [847, 336] width 46 height 8
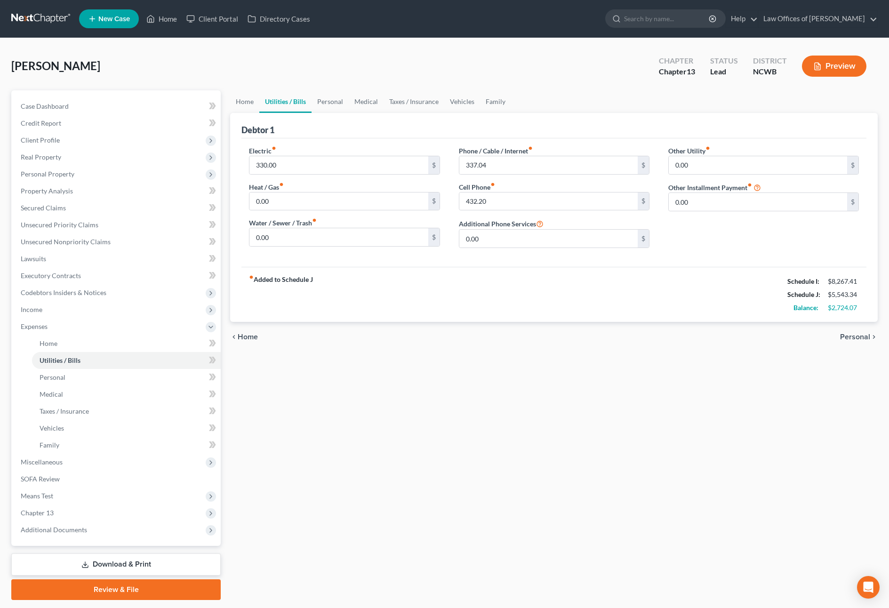
click at [853, 338] on span "Personal" at bounding box center [855, 337] width 30 height 8
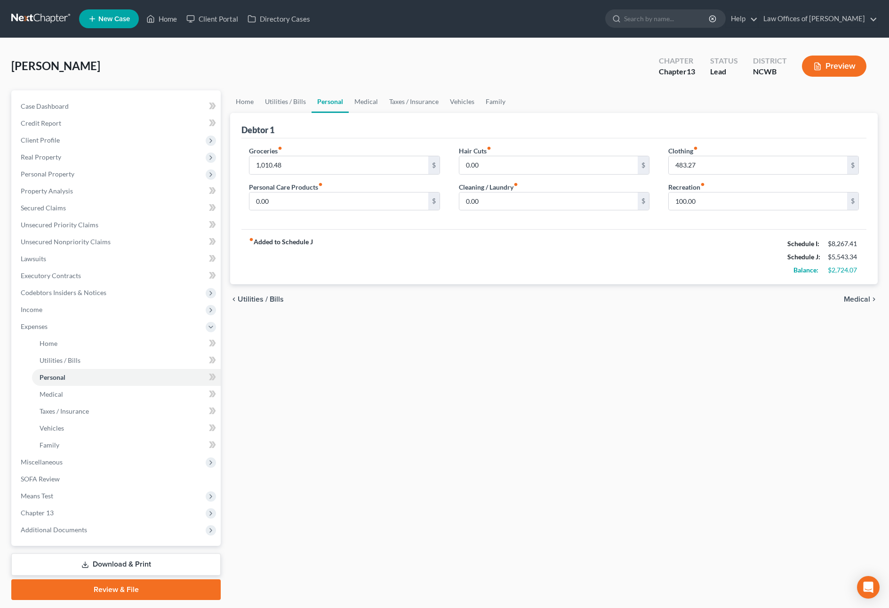
click at [867, 298] on span "Medical" at bounding box center [857, 300] width 26 height 8
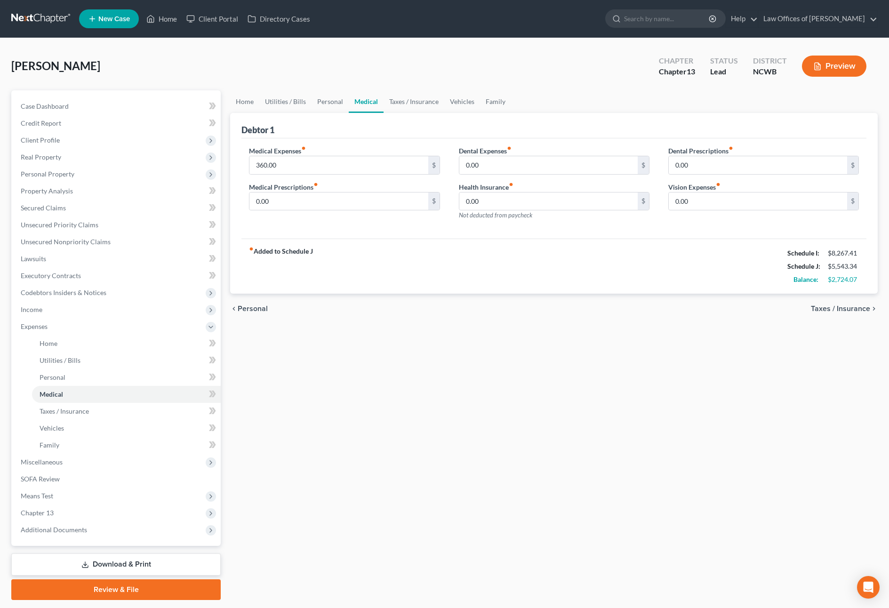
click at [860, 309] on span "Taxes / Insurance" at bounding box center [840, 309] width 59 height 8
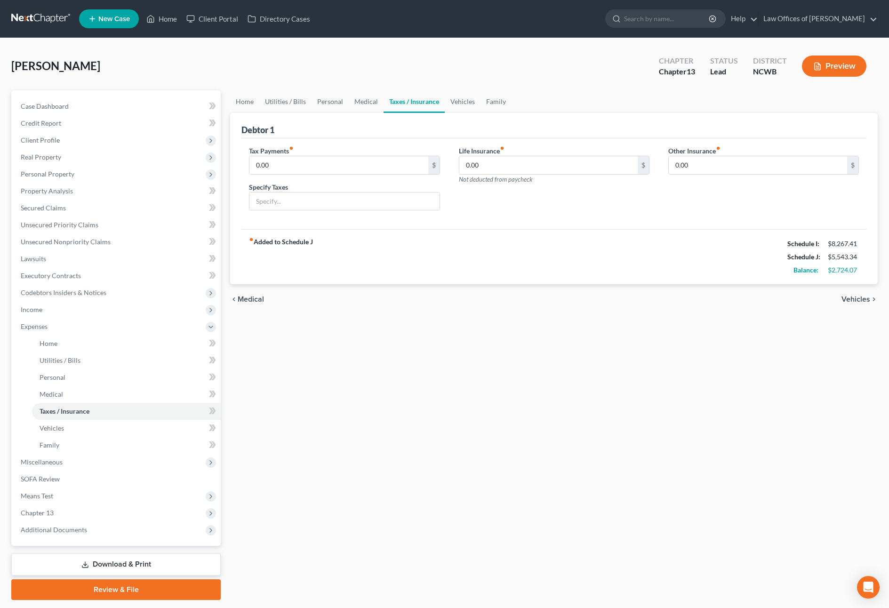
click at [856, 301] on span "Vehicles" at bounding box center [856, 300] width 29 height 8
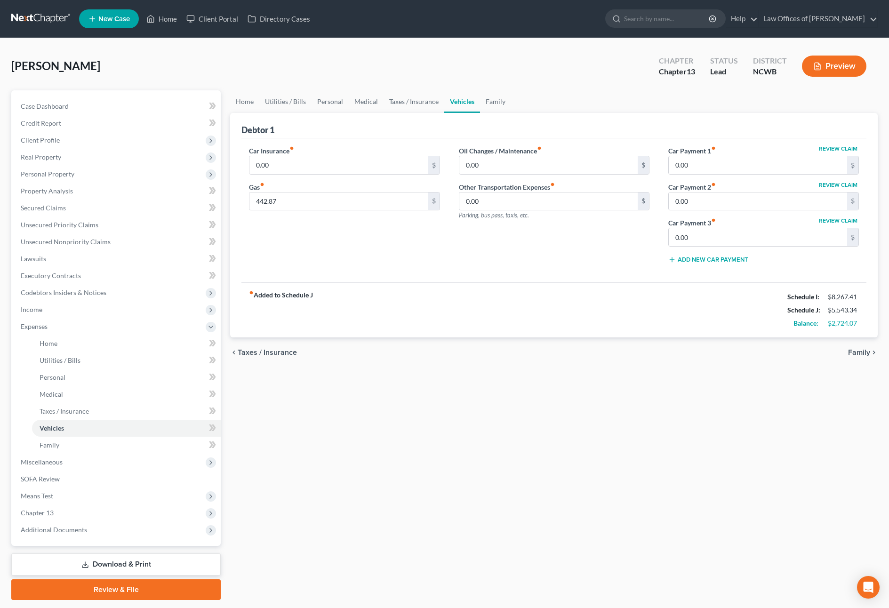
click at [857, 352] on span "Family" at bounding box center [859, 353] width 22 height 8
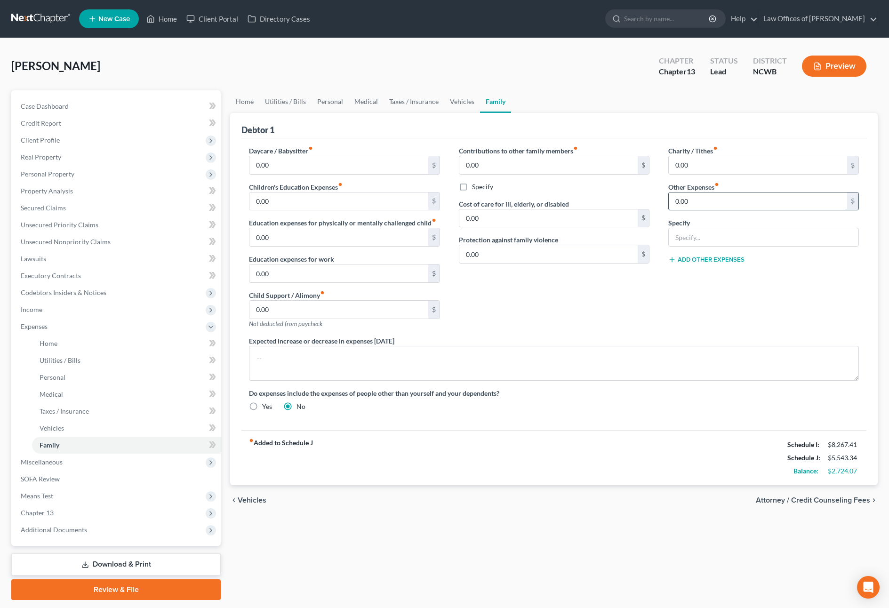
click at [754, 204] on input "0.00" at bounding box center [758, 202] width 178 height 18
click at [697, 241] on input "text" at bounding box center [764, 237] width 190 height 18
click at [450, 101] on link "Vehicles" at bounding box center [462, 101] width 36 height 23
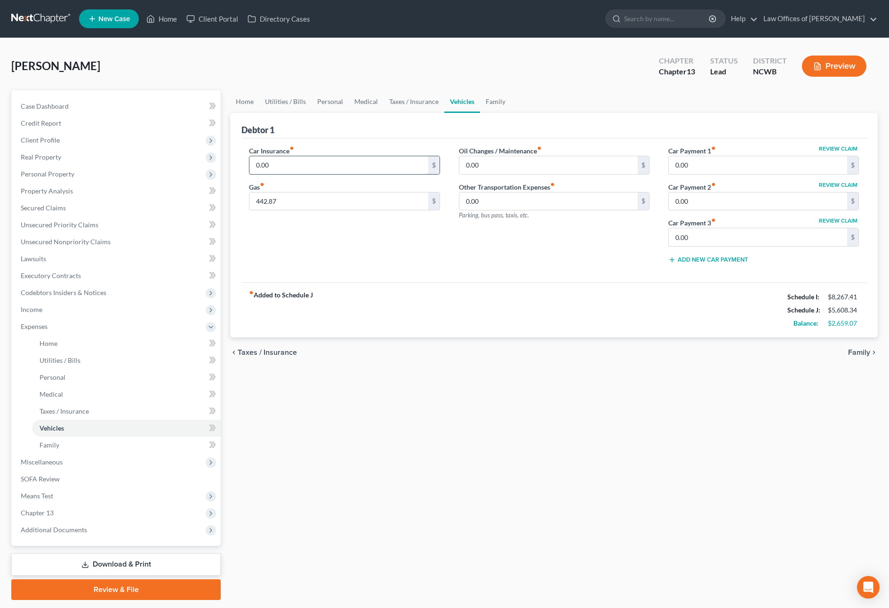
click at [394, 161] on input "0.00" at bounding box center [338, 165] width 178 height 18
click at [332, 103] on link "Personal" at bounding box center [330, 101] width 37 height 23
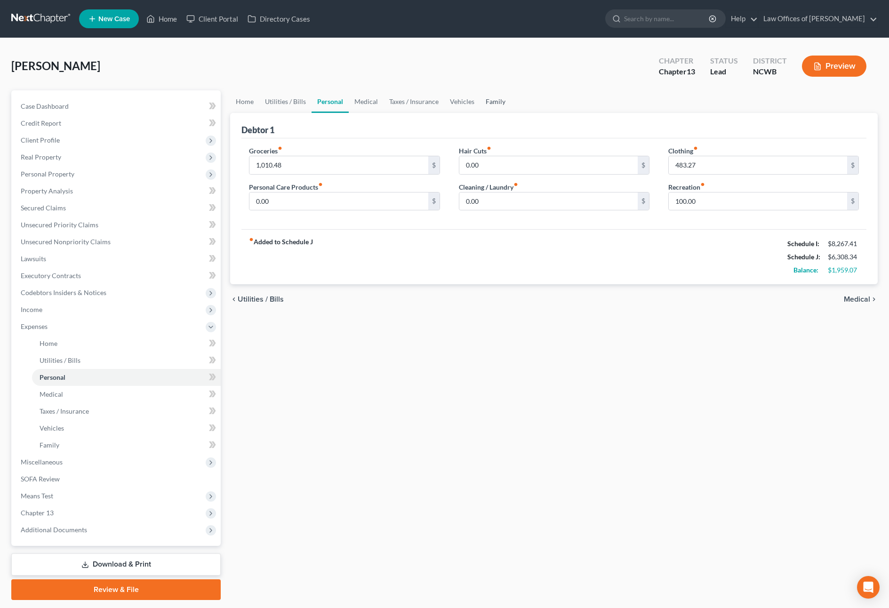
click at [488, 105] on link "Family" at bounding box center [495, 101] width 31 height 23
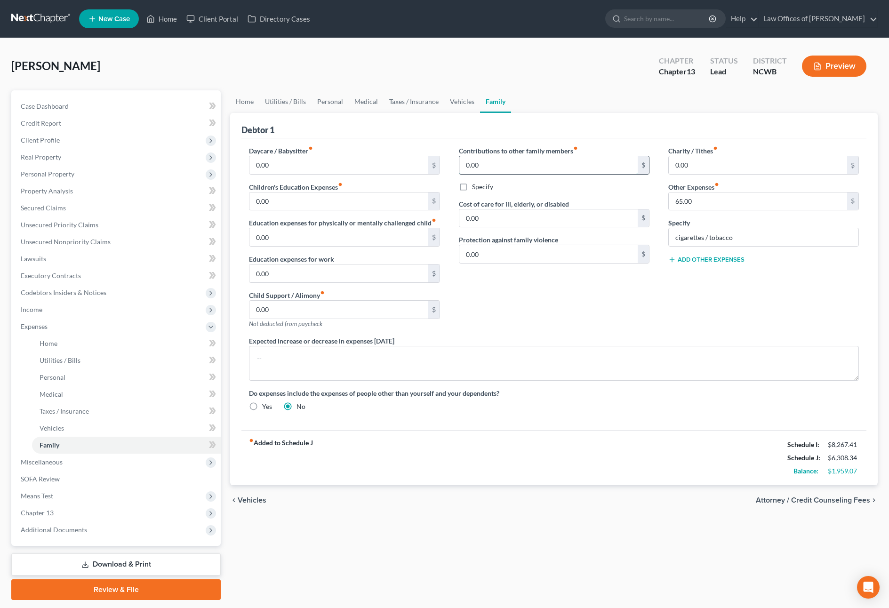
click at [498, 164] on input "0.00" at bounding box center [548, 165] width 178 height 18
click at [700, 166] on input "0.00" at bounding box center [758, 165] width 178 height 18
click at [575, 163] on input "0.00" at bounding box center [548, 165] width 178 height 18
click at [758, 166] on input "442" at bounding box center [758, 165] width 178 height 18
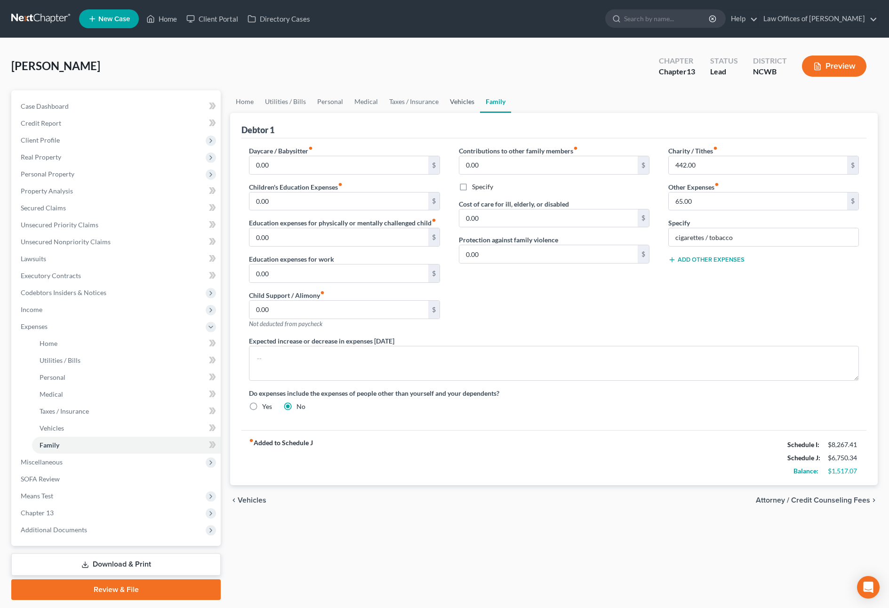
click at [453, 99] on link "Vehicles" at bounding box center [462, 101] width 36 height 23
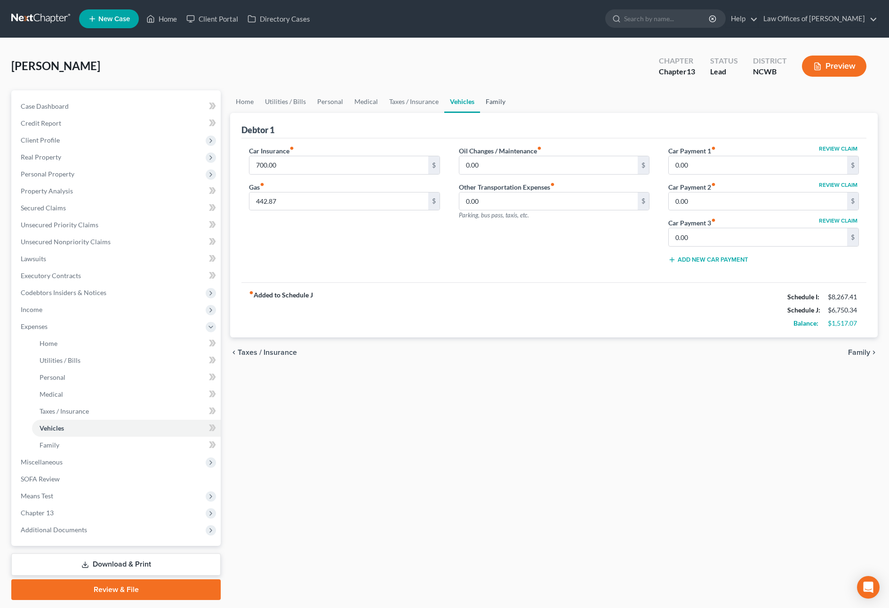
click at [494, 102] on link "Family" at bounding box center [495, 101] width 31 height 23
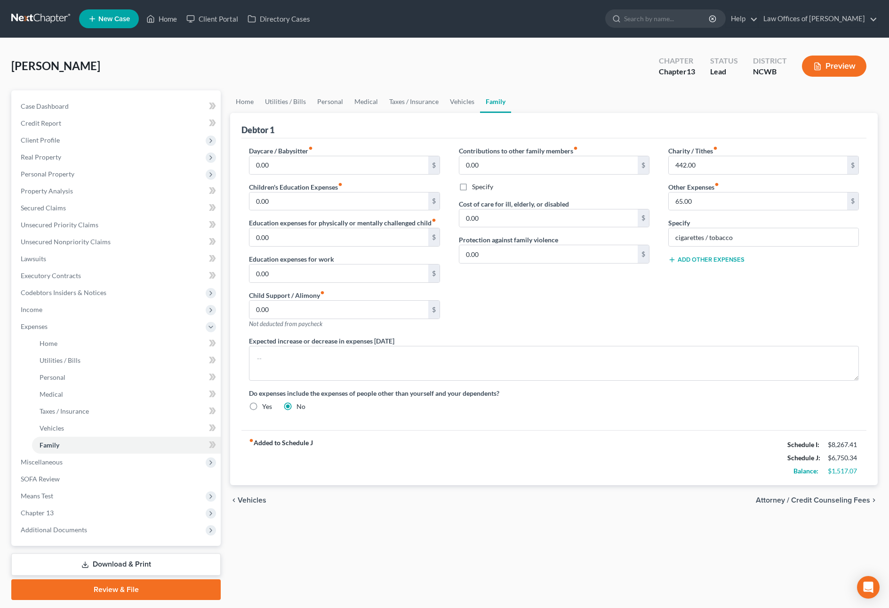
click at [678, 151] on label "Charity / Tithes fiber_manual_record" at bounding box center [692, 151] width 49 height 10
click at [687, 295] on div "Charity / Tithes fiber_manual_record 442.00 $ Other Expenses fiber_manual_recor…" at bounding box center [763, 241] width 209 height 190
click at [681, 151] on label "Charity / Tithes fiber_manual_record" at bounding box center [692, 151] width 49 height 10
click at [36, 476] on span "SOFA Review" at bounding box center [40, 479] width 39 height 8
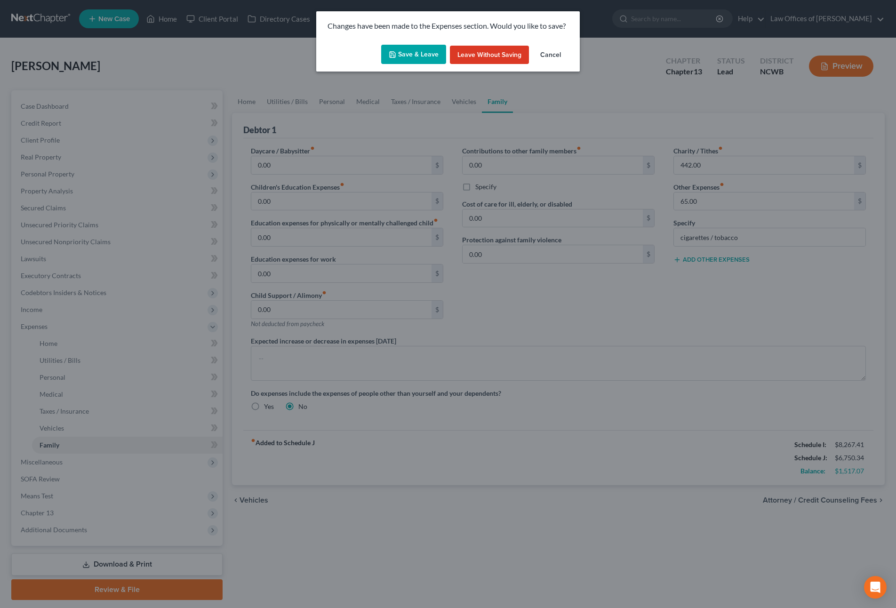
click at [401, 57] on button "Save & Leave" at bounding box center [413, 55] width 65 height 20
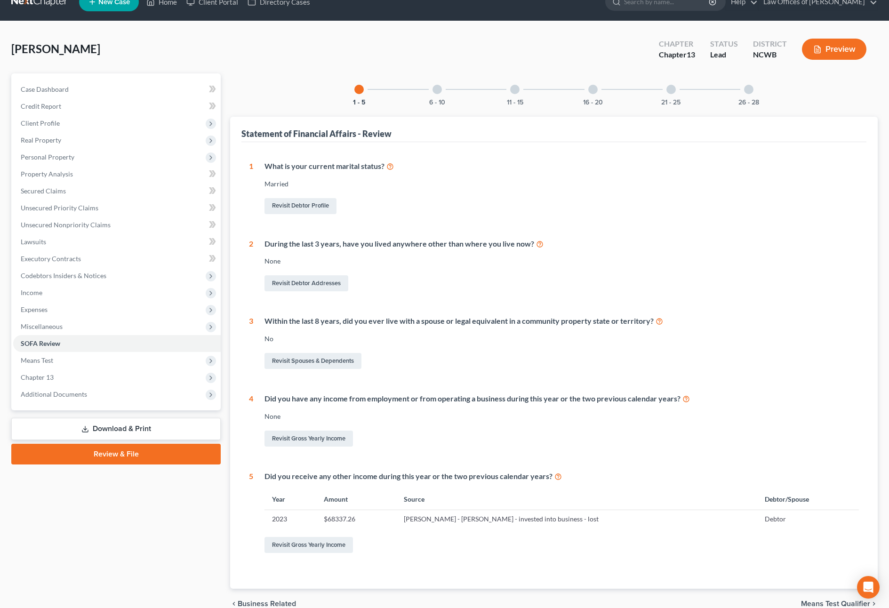
scroll to position [16, 0]
click at [440, 94] on div at bounding box center [437, 89] width 9 height 9
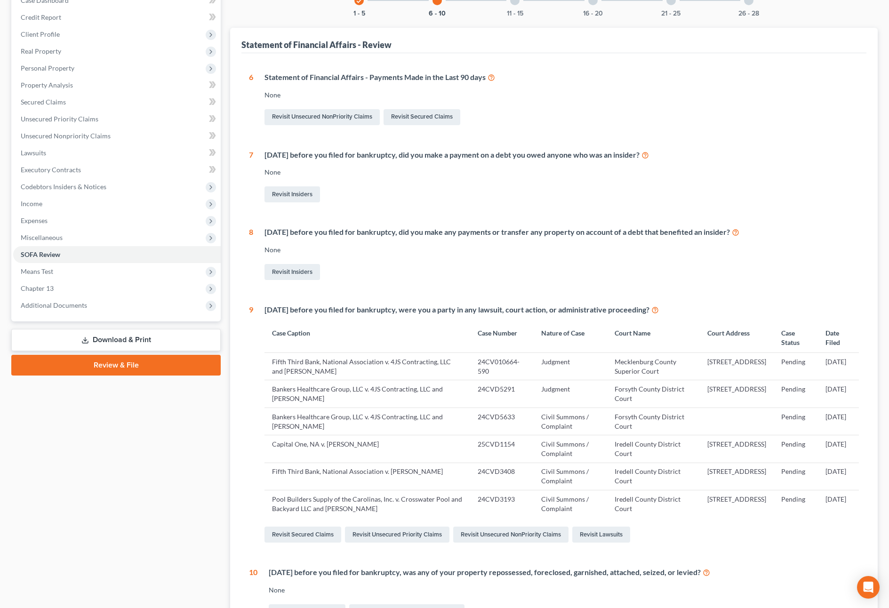
scroll to position [64, 0]
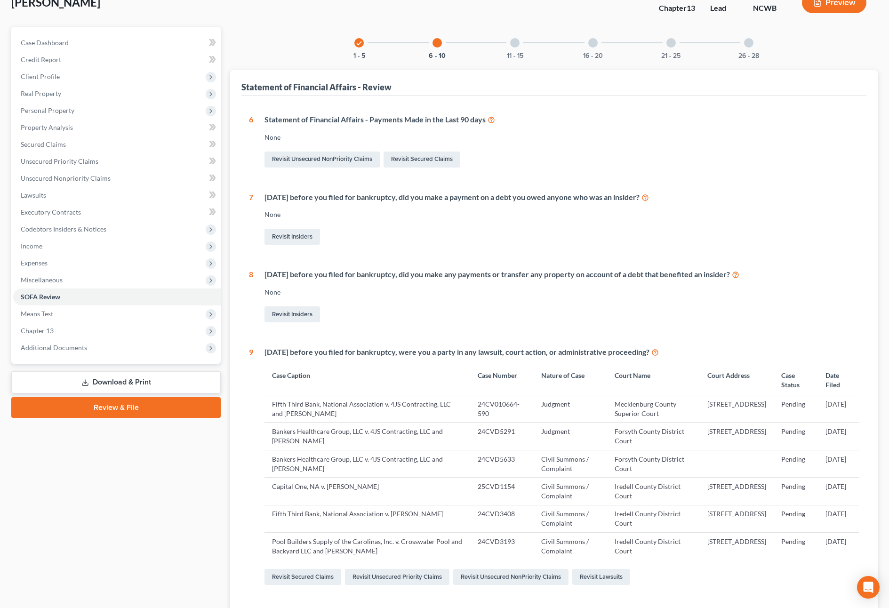
click at [515, 46] on div at bounding box center [514, 42] width 9 height 9
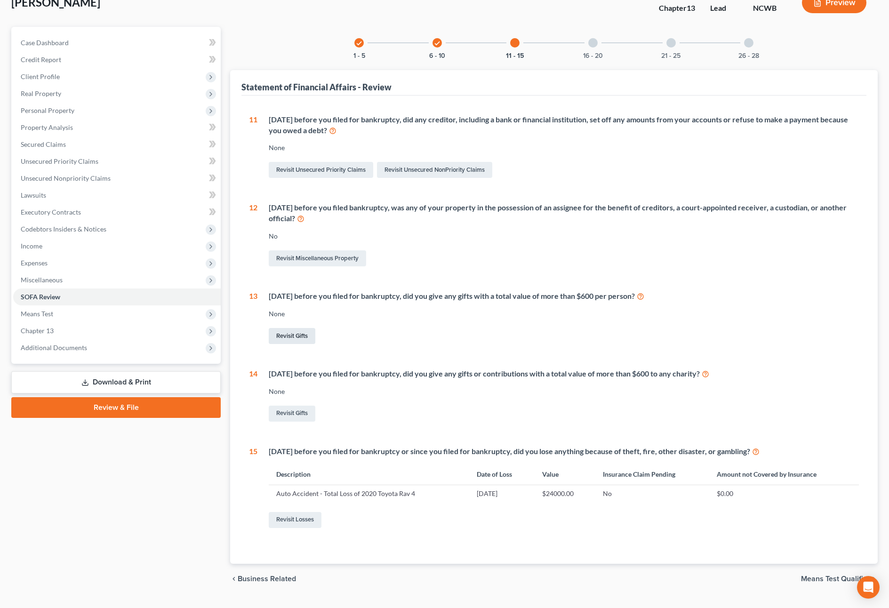
click at [299, 337] on link "Revisit Gifts" at bounding box center [292, 336] width 47 height 16
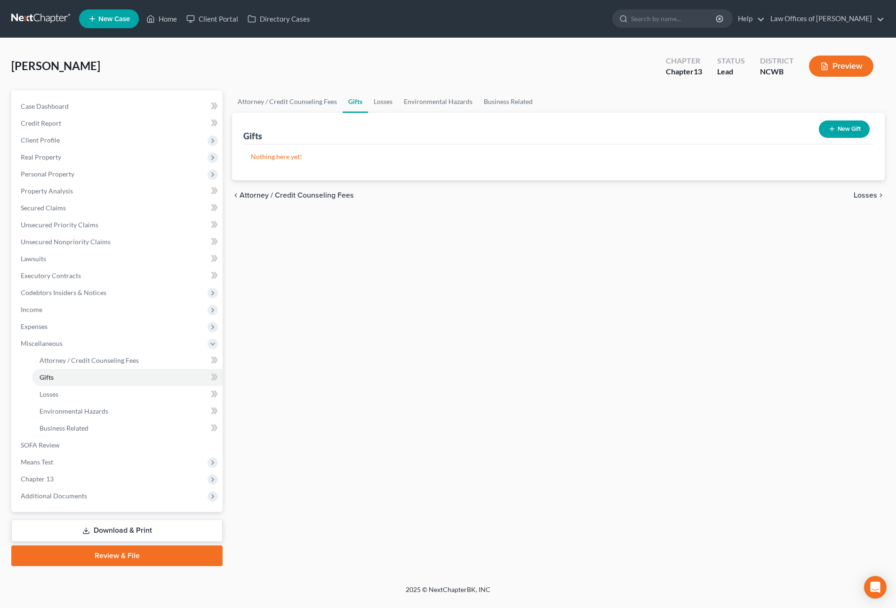
click at [840, 133] on button "New Gift" at bounding box center [844, 129] width 51 height 17
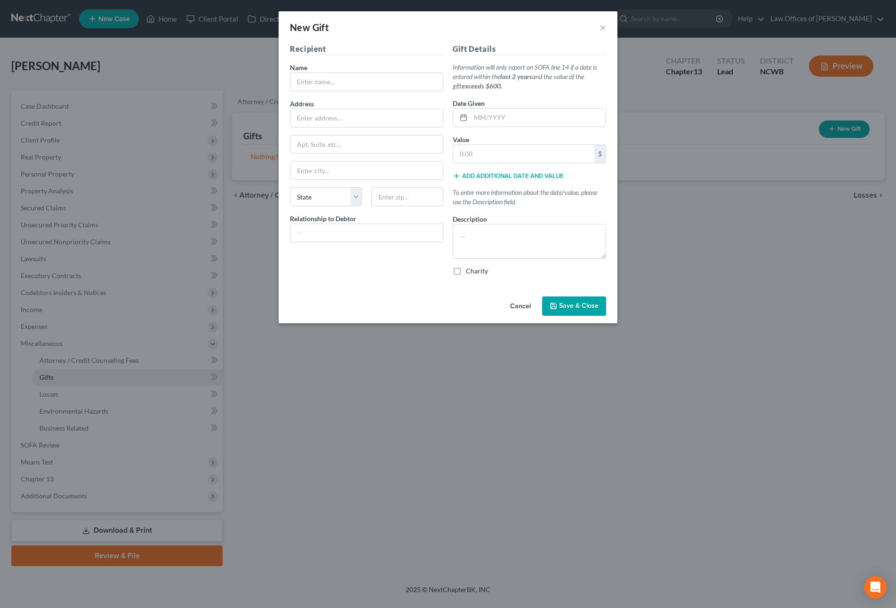
click at [466, 273] on label "Charity" at bounding box center [477, 270] width 22 height 9
click at [470, 273] on input "Charity" at bounding box center [473, 269] width 6 height 6
click at [483, 153] on input "text" at bounding box center [523, 154] width 141 height 18
click at [365, 80] on input "text" at bounding box center [366, 82] width 153 height 18
click at [503, 117] on input "text" at bounding box center [538, 118] width 135 height 18
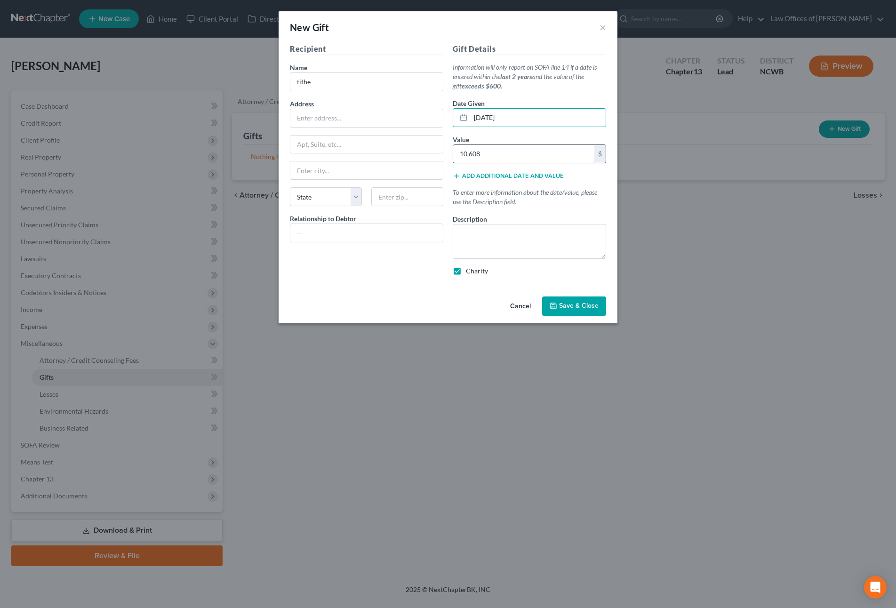
click at [491, 151] on input "10,608" at bounding box center [523, 154] width 141 height 18
click at [498, 227] on textarea at bounding box center [529, 241] width 153 height 35
click at [565, 302] on span "Save & Close" at bounding box center [579, 306] width 40 height 8
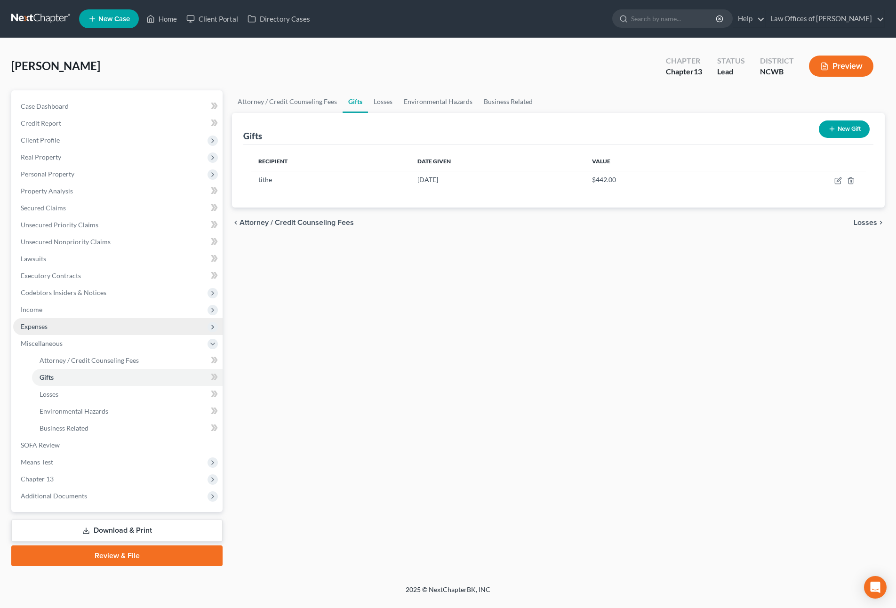
click at [29, 325] on span "Expenses" at bounding box center [34, 326] width 27 height 8
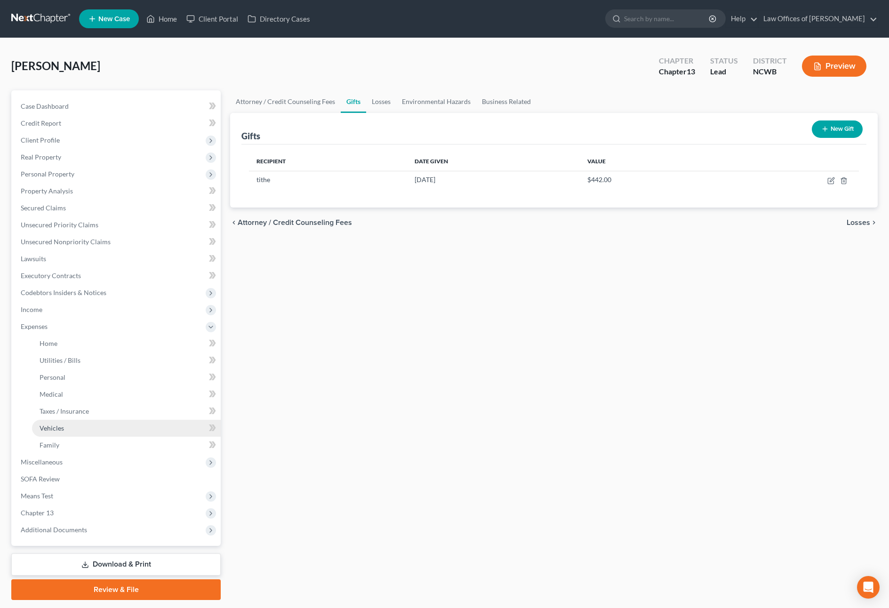
click at [58, 428] on span "Vehicles" at bounding box center [52, 428] width 24 height 8
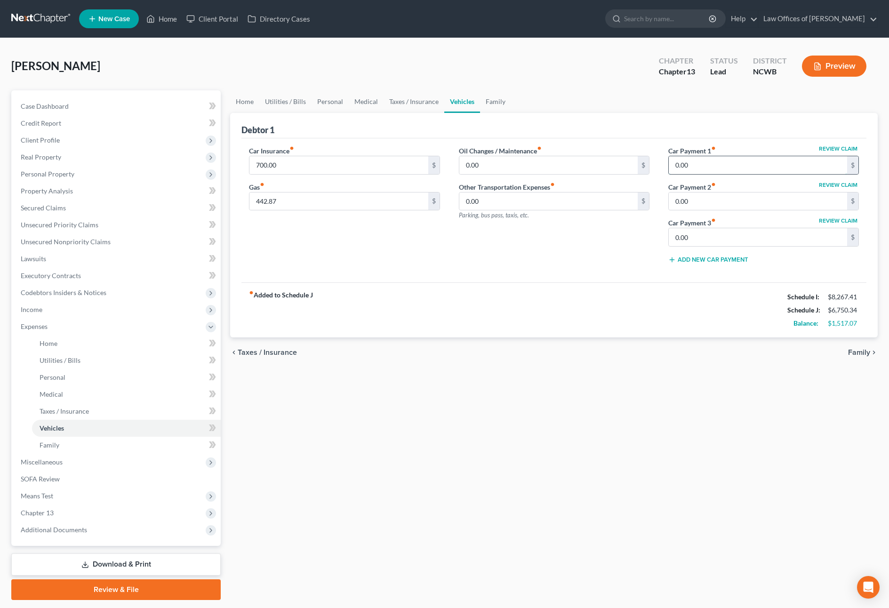
click at [736, 163] on input "0.00" at bounding box center [758, 165] width 178 height 18
click at [738, 207] on input "0.00" at bounding box center [758, 202] width 178 height 18
click at [498, 104] on link "Family" at bounding box center [495, 101] width 31 height 23
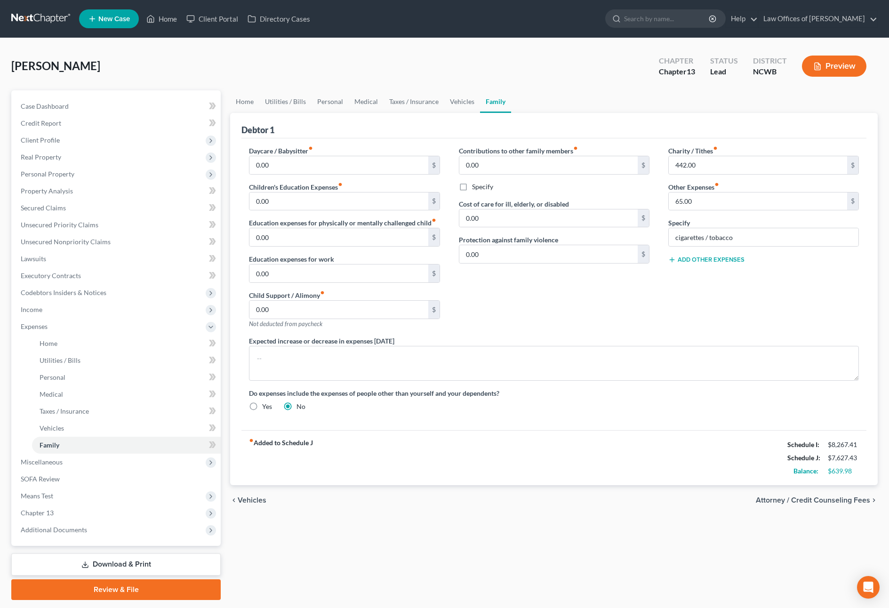
click at [739, 257] on button "Add Other Expenses" at bounding box center [706, 260] width 76 height 8
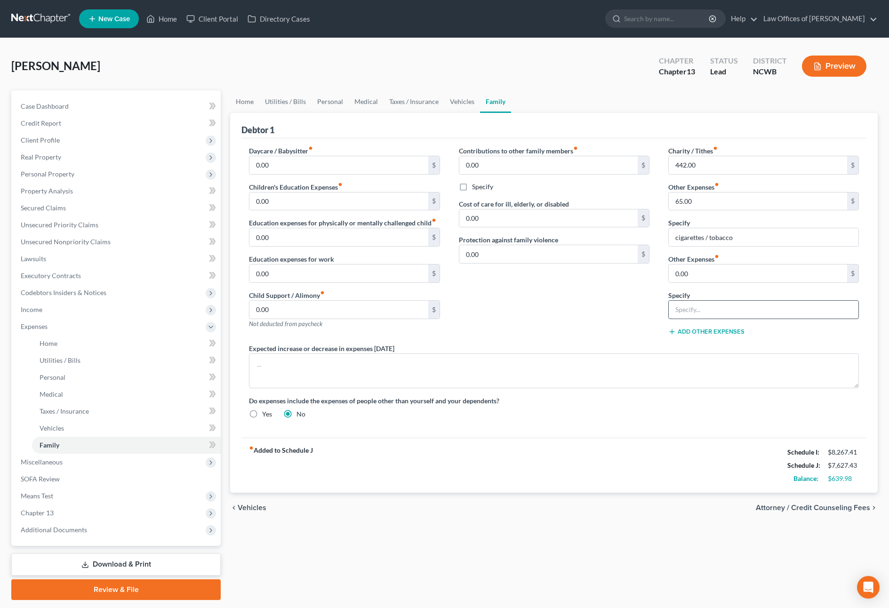
click at [703, 311] on input "text" at bounding box center [764, 310] width 190 height 18
click at [703, 311] on input "[PERSON_NAME] Yard Tractor" at bounding box center [764, 310] width 190 height 18
click at [776, 282] on div "0.00 $" at bounding box center [763, 273] width 191 height 19
click at [777, 276] on input "0.00" at bounding box center [758, 274] width 178 height 18
click at [459, 103] on link "Vehicles" at bounding box center [462, 101] width 36 height 23
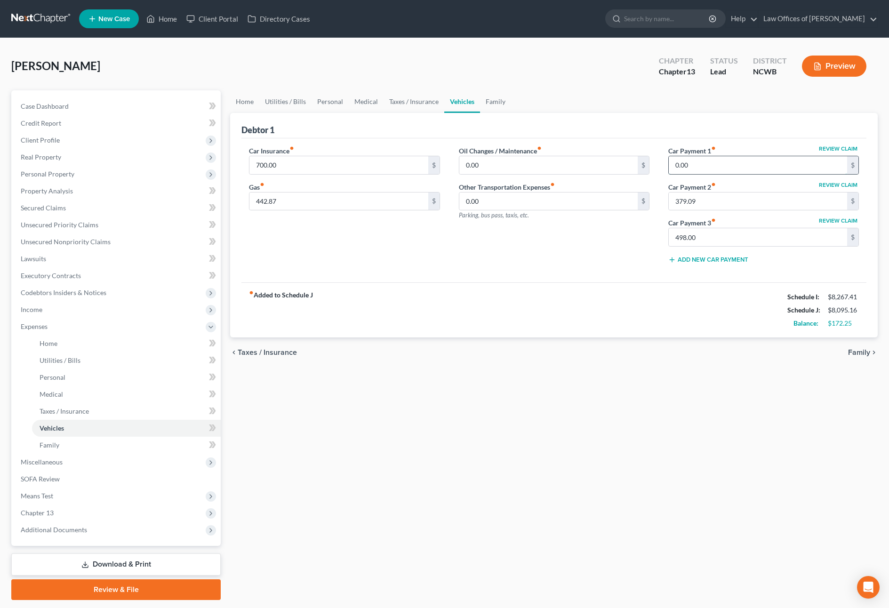
click at [710, 168] on input "0.00" at bounding box center [758, 165] width 178 height 18
click at [773, 161] on input "379.09" at bounding box center [758, 165] width 178 height 18
click at [491, 101] on link "Family" at bounding box center [495, 101] width 31 height 23
